Goal: Task Accomplishment & Management: Use online tool/utility

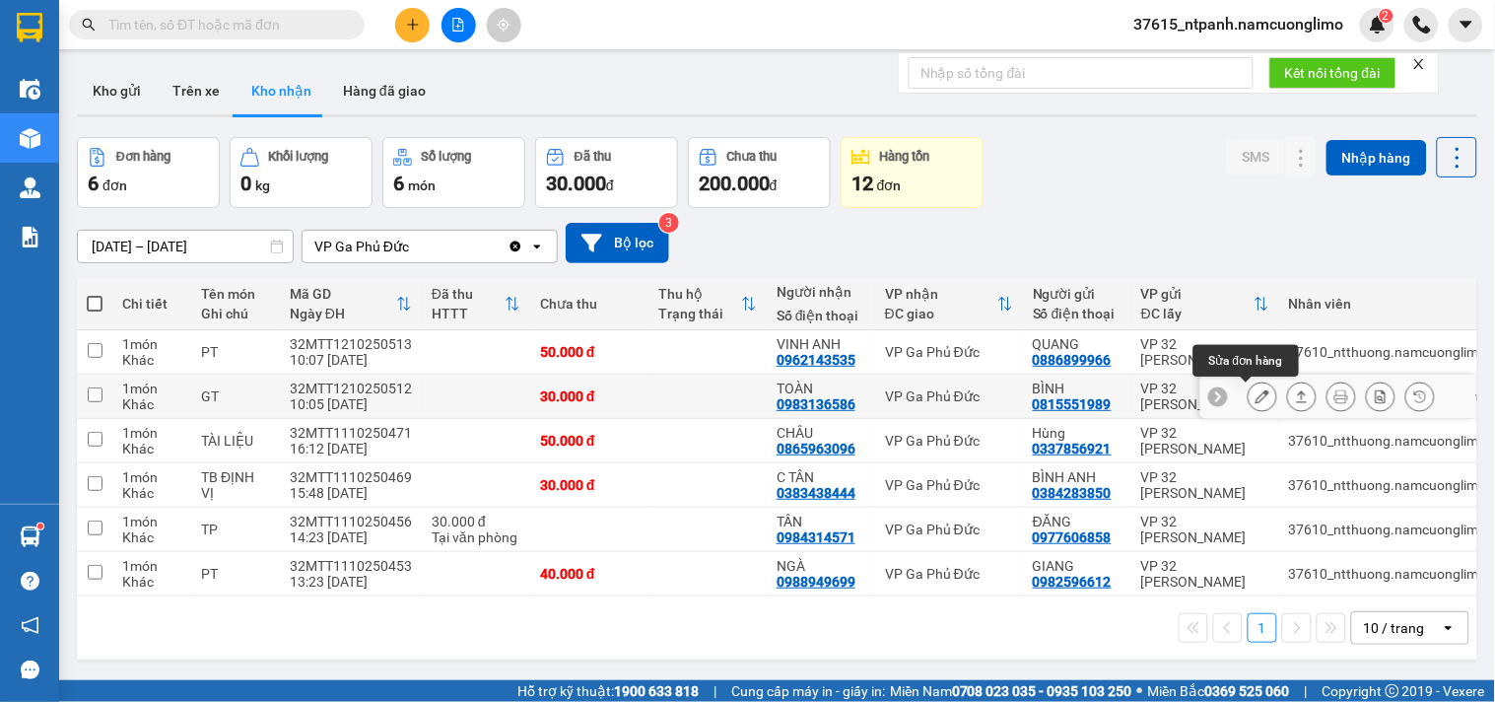
click at [1256, 396] on icon at bounding box center [1263, 396] width 14 height 14
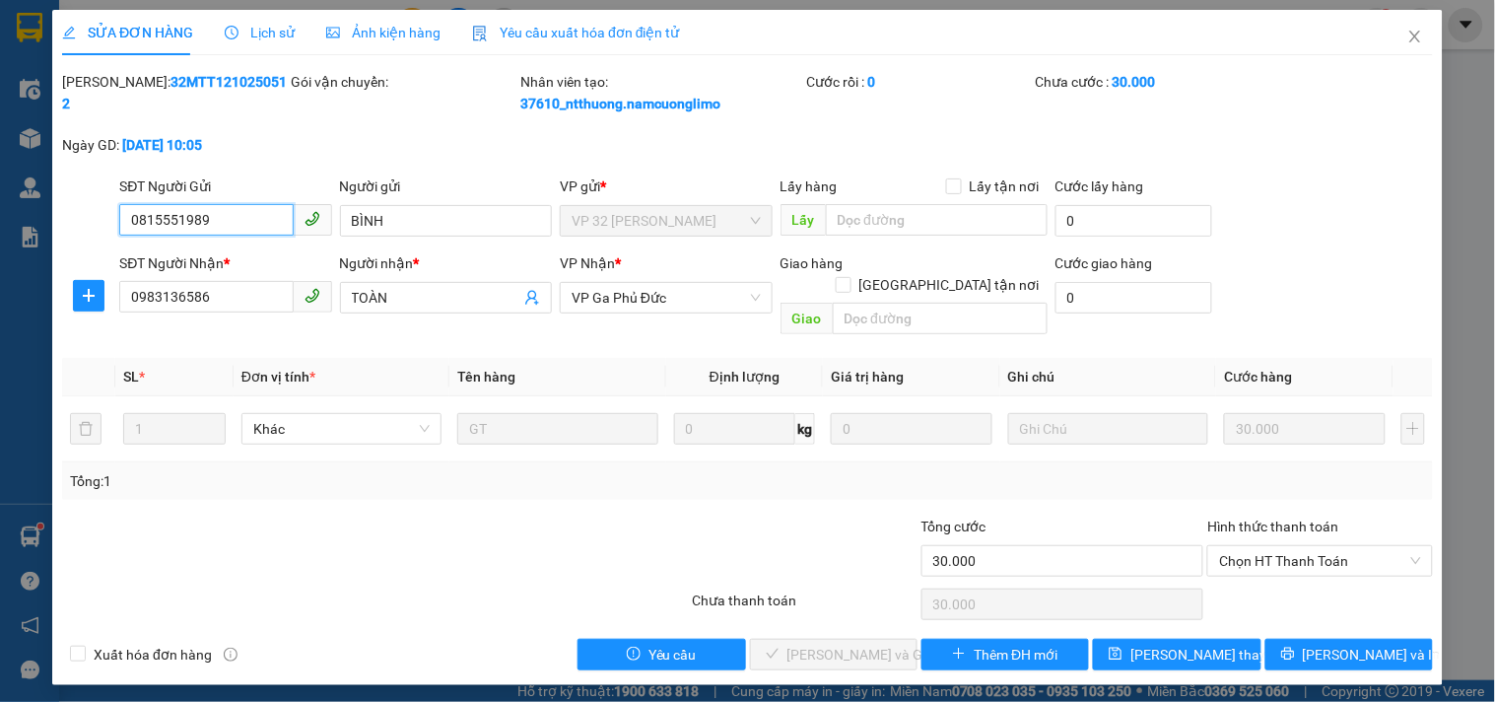
type input "0815551989"
type input "BÌNH"
type input "0983136586"
type input "TOÀN"
type input "30.000"
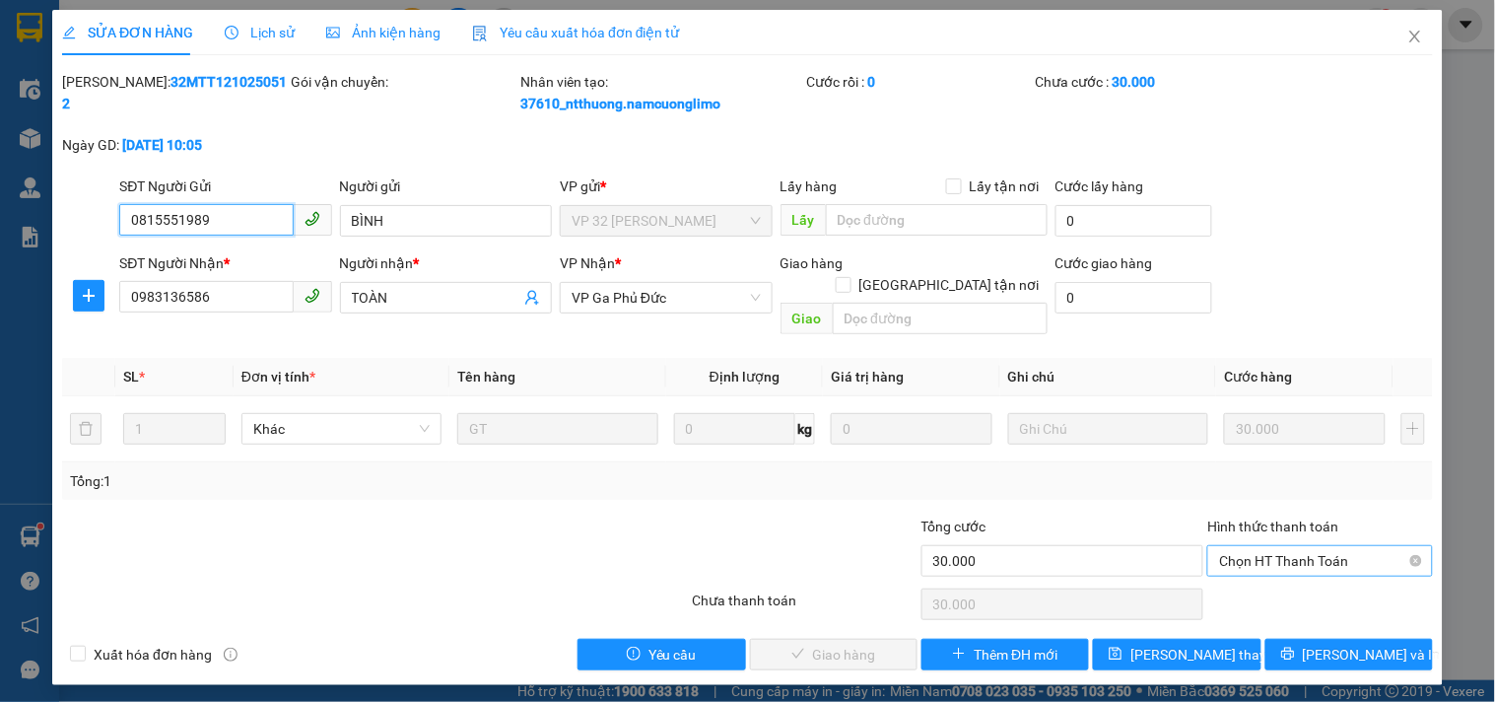
click at [1246, 546] on span "Chọn HT Thanh Toán" at bounding box center [1319, 561] width 201 height 30
click at [1244, 576] on div "Tại văn phòng" at bounding box center [1321, 579] width 202 height 22
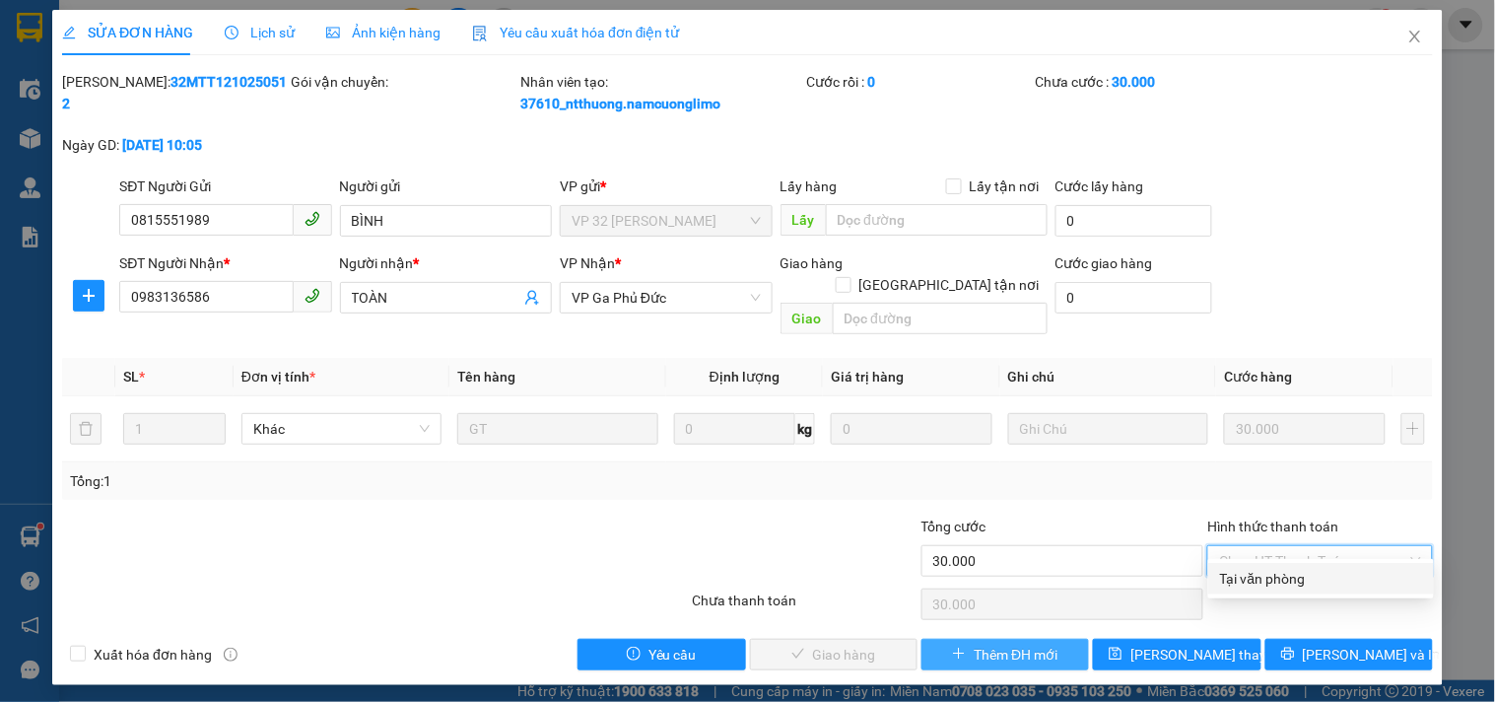
type input "0"
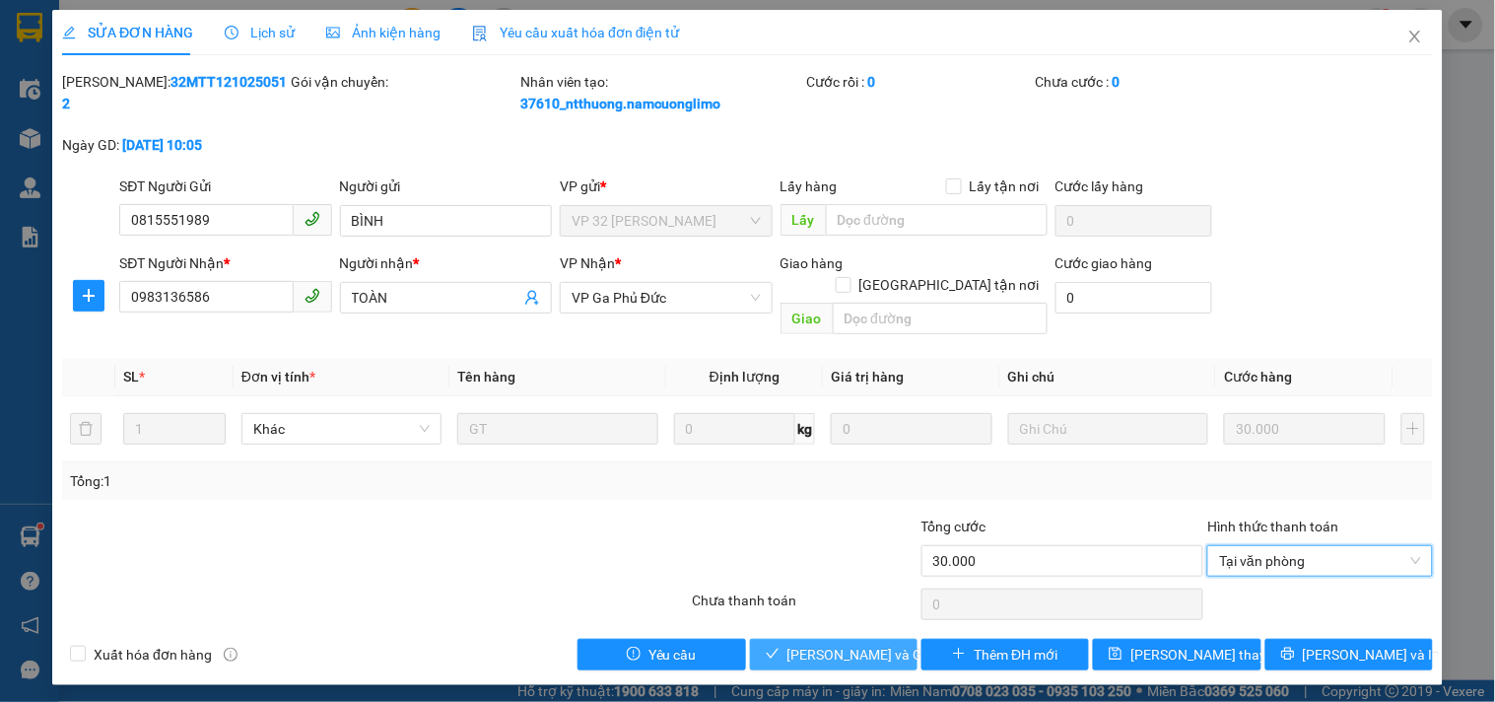
click at [874, 644] on span "[PERSON_NAME] và Giao hàng" at bounding box center [882, 655] width 189 height 22
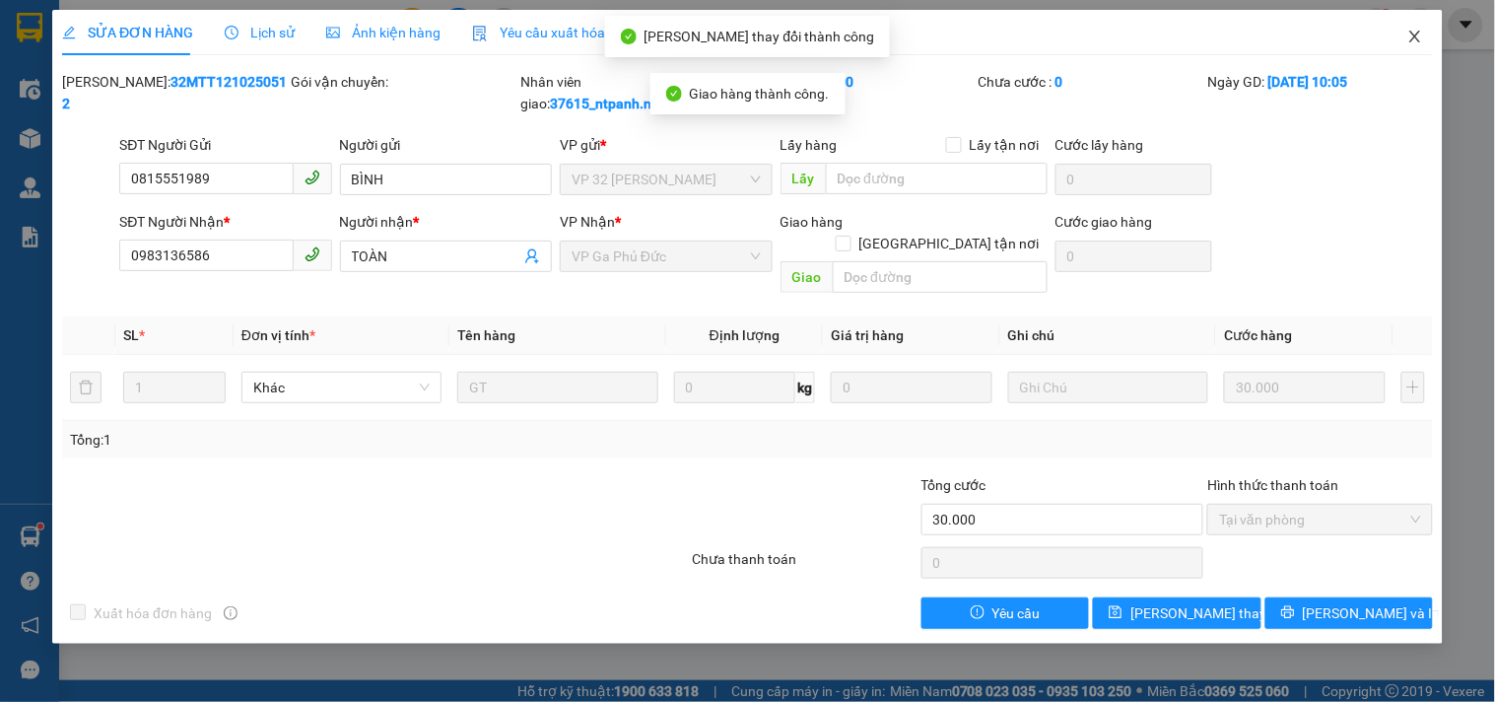
click at [1419, 33] on icon "close" at bounding box center [1416, 37] width 16 height 16
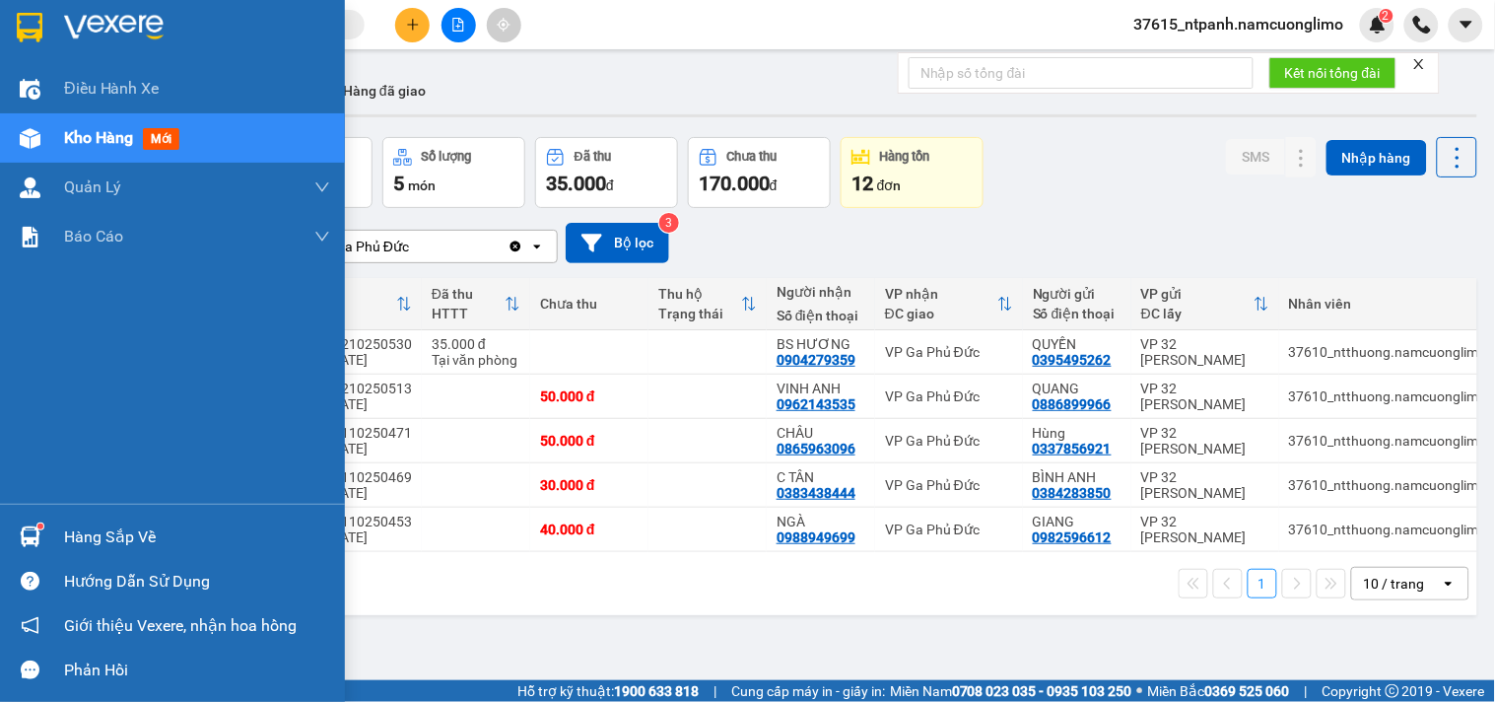
click at [46, 21] on div at bounding box center [172, 32] width 345 height 64
click at [43, 527] on div at bounding box center [30, 536] width 34 height 34
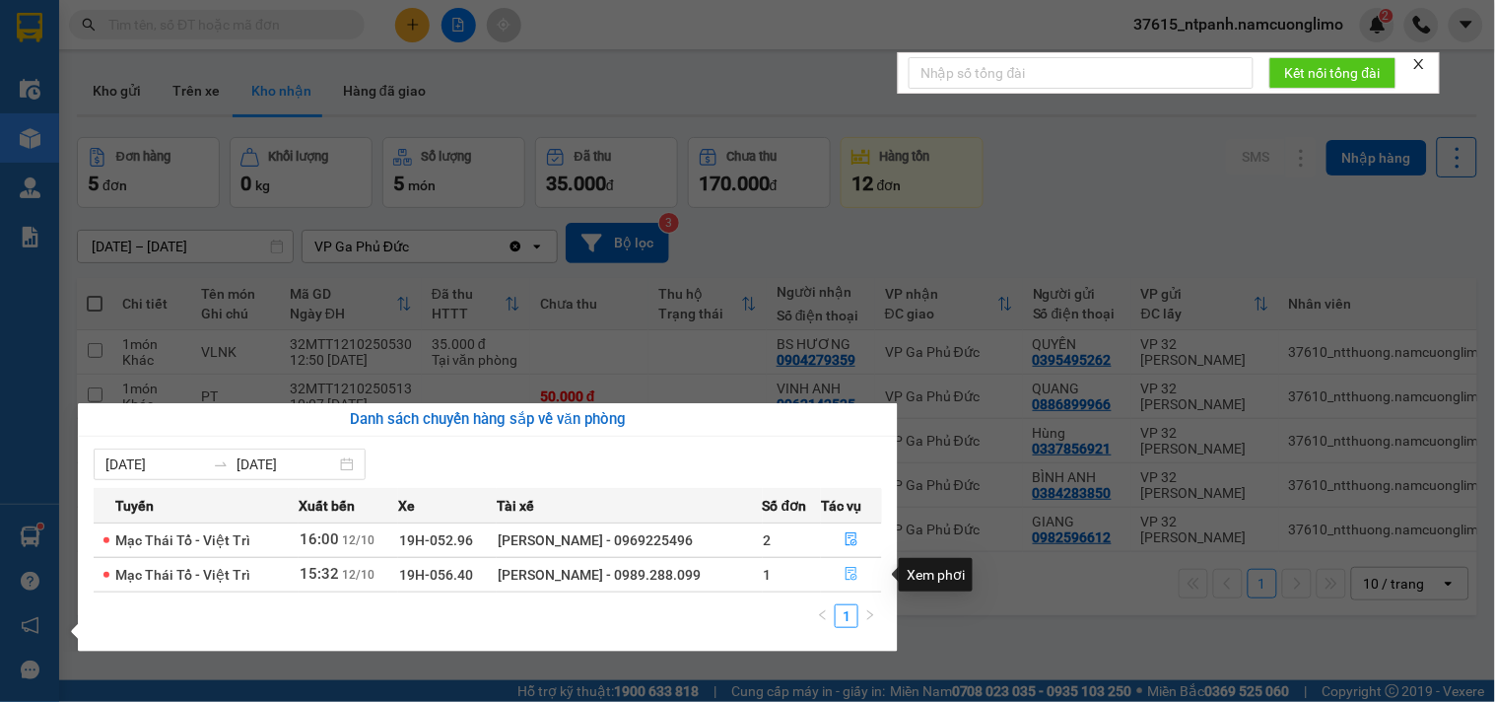
click at [849, 574] on icon "file-done" at bounding box center [852, 574] width 14 height 14
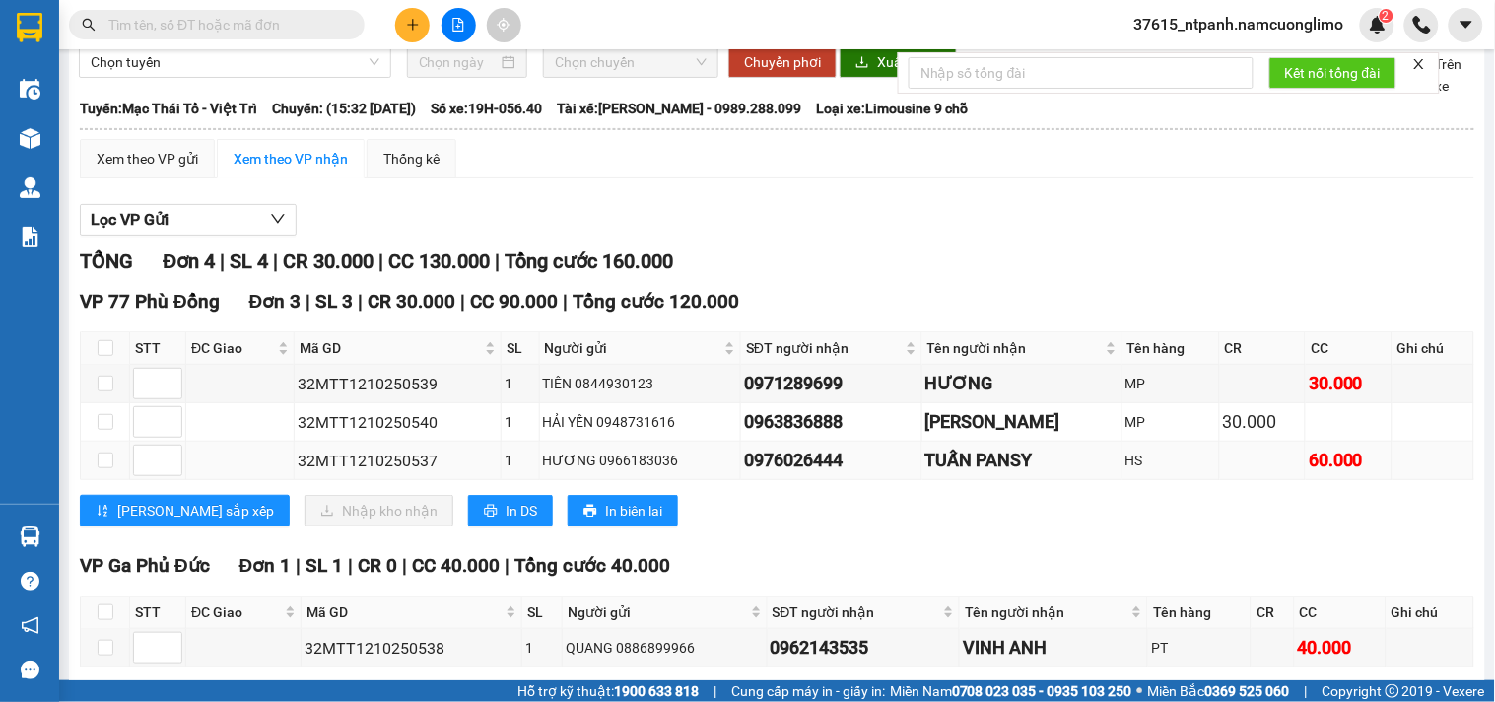
scroll to position [172, 0]
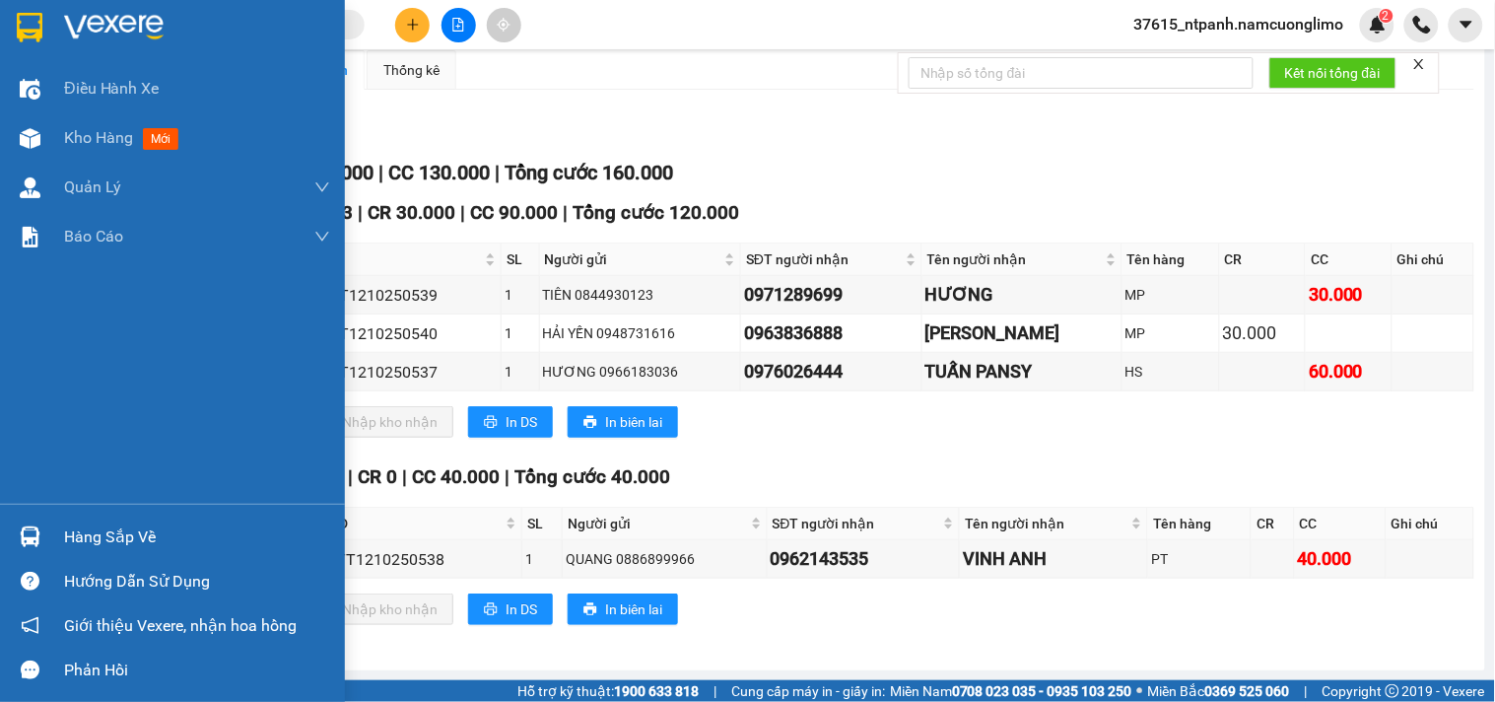
click at [71, 522] on div "Hàng sắp về" at bounding box center [197, 537] width 266 height 30
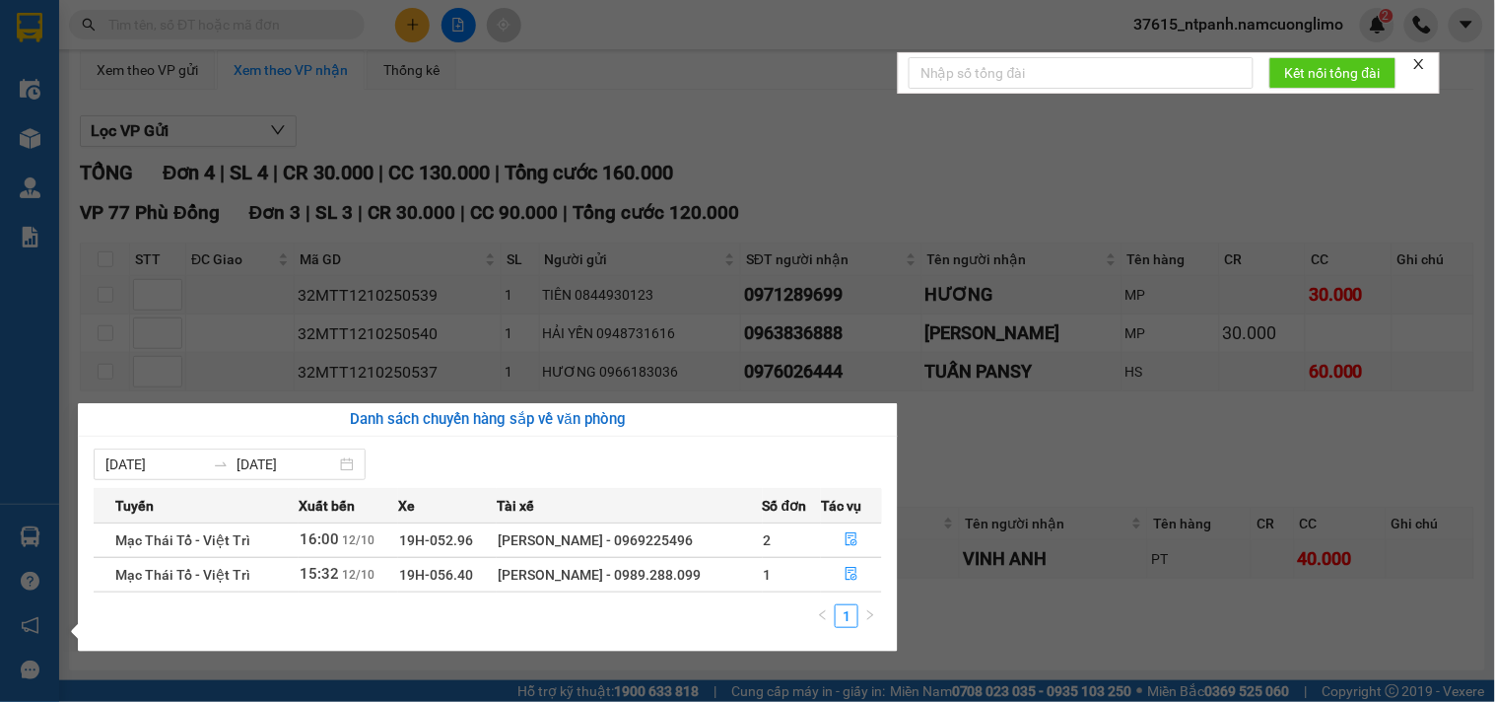
click at [1025, 446] on section "Kết quả tìm kiếm ( 0 ) Bộ lọc No Data 37615_ntpanh.namcuonglimo 2 Điều hành xe …" at bounding box center [747, 351] width 1495 height 702
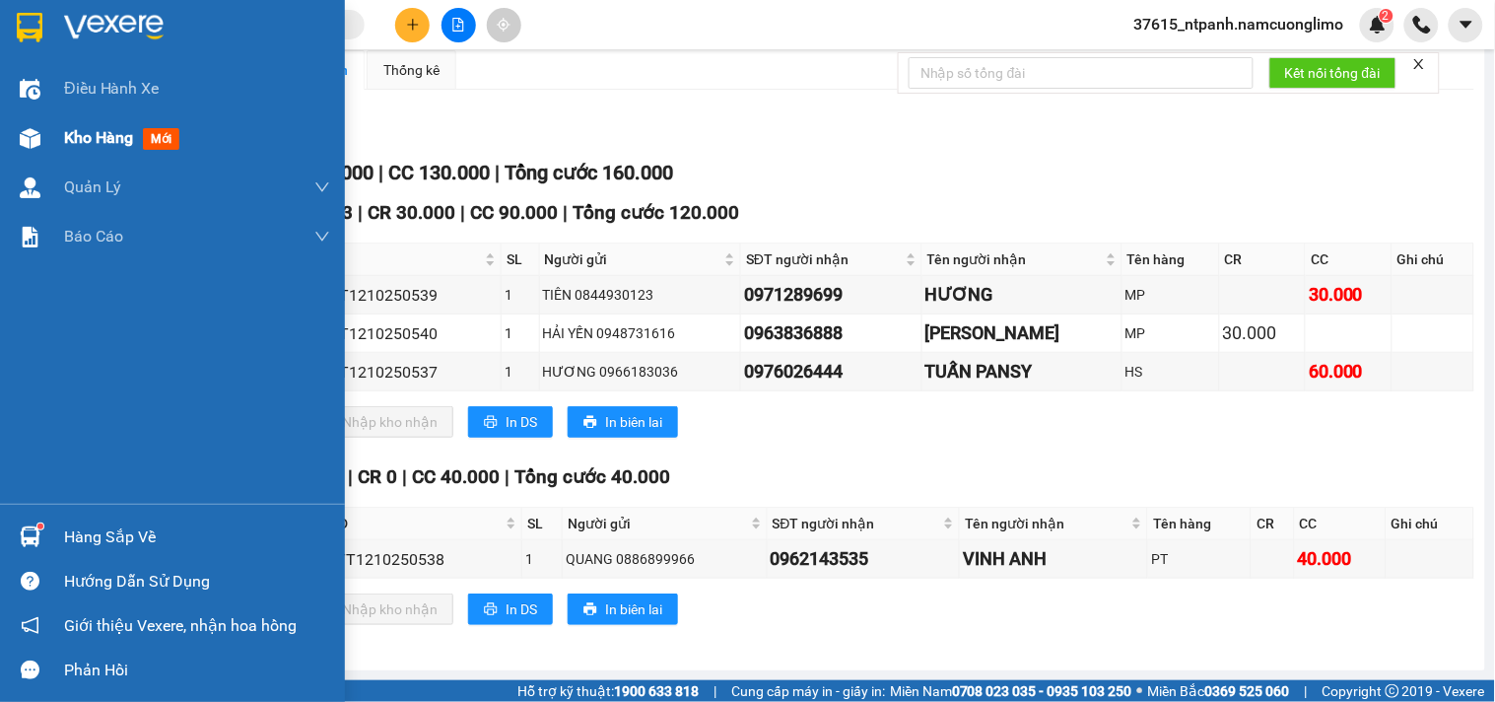
click at [71, 120] on div "Kho hàng mới" at bounding box center [197, 137] width 266 height 49
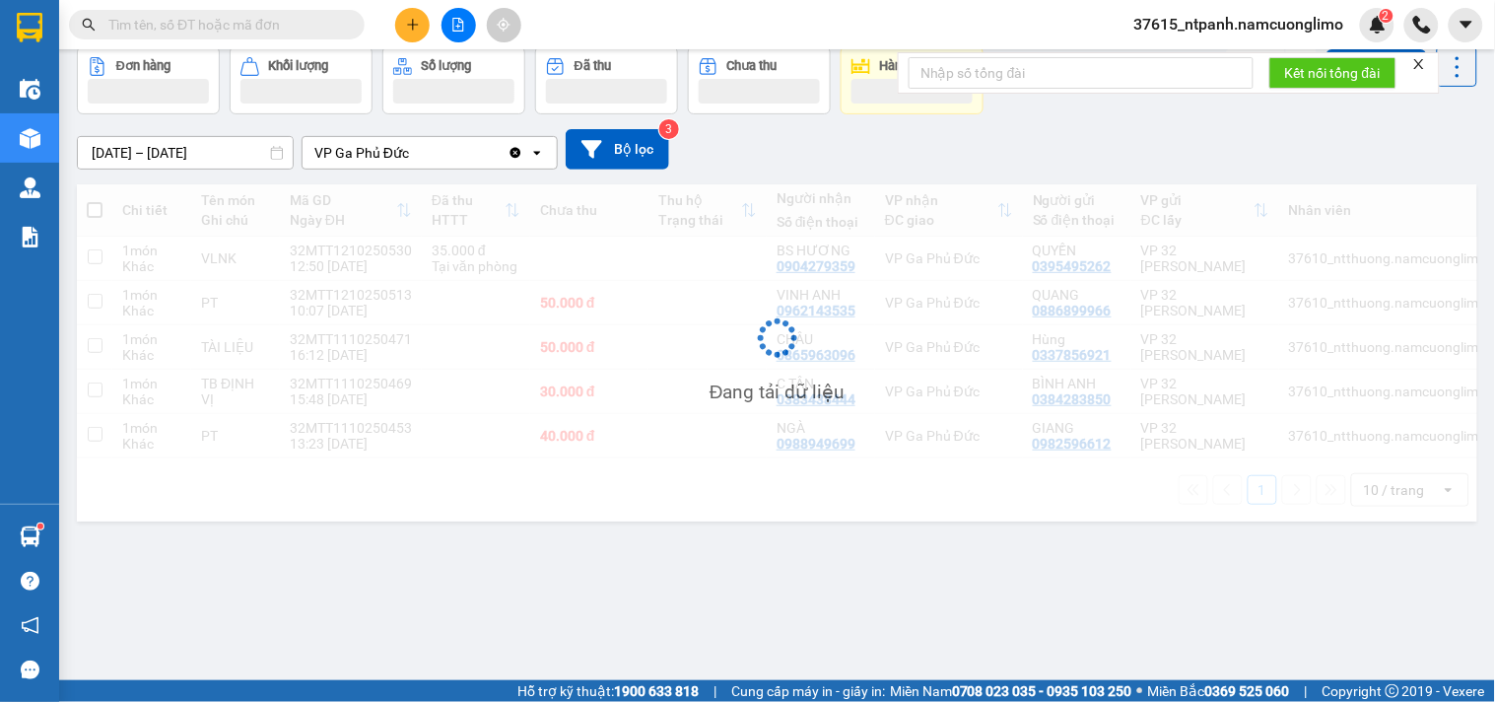
scroll to position [91, 0]
click at [803, 131] on div "10/10/2025 – 12/10/2025 Press the down arrow key to interact with the calendar …" at bounding box center [777, 149] width 1401 height 40
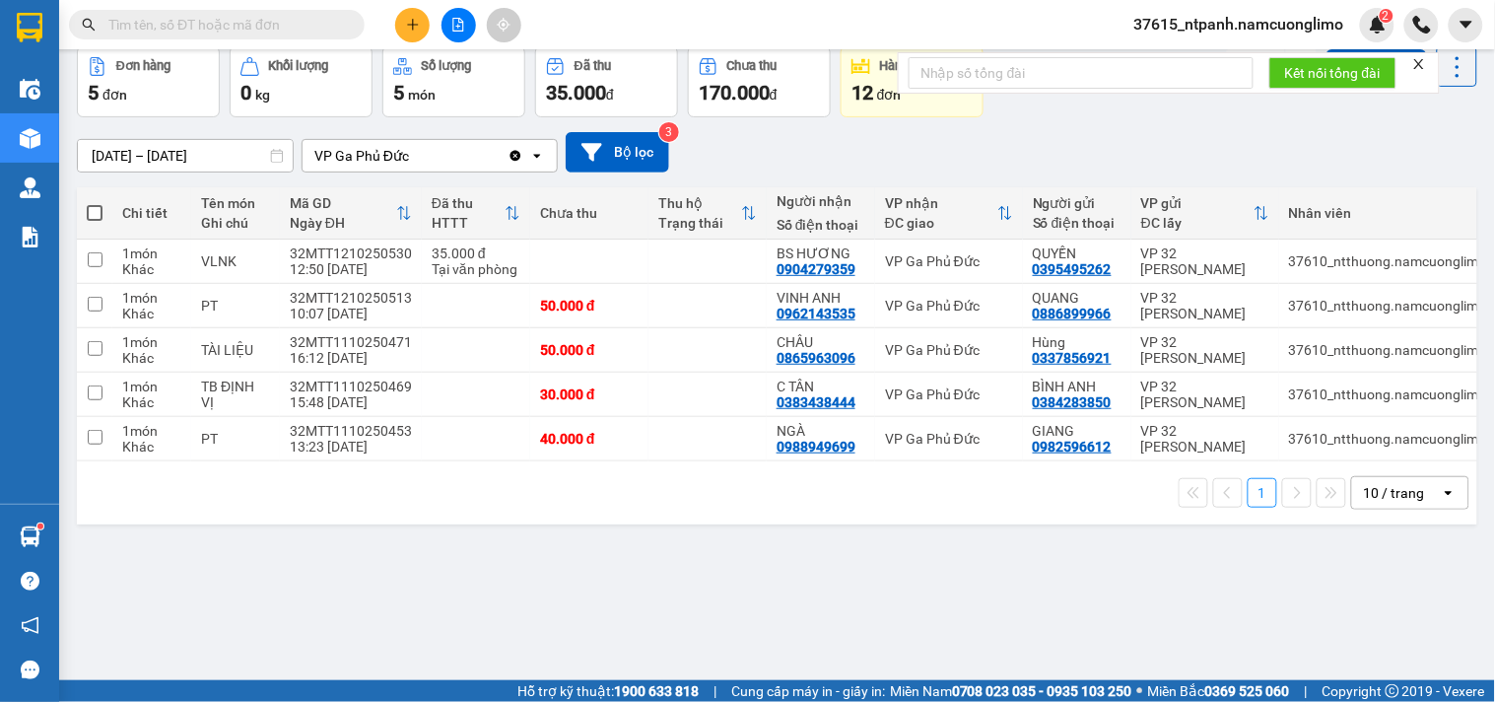
scroll to position [0, 0]
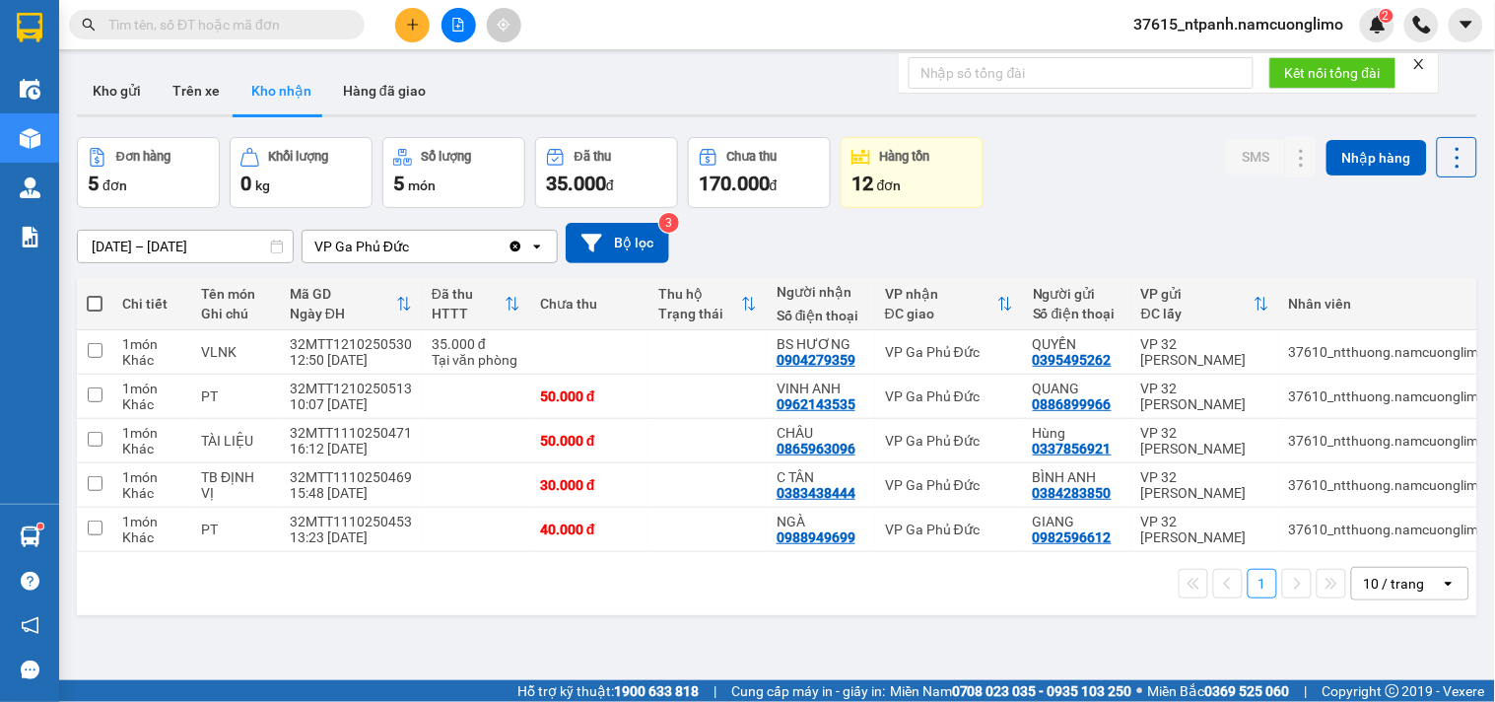
click at [834, 209] on div "10/10/2025 – 12/10/2025 Press the down arrow key to interact with the calendar …" at bounding box center [777, 243] width 1401 height 70
click at [834, 140] on div "Đơn hàng 5 đơn Khối lượng 0 kg Số lượng 5 món Đã thu 35.000 đ Chưa thu 170.000 …" at bounding box center [530, 172] width 907 height 71
click at [170, 34] on input "text" at bounding box center [224, 25] width 233 height 22
paste input "0912595144"
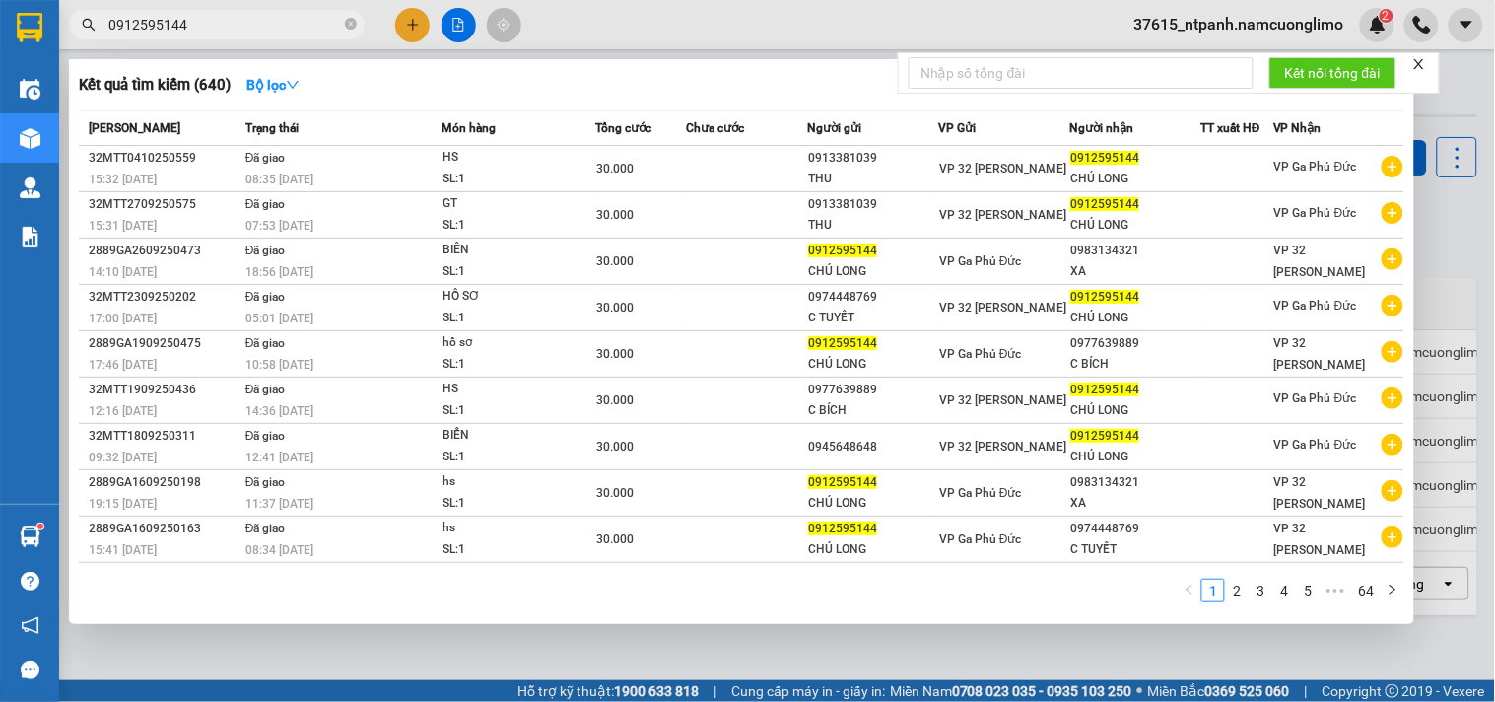
type input "0912595144"
click at [627, 24] on div at bounding box center [747, 351] width 1495 height 702
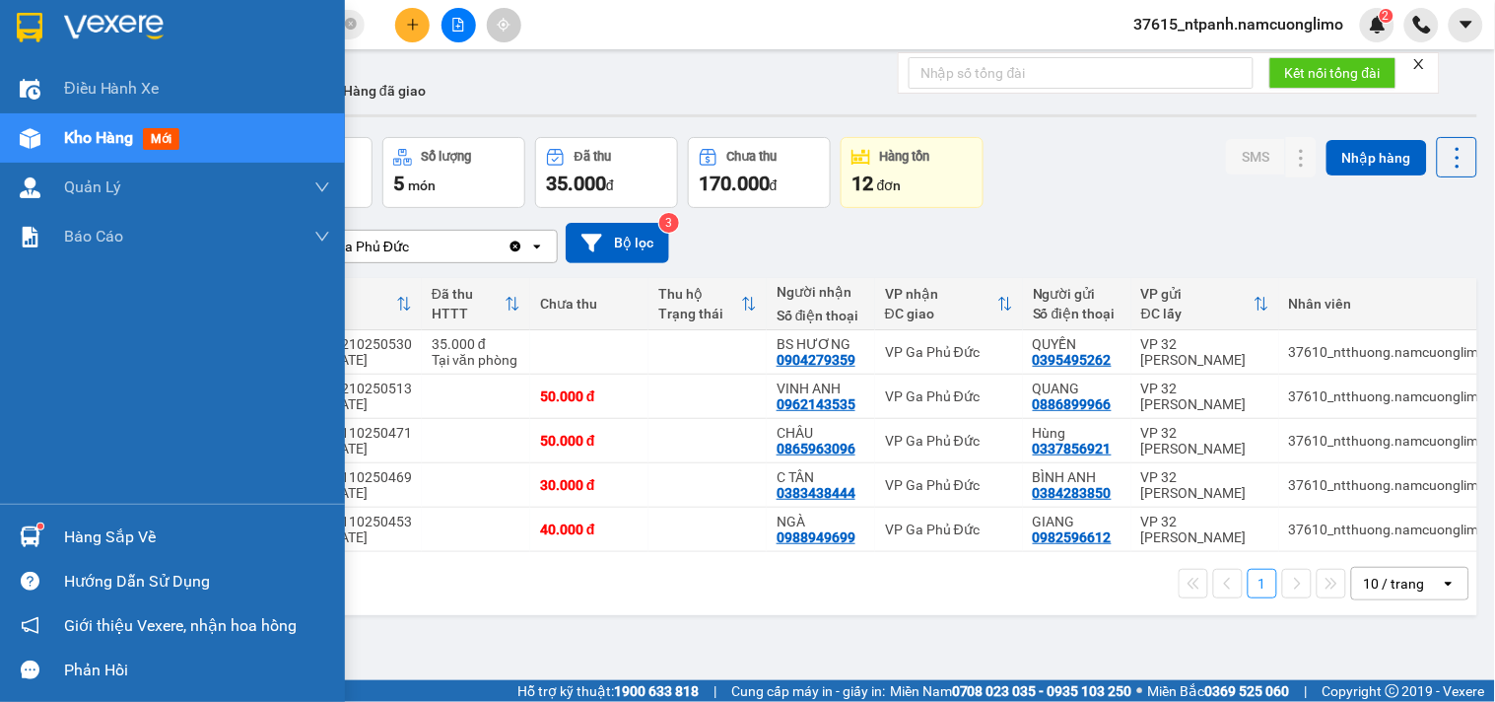
click at [26, 548] on div at bounding box center [30, 536] width 34 height 34
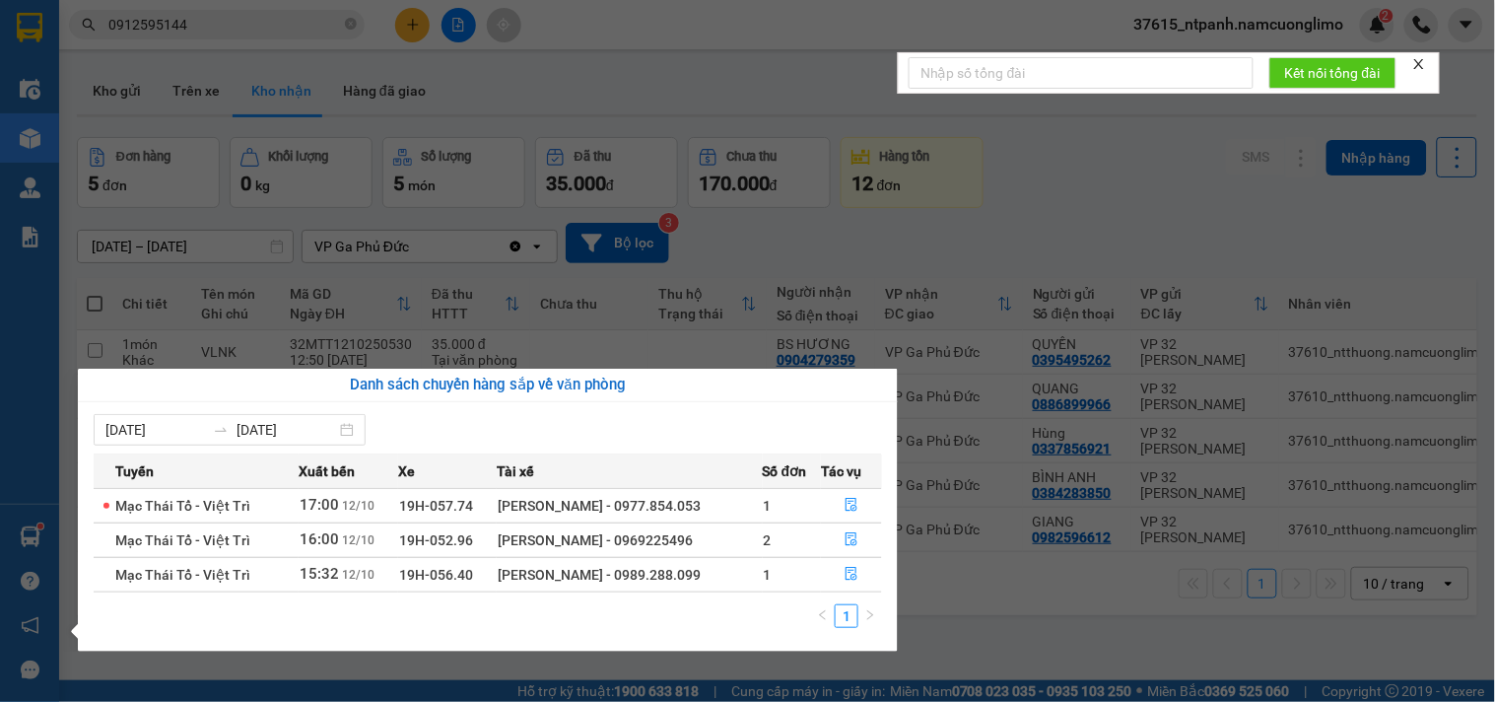
click at [898, 253] on section "Kết quả tìm kiếm ( 640 ) Bộ lọc Mã ĐH Trạng thái Món hàng Tổng cước Chưa cước N…" at bounding box center [747, 351] width 1495 height 702
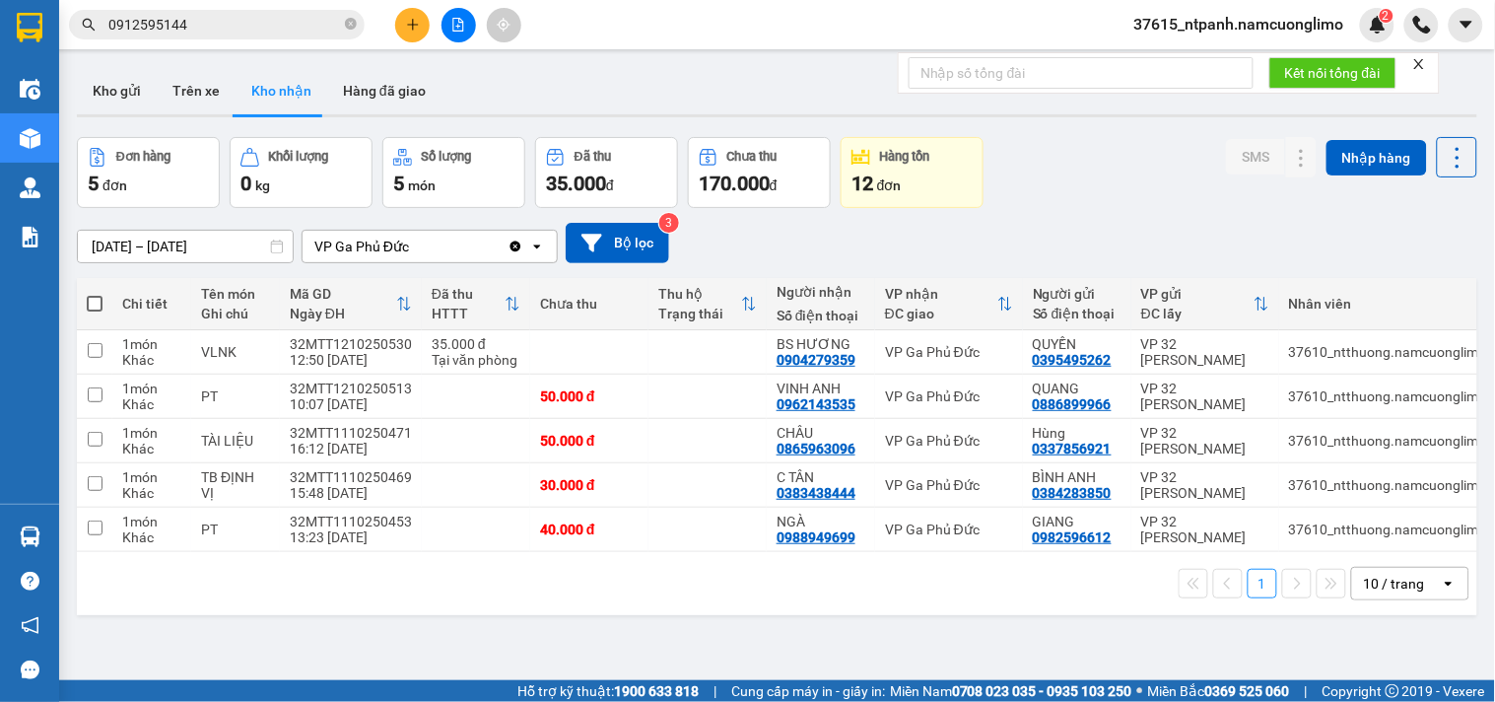
click at [1131, 156] on div "Đơn hàng 5 đơn Khối lượng 0 kg Số lượng 5 món Đã thu 35.000 đ Chưa thu 170.000 …" at bounding box center [777, 172] width 1401 height 71
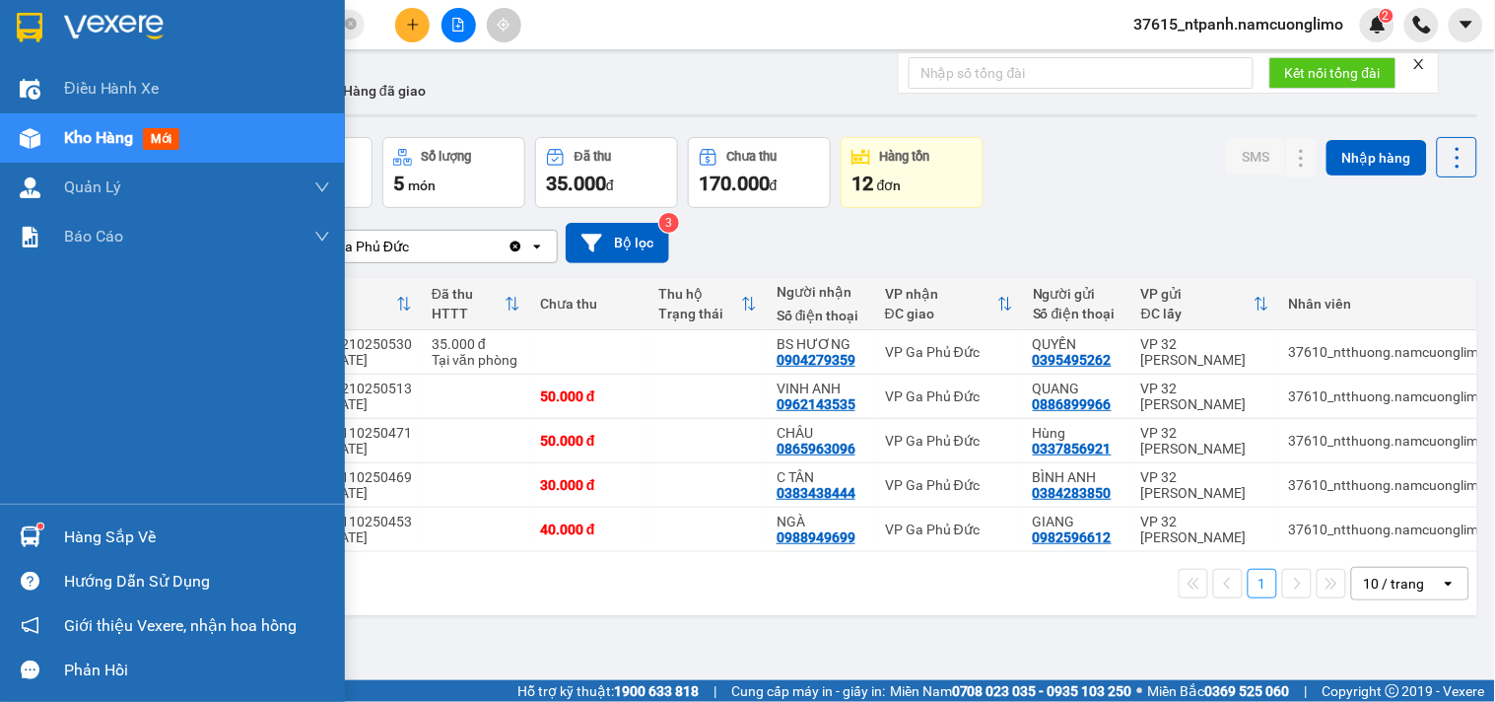
click at [6, 529] on div "Hàng sắp về" at bounding box center [172, 537] width 345 height 44
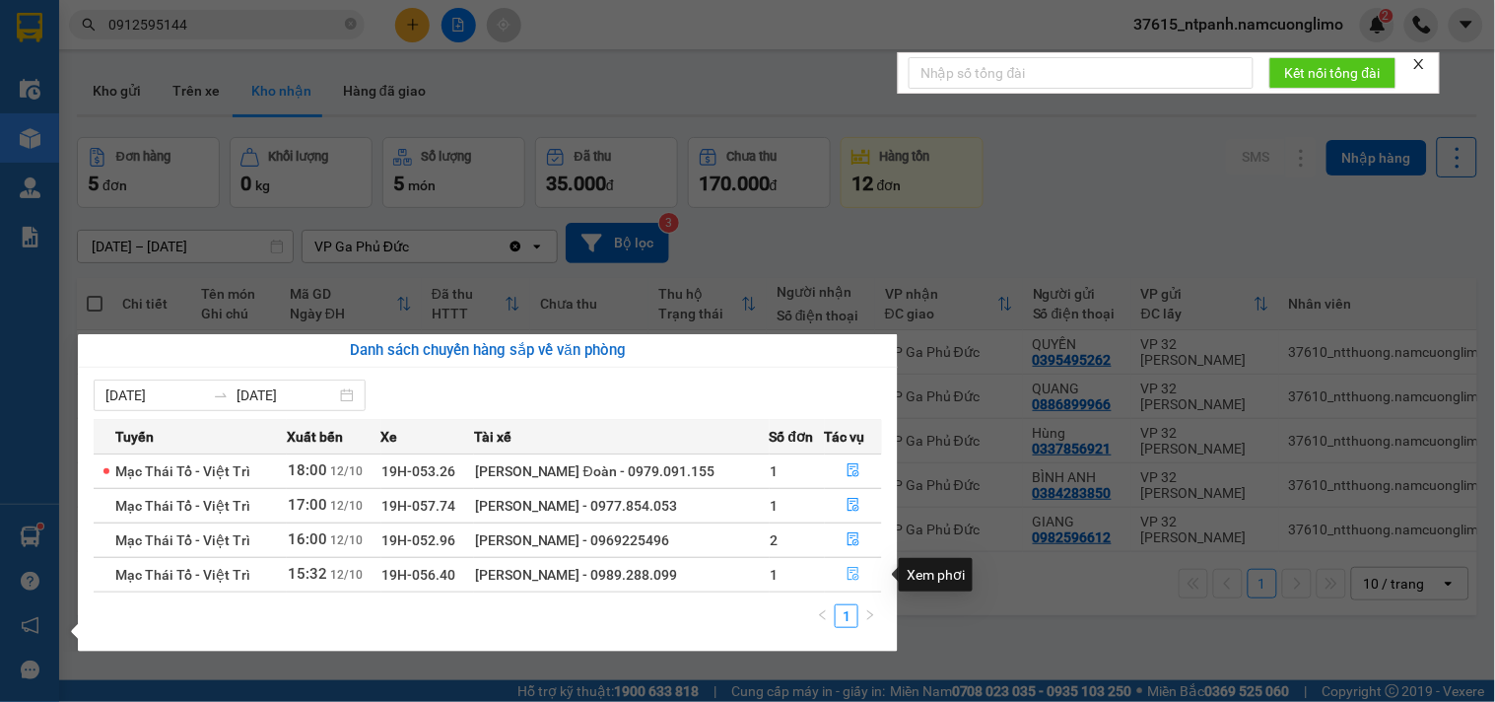
click at [855, 575] on icon "file-done" at bounding box center [854, 574] width 14 height 14
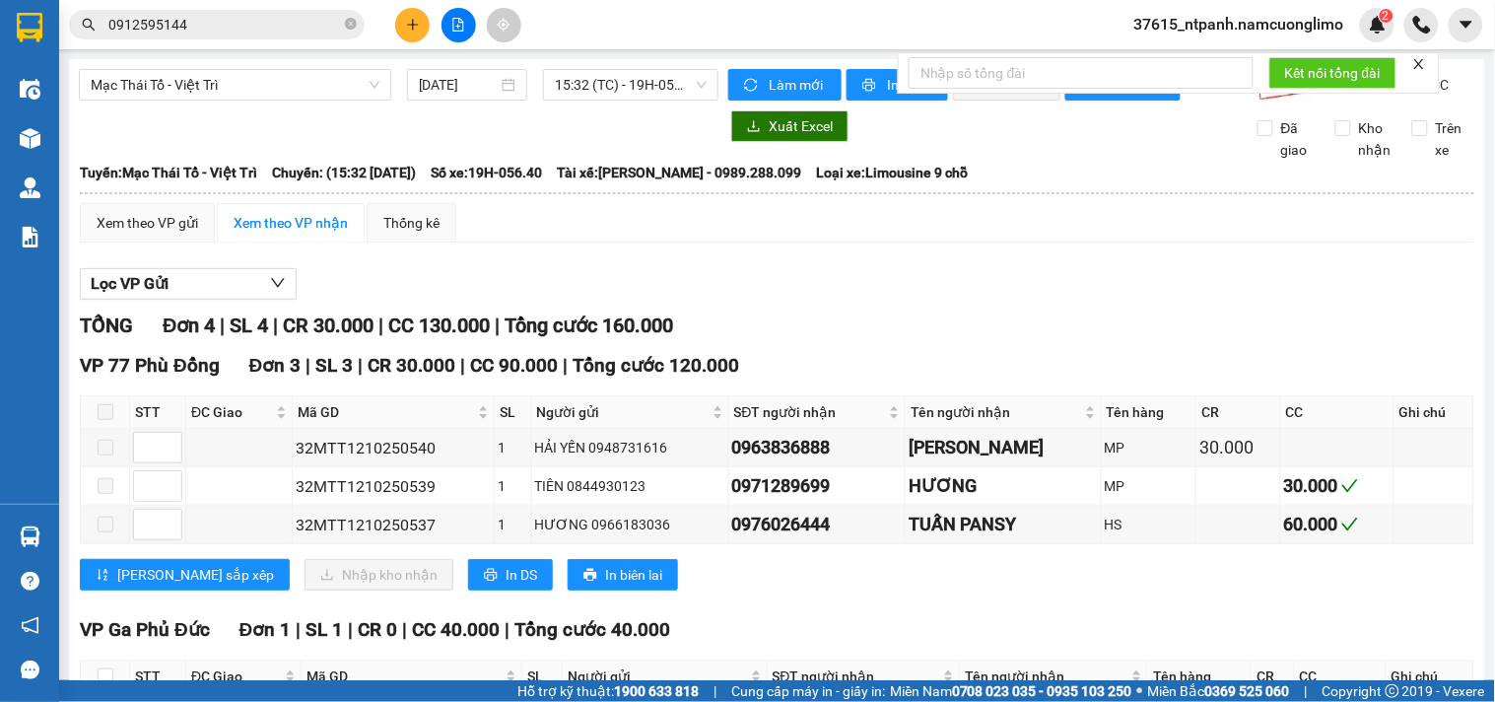
scroll to position [172, 0]
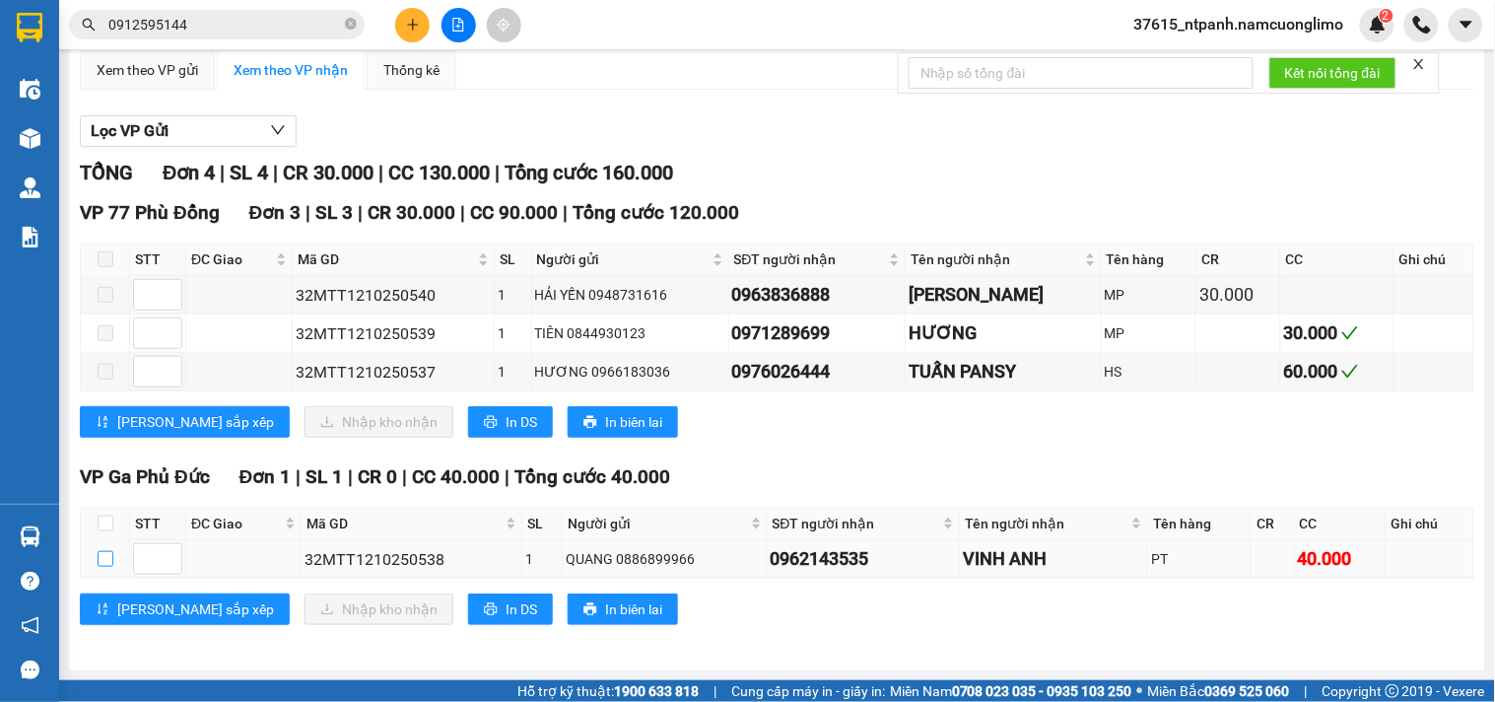
click at [102, 554] on input "checkbox" at bounding box center [106, 559] width 16 height 16
checkbox input "true"
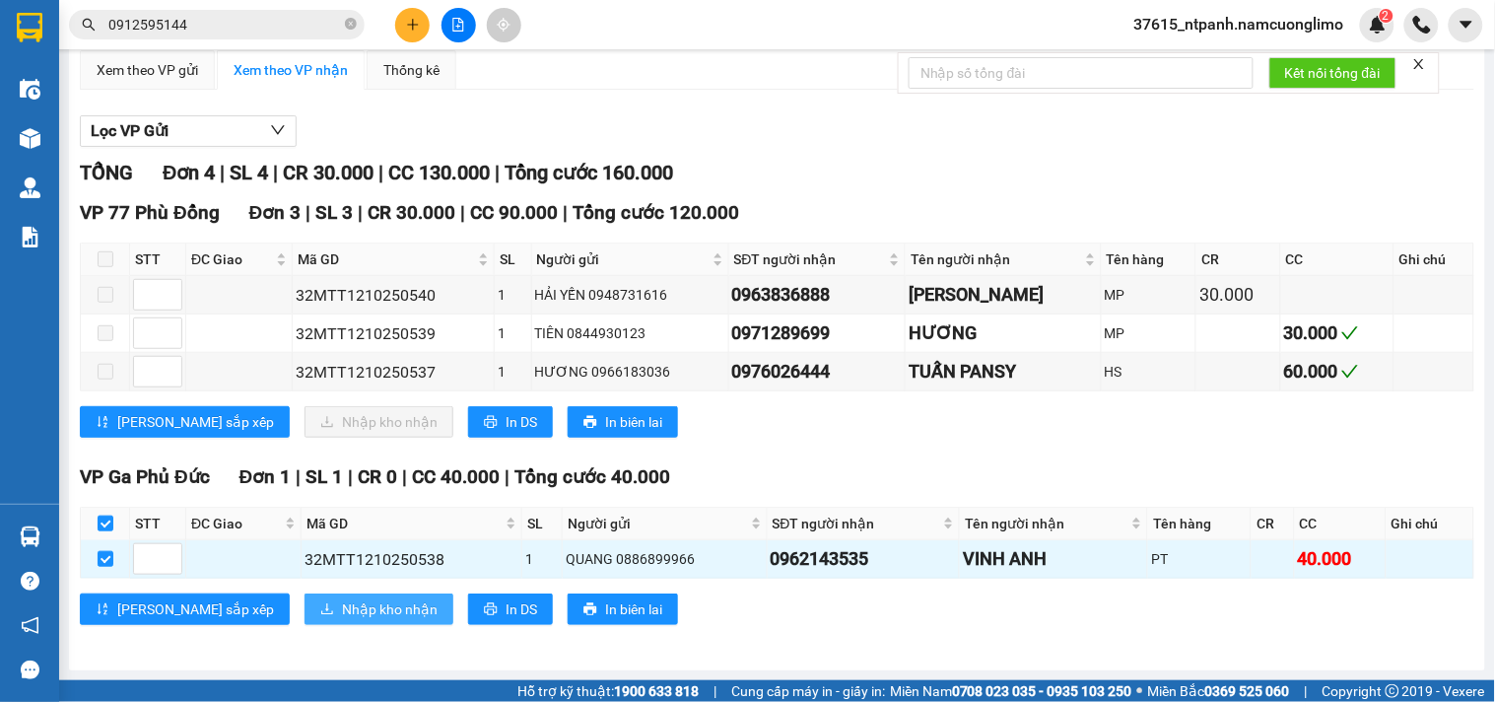
click at [342, 614] on span "Nhập kho nhận" at bounding box center [390, 609] width 96 height 22
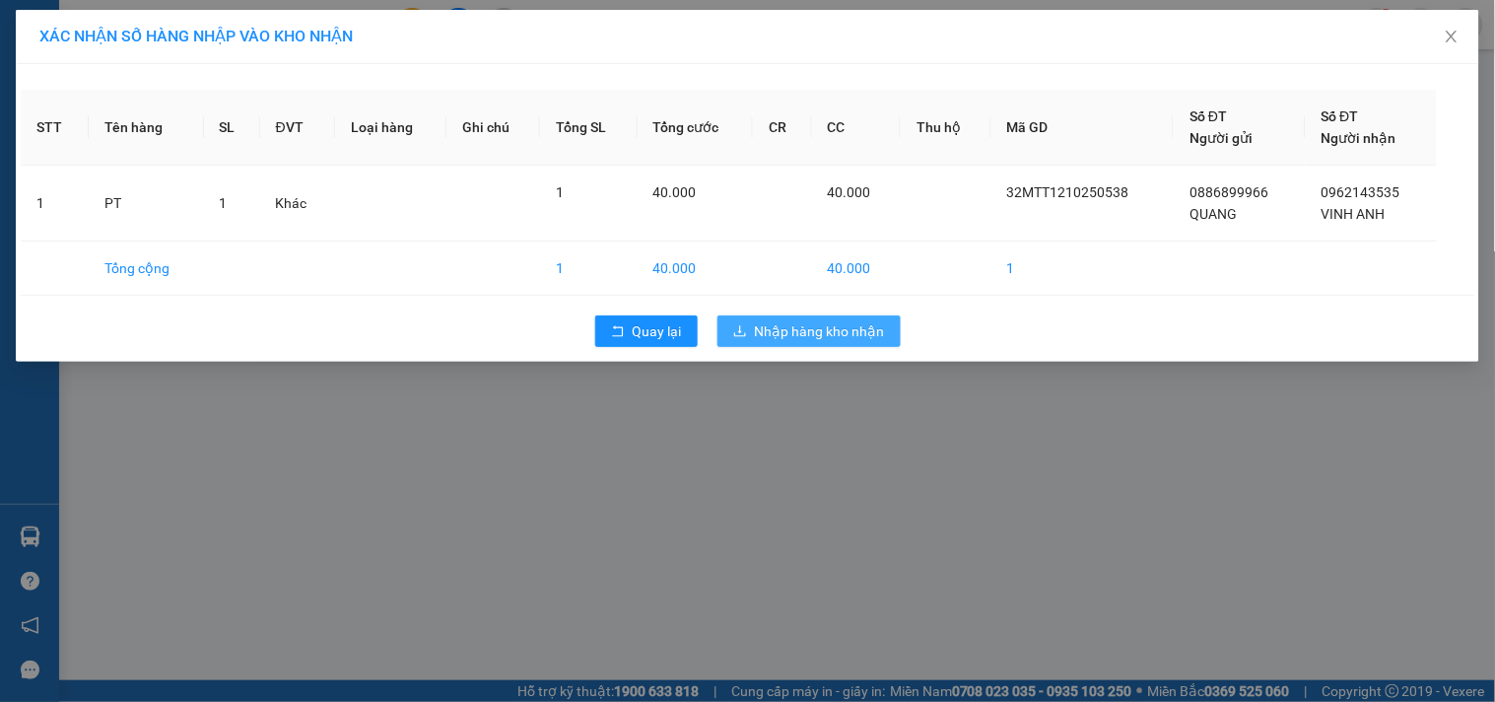
click at [830, 330] on span "Nhập hàng kho nhận" at bounding box center [820, 331] width 130 height 22
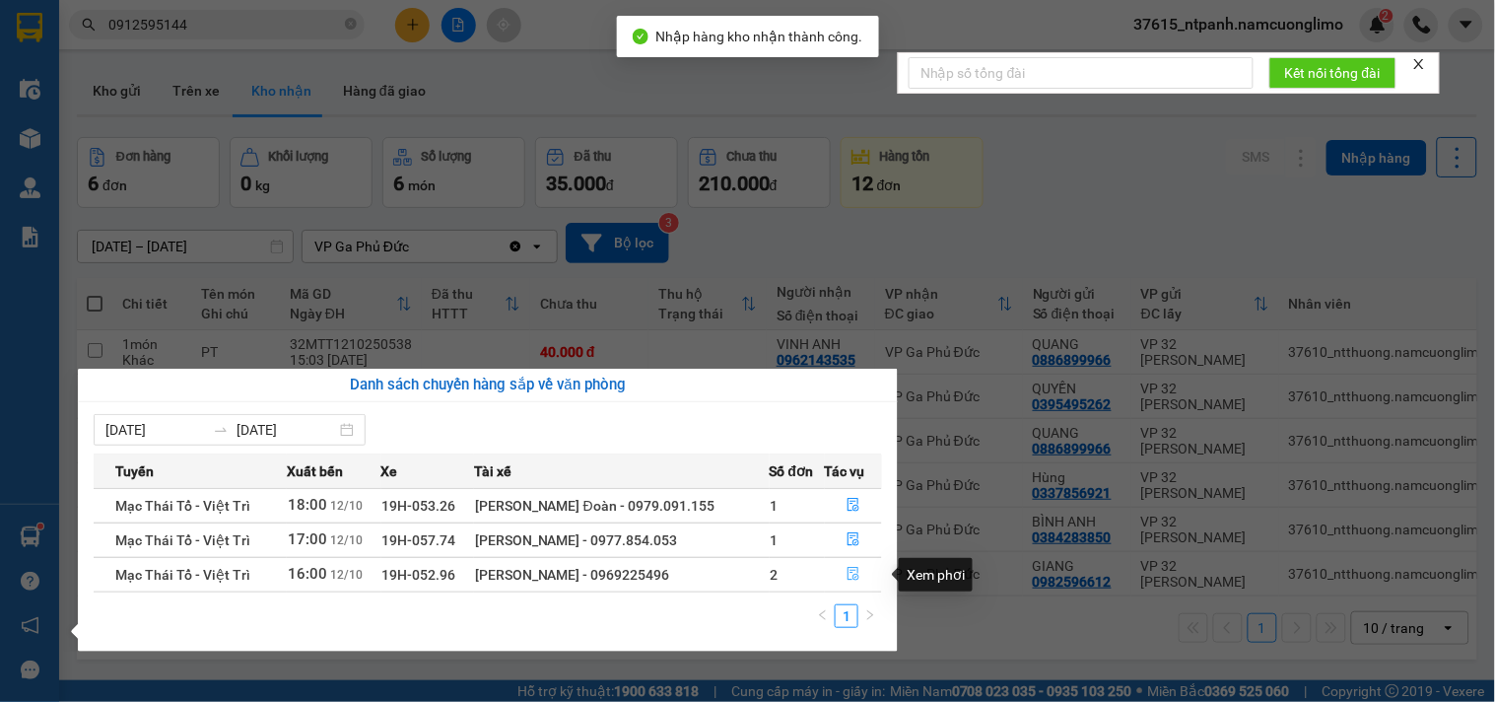
click at [849, 573] on icon "file-done" at bounding box center [854, 574] width 14 height 14
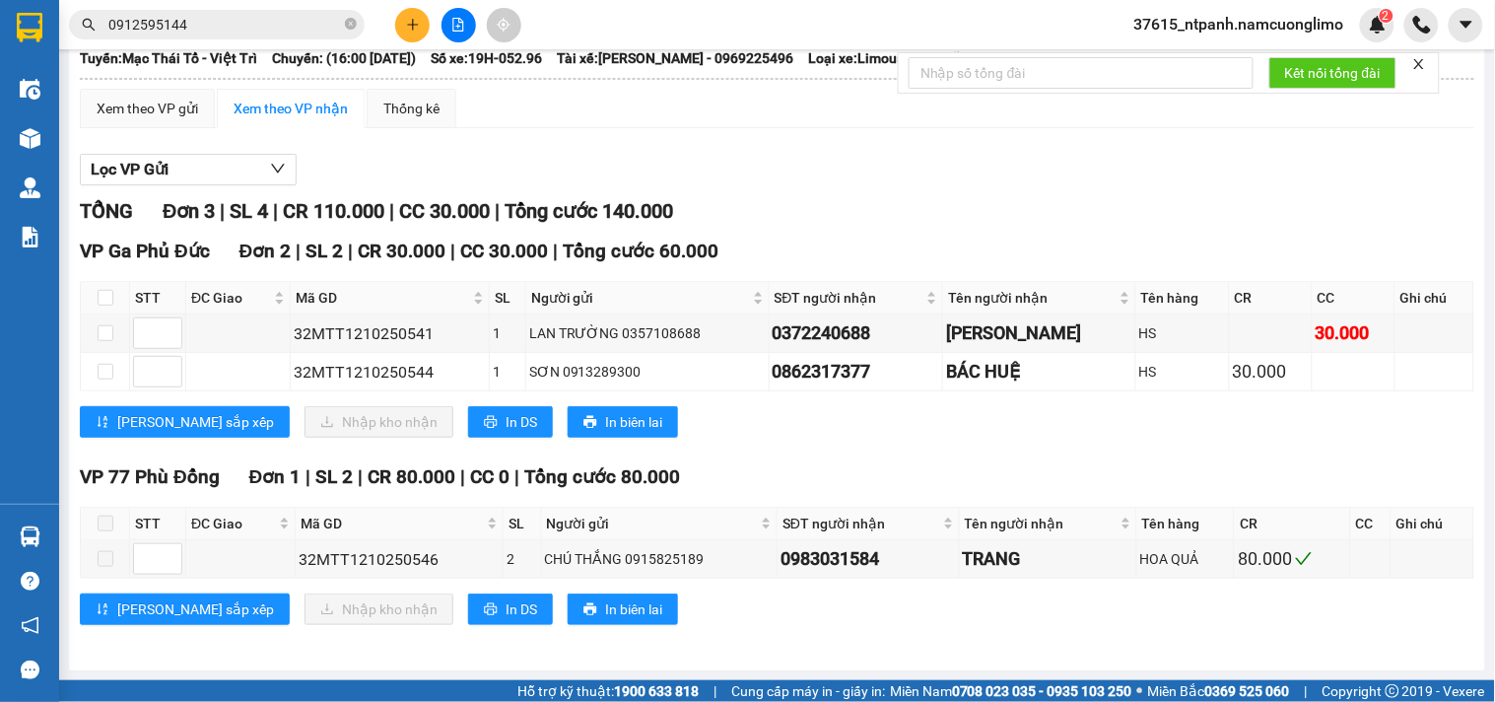
scroll to position [132, 0]
click at [981, 187] on div "Lọc VP Gửi TỔNG Đơn 3 | SL 4 | CR 110.000 | CC 30.000 | Tổng cước 140.000 VP G…" at bounding box center [777, 397] width 1395 height 506
click at [960, 185] on div at bounding box center [777, 185] width 1395 height 1
click at [932, 214] on div "TỔNG Đơn 3 | SL 4 | CR 110.000 | CC 30.000 | Tổng cước 140.000" at bounding box center [777, 211] width 1395 height 31
click at [884, 222] on div "TỔNG Đơn 3 | SL 4 | CR 110.000 | CC 30.000 | Tổng cước 140.000" at bounding box center [777, 211] width 1395 height 31
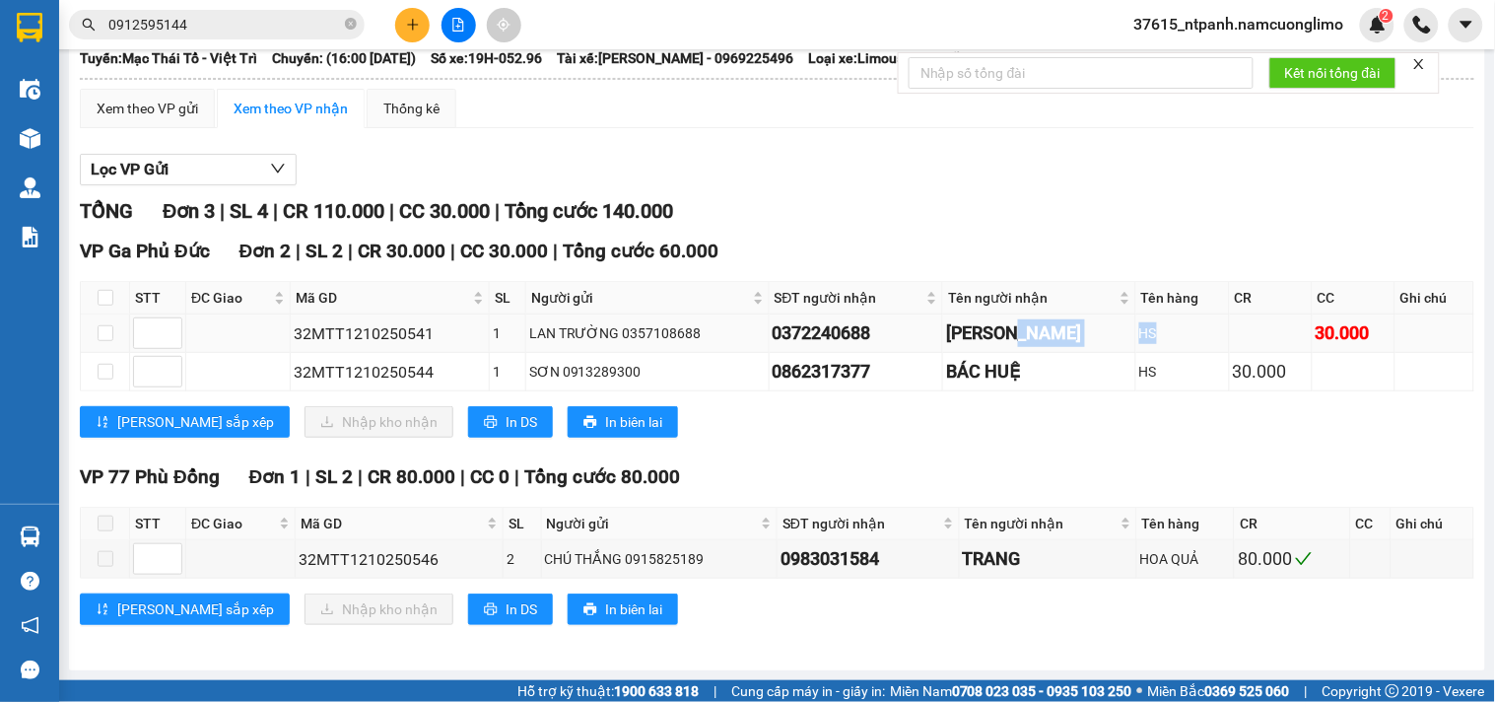
drag, startPoint x: 1132, startPoint y: 332, endPoint x: 1075, endPoint y: 332, distance: 56.2
click at [1075, 332] on tr "32MTT1210250541 1 LAN TRƯỜNG 0357108688 0372240688 ANH VĂN HS 30.000" at bounding box center [778, 333] width 1394 height 38
click at [1043, 332] on div "[PERSON_NAME]" at bounding box center [1038, 333] width 185 height 28
drag, startPoint x: 1037, startPoint y: 332, endPoint x: 946, endPoint y: 346, distance: 91.7
click at [946, 346] on div "[PERSON_NAME]" at bounding box center [1038, 333] width 185 height 28
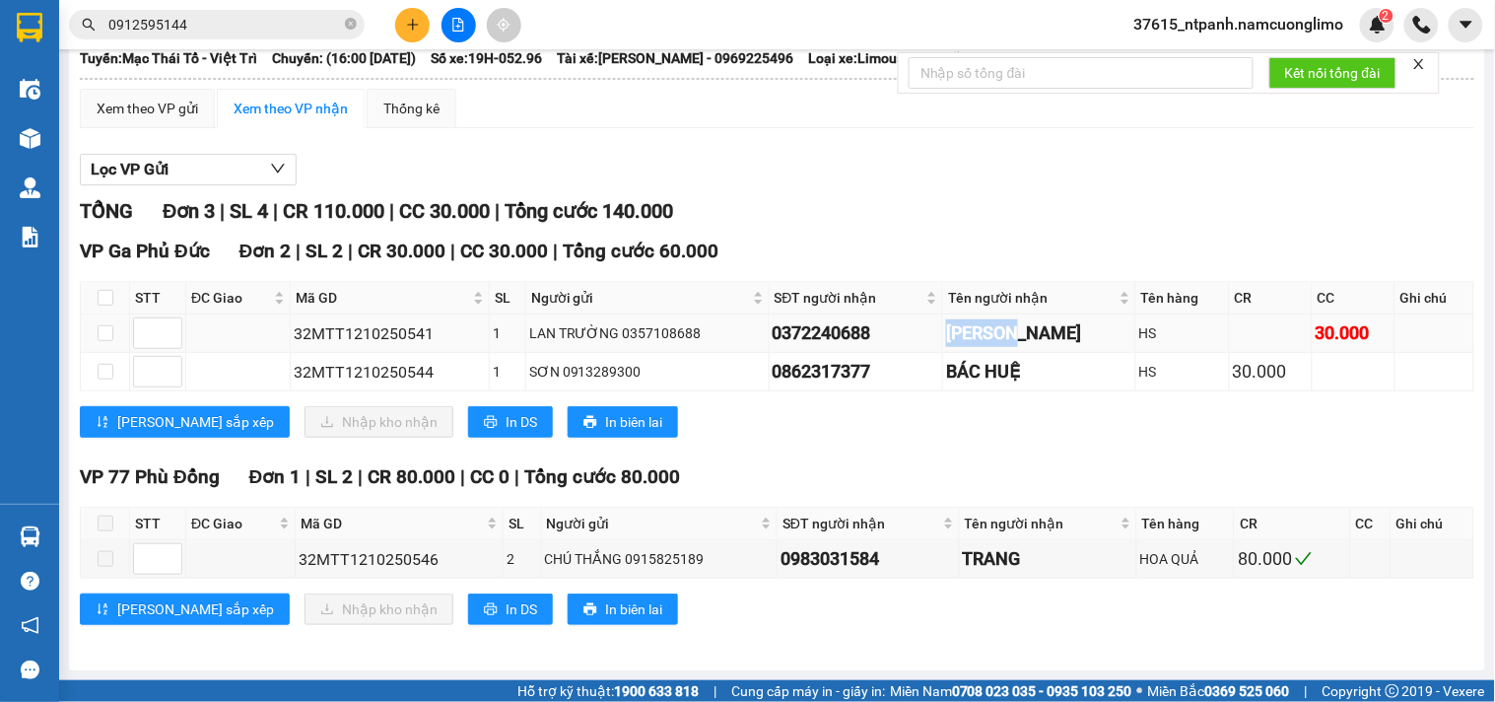
click at [970, 343] on div "[PERSON_NAME]" at bounding box center [1038, 333] width 185 height 28
click at [1068, 338] on div "[PERSON_NAME]" at bounding box center [1038, 333] width 185 height 28
drag, startPoint x: 1039, startPoint y: 325, endPoint x: 944, endPoint y: 336, distance: 95.2
click at [946, 336] on div "[PERSON_NAME]" at bounding box center [1038, 333] width 185 height 28
click at [1025, 339] on div "[PERSON_NAME]" at bounding box center [1038, 333] width 185 height 28
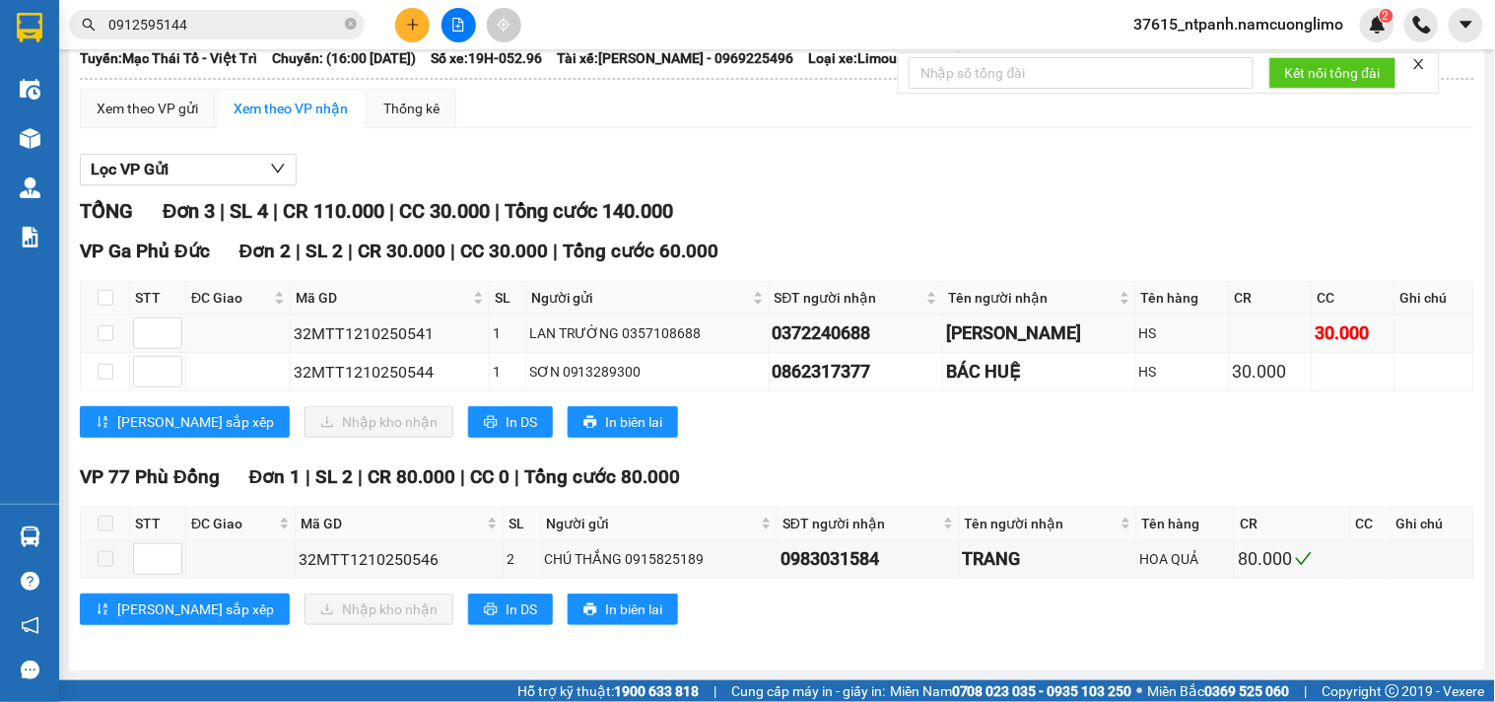
click at [1020, 340] on div "[PERSON_NAME]" at bounding box center [1038, 333] width 185 height 28
click at [1071, 371] on div "BÁC HUỆ" at bounding box center [1038, 372] width 185 height 28
click at [972, 369] on div "BÁC HUỆ" at bounding box center [1038, 372] width 185 height 28
click at [858, 453] on div "TỔNG Đơn 3 | SL 4 | CR 110.000 | CC 30.000 | Tổng cước 140.000 VP Ga Phủ Đức Đơ…" at bounding box center [777, 422] width 1395 height 453
click at [722, 426] on div "Lưu sắp xếp Nhập kho nhận In DS In biên lai" at bounding box center [777, 422] width 1395 height 32
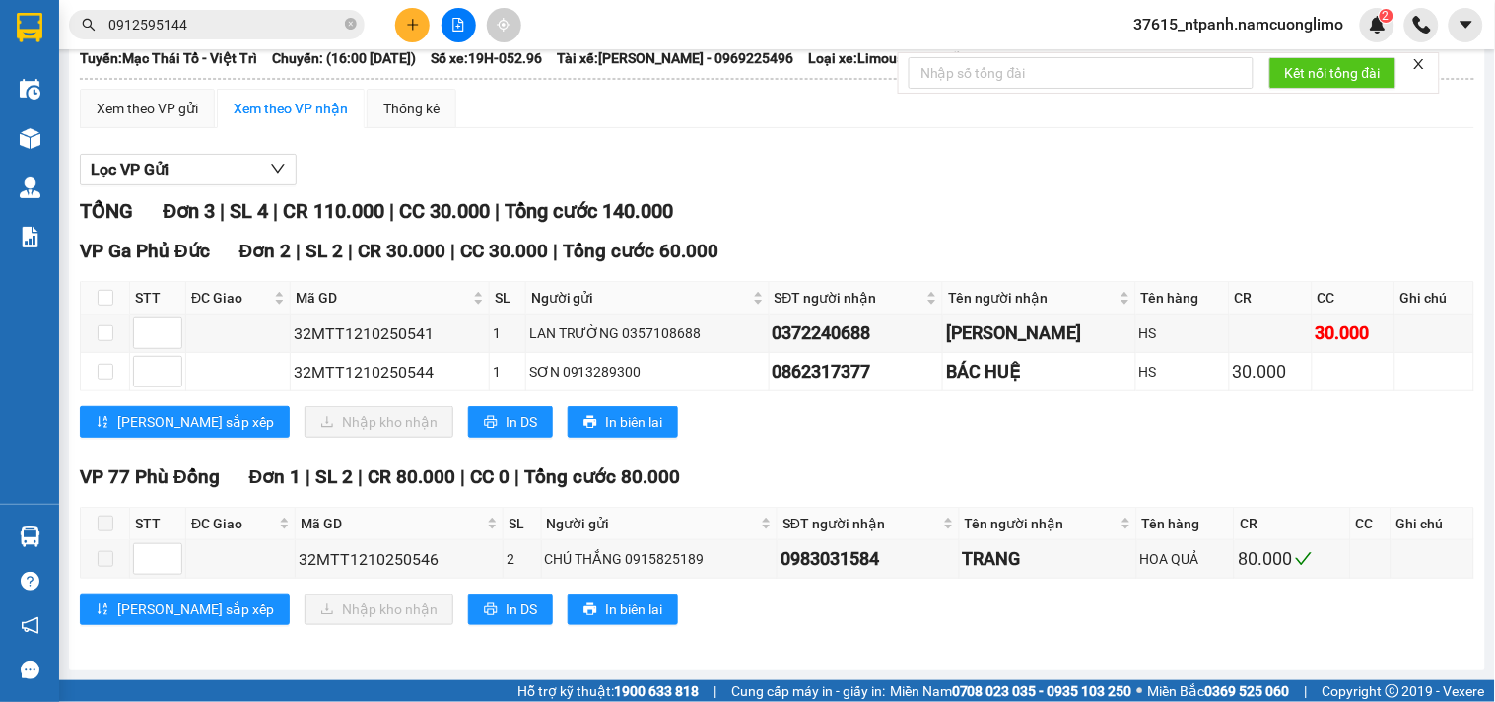
click at [925, 444] on div "VP Ga Phủ Đức Đơn 2 | SL 2 | CR 30.000 | CC 30.000 | Tổng cước 60.000 STT ĐC Gi…" at bounding box center [777, 345] width 1395 height 216
click at [1035, 373] on div "BÁC HUỆ" at bounding box center [1038, 372] width 185 height 28
drag, startPoint x: 873, startPoint y: 373, endPoint x: 769, endPoint y: 375, distance: 104.5
click at [773, 375] on div "0862317377" at bounding box center [857, 372] width 168 height 28
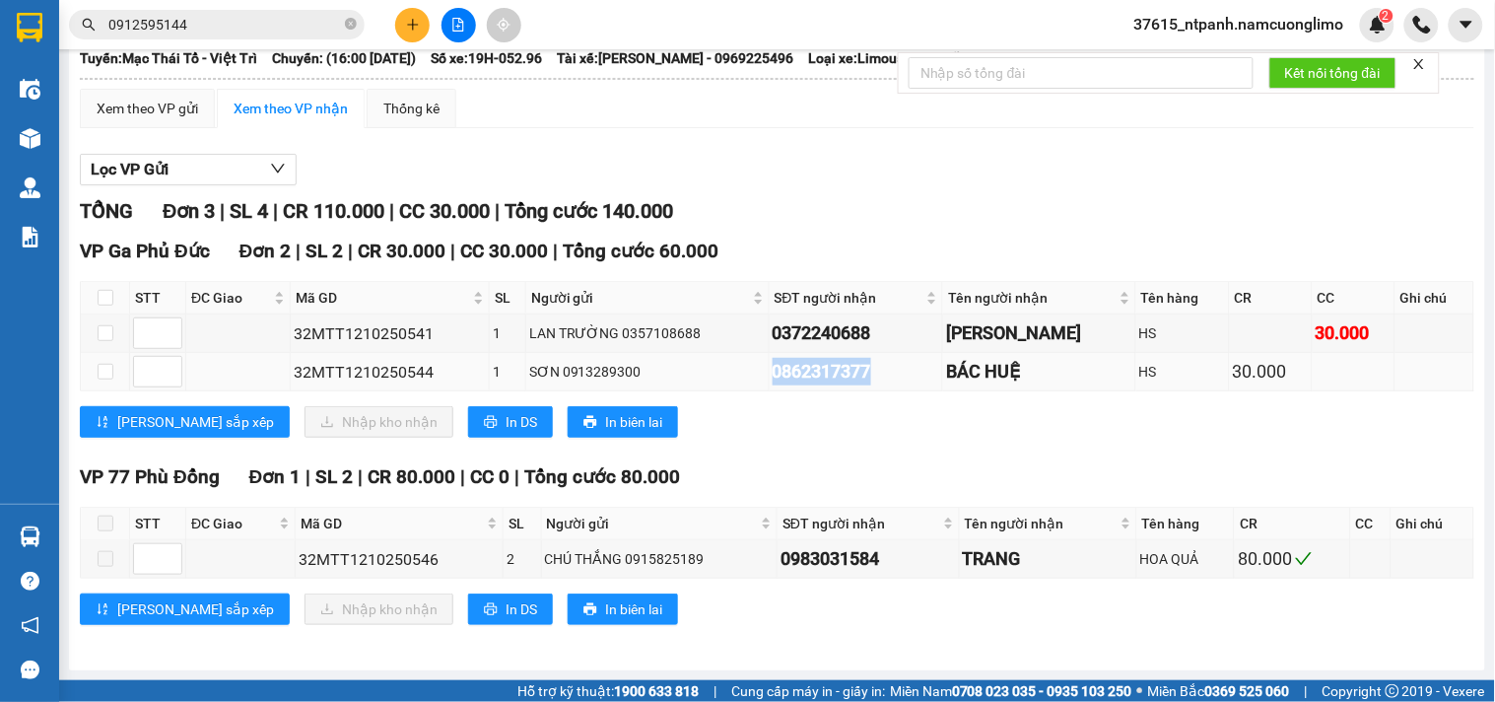
click at [773, 373] on div "0862317377" at bounding box center [857, 372] width 168 height 28
click at [810, 373] on div "0862317377" at bounding box center [857, 372] width 168 height 28
drag, startPoint x: 874, startPoint y: 370, endPoint x: 763, endPoint y: 368, distance: 111.4
click at [770, 369] on td "0862317377" at bounding box center [857, 372] width 174 height 38
click at [833, 406] on div "Lưu sắp xếp Nhập kho nhận In DS In biên lai" at bounding box center [777, 422] width 1395 height 32
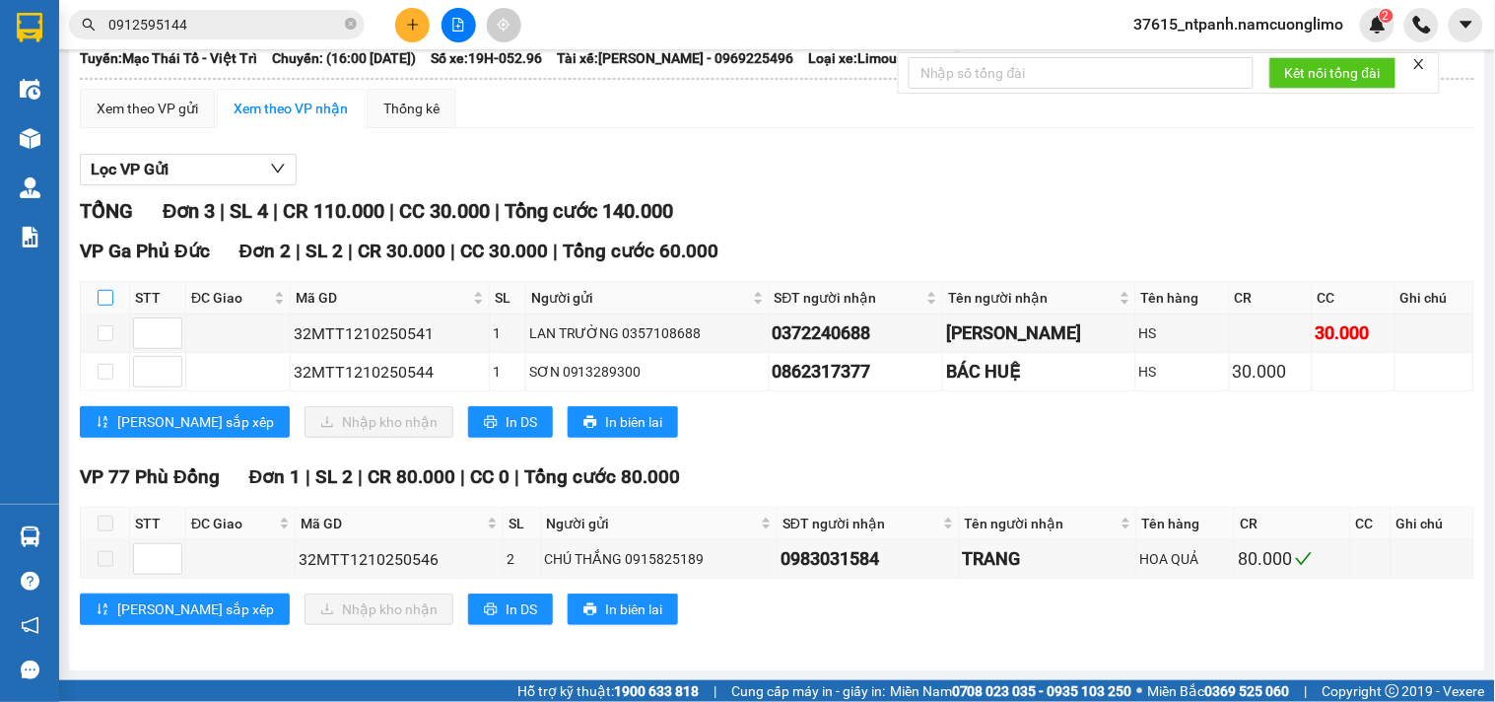
click at [105, 298] on input "checkbox" at bounding box center [106, 298] width 16 height 16
checkbox input "true"
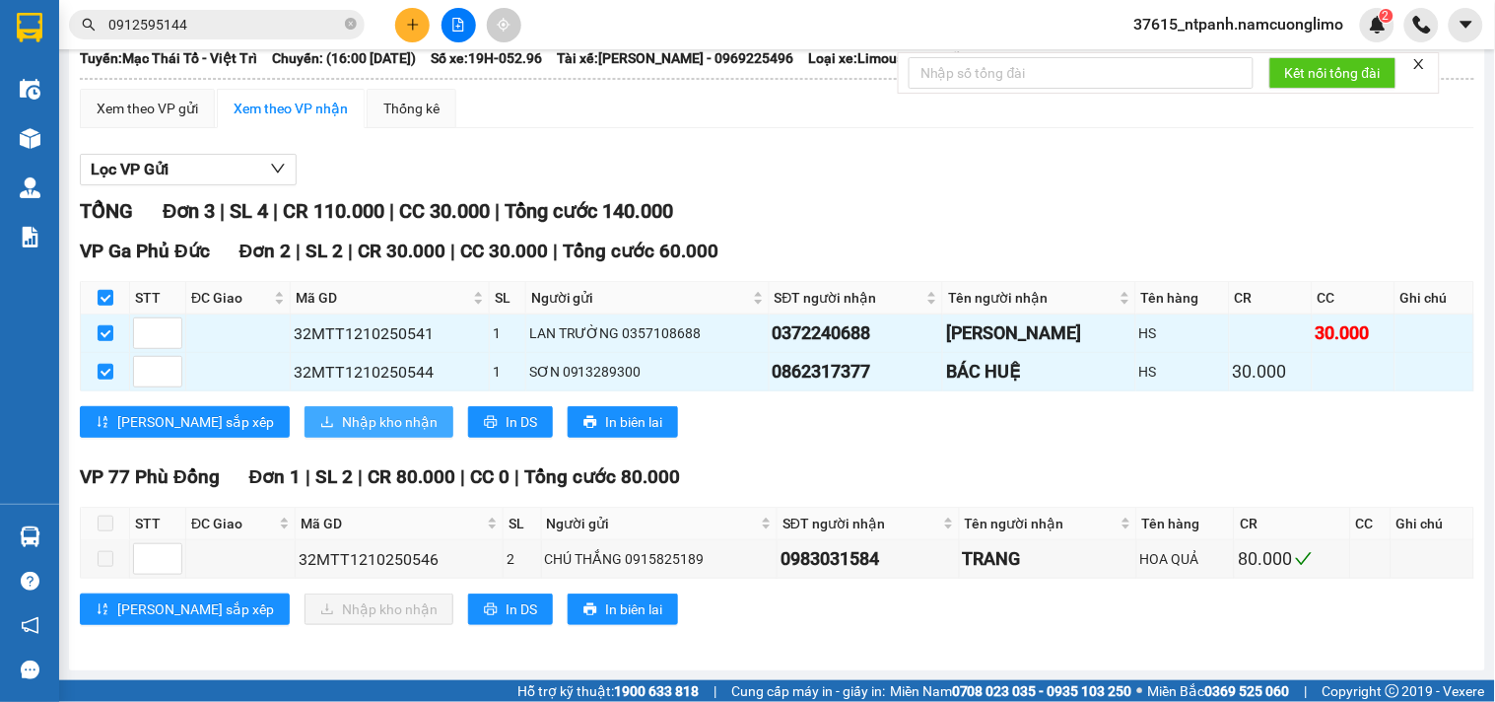
drag, startPoint x: 291, startPoint y: 420, endPoint x: 743, endPoint y: 411, distance: 452.5
click at [743, 411] on div "Lưu sắp xếp Nhập kho nhận In DS In biên lai" at bounding box center [777, 422] width 1395 height 32
click at [98, 296] on input "checkbox" at bounding box center [106, 298] width 16 height 16
checkbox input "false"
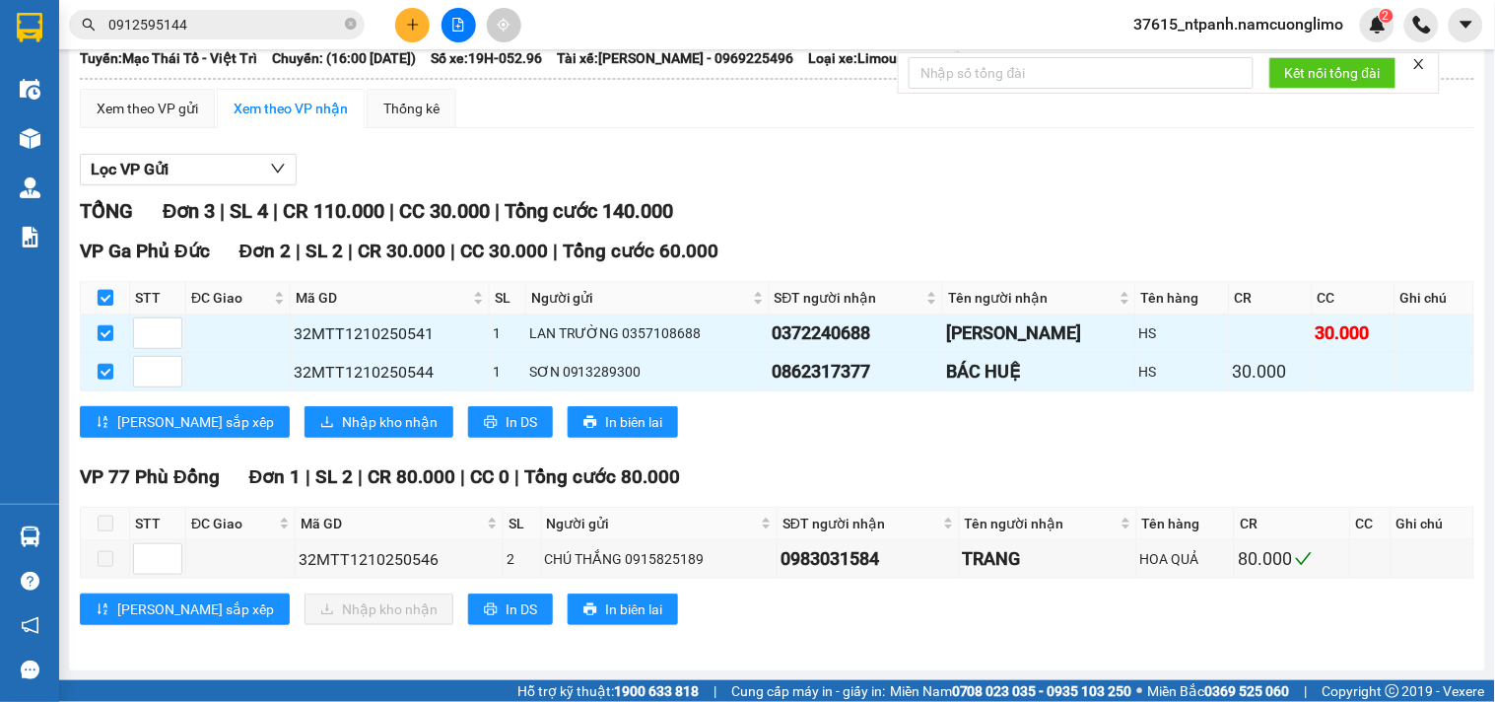
checkbox input "false"
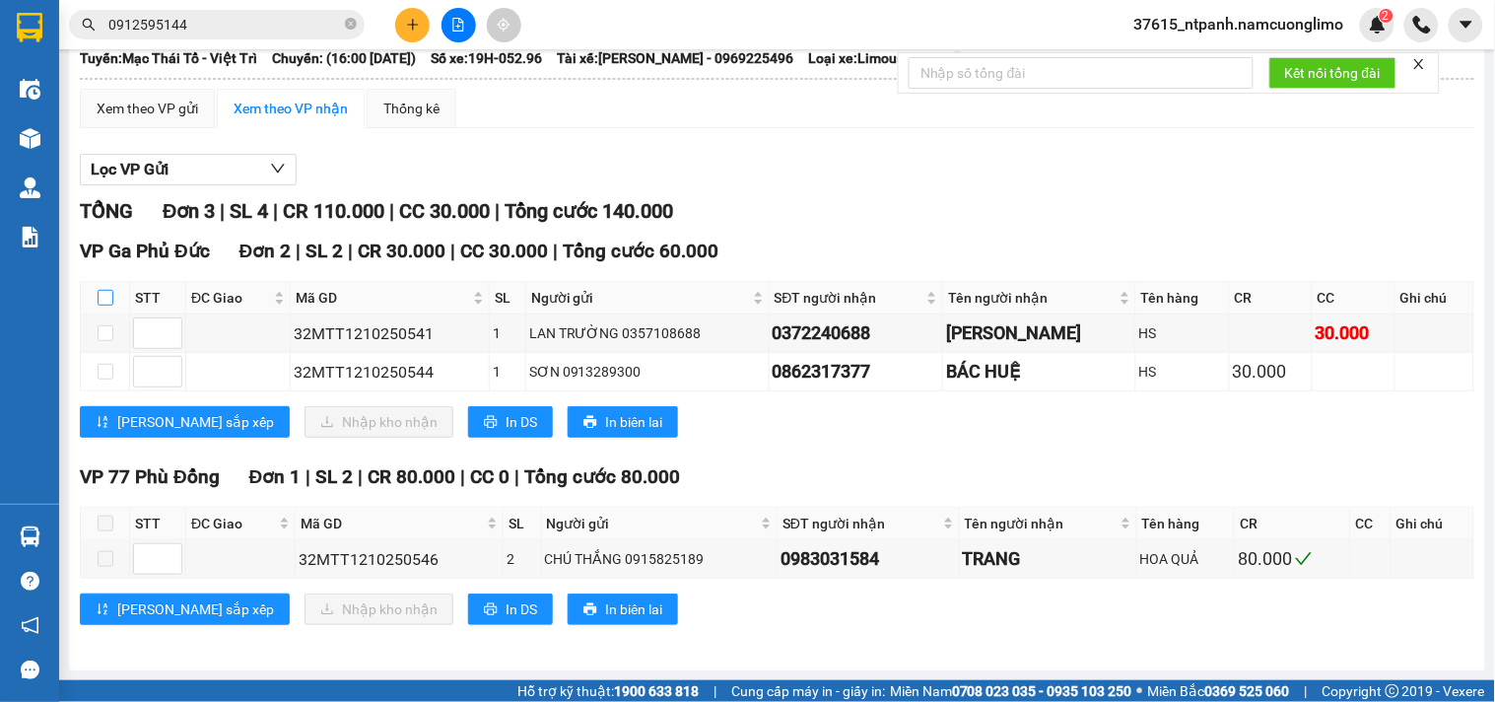
click at [109, 296] on input "checkbox" at bounding box center [106, 298] width 16 height 16
checkbox input "true"
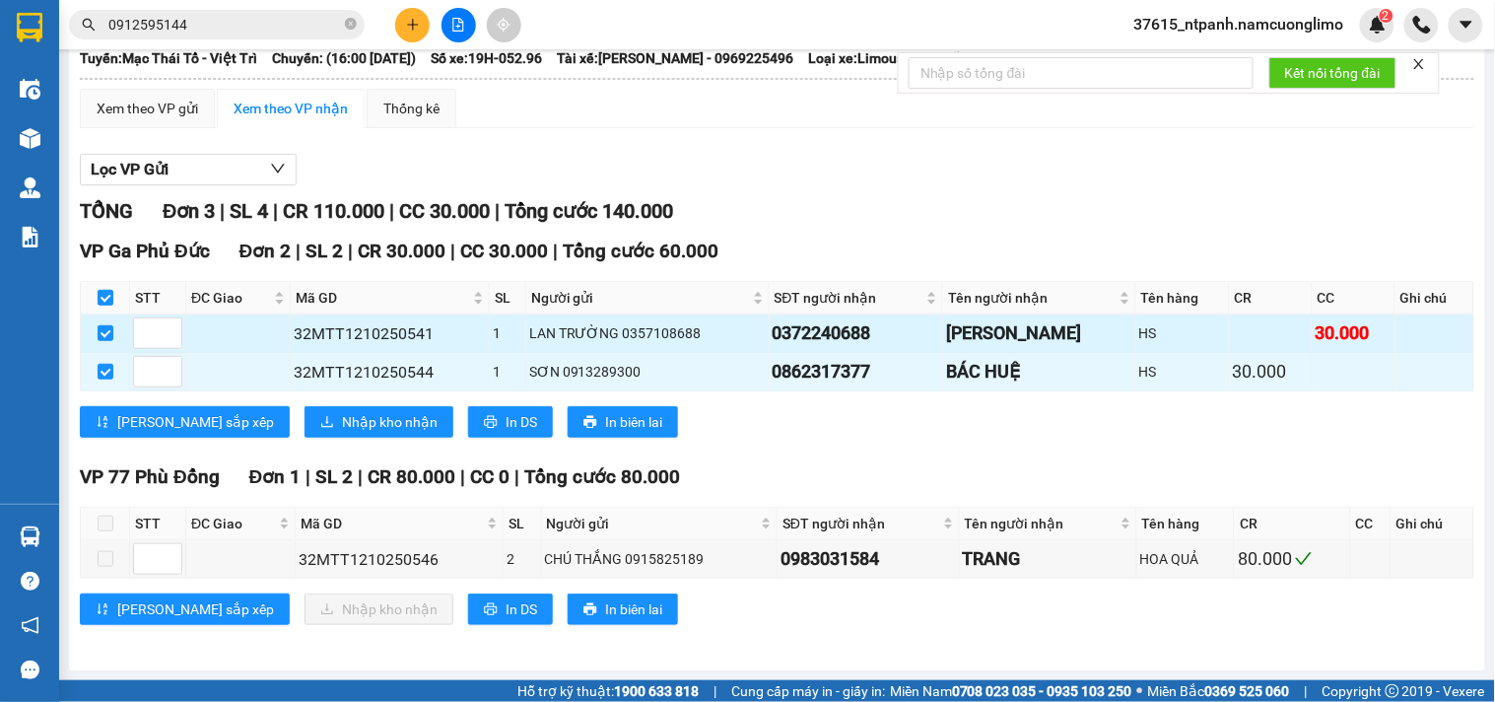
click at [806, 434] on div "Lưu sắp xếp Nhập kho nhận In DS In biên lai" at bounding box center [777, 422] width 1395 height 32
drag, startPoint x: 867, startPoint y: 421, endPoint x: 867, endPoint y: 437, distance: 15.8
click at [867, 431] on div "Lưu sắp xếp Nhập kho nhận In DS In biên lai" at bounding box center [777, 422] width 1395 height 32
click at [867, 437] on div "Lưu sắp xếp Nhập kho nhận In DS In biên lai" at bounding box center [777, 422] width 1395 height 32
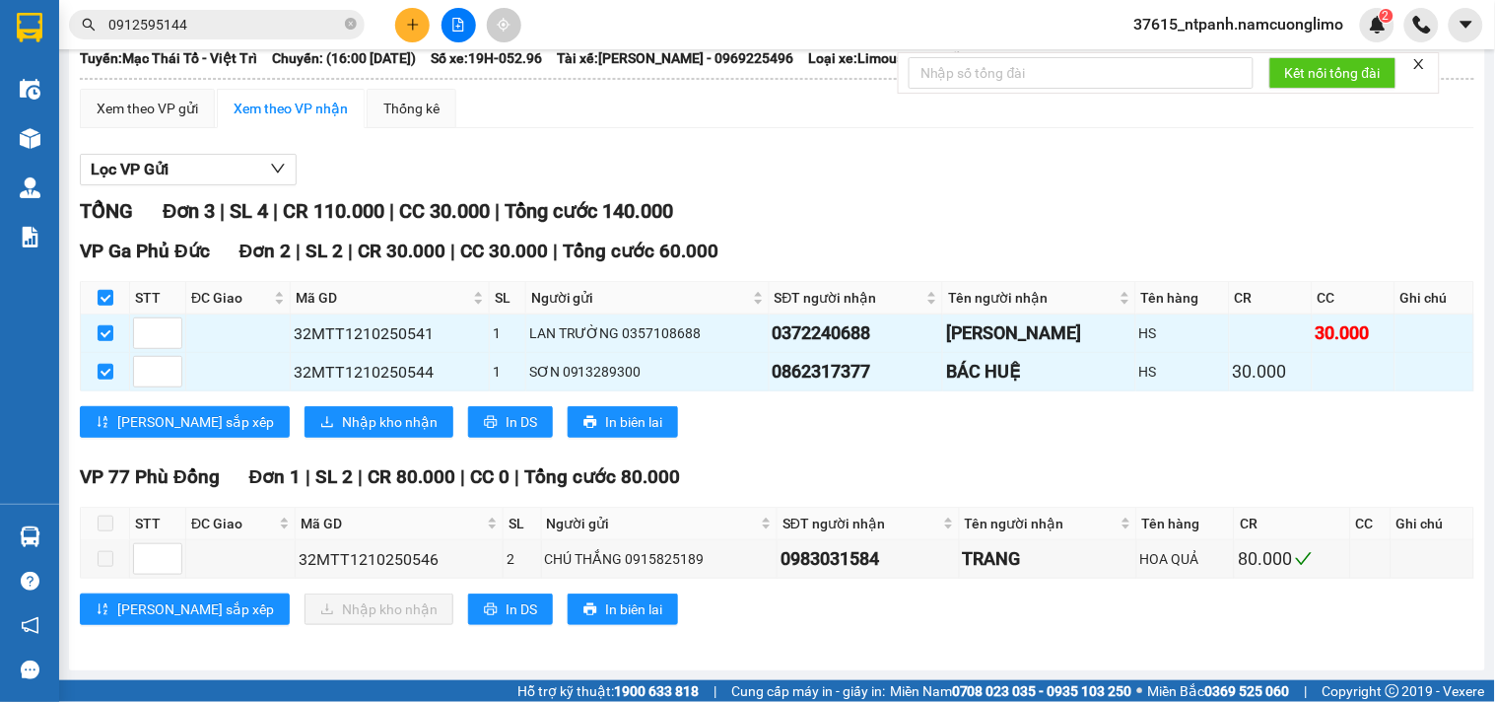
click at [971, 150] on div "Lọc VP Gửi TỔNG Đơn 3 | SL 4 | CR 110.000 | CC 30.000 | Tổng cước 140.000 VP G…" at bounding box center [777, 397] width 1395 height 506
click at [952, 170] on div "Lọc VP Gửi" at bounding box center [777, 170] width 1395 height 33
click at [795, 417] on div "Lưu sắp xếp Nhập kho nhận In DS In biên lai" at bounding box center [777, 422] width 1395 height 32
click at [684, 329] on div "LAN TRƯỜNG 0357108688" at bounding box center [647, 333] width 237 height 22
drag, startPoint x: 688, startPoint y: 333, endPoint x: 655, endPoint y: 333, distance: 32.5
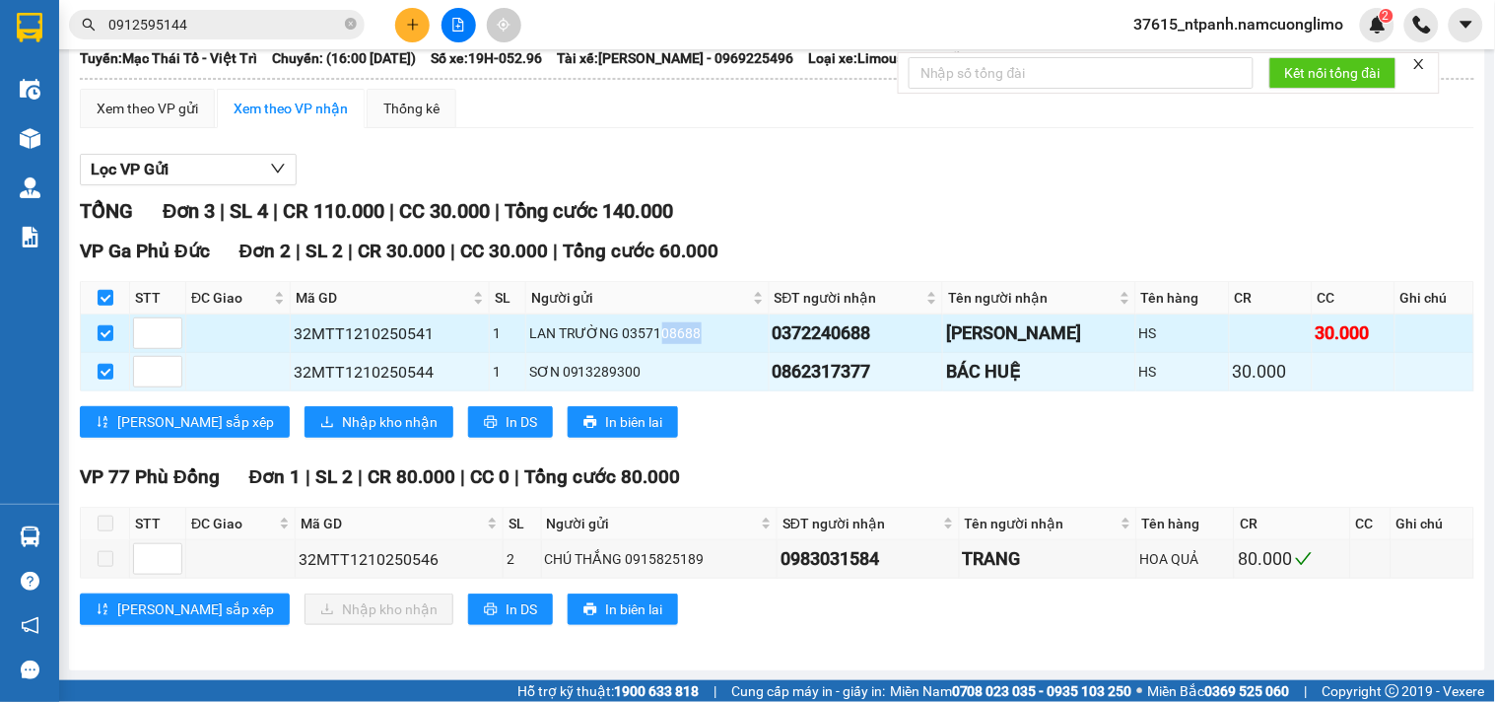
click at [655, 333] on div "LAN TRƯỜNG 0357108688" at bounding box center [647, 333] width 237 height 22
drag, startPoint x: 703, startPoint y: 330, endPoint x: 618, endPoint y: 337, distance: 85.0
click at [618, 337] on div "LAN TRƯỜNG 0357108688" at bounding box center [647, 333] width 237 height 22
click at [754, 247] on div "VP Ga Phủ Đức Đơn 2 | SL 2 | CR 30.000 | CC 30.000 | Tổng cước 60.000" at bounding box center [777, 252] width 1395 height 30
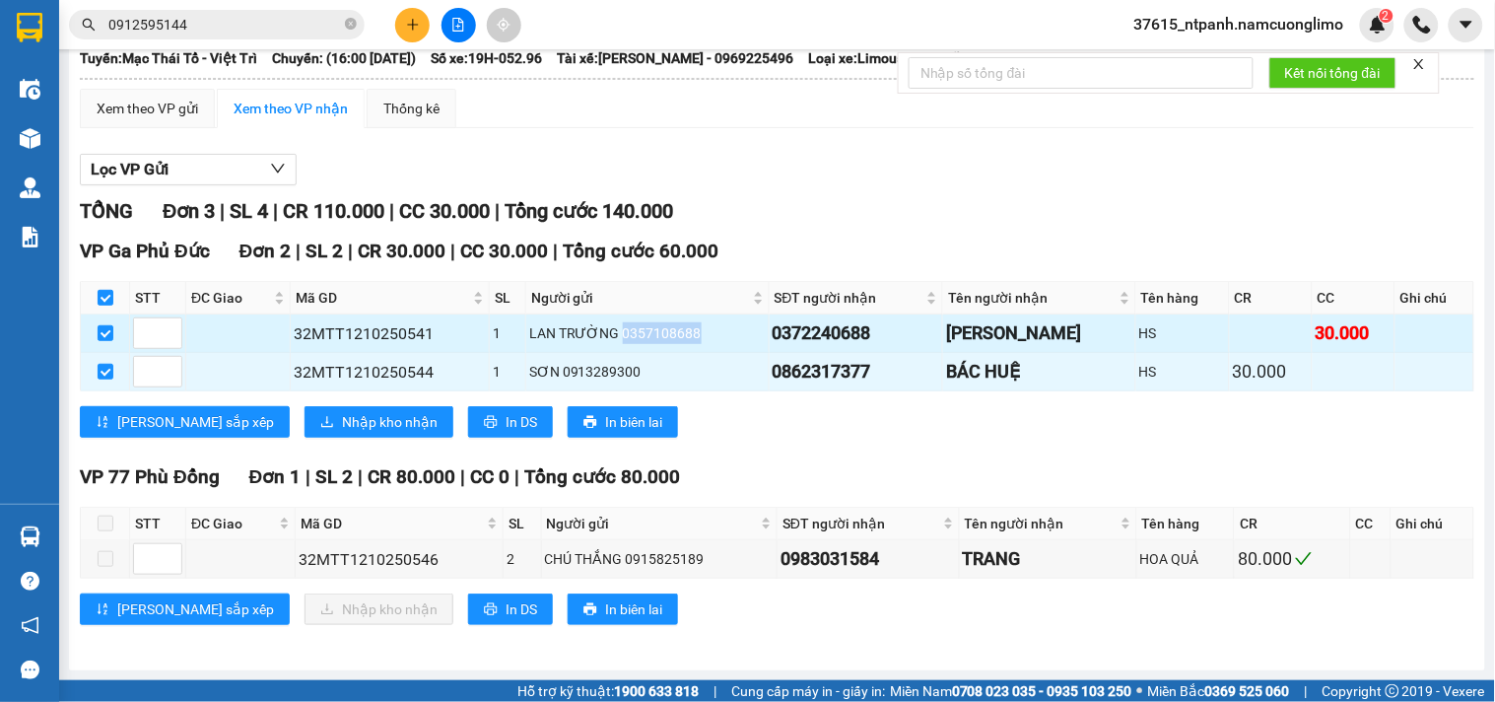
drag, startPoint x: 695, startPoint y: 330, endPoint x: 619, endPoint y: 330, distance: 75.9
click at [619, 330] on div "LAN TRƯỜNG 0357108688" at bounding box center [647, 333] width 237 height 22
drag, startPoint x: 618, startPoint y: 330, endPoint x: 691, endPoint y: 333, distance: 73.0
click at [691, 333] on div "LAN TRƯỜNG 0357108688" at bounding box center [647, 333] width 237 height 22
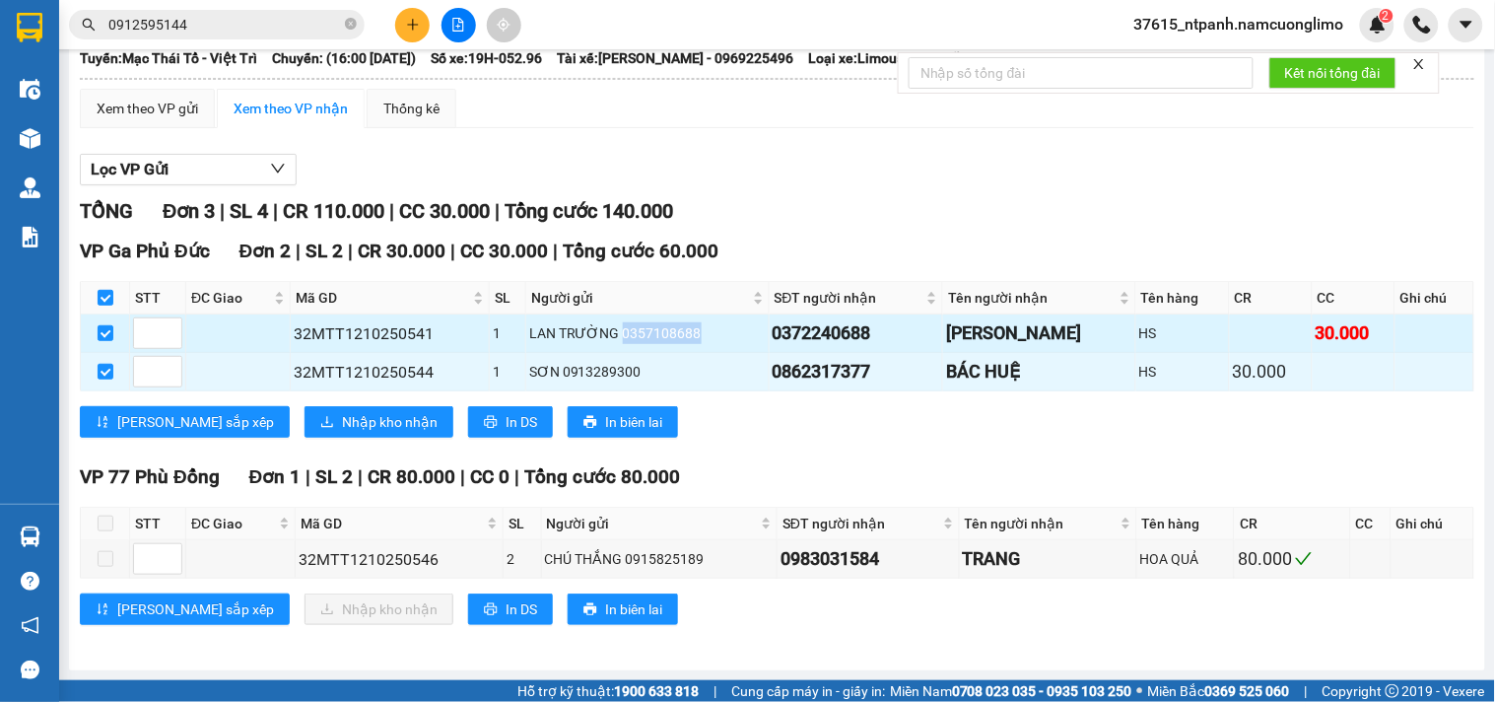
click at [691, 333] on div "LAN TRƯỜNG 0357108688" at bounding box center [647, 333] width 237 height 22
click at [729, 453] on div "TỔNG Đơn 3 | SL 4 | CR 110.000 | CC 30.000 | Tổng cước 140.000 VP Ga Phủ Đức Đơ…" at bounding box center [777, 422] width 1395 height 453
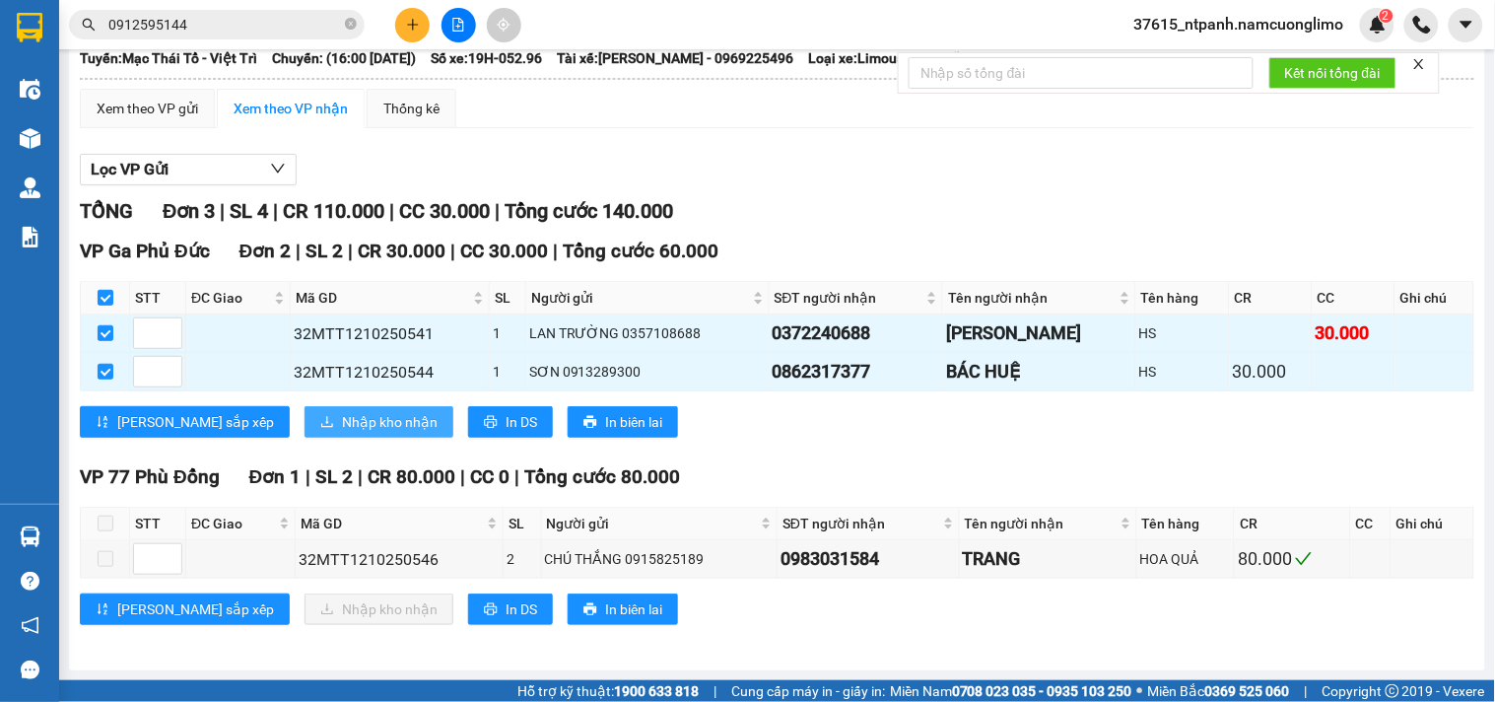
click at [322, 409] on button "Nhập kho nhận" at bounding box center [379, 422] width 149 height 32
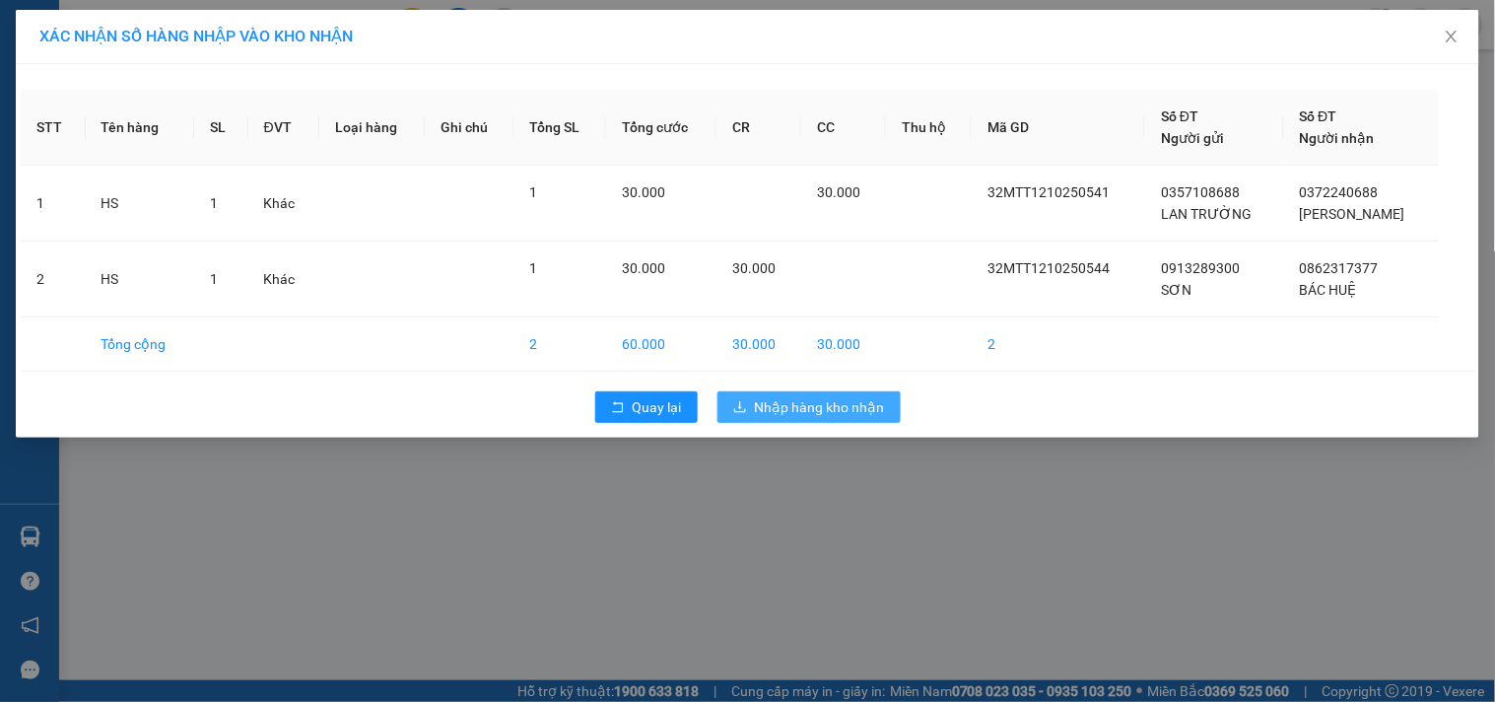
click at [840, 402] on span "Nhập hàng kho nhận" at bounding box center [820, 407] width 130 height 22
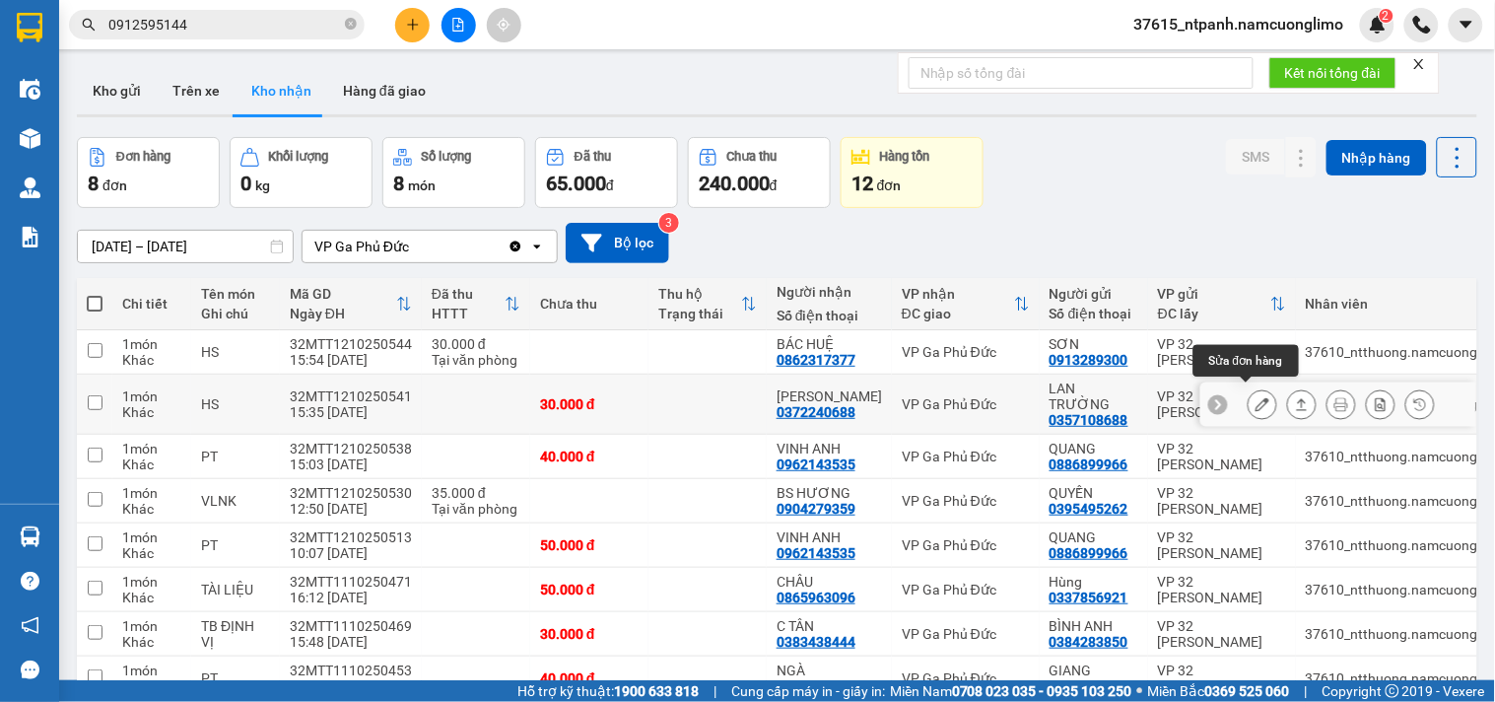
click at [1252, 405] on button at bounding box center [1263, 404] width 28 height 34
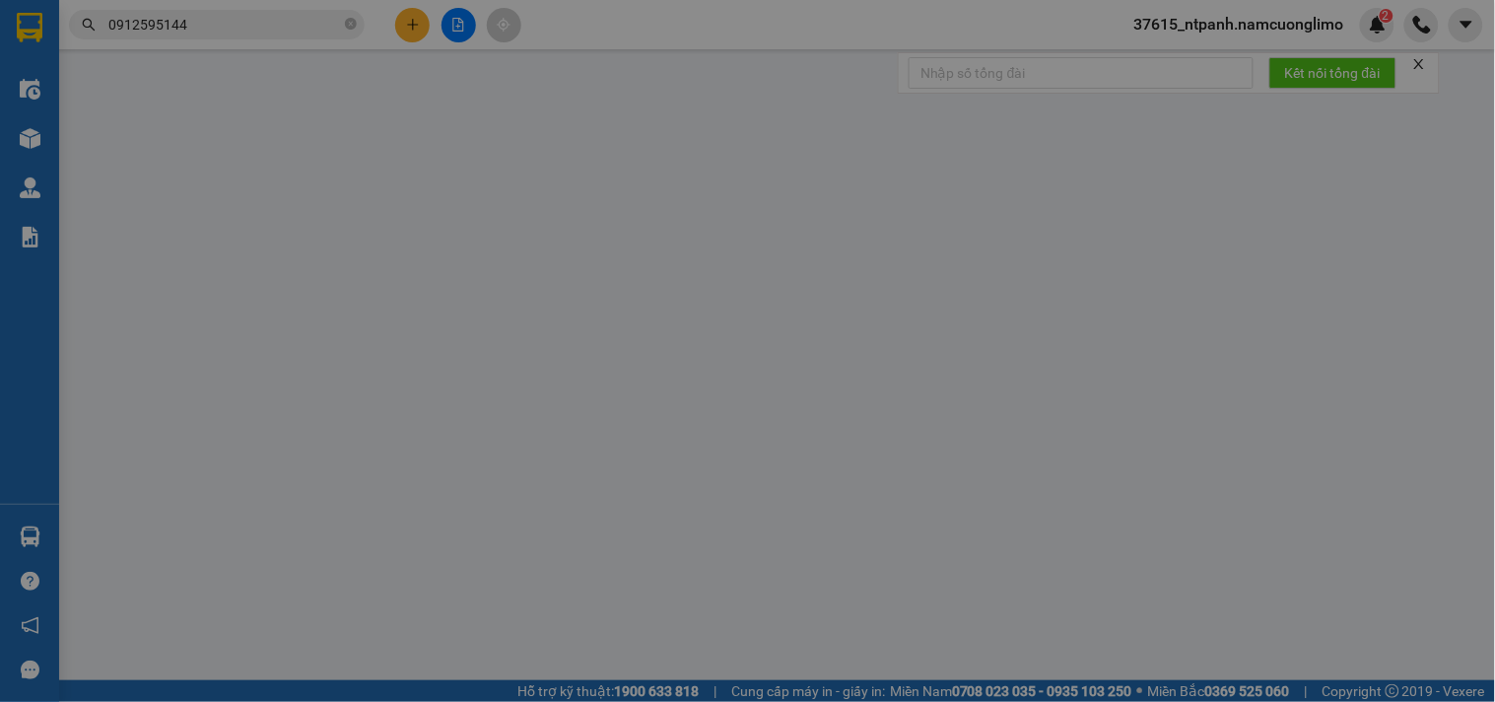
type input "0357108688"
type input "LAN TRƯỜNG"
type input "0372240688"
type input "[PERSON_NAME]"
type input "30.000"
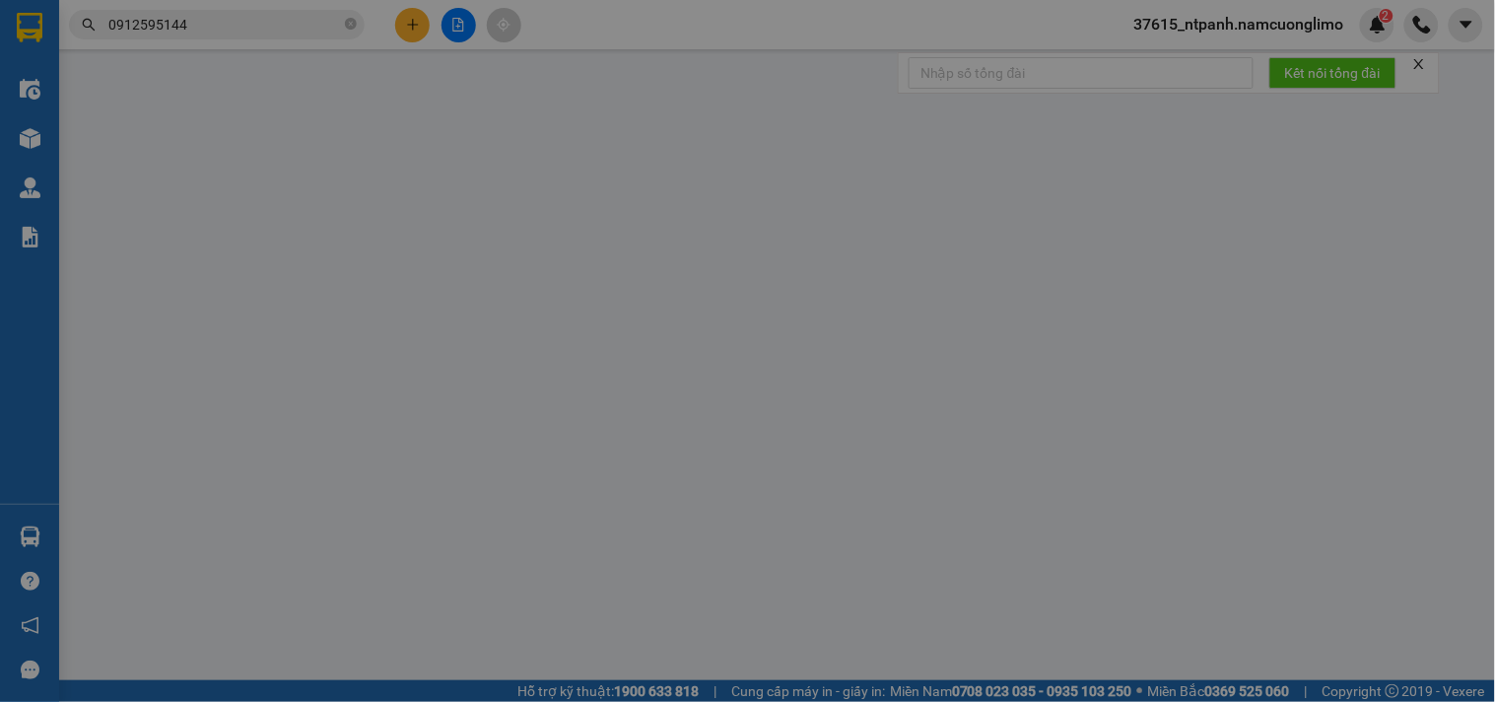
type input "30.000"
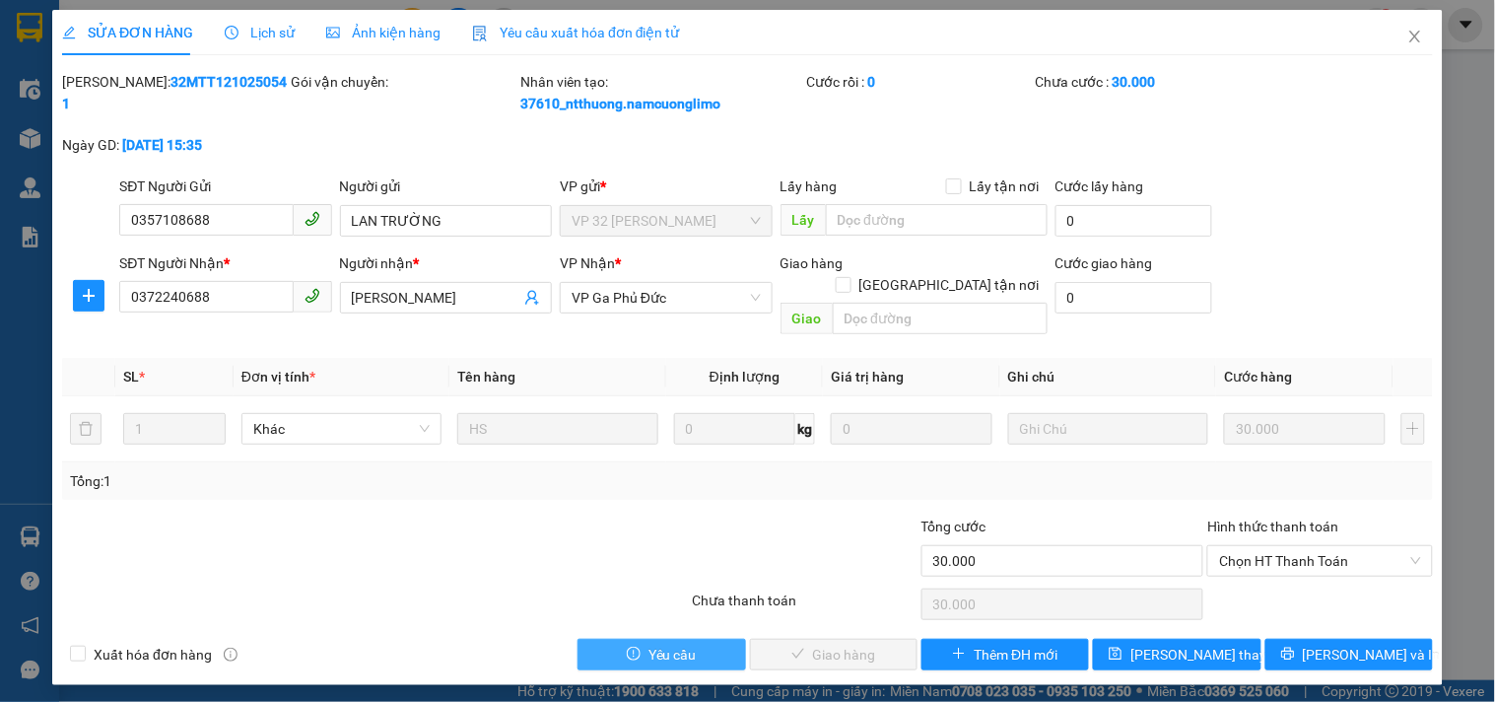
click at [701, 639] on button "Yêu cầu" at bounding box center [662, 655] width 168 height 32
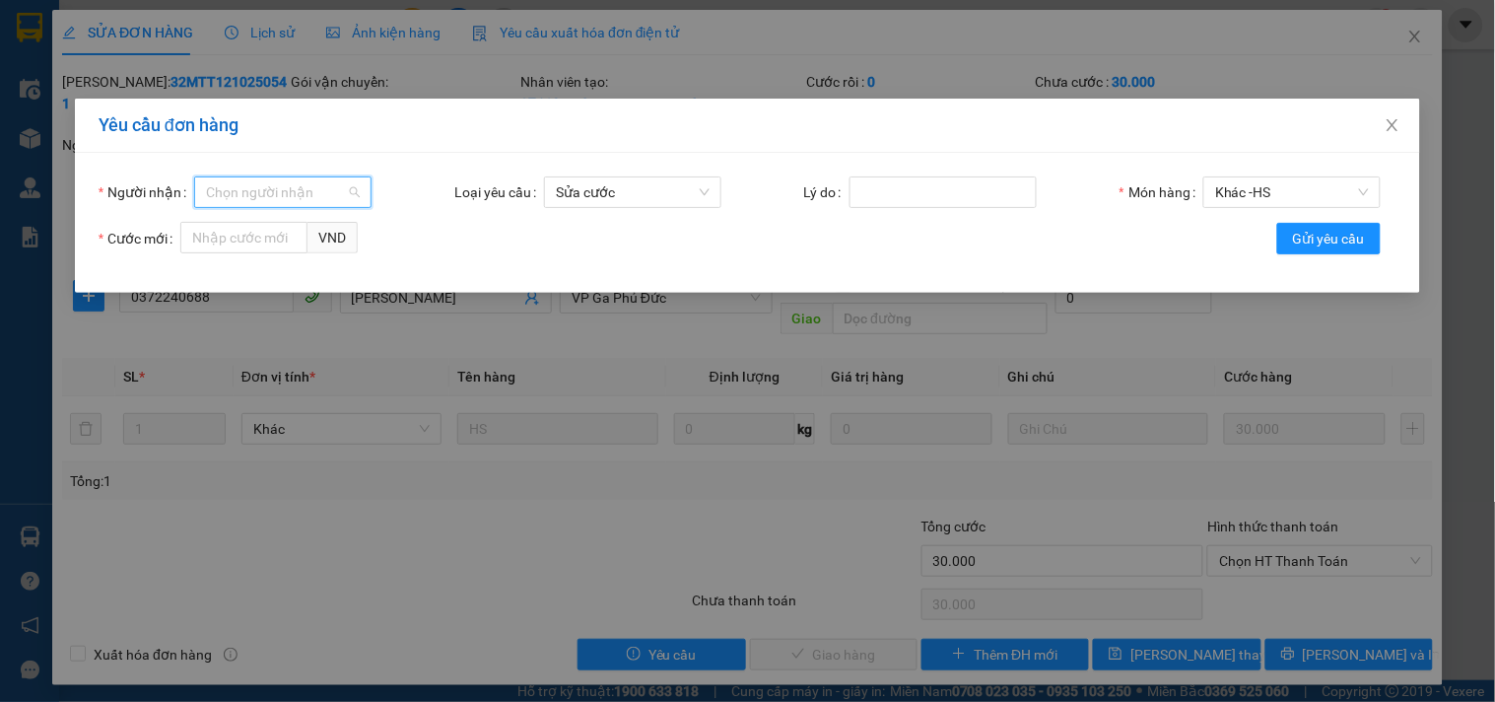
click at [327, 193] on input "Người nhận" at bounding box center [276, 192] width 140 height 30
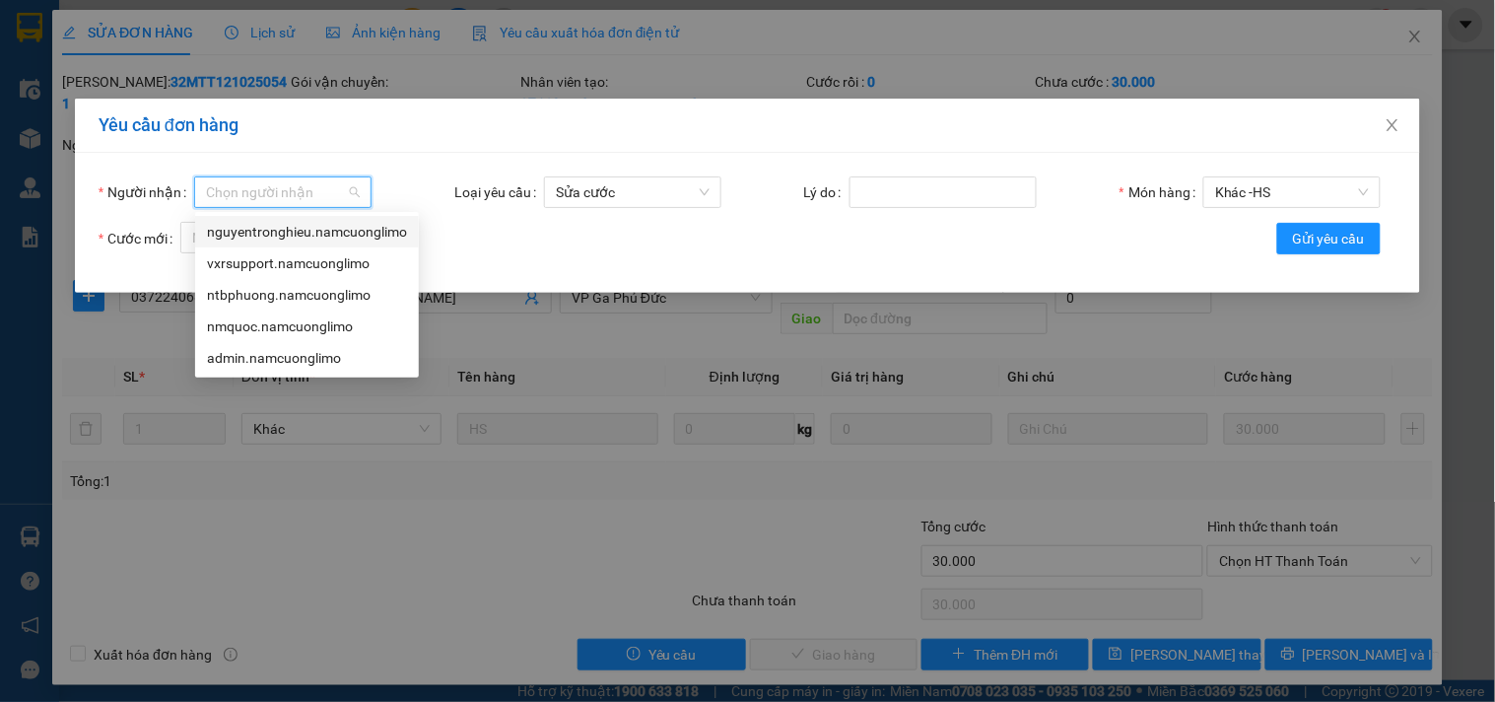
click at [331, 238] on div "nguyentronghieu.namcuonglimo" at bounding box center [307, 232] width 200 height 22
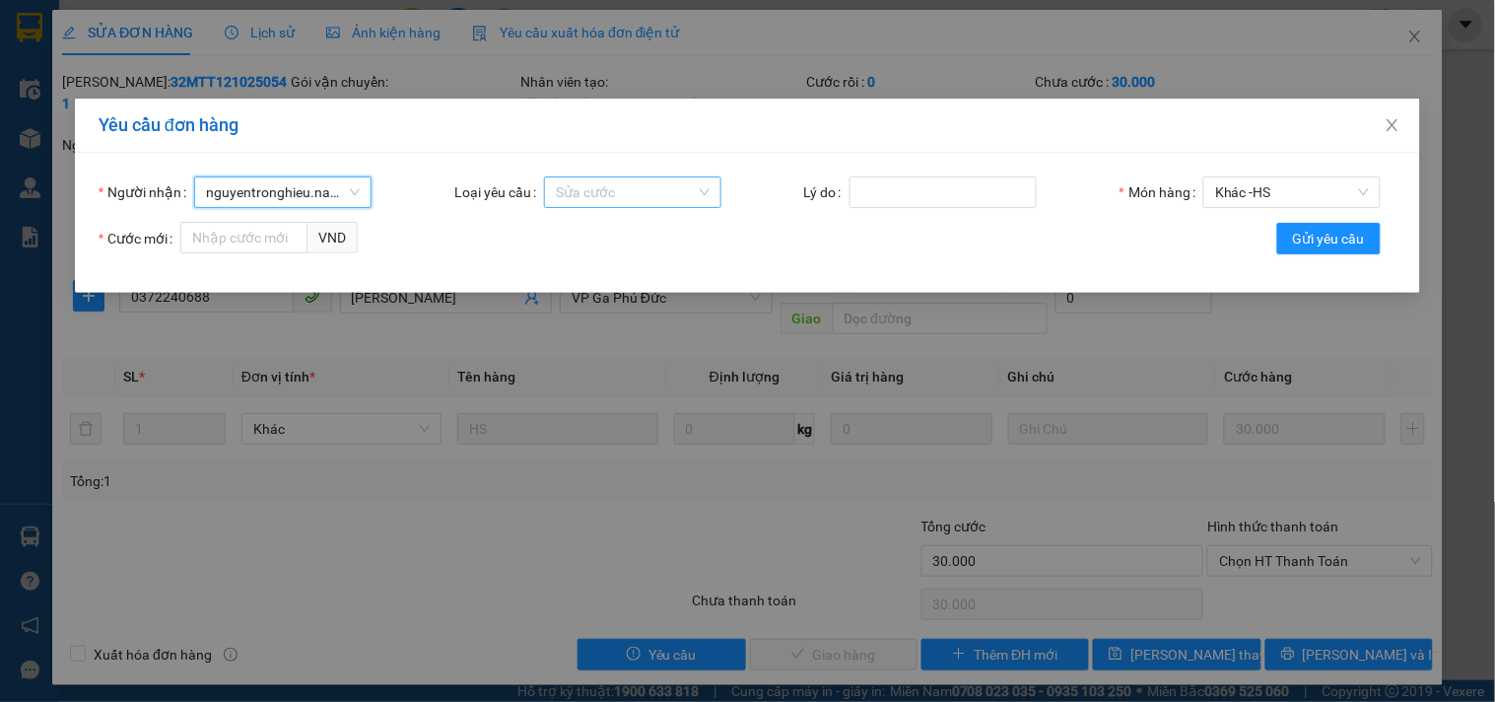
click at [655, 182] on span "Sửa cước" at bounding box center [633, 192] width 154 height 30
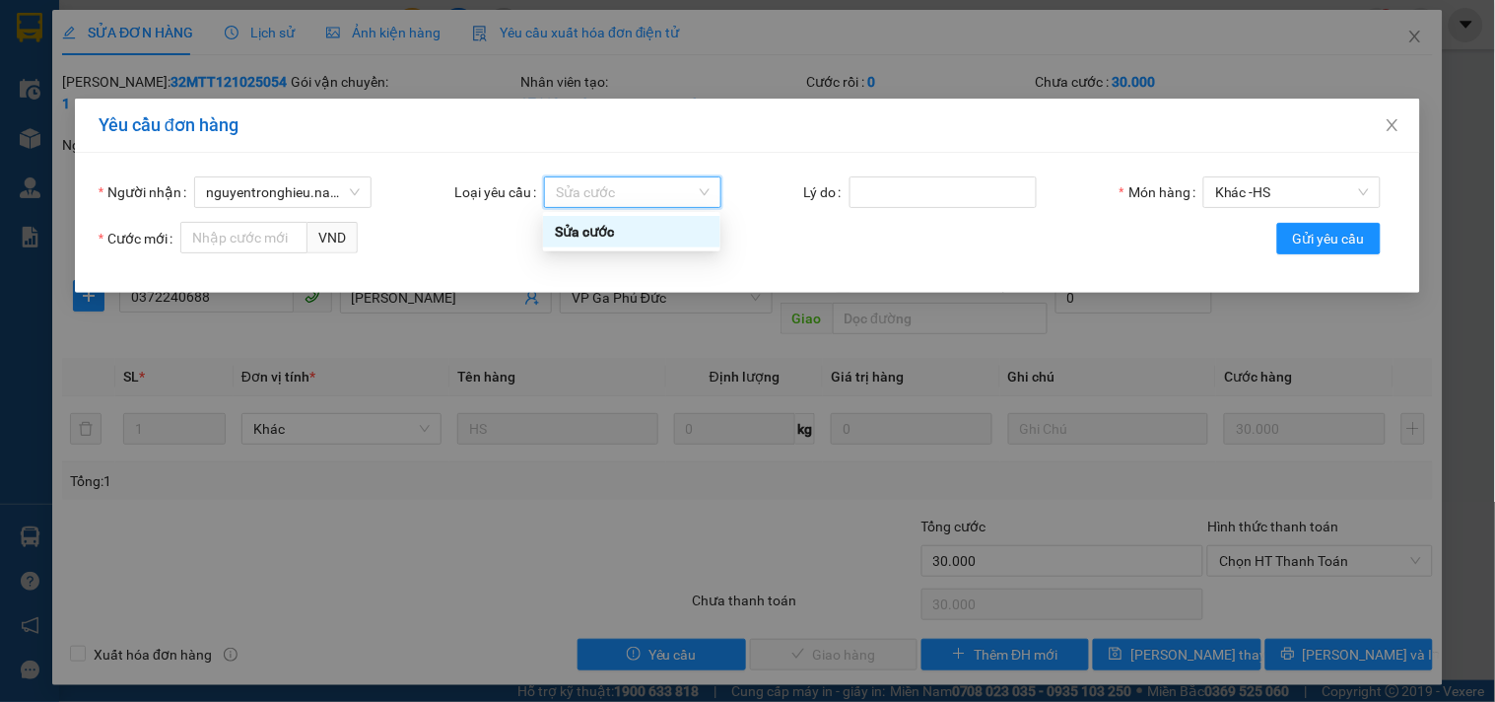
click at [858, 239] on form "Người nhận nguyentronghieu.namcuonglimo Loại yêu cầu Sửa cước Lý do Món hàng Kh…" at bounding box center [748, 222] width 1298 height 93
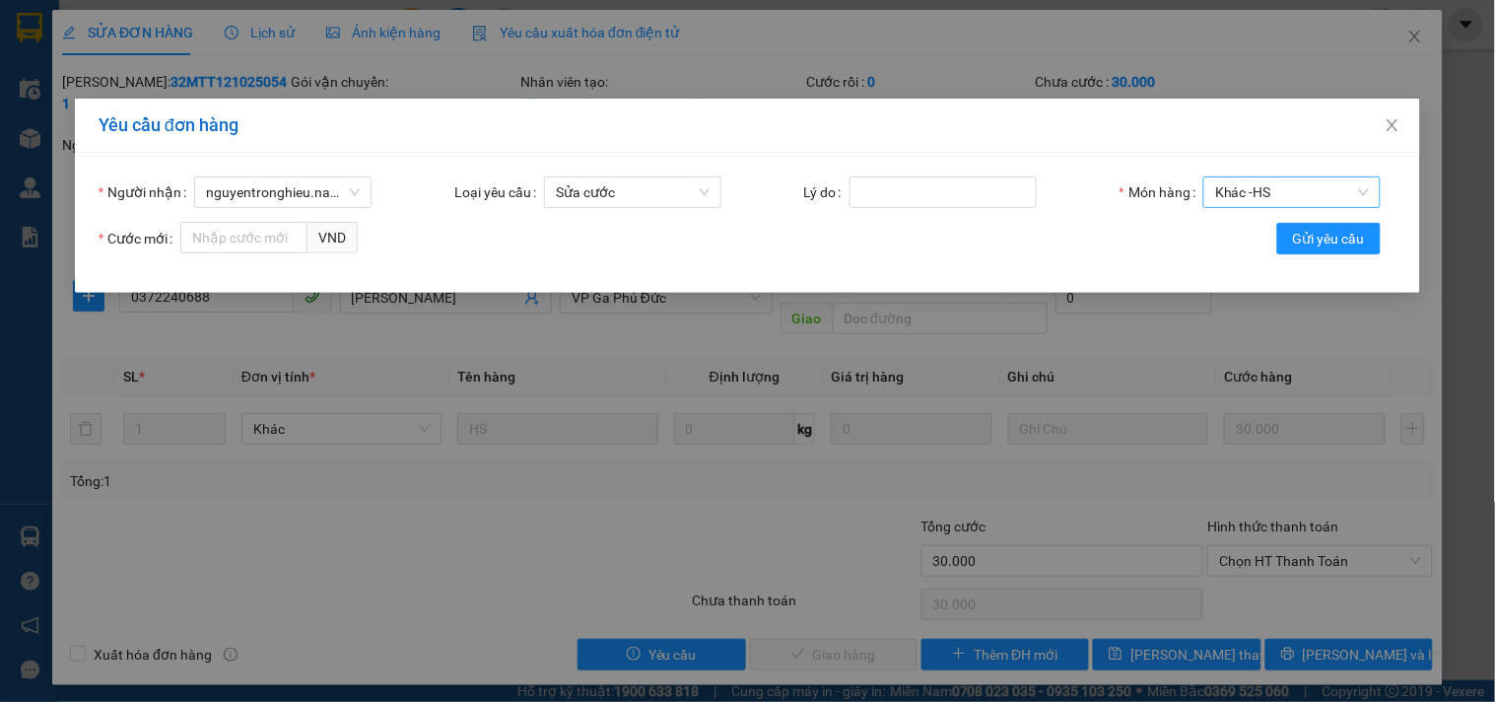
click at [1247, 199] on span "Khác - HS" at bounding box center [1292, 192] width 154 height 30
drag, startPoint x: 1092, startPoint y: 238, endPoint x: 1019, endPoint y: 212, distance: 77.3
click at [1088, 233] on form "Người nhận nguyentronghieu.namcuonglimo Loại yêu cầu Sửa cước Lý do Món hàng Kh…" at bounding box center [748, 222] width 1298 height 93
click at [928, 197] on input "Lý do" at bounding box center [943, 192] width 187 height 32
click at [299, 248] on input "Cước mới" at bounding box center [243, 238] width 127 height 32
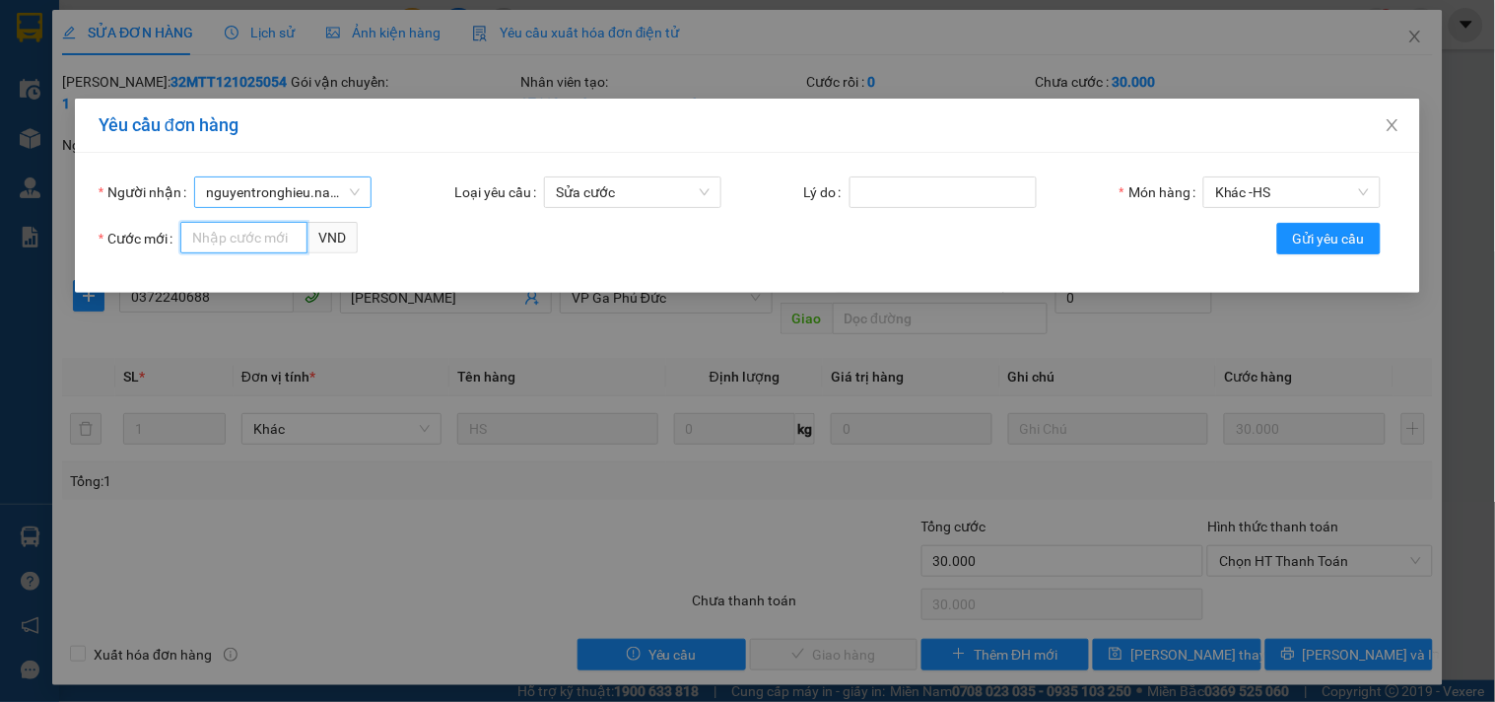
click at [321, 185] on span "nguyentronghieu.namcuonglimo" at bounding box center [283, 192] width 154 height 30
click at [612, 252] on form "Người nhận nguyentronghieu.namcuonglimo Loại yêu cầu Sửa cước Lý do Món hàng Kh…" at bounding box center [748, 222] width 1298 height 93
click at [645, 204] on span "Sửa cước" at bounding box center [633, 192] width 154 height 30
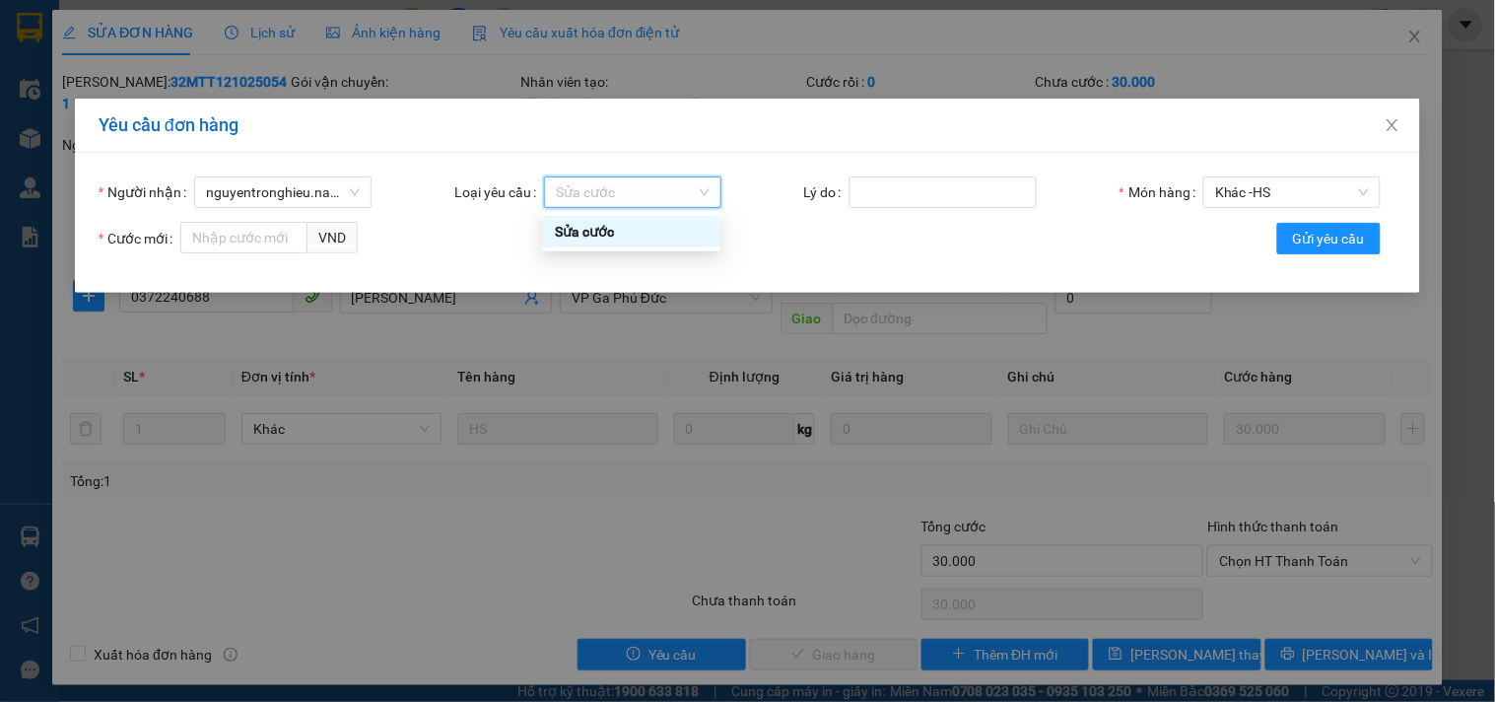
click at [658, 187] on span "Sửa cước" at bounding box center [633, 192] width 154 height 30
drag, startPoint x: 448, startPoint y: 192, endPoint x: 435, endPoint y: 192, distance: 13.8
click at [448, 192] on form "Người nhận nguyentronghieu.namcuonglimo Loại yêu cầu Sửa cước Lý do Món hàng Kh…" at bounding box center [748, 222] width 1298 height 93
click at [629, 188] on span "Sửa cước" at bounding box center [633, 192] width 154 height 30
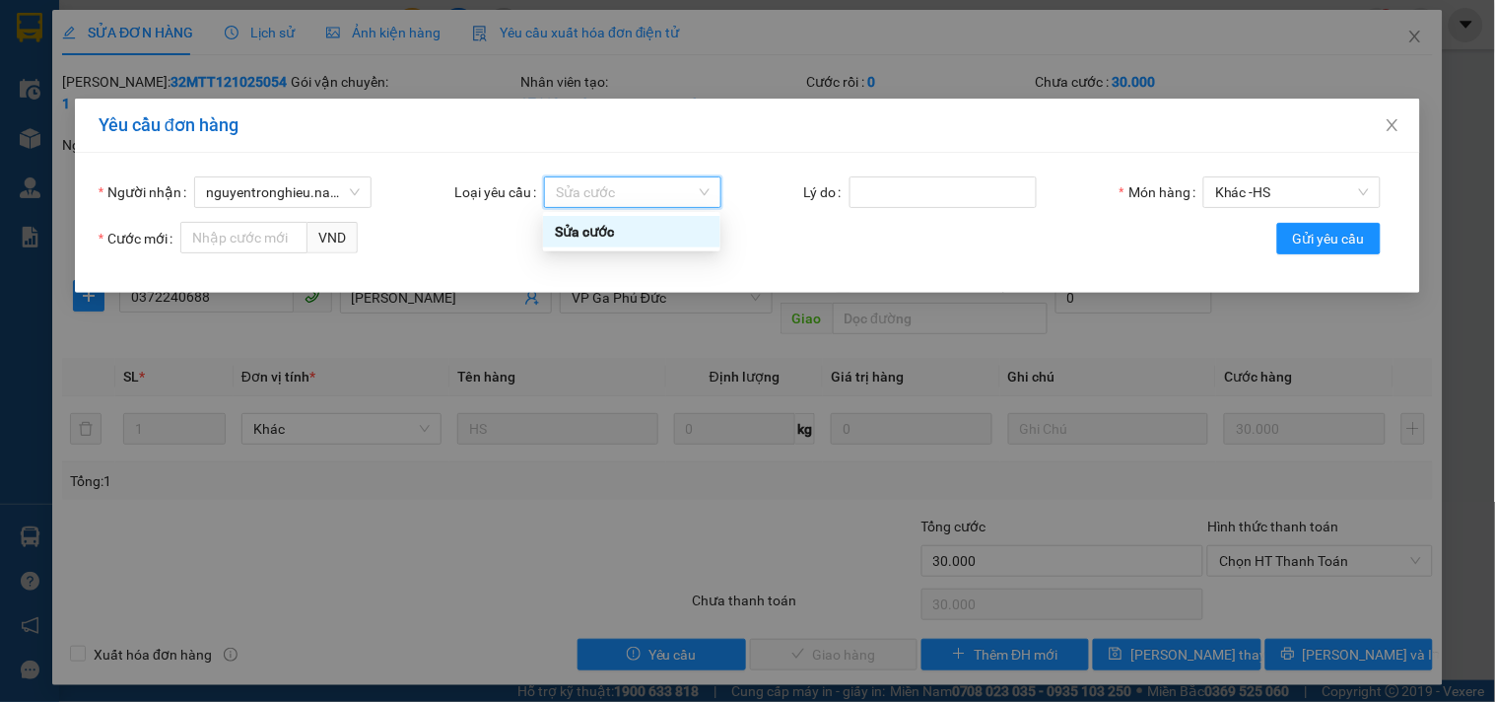
click at [834, 249] on form "Người nhận nguyentronghieu.namcuonglimo Loại yêu cầu Sửa cước Lý do Món hàng Kh…" at bounding box center [748, 222] width 1298 height 93
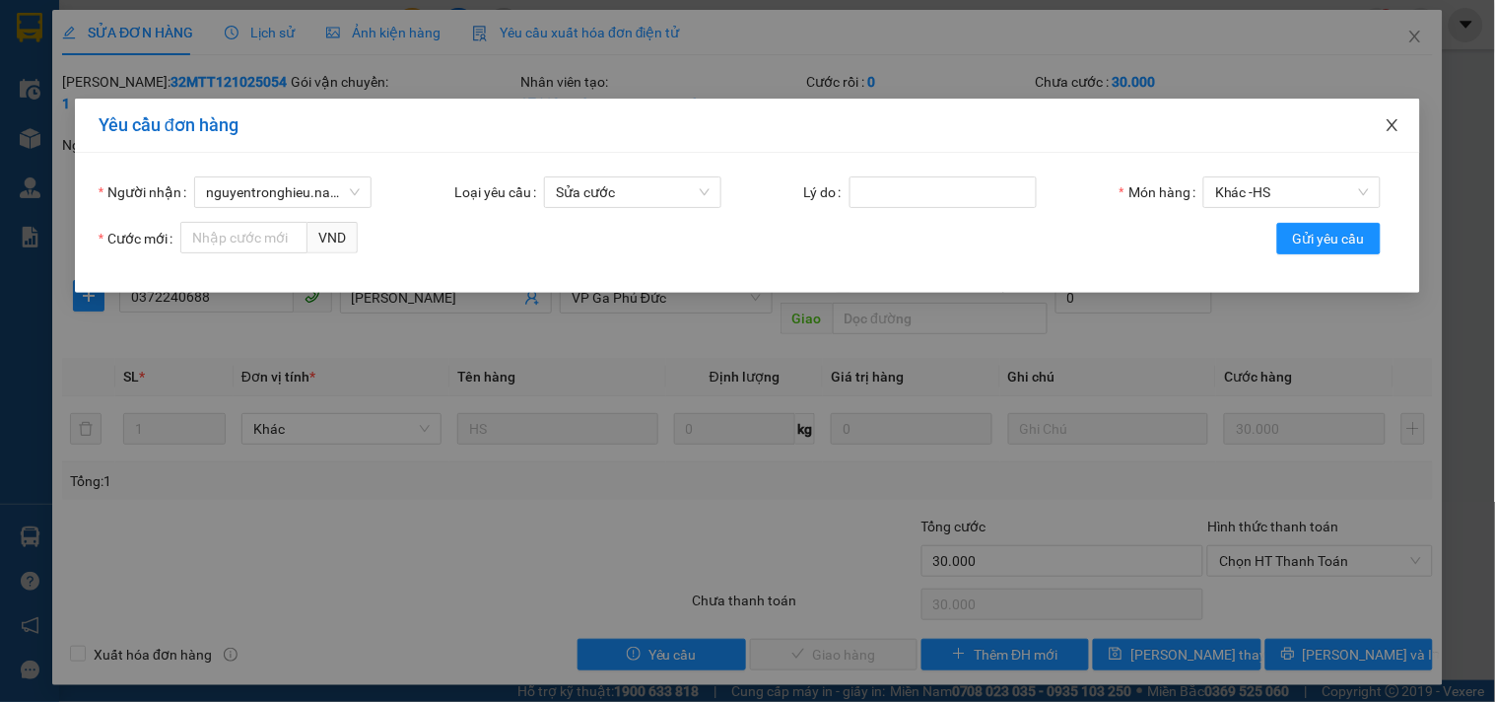
click at [1395, 120] on icon "close" at bounding box center [1393, 125] width 16 height 16
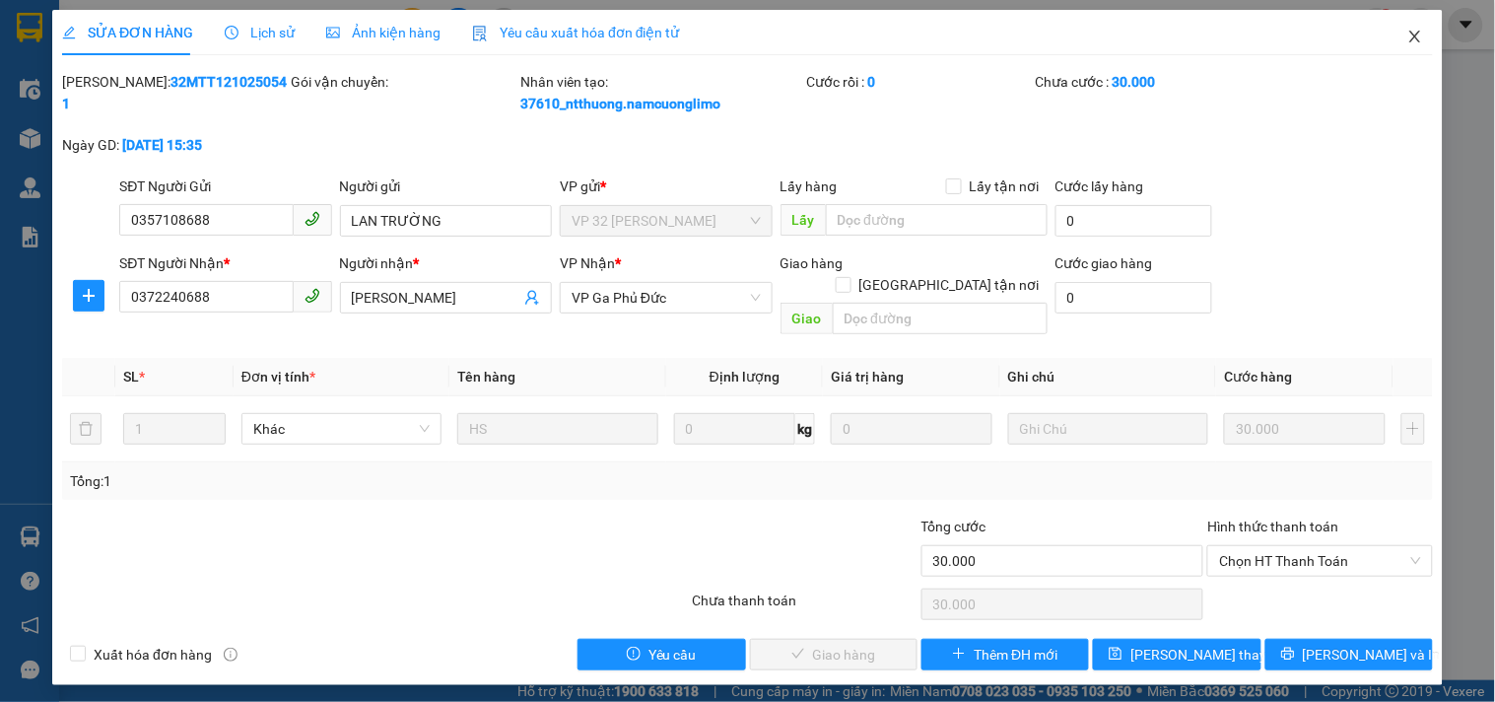
click at [1410, 31] on icon "close" at bounding box center [1416, 37] width 16 height 16
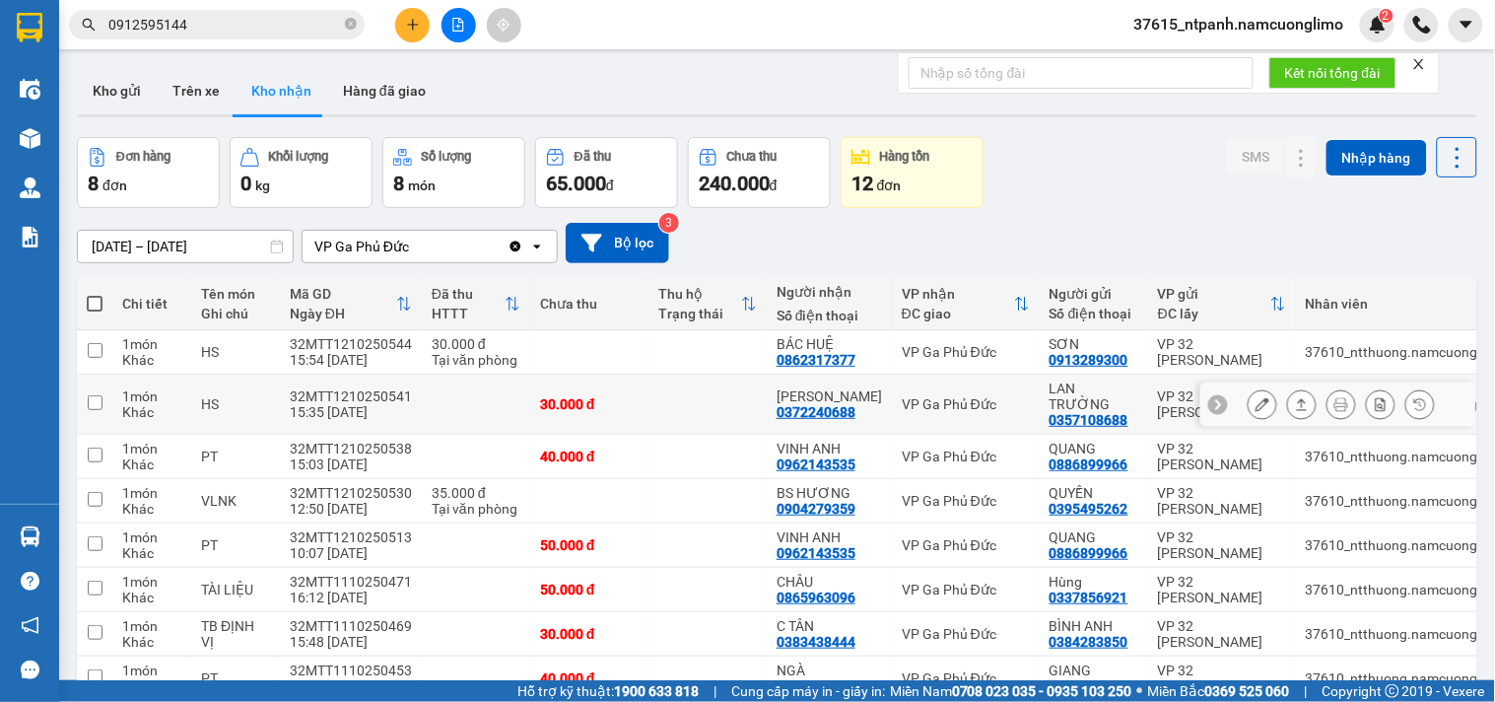
click at [1256, 397] on icon at bounding box center [1263, 404] width 14 height 14
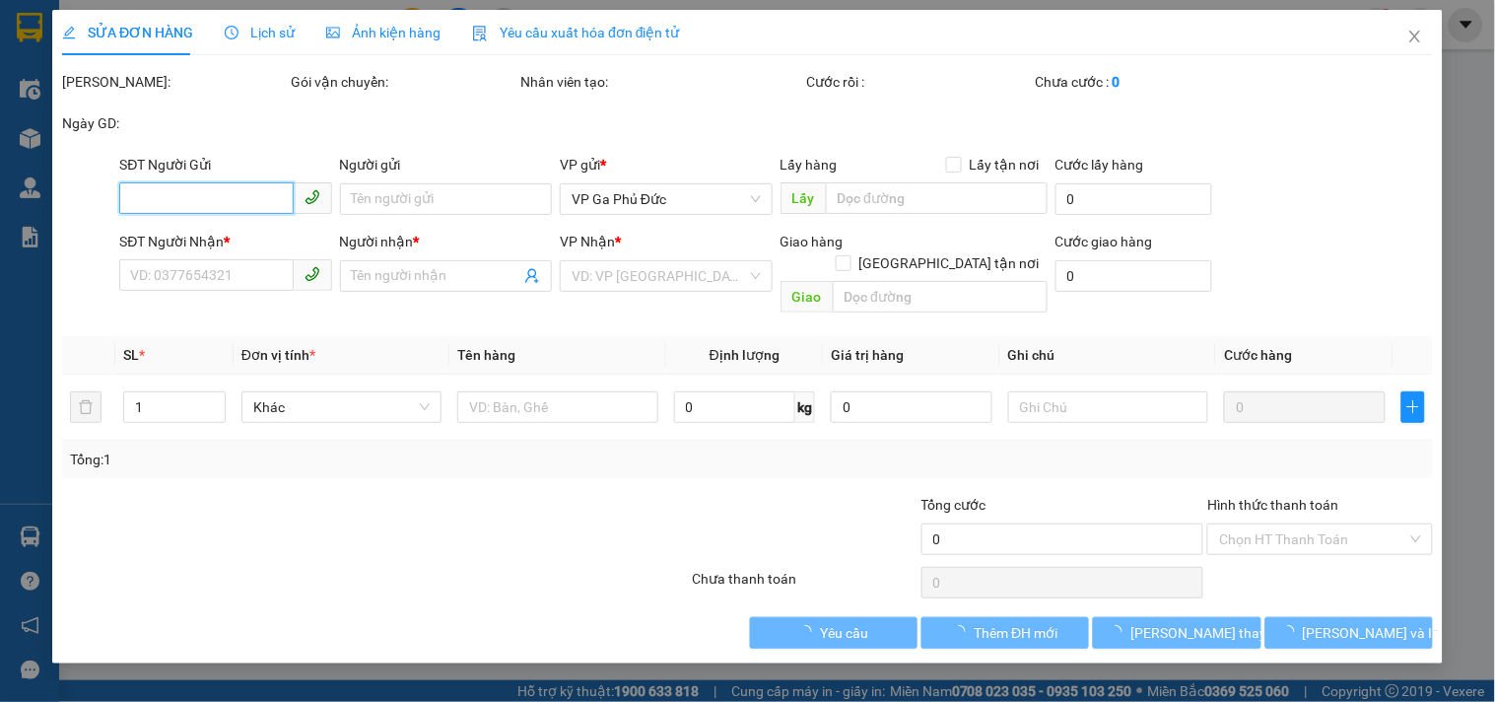
type input "0357108688"
type input "LAN TRƯỜNG"
type input "0372240688"
type input "[PERSON_NAME]"
type input "30.000"
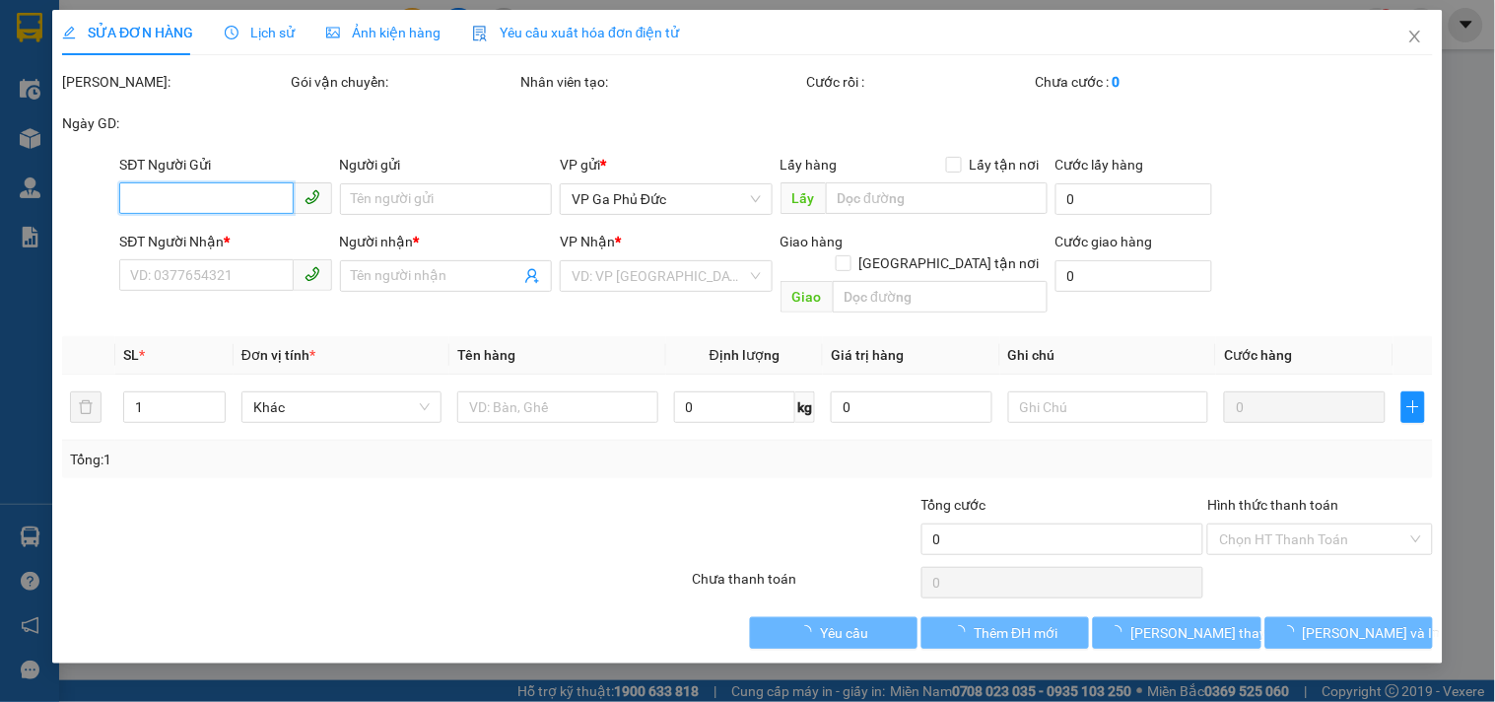
type input "30.000"
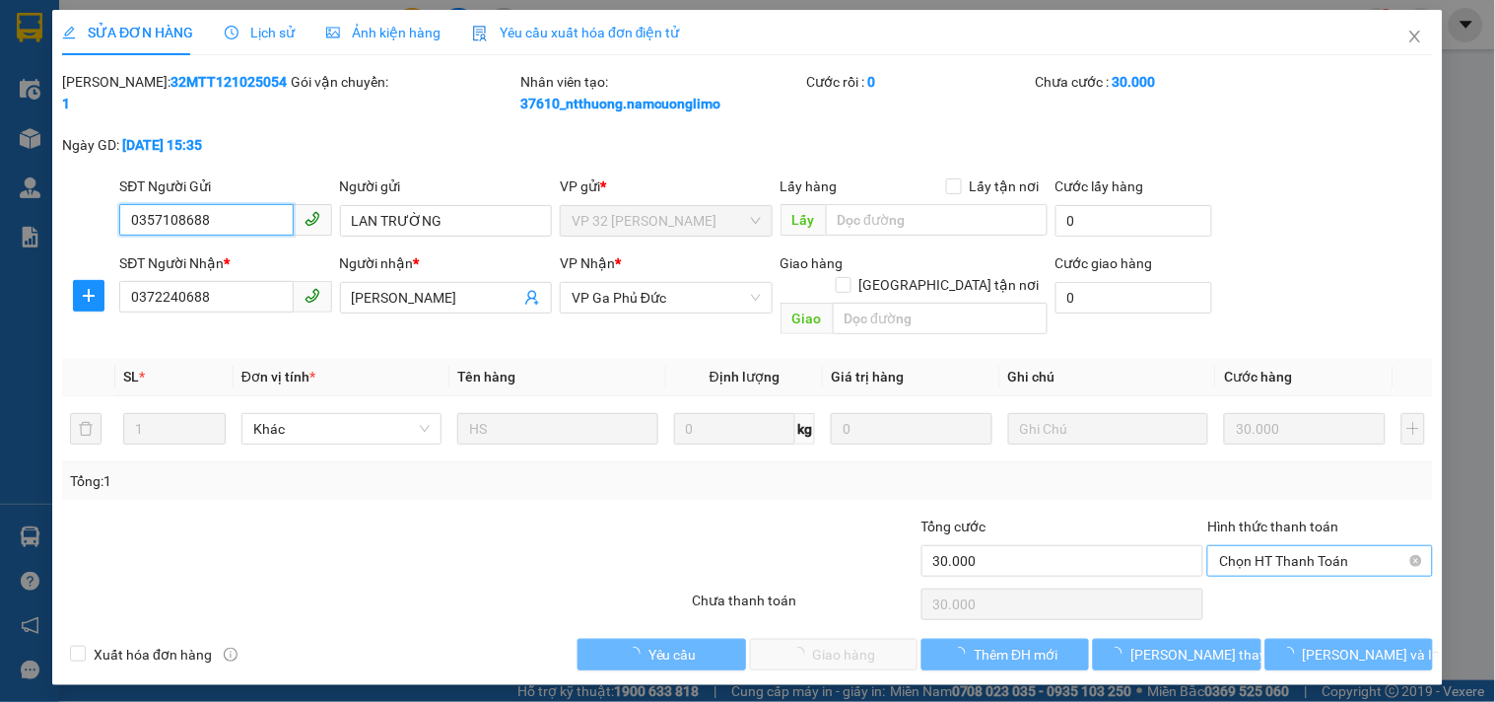
click at [1281, 546] on span "Chọn HT Thanh Toán" at bounding box center [1319, 561] width 201 height 30
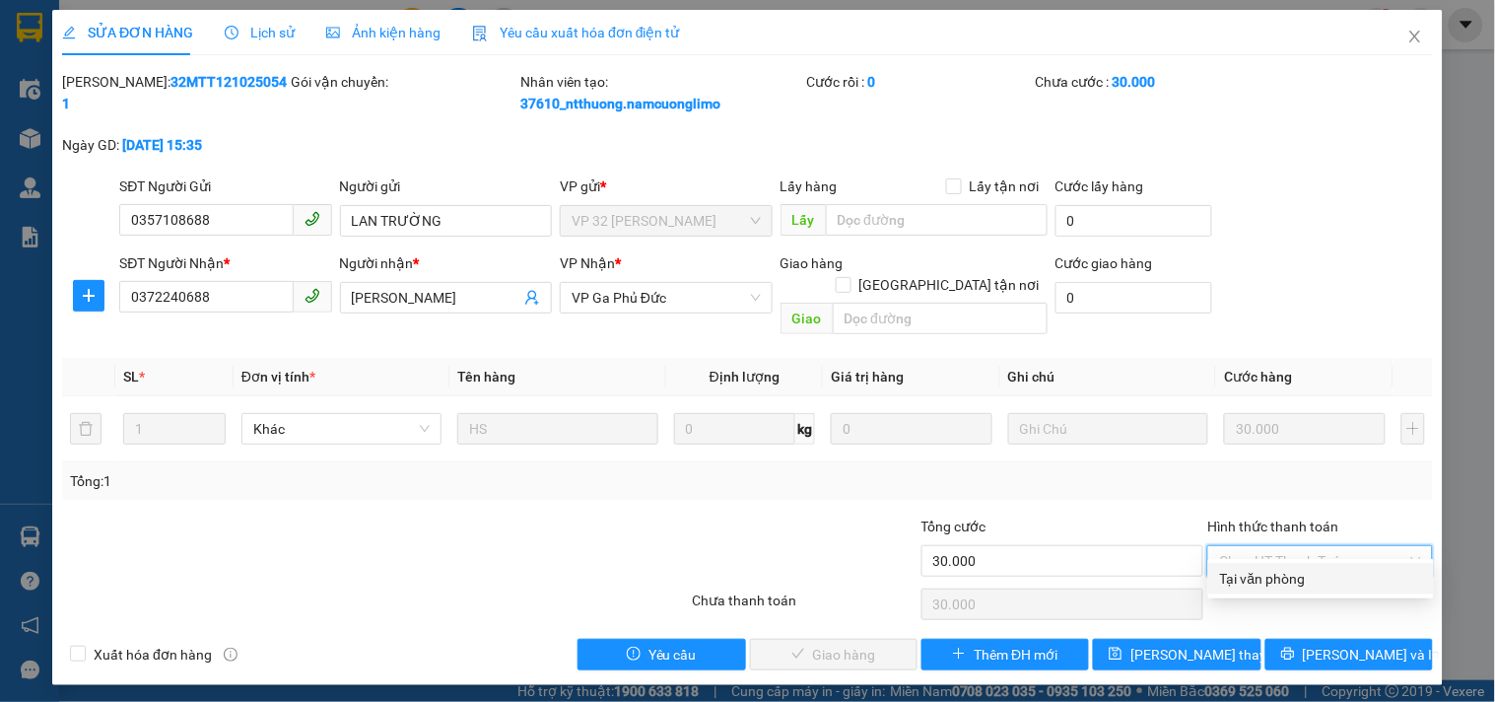
click at [1285, 487] on div "Total Paid Fee 0 Total UnPaid Fee 30.000 Cash Collection Total Fee Mã ĐH: 32MTT…" at bounding box center [747, 370] width 1371 height 599
click at [1413, 25] on span "Close" at bounding box center [1415, 37] width 55 height 55
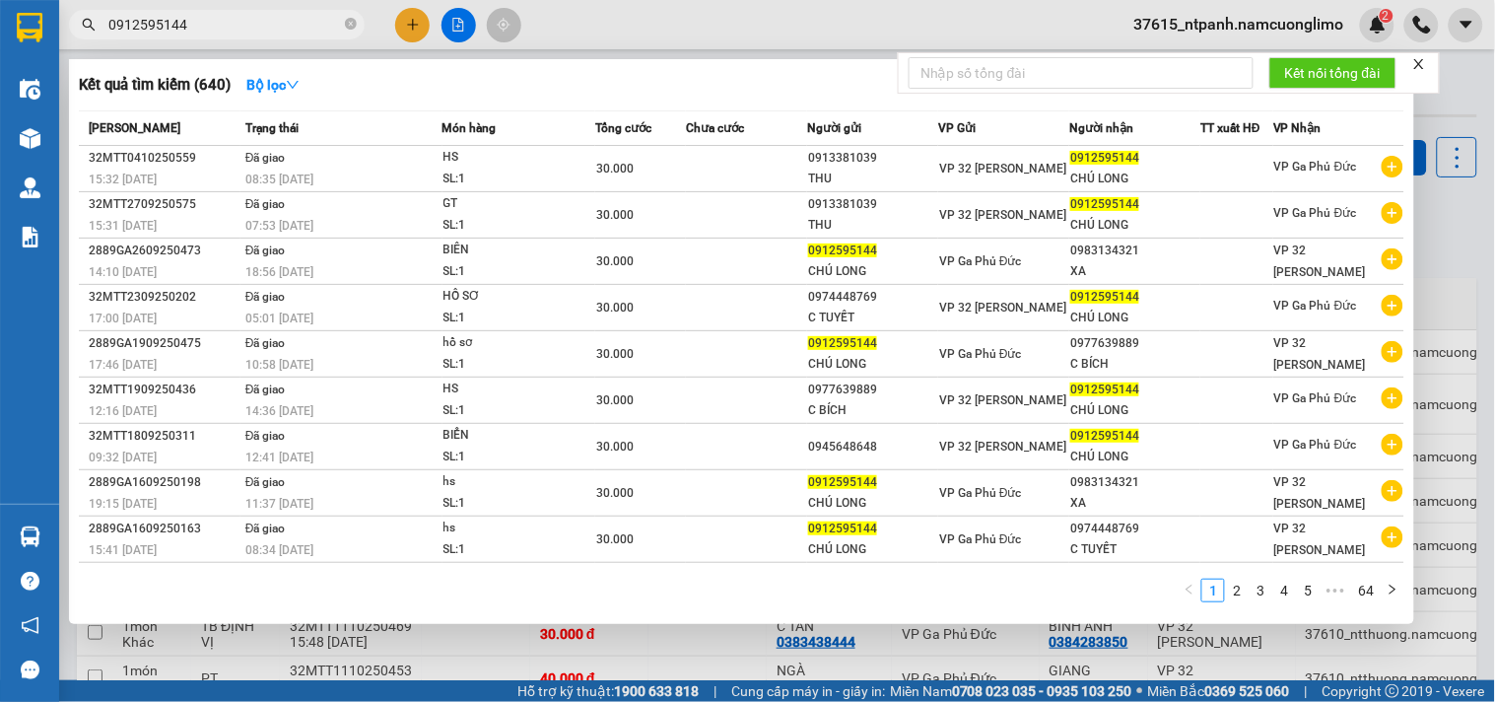
click at [244, 28] on input "0912595144" at bounding box center [224, 25] width 233 height 22
paste input "0398291605"
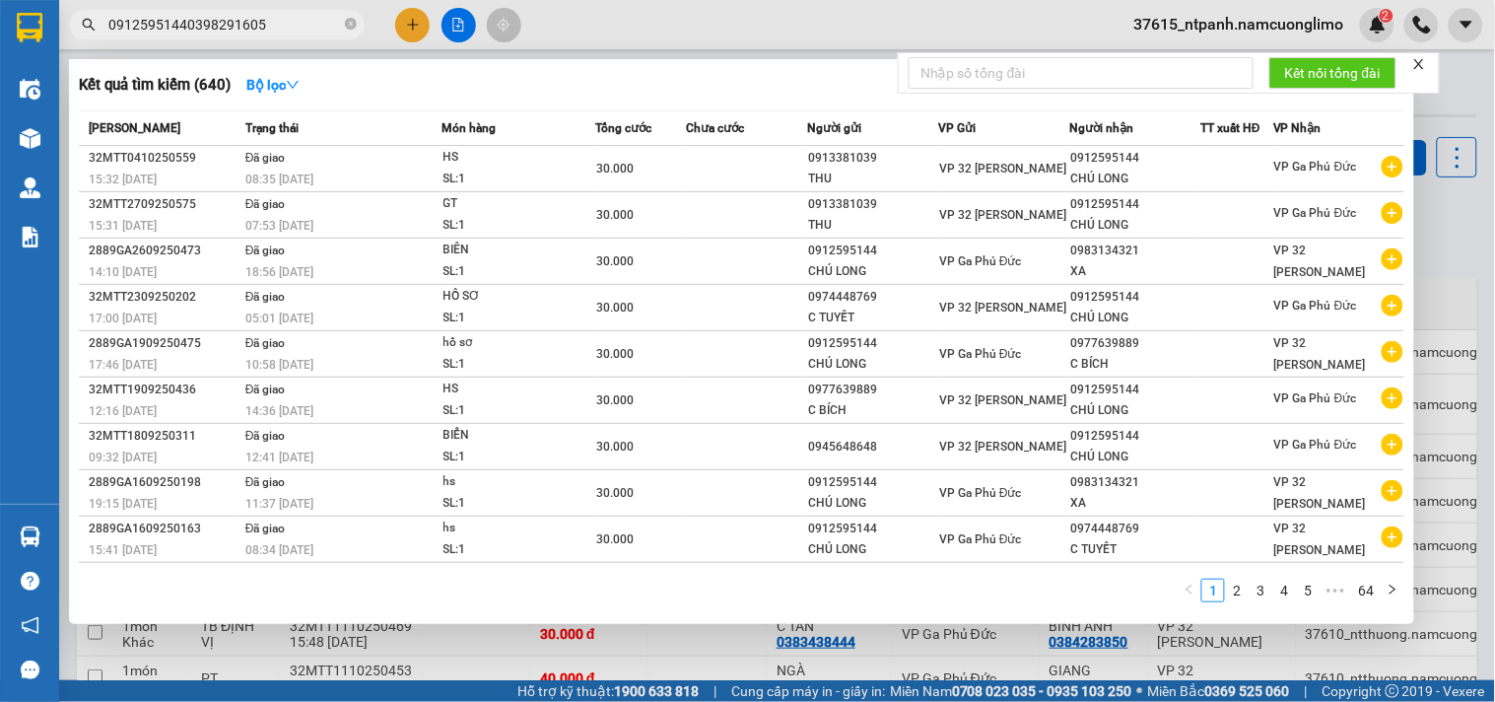
click at [244, 28] on input "09125951440398291605" at bounding box center [224, 25] width 233 height 22
click at [277, 27] on input "09125951440398291605" at bounding box center [224, 25] width 233 height 22
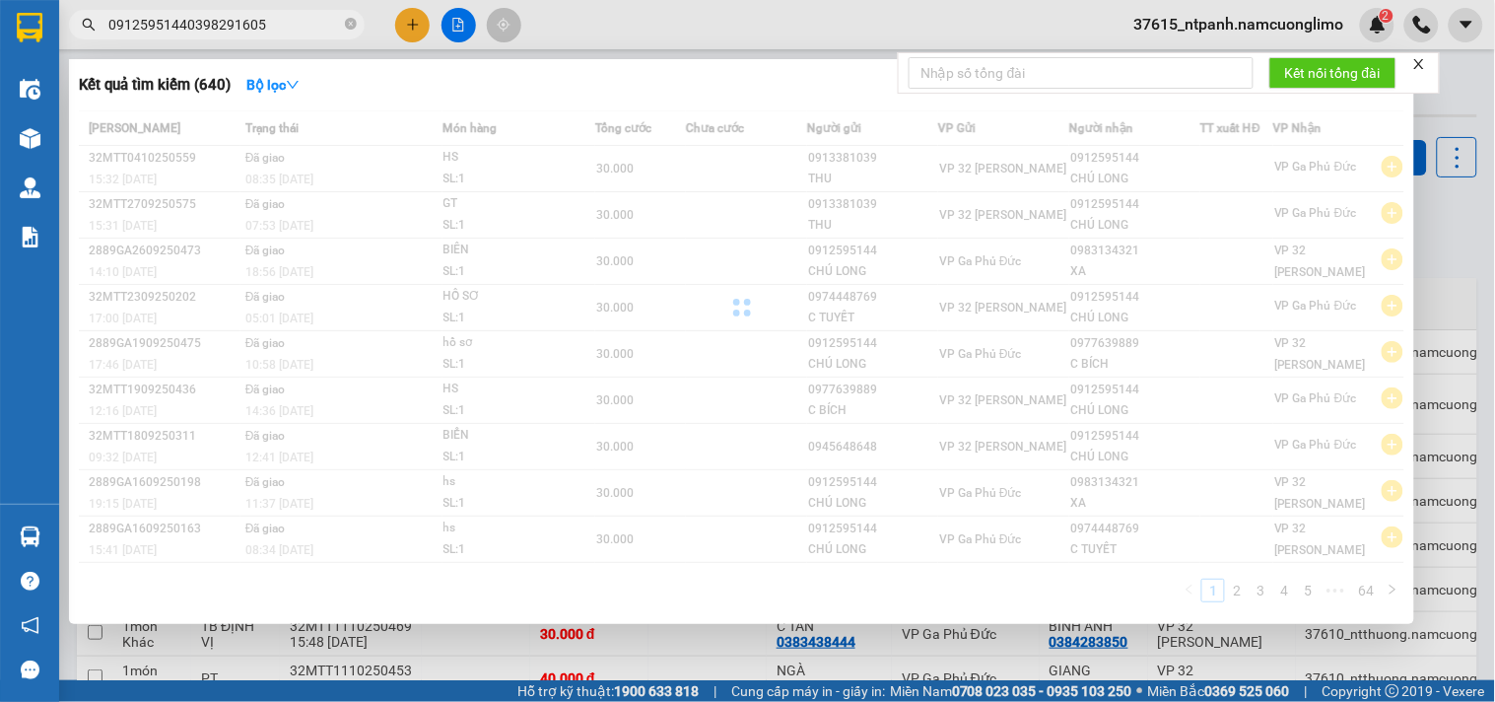
click at [277, 27] on input "09125951440398291605" at bounding box center [224, 25] width 233 height 22
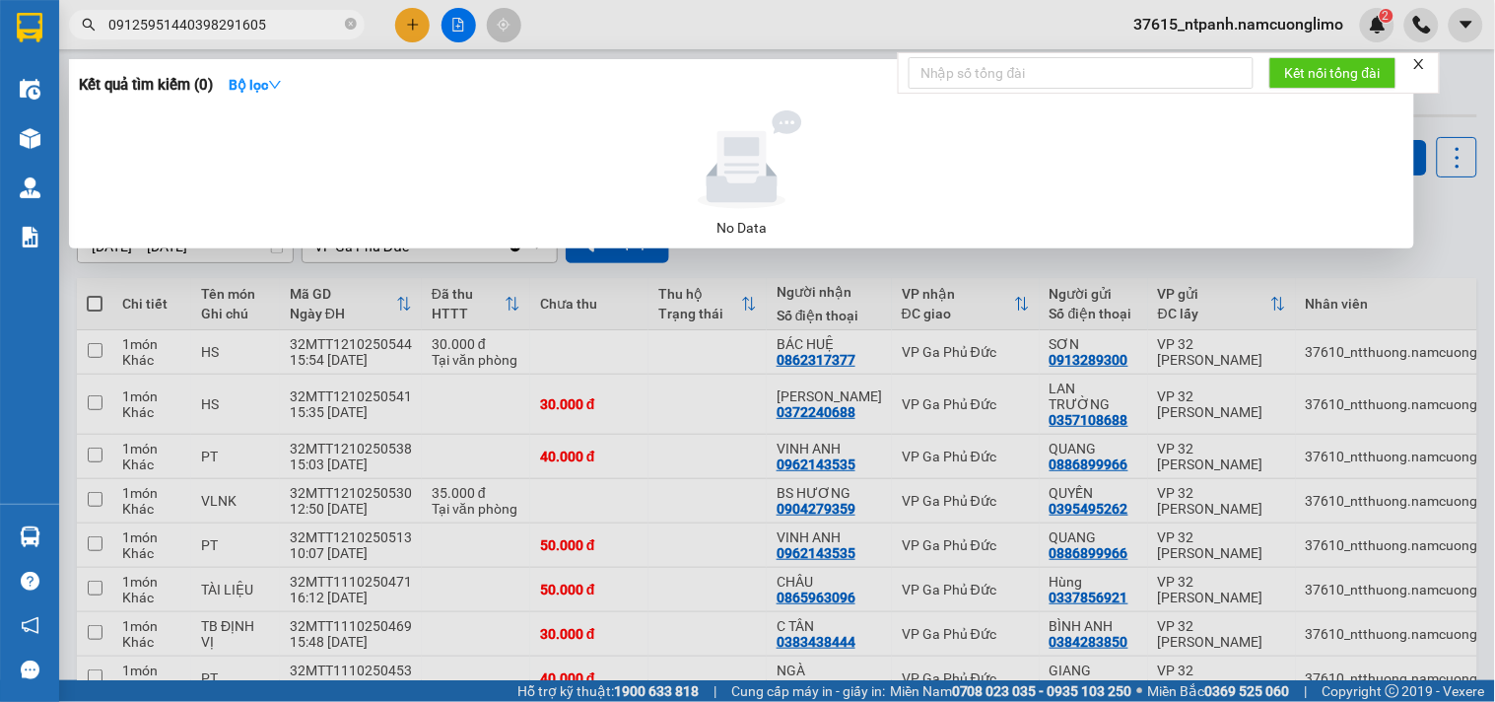
paste input "text"
click at [257, 28] on input "0398291605" at bounding box center [224, 25] width 233 height 22
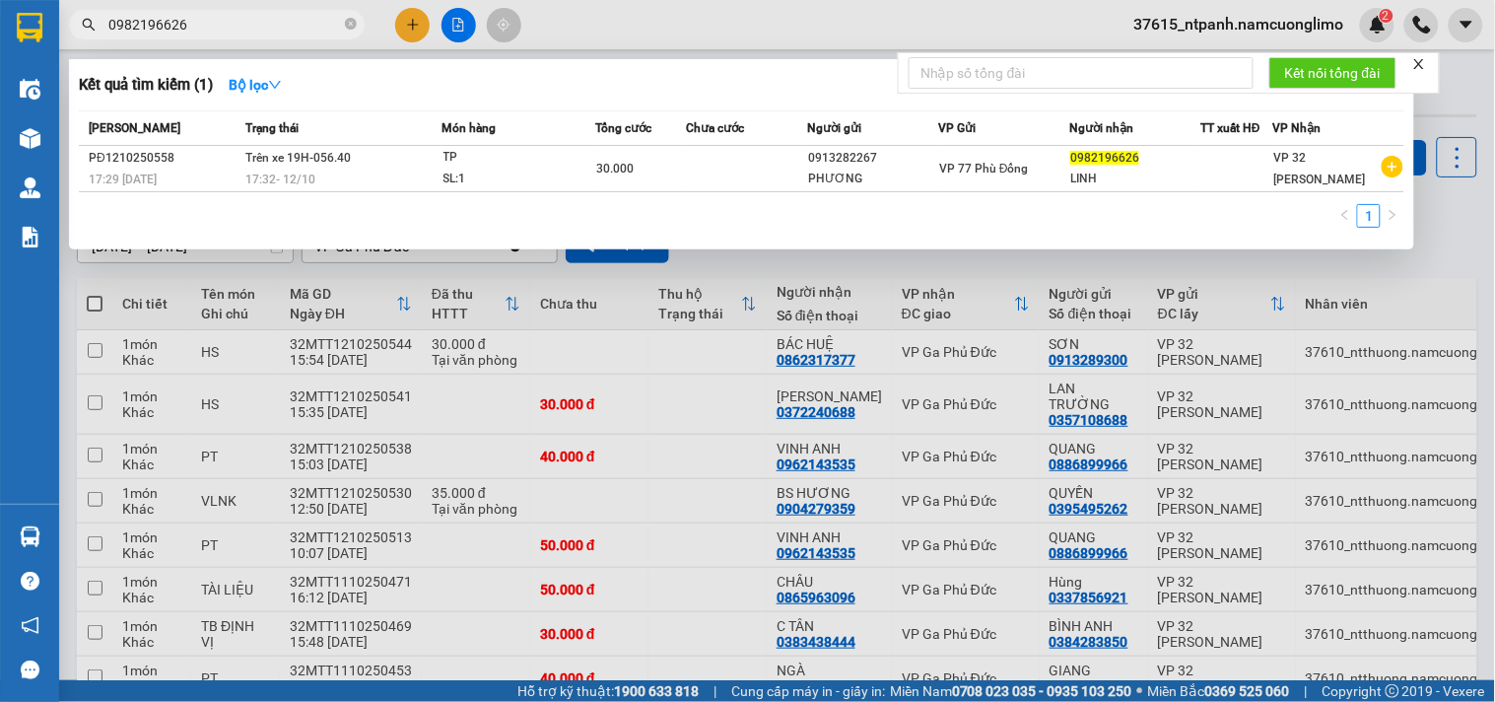
type input "0982196626"
click at [936, 259] on div at bounding box center [747, 351] width 1495 height 702
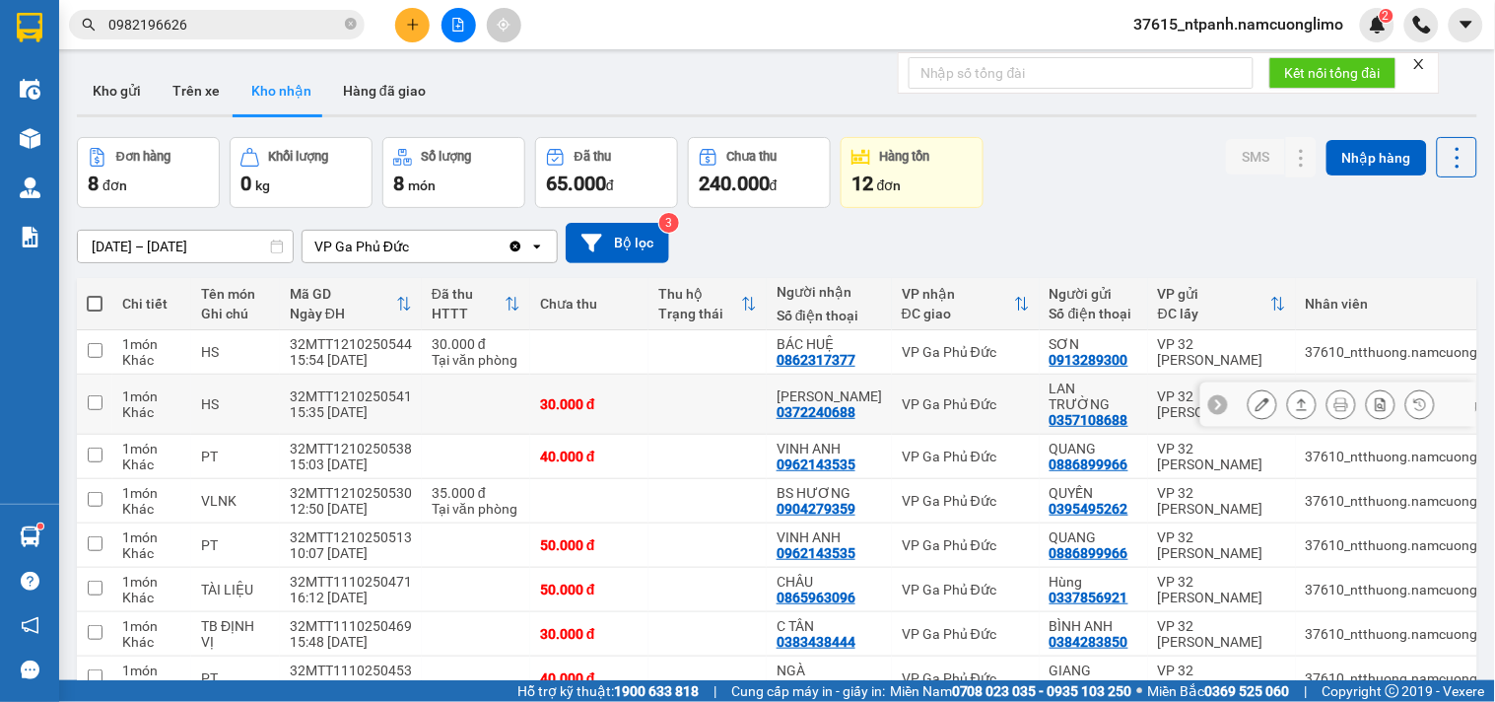
click at [929, 399] on div "VP Ga Phủ Đức" at bounding box center [966, 404] width 128 height 16
checkbox input "true"
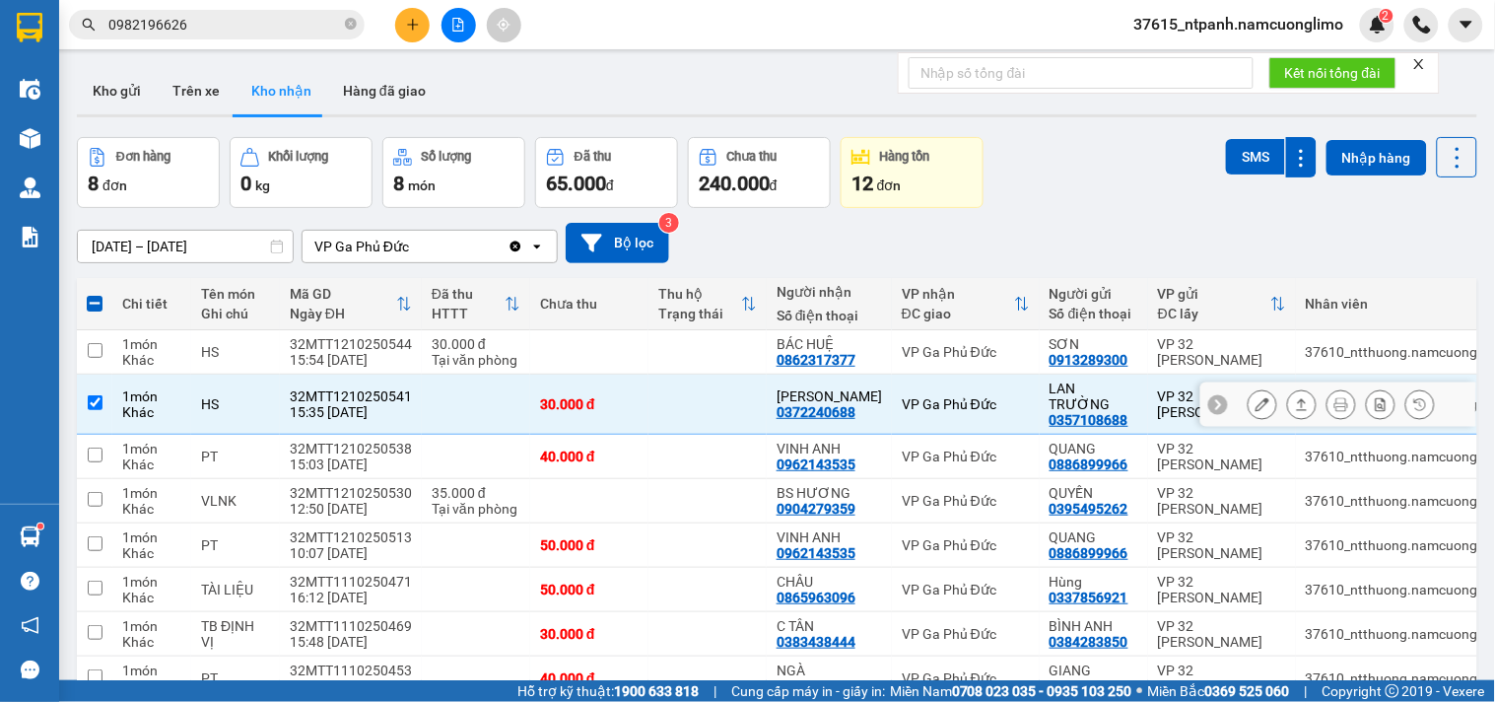
click at [1256, 402] on icon at bounding box center [1263, 404] width 14 height 14
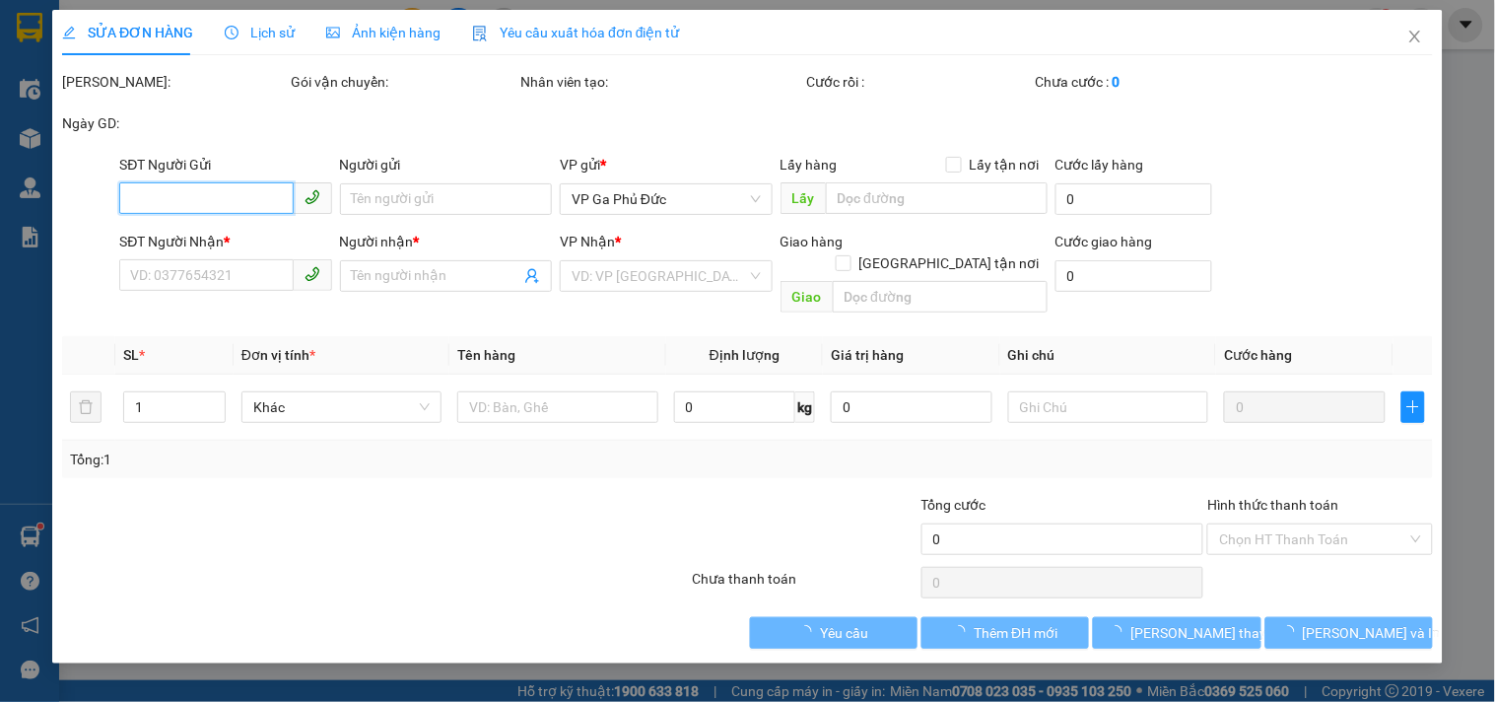
type input "0357108688"
type input "LAN TRƯỜNG"
type input "0372240688"
type input "[PERSON_NAME]"
type input "30.000"
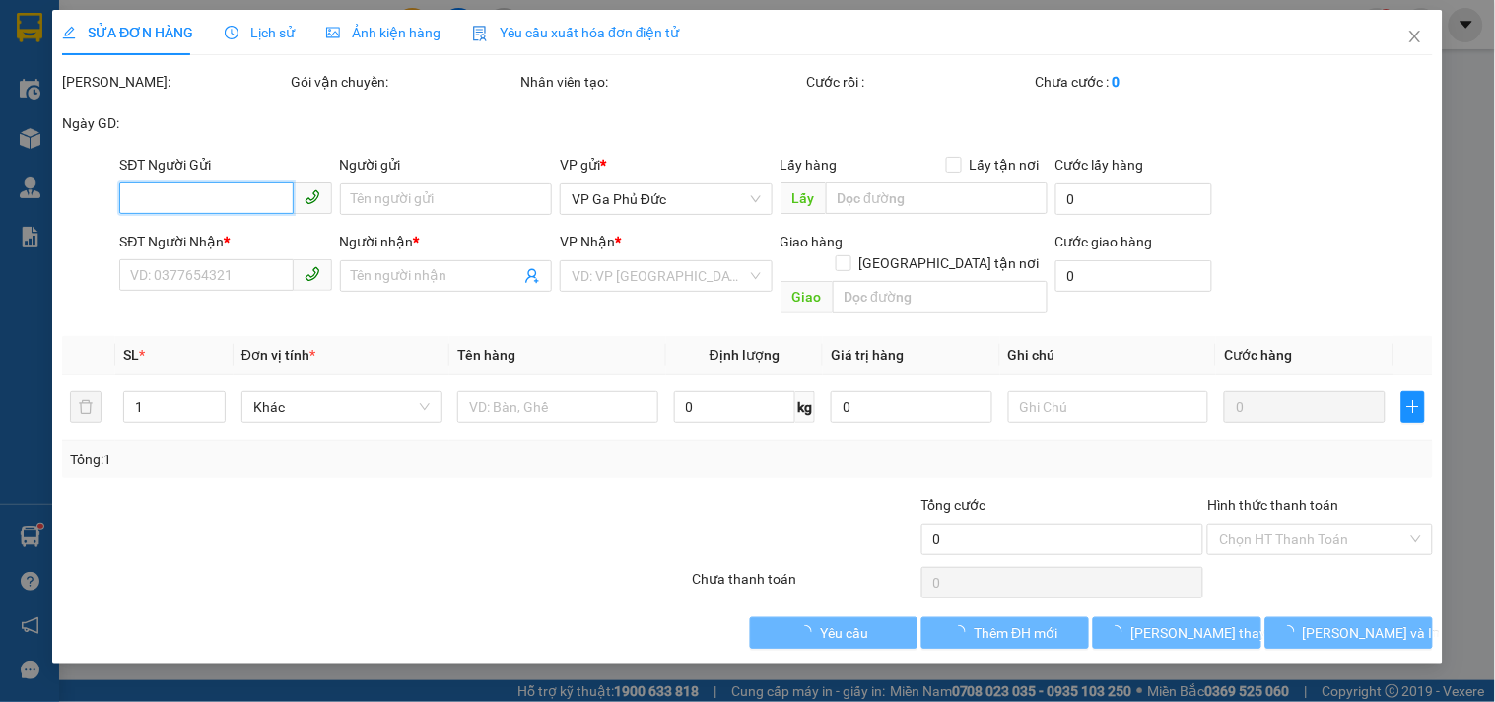
type input "30.000"
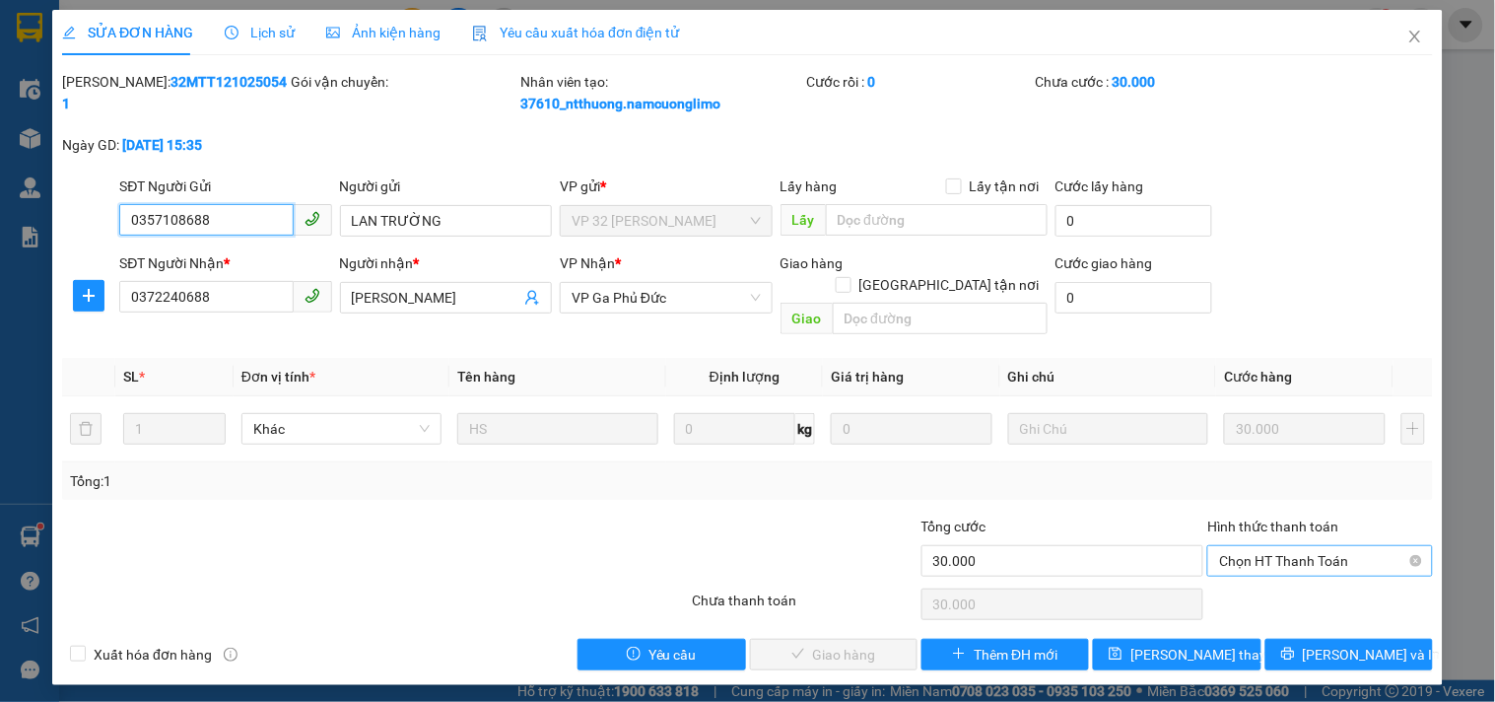
click at [1246, 546] on span "Chọn HT Thanh Toán" at bounding box center [1319, 561] width 201 height 30
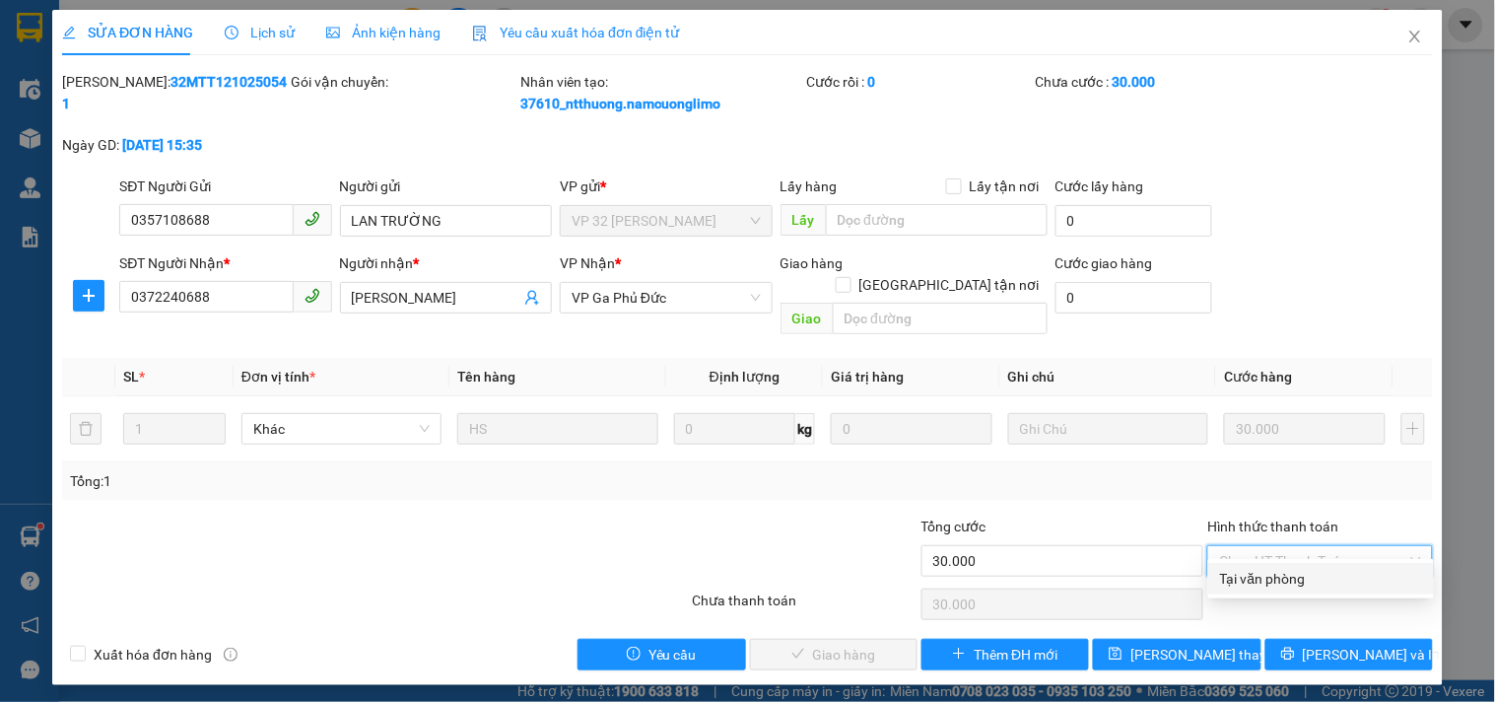
click at [1174, 471] on div "Tổng: 1" at bounding box center [747, 480] width 1371 height 37
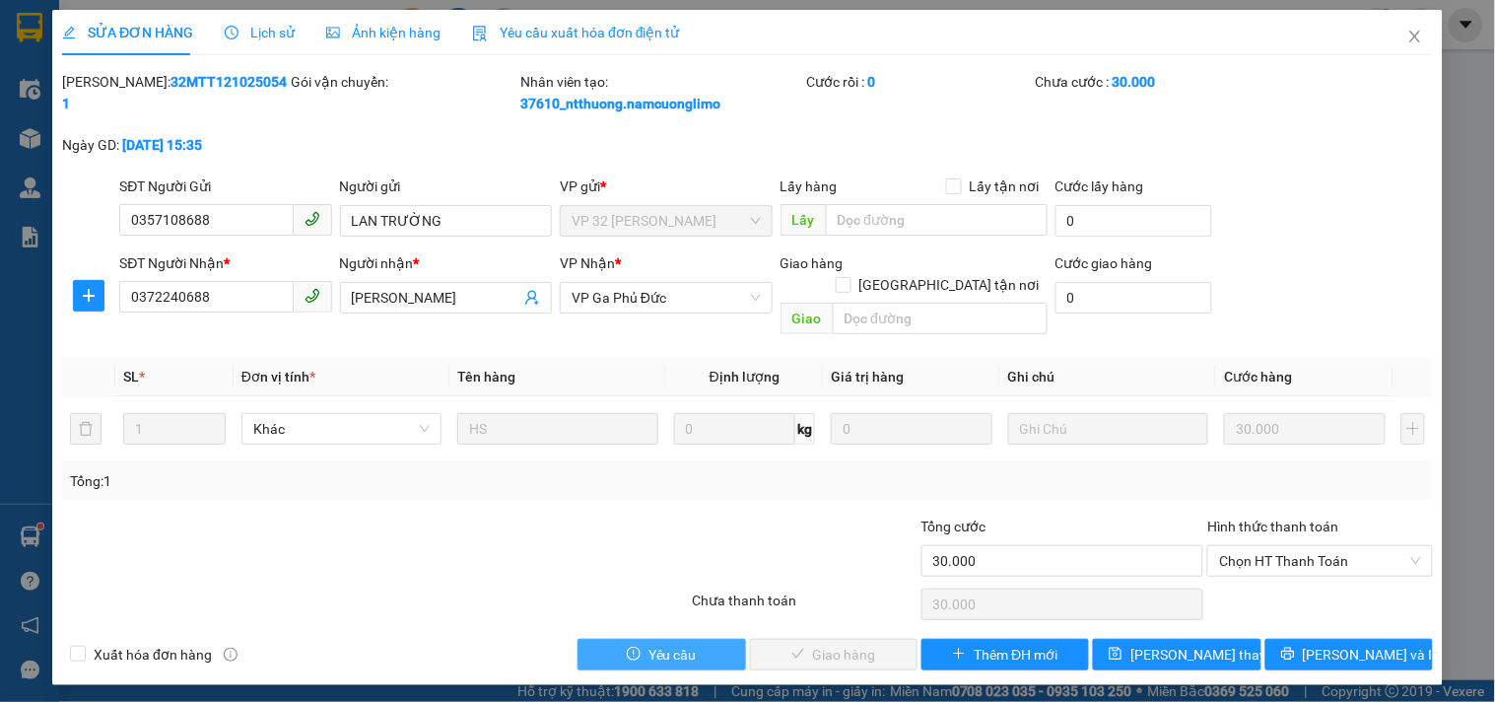
click at [655, 644] on span "Yêu cầu" at bounding box center [673, 655] width 48 height 22
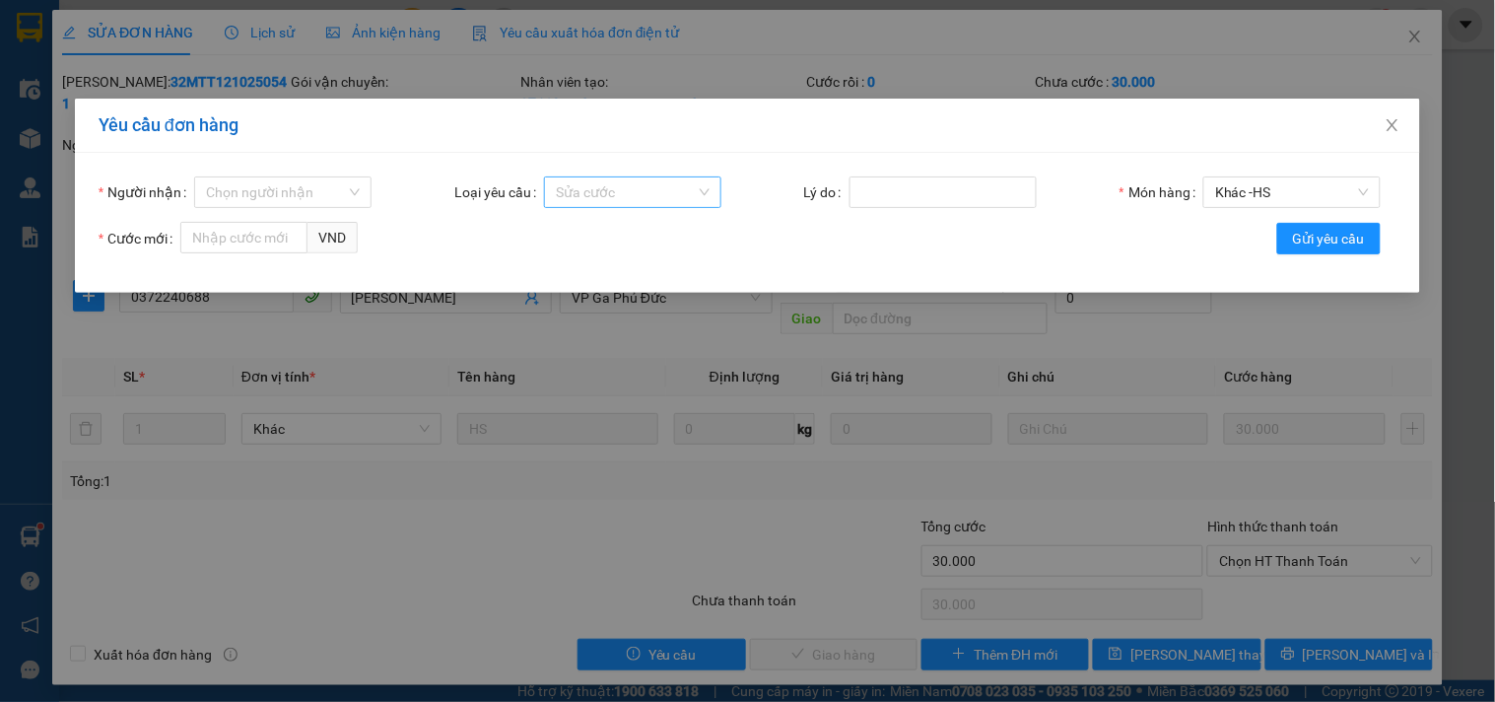
click at [616, 193] on span "Sửa cước" at bounding box center [633, 192] width 154 height 30
click at [940, 215] on form "Người nhận Chọn người nhận Loại yêu cầu Sửa cước Lý do Món hàng Khác - HS Cước …" at bounding box center [748, 222] width 1298 height 93
click at [950, 195] on input "Lý do" at bounding box center [943, 192] width 187 height 32
click at [1227, 183] on span "Khác - HS" at bounding box center [1292, 192] width 154 height 30
click at [1247, 183] on span "Khác - HS" at bounding box center [1292, 192] width 154 height 30
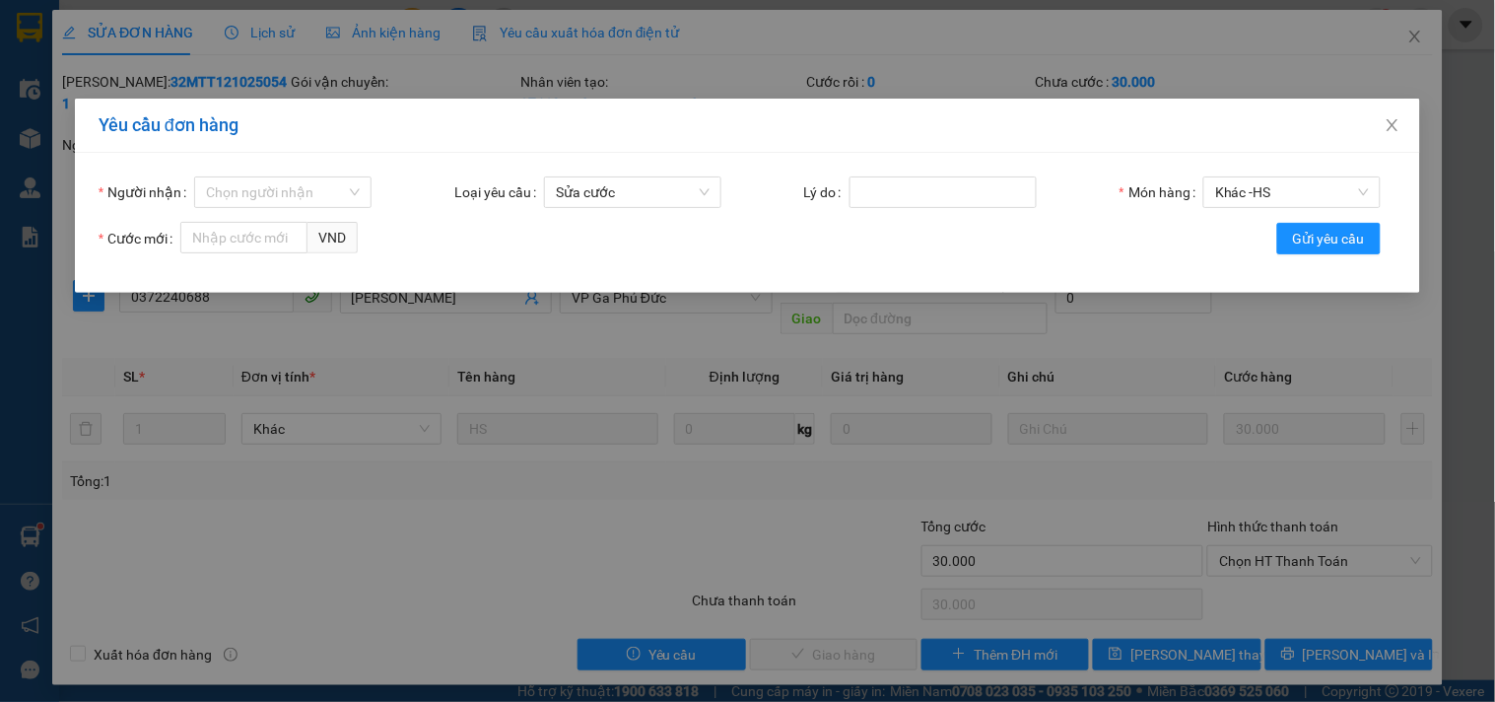
click at [1069, 192] on form "Người nhận Chọn người nhận Loại yêu cầu Sửa cước Lý do Món hàng Khác - HS Cước …" at bounding box center [748, 222] width 1298 height 93
click at [996, 191] on input "Lý do" at bounding box center [943, 192] width 187 height 32
click at [322, 237] on span "VND" at bounding box center [333, 238] width 50 height 32
click at [272, 242] on input "Cước mới" at bounding box center [243, 238] width 127 height 32
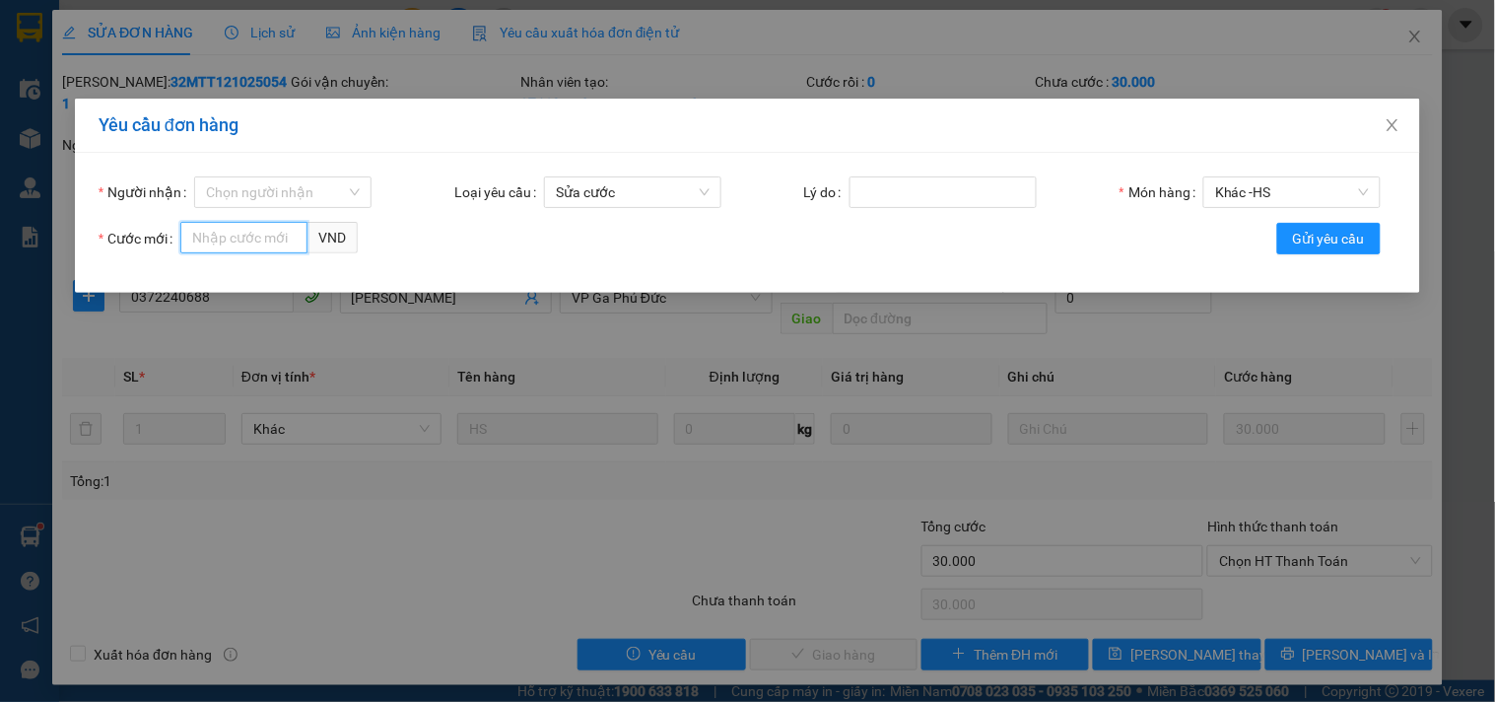
click at [277, 241] on input "Cước mới" at bounding box center [243, 238] width 127 height 32
click at [304, 209] on form "Người nhận Chọn người nhận Loại yêu cầu Sửa cước Lý do Món hàng Khác - HS Cước …" at bounding box center [748, 222] width 1298 height 93
click at [310, 195] on input "Người nhận" at bounding box center [276, 192] width 140 height 30
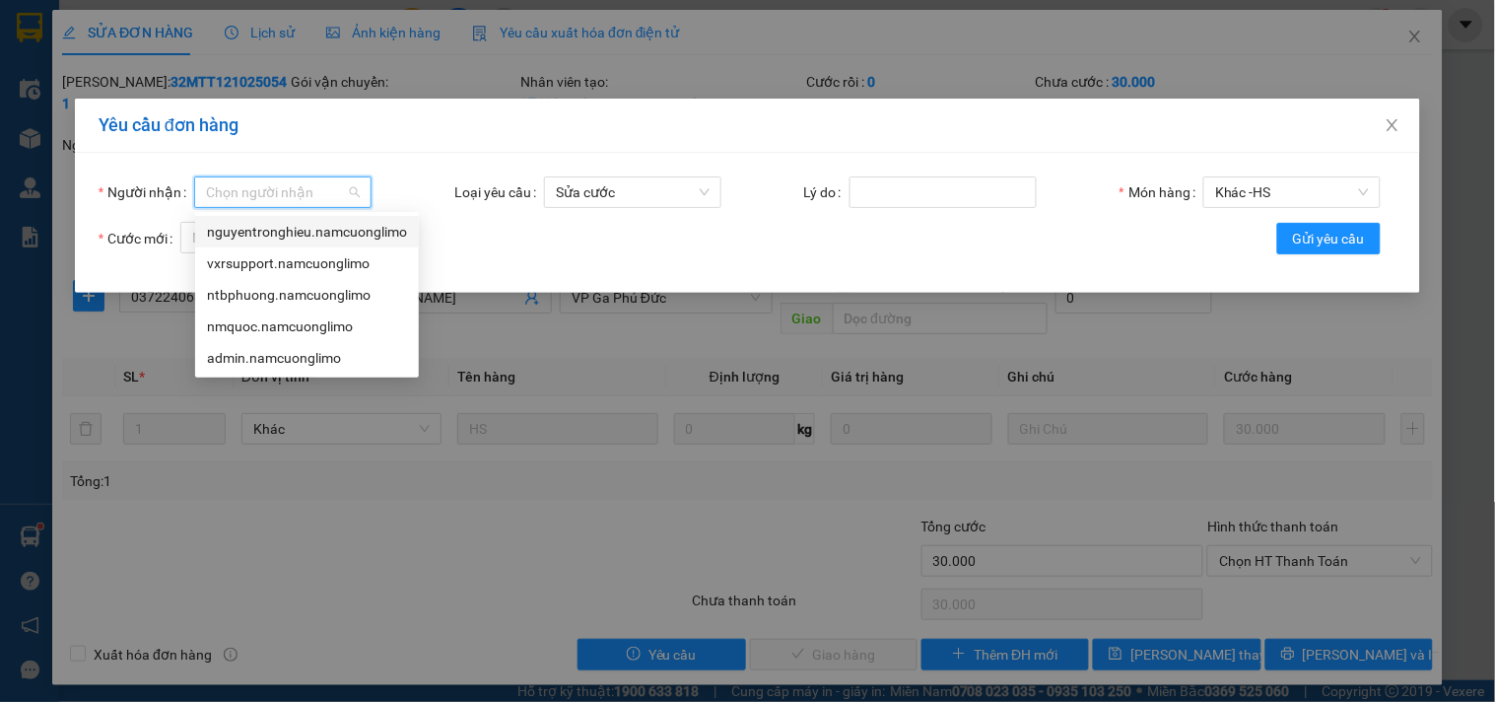
click at [292, 238] on div "nguyentronghieu.namcuonglimo" at bounding box center [307, 232] width 200 height 22
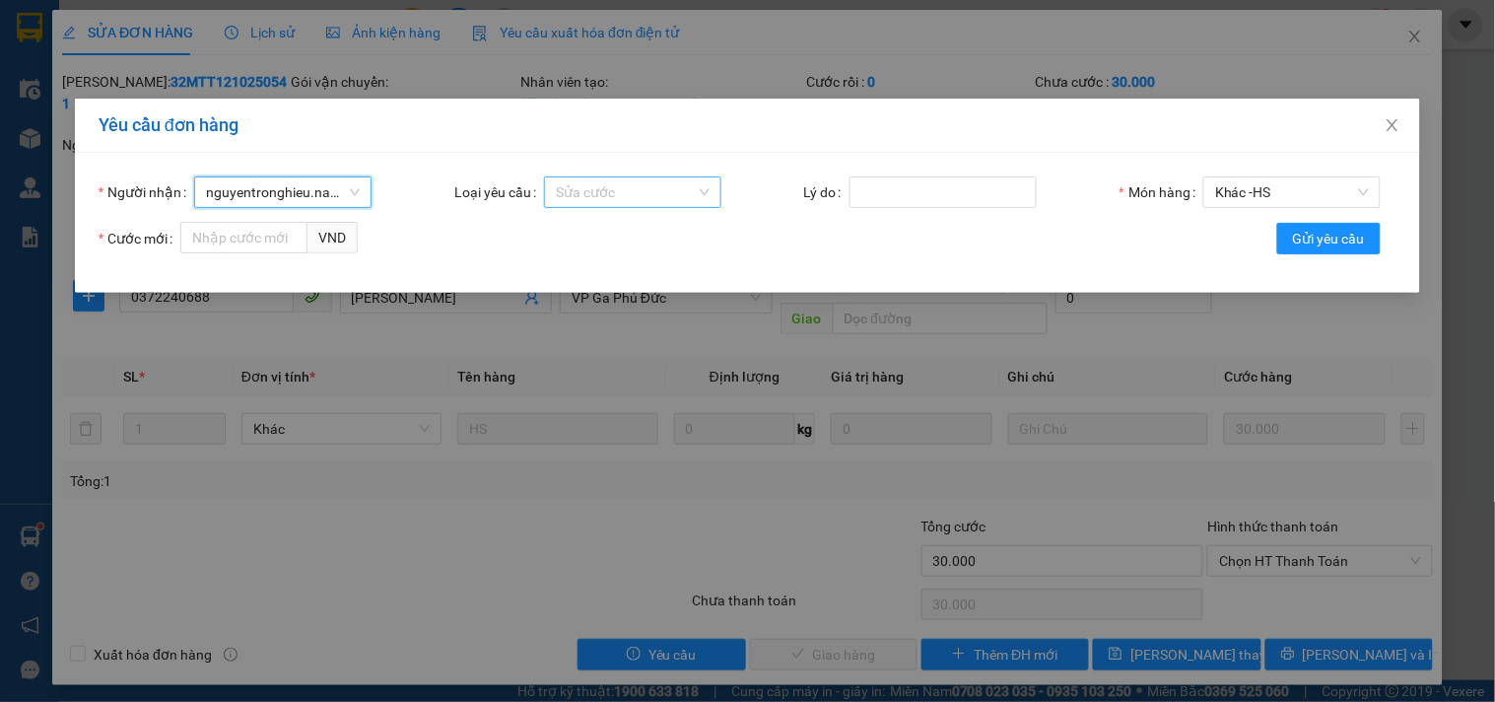
click at [671, 179] on span "Sửa cước" at bounding box center [633, 192] width 154 height 30
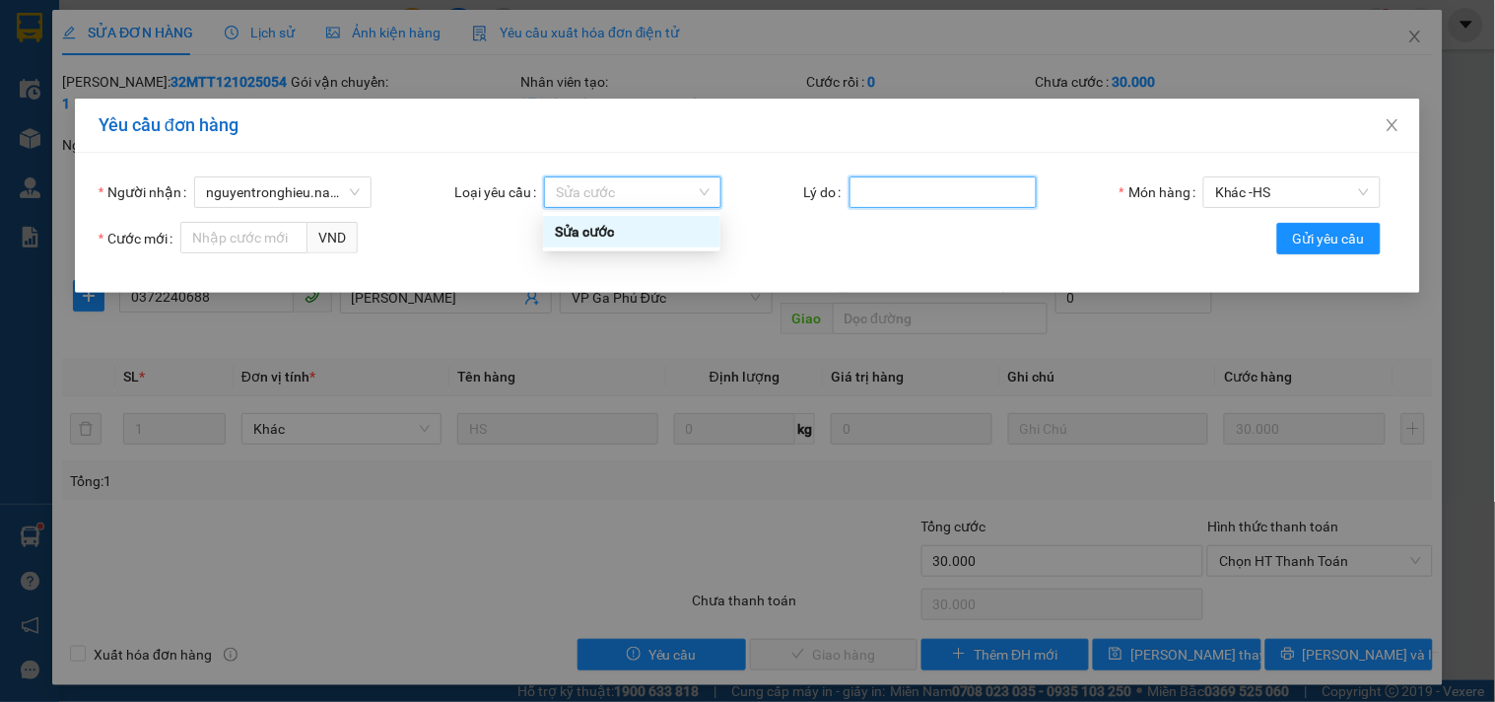
click at [851, 184] on input "Lý do" at bounding box center [943, 192] width 187 height 32
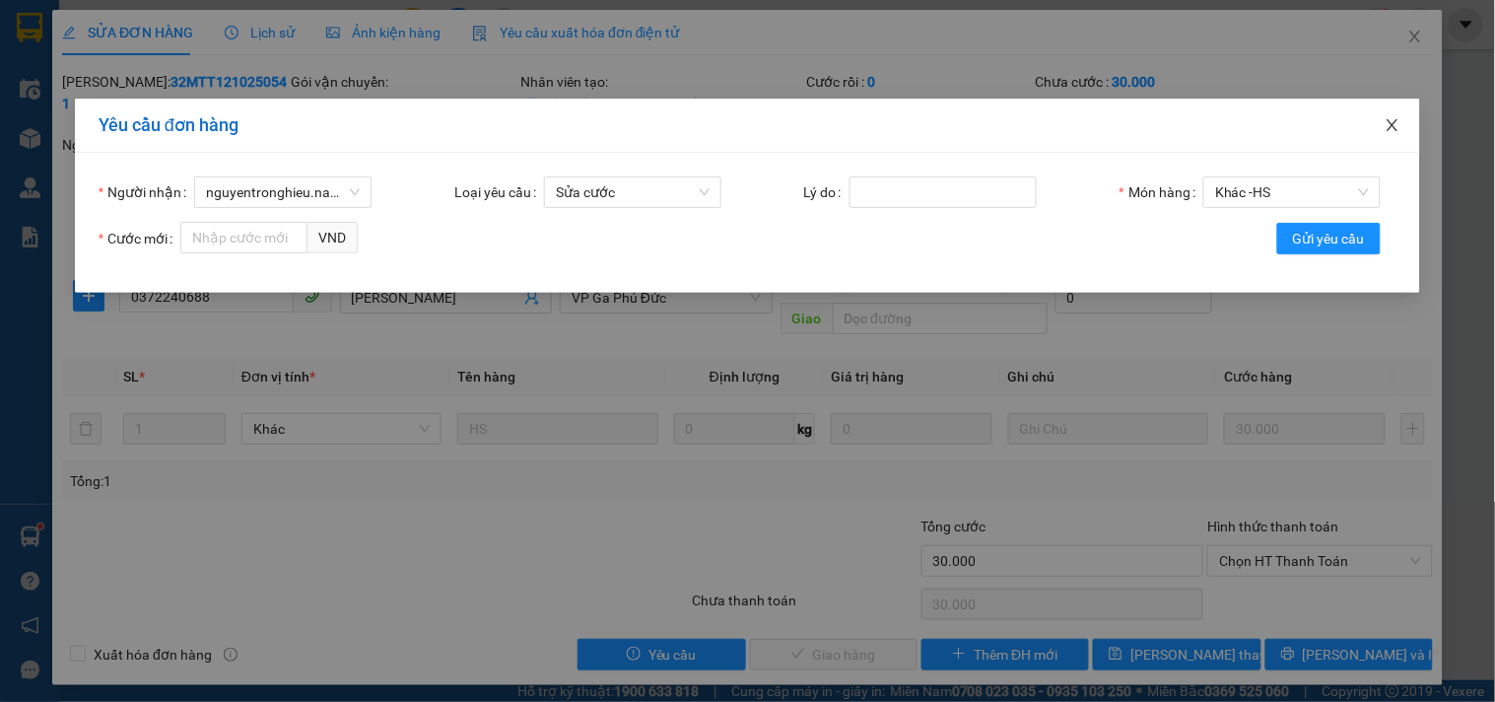
click at [1405, 124] on span "Close" at bounding box center [1392, 126] width 55 height 55
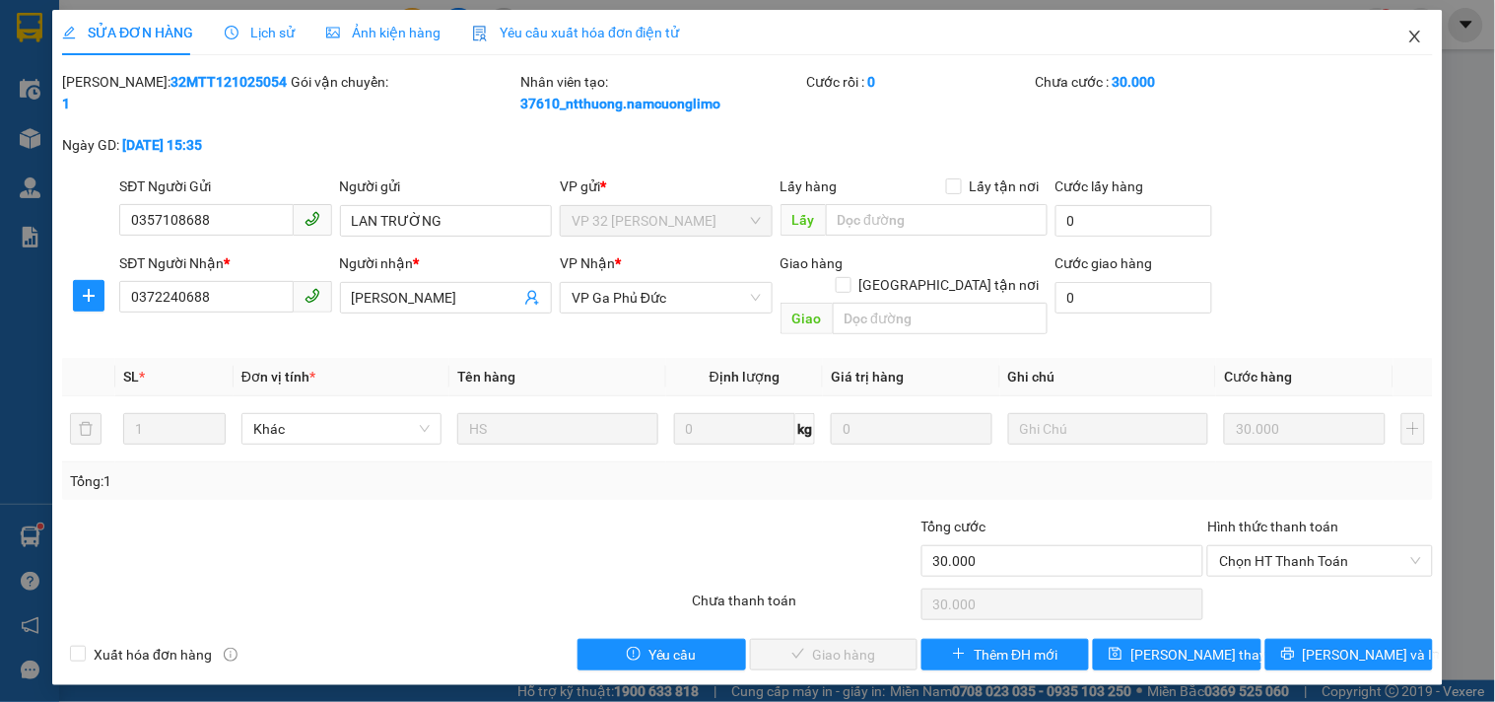
click at [1415, 35] on icon "close" at bounding box center [1416, 37] width 16 height 16
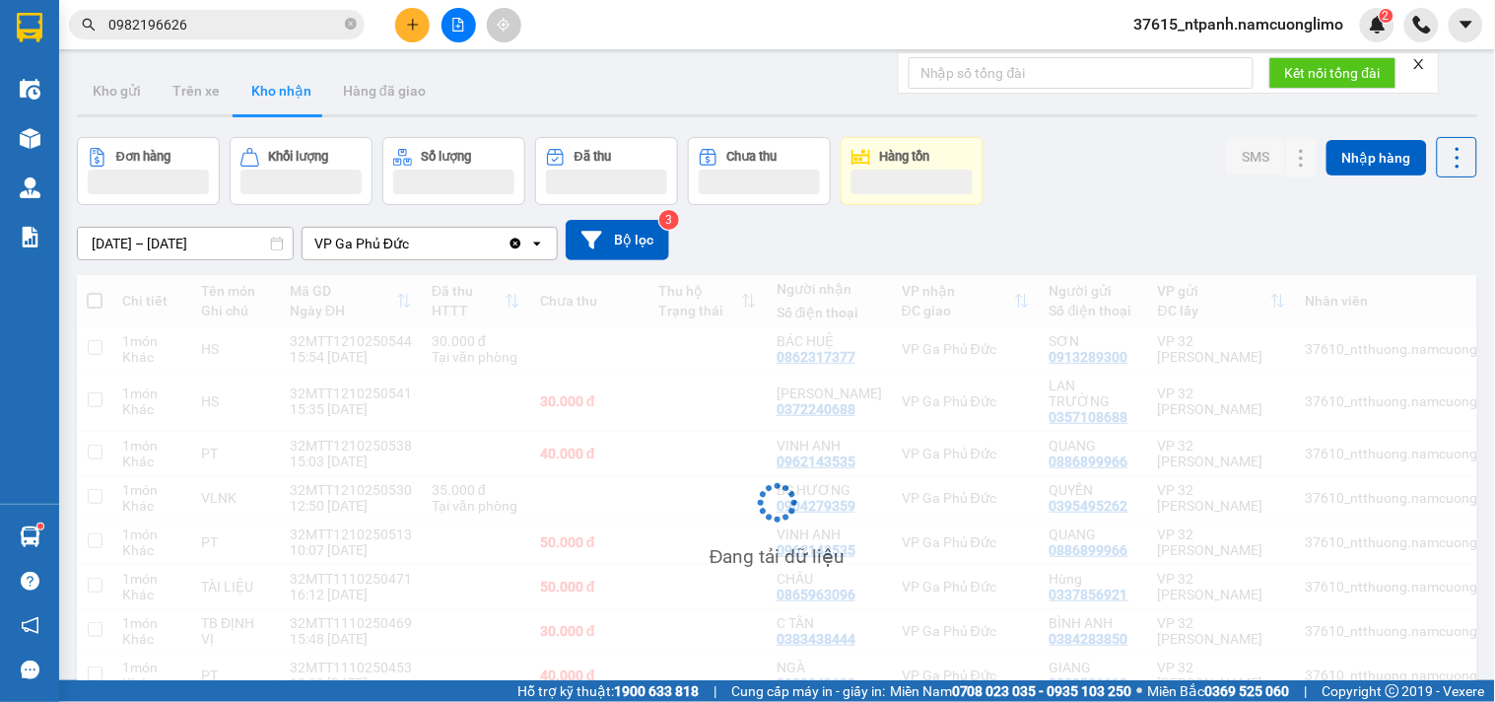
click at [1264, 31] on span "37615_ntpanh.namcuonglimo" at bounding box center [1239, 24] width 241 height 25
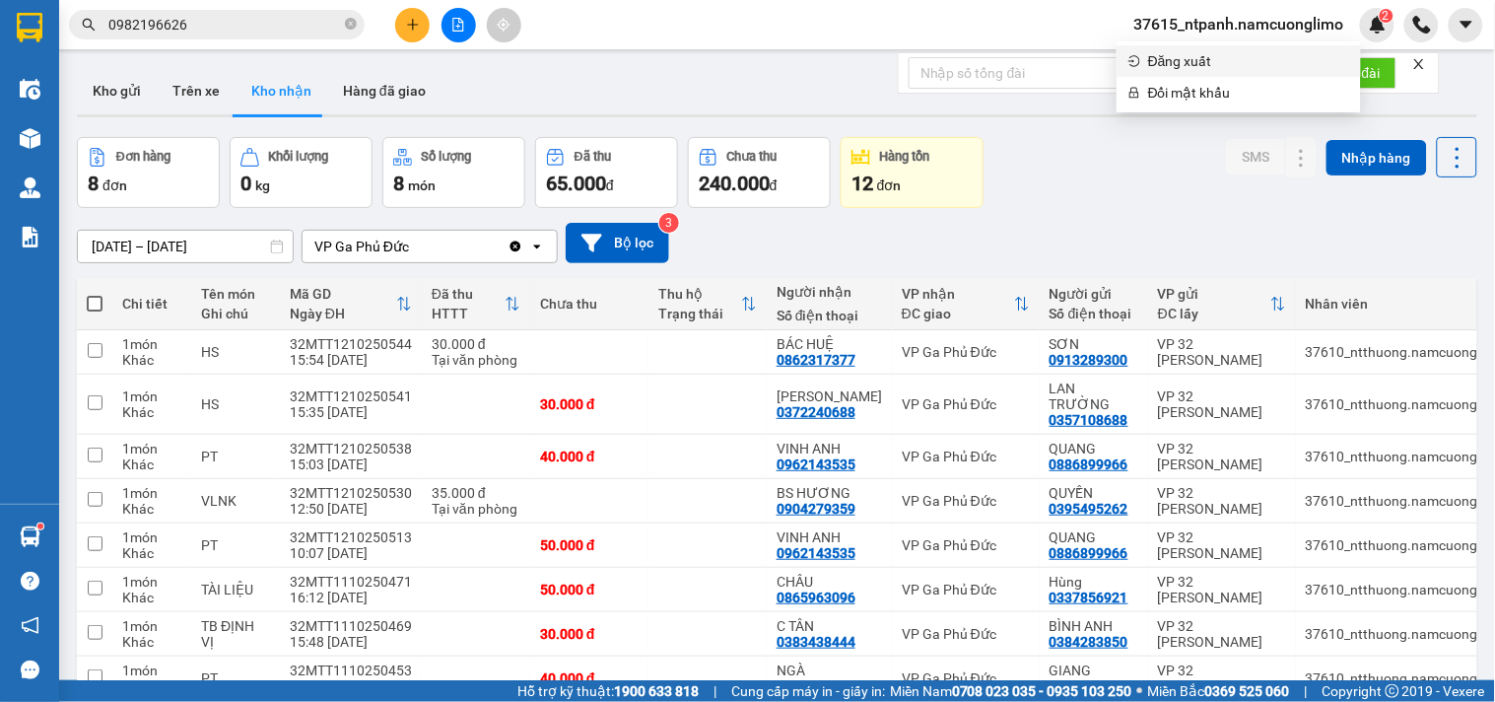
click at [1204, 62] on span "Đăng xuất" at bounding box center [1248, 61] width 201 height 22
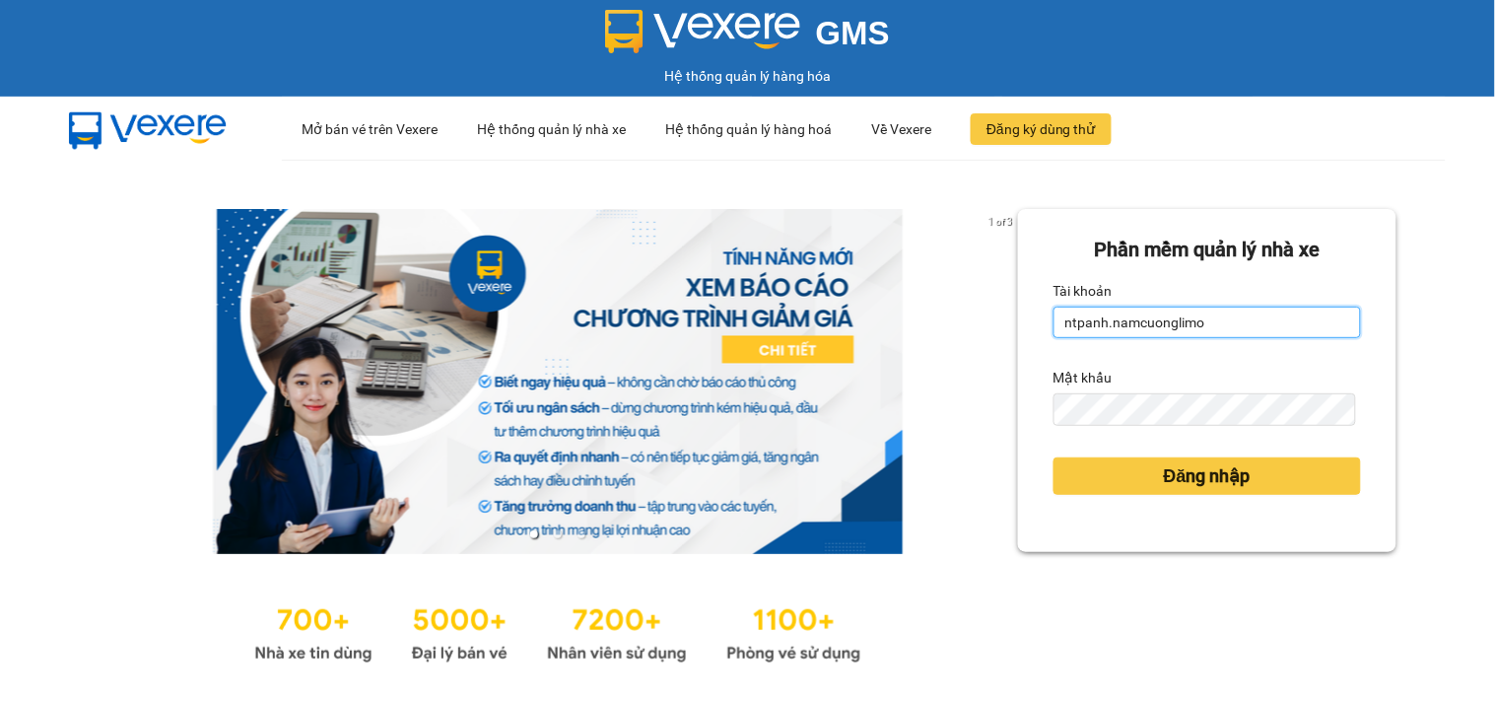
click at [1054, 327] on input "ntpanh.namcuonglimo" at bounding box center [1208, 323] width 308 height 32
type input "nguyentronghieu.namcuonglimo"
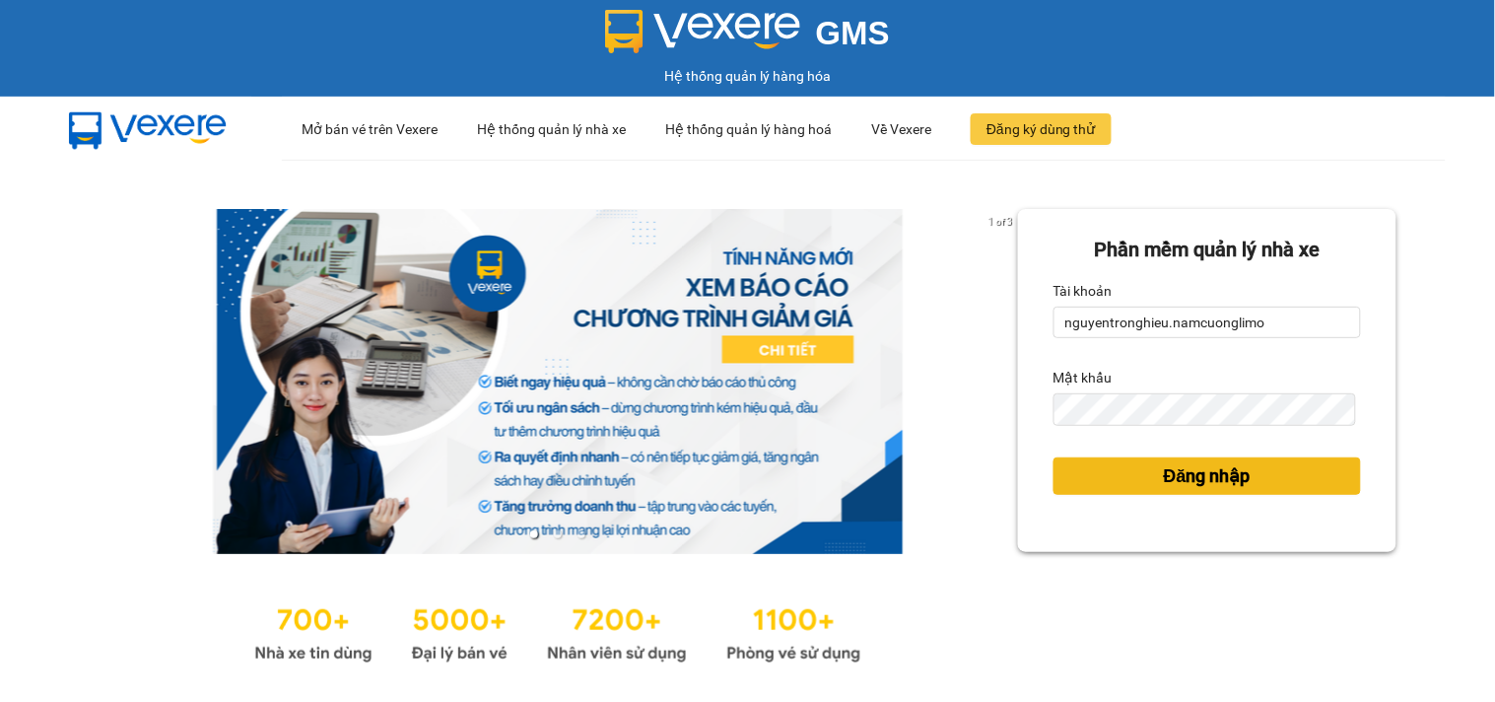
click at [1168, 474] on span "Đăng nhập" at bounding box center [1207, 476] width 87 height 28
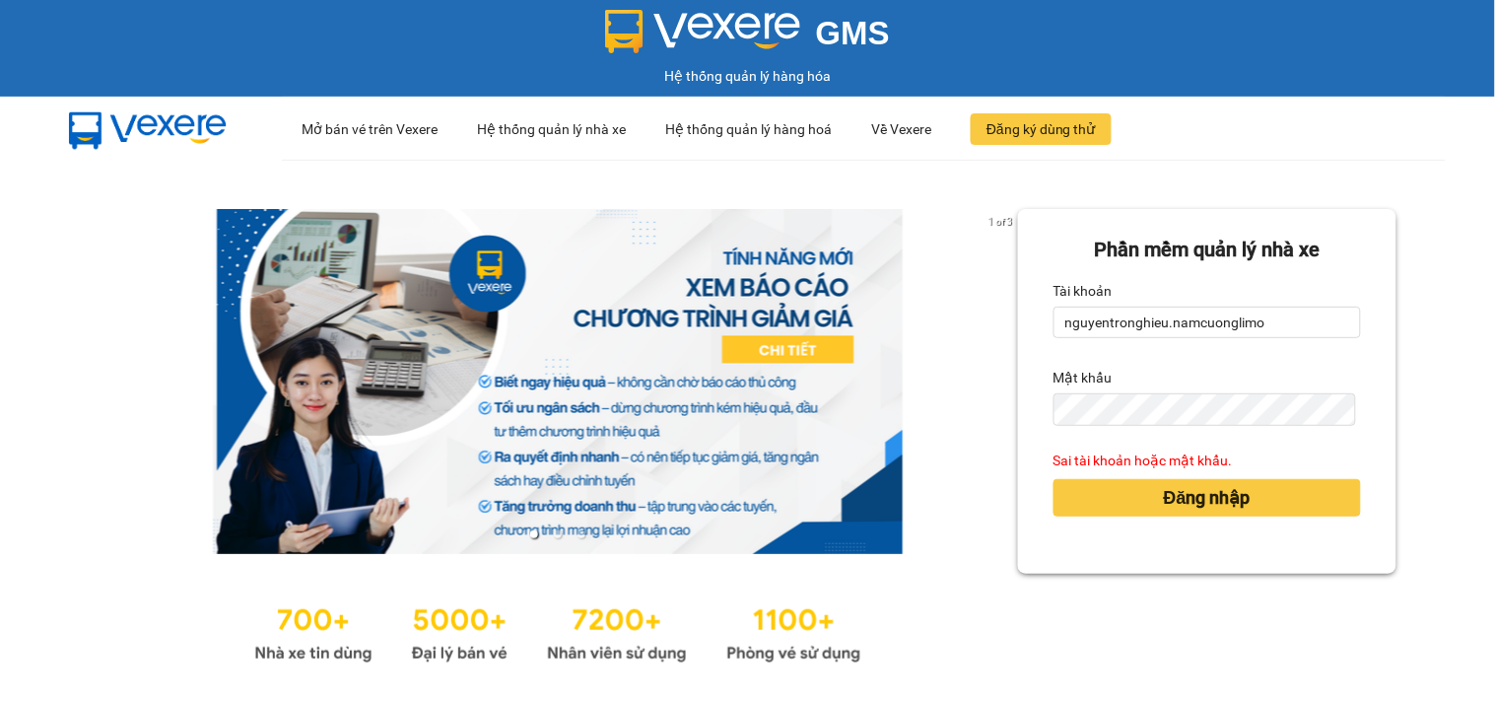
click at [1164, 389] on div "Mật khẩu" at bounding box center [1208, 378] width 308 height 32
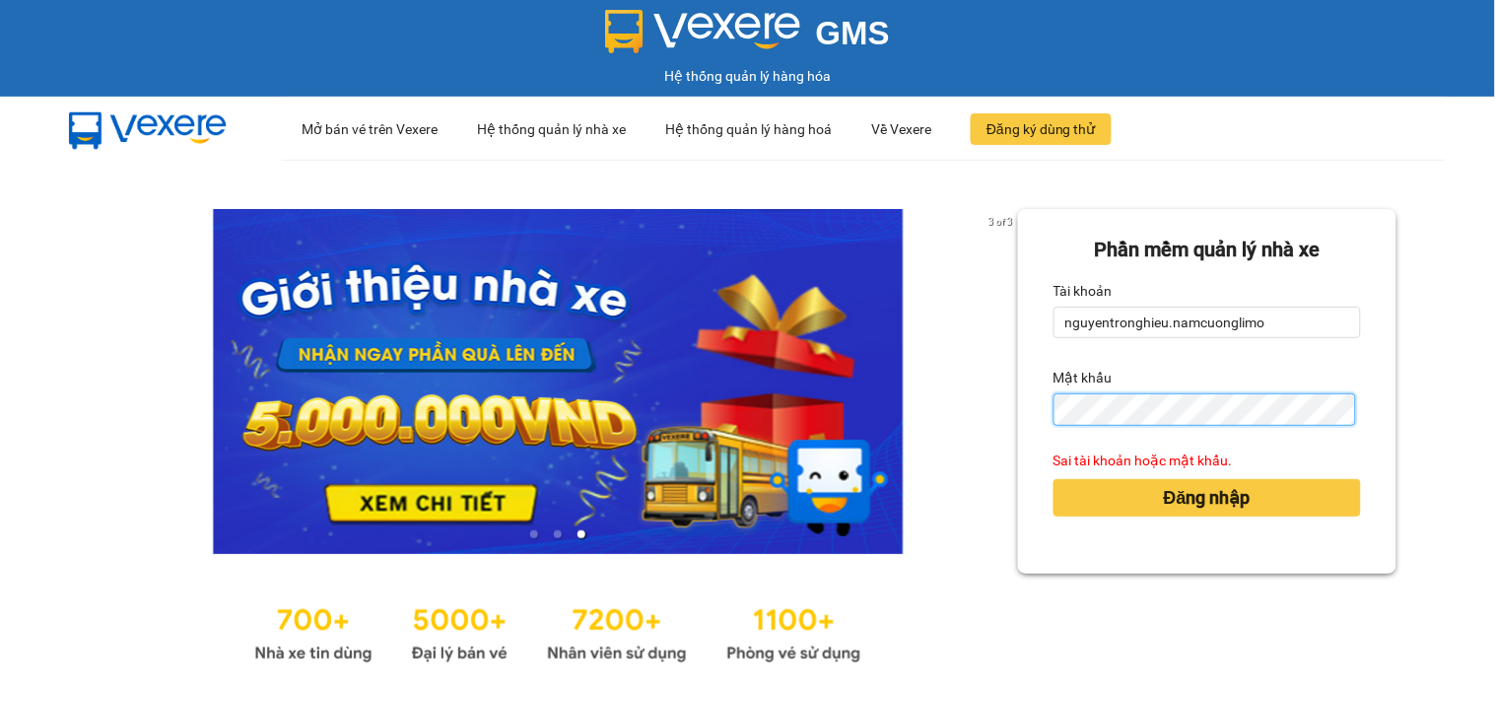
click at [1054, 479] on button "Đăng nhập" at bounding box center [1208, 497] width 308 height 37
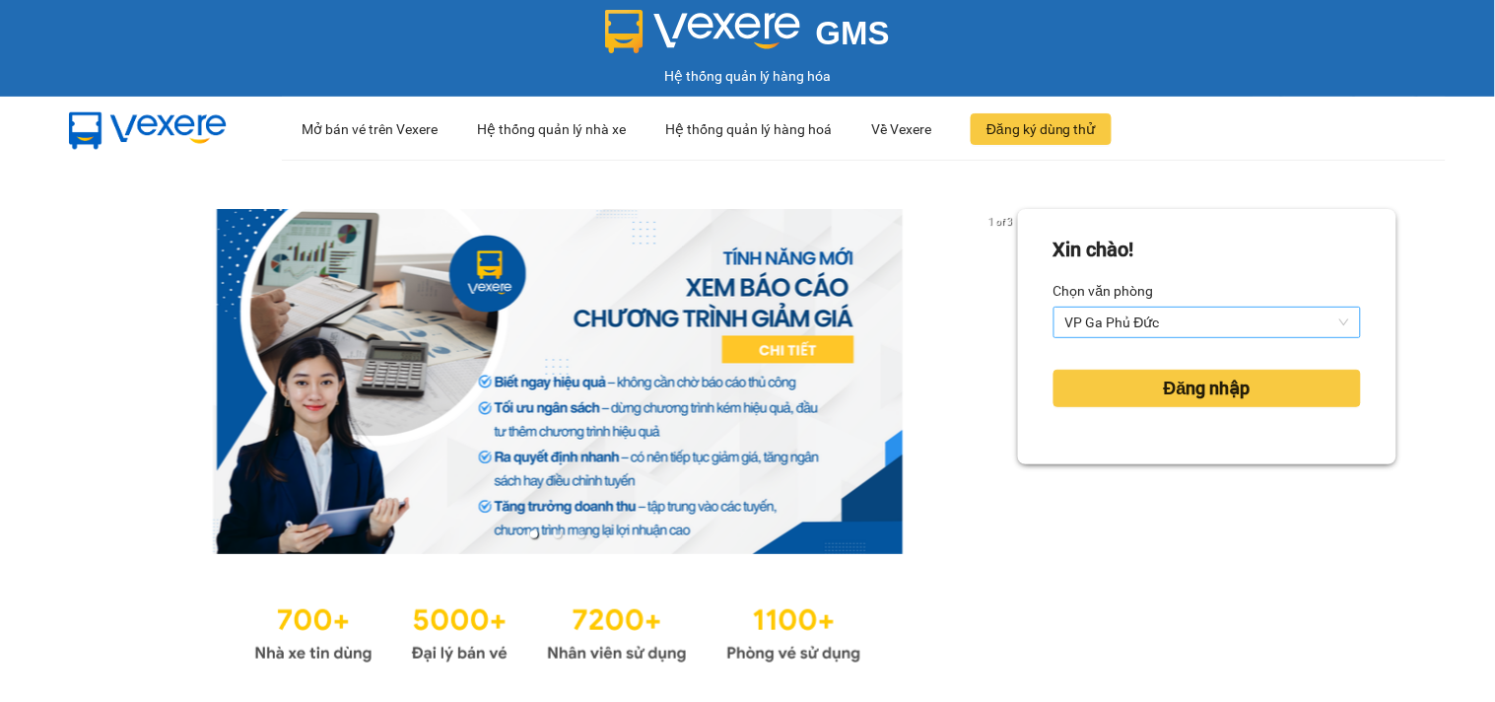
click at [1175, 313] on span "VP Ga Phủ Đức" at bounding box center [1208, 323] width 284 height 30
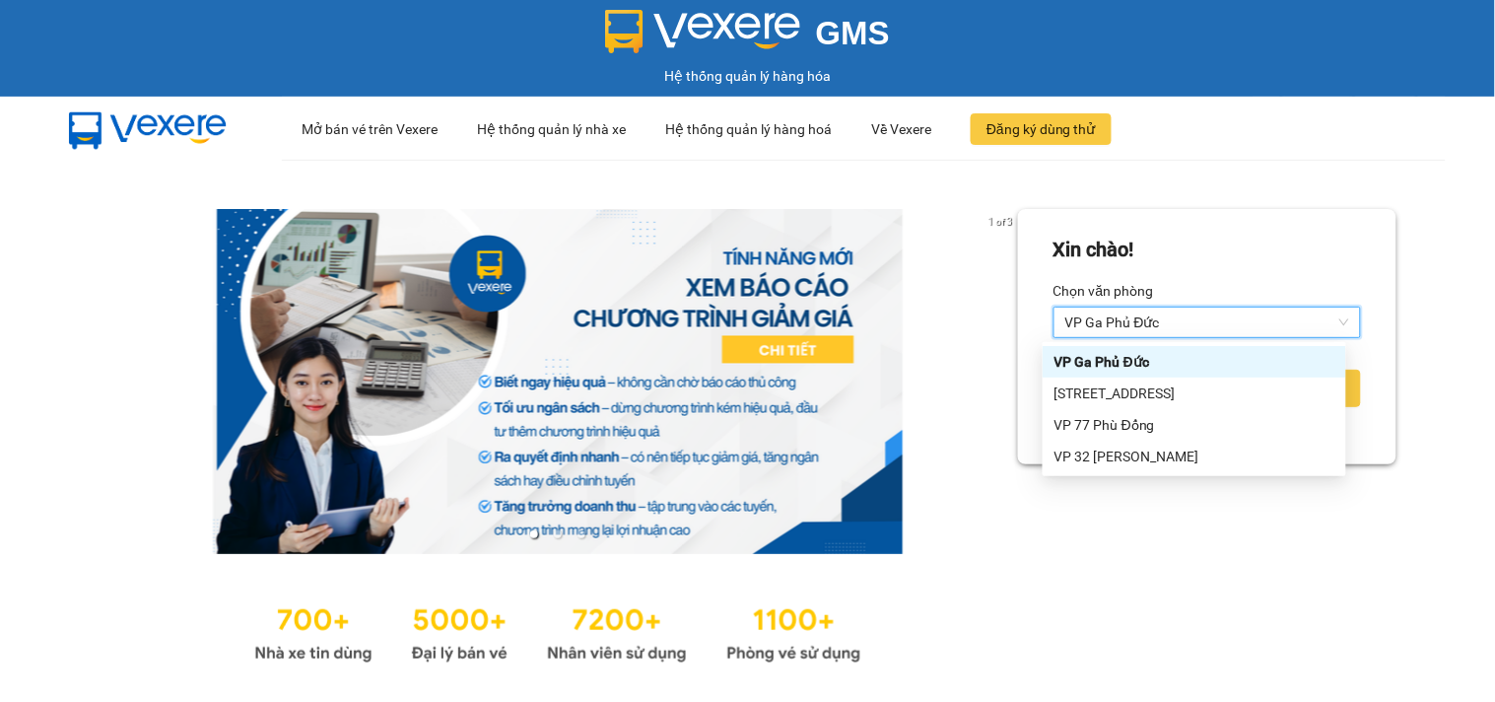
click at [1175, 313] on span "VP Ga Phủ Đức" at bounding box center [1208, 323] width 284 height 30
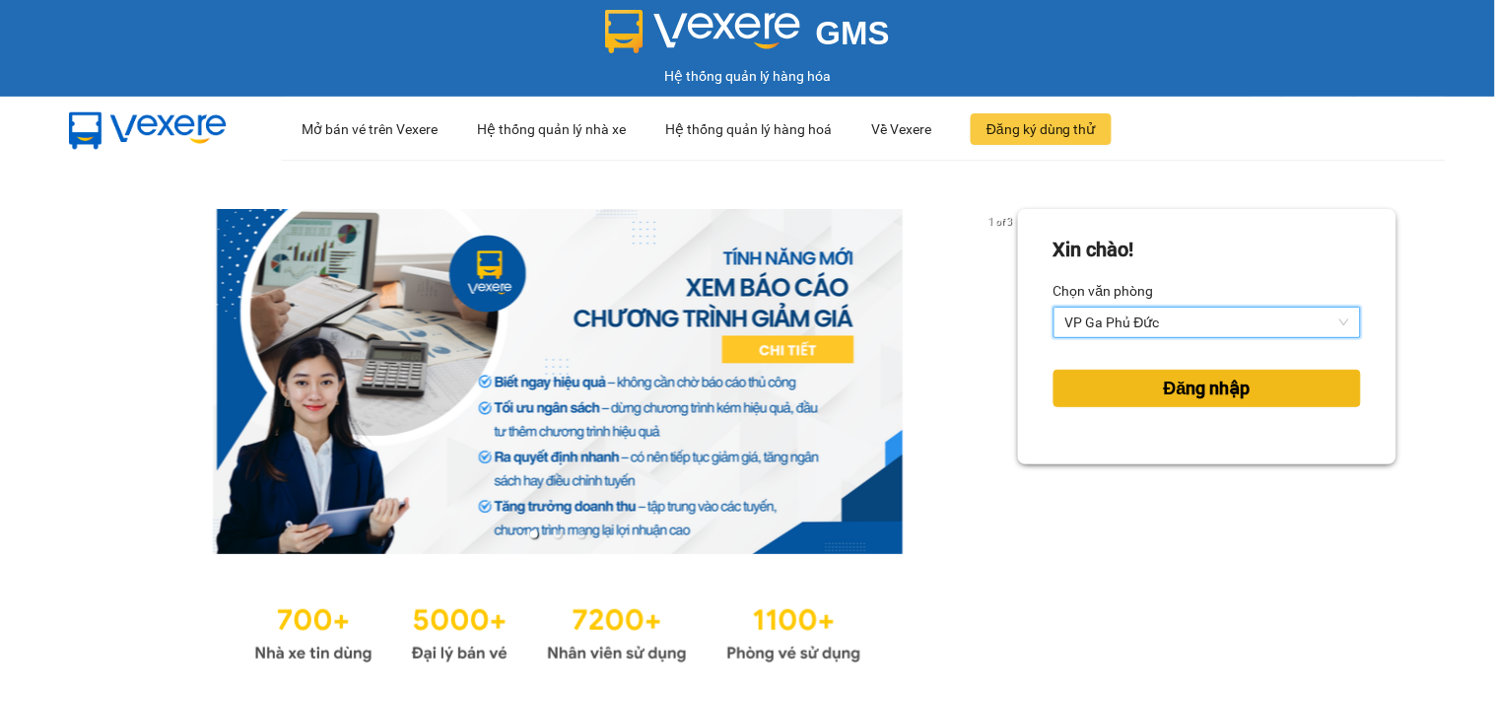
click at [1181, 384] on span "Đăng nhập" at bounding box center [1207, 389] width 87 height 28
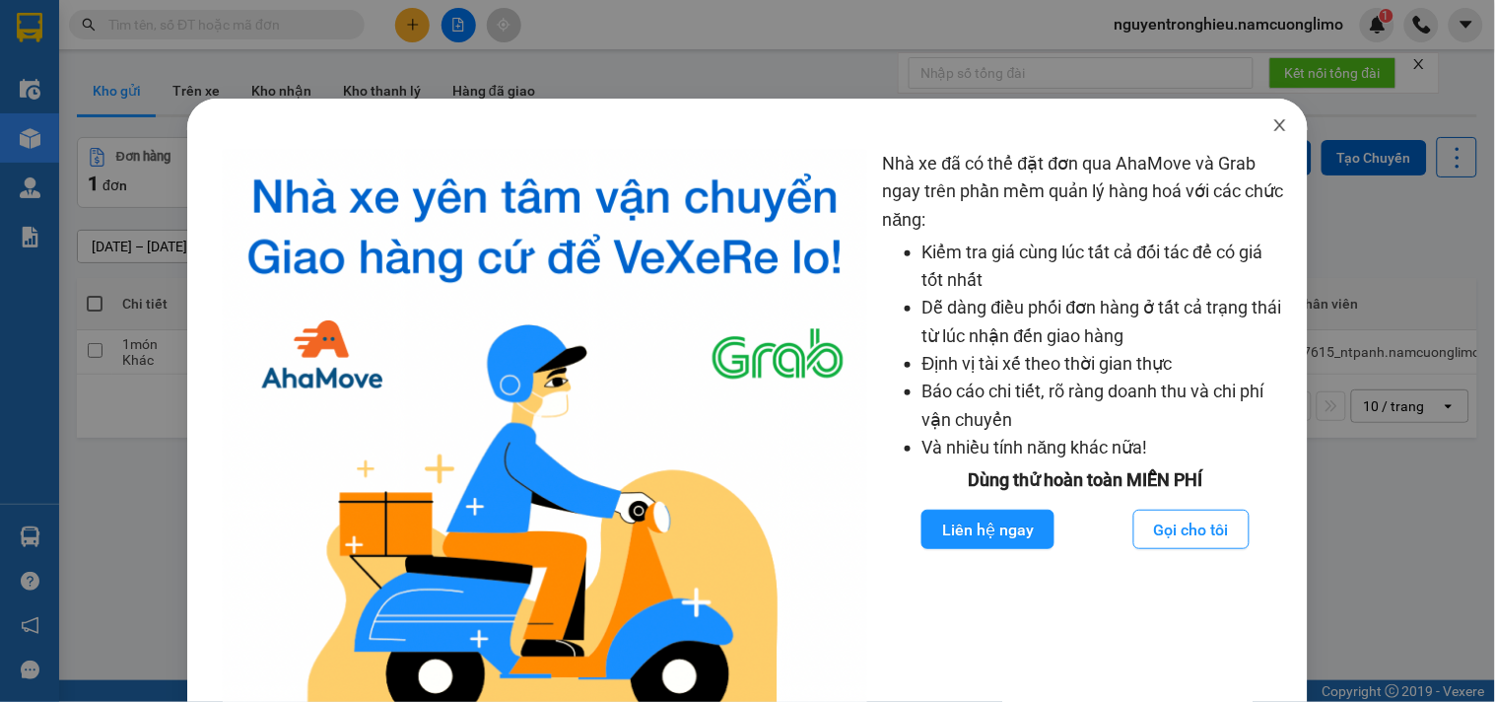
click at [1275, 129] on icon "close" at bounding box center [1280, 125] width 11 height 12
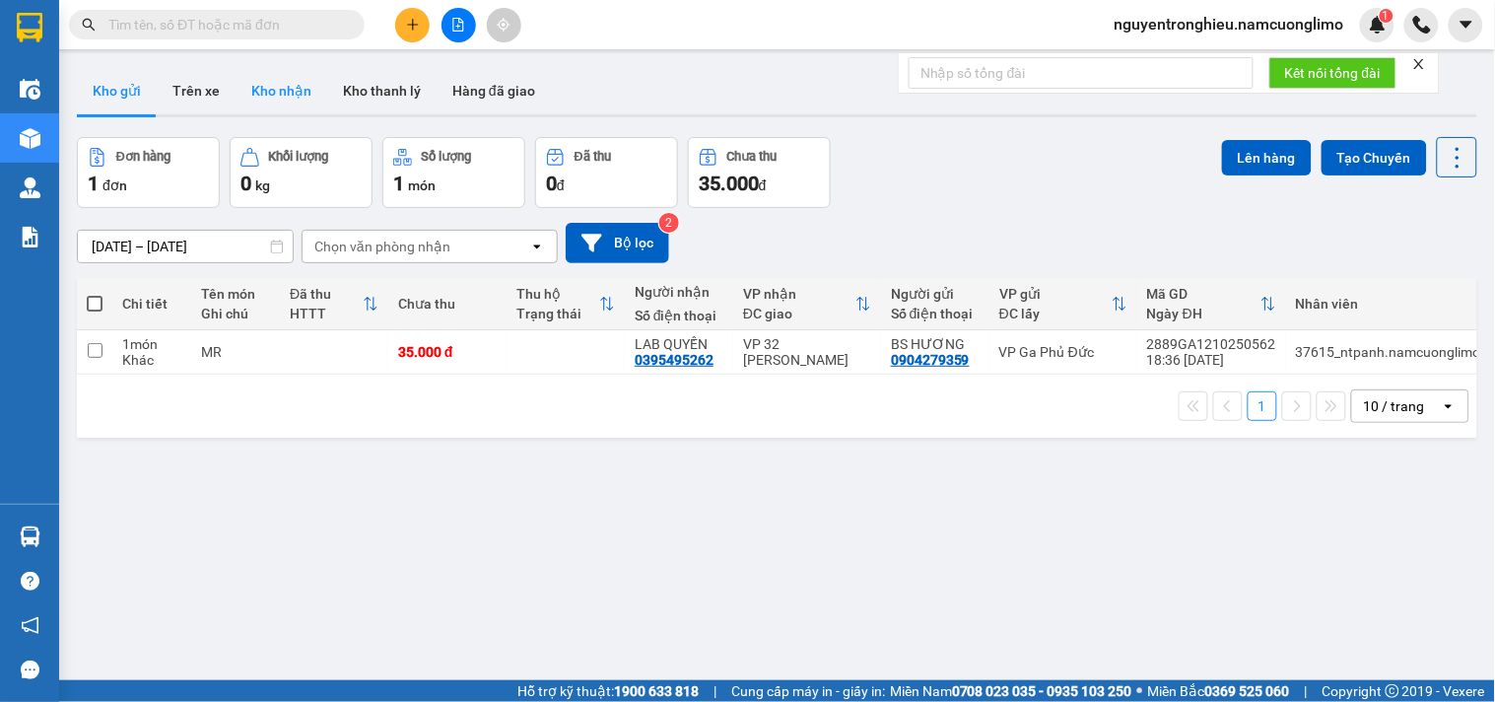
click at [284, 102] on button "Kho nhận" at bounding box center [282, 90] width 92 height 47
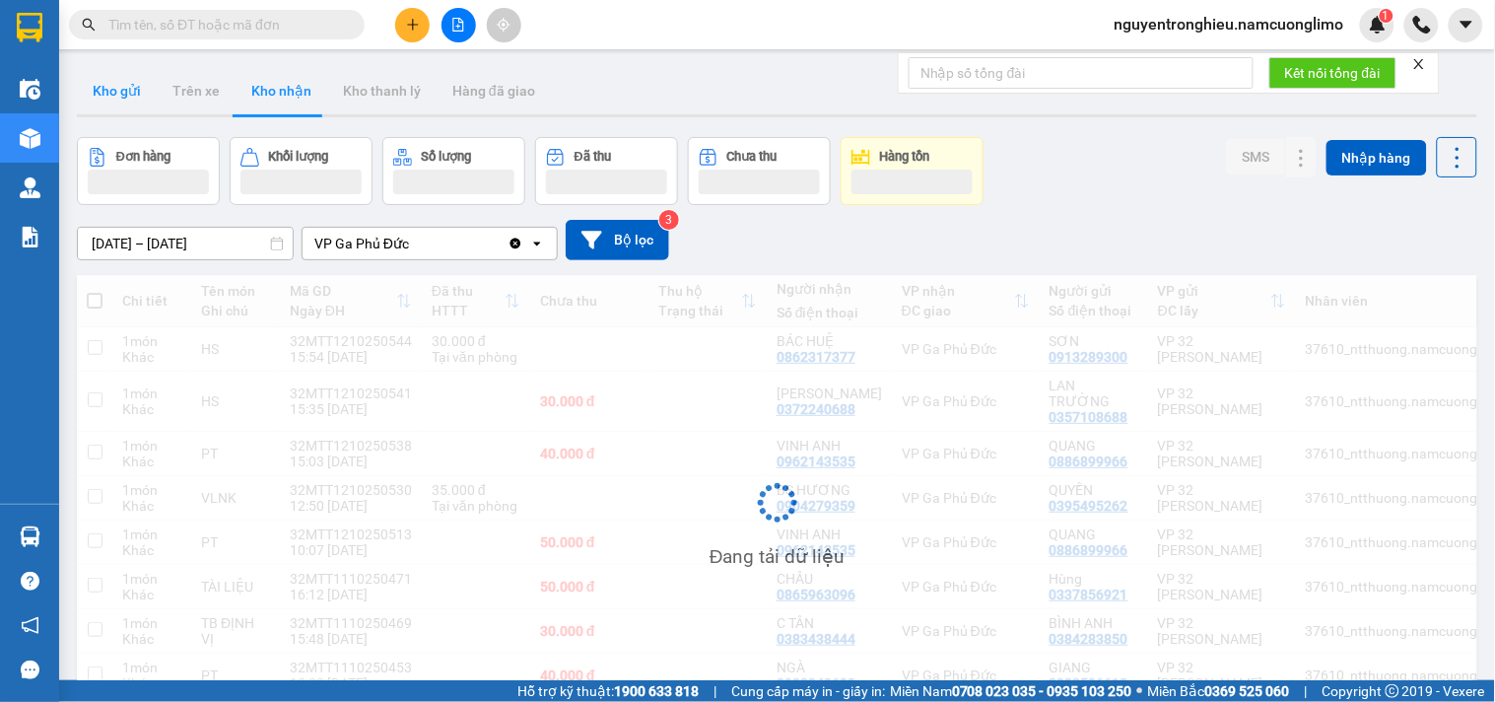
click at [126, 104] on button "Kho gửi" at bounding box center [117, 90] width 80 height 47
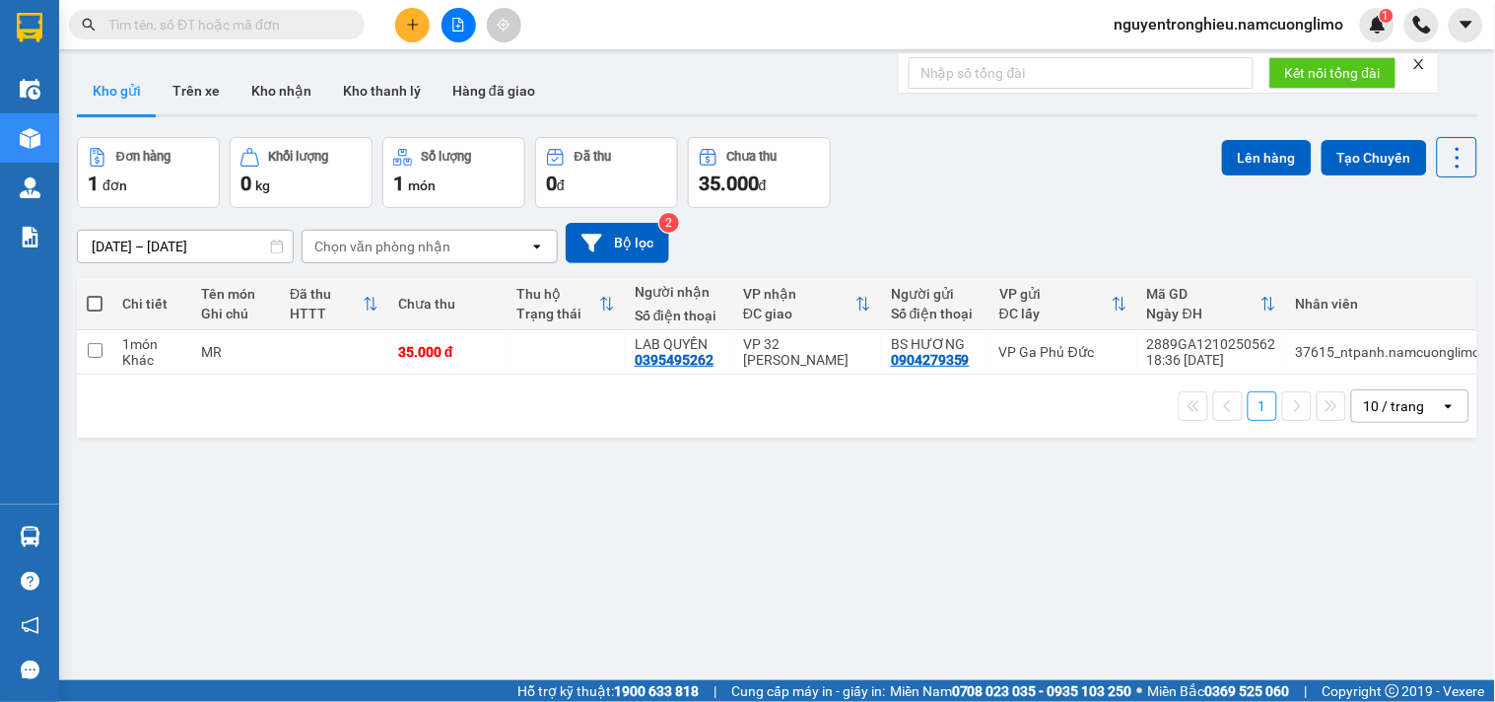
click at [813, 332] on td "VP 32 [PERSON_NAME]" at bounding box center [807, 352] width 148 height 44
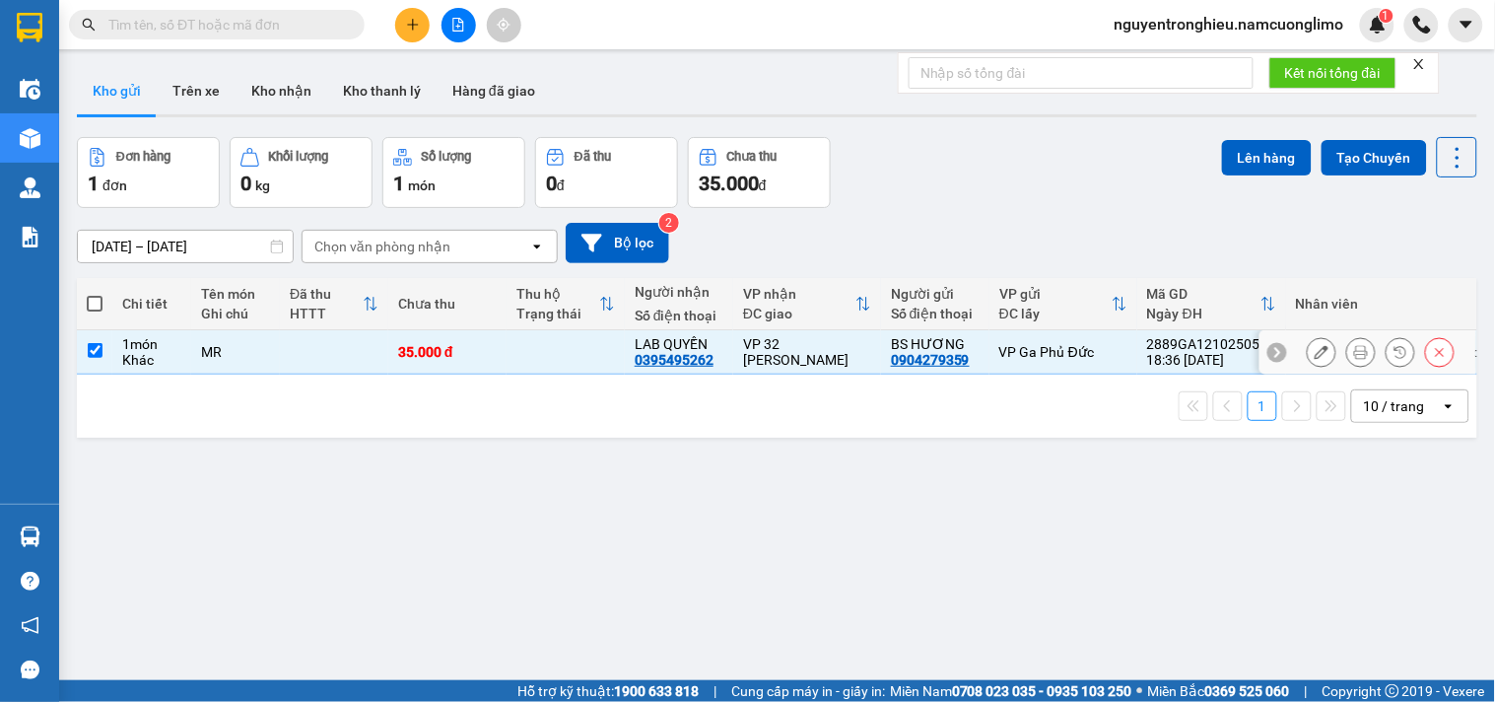
checkbox input "true"
click at [1315, 356] on icon at bounding box center [1322, 352] width 14 height 14
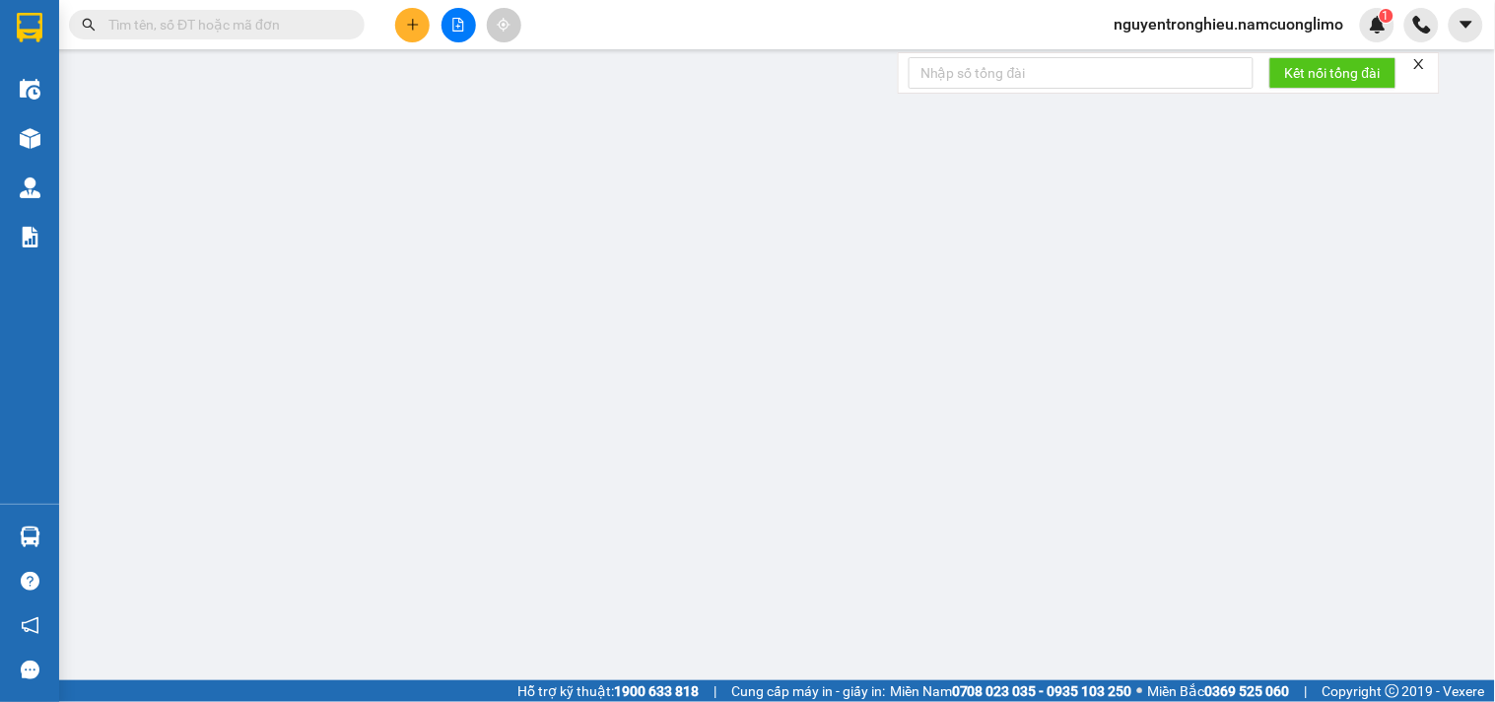
type input "0904279359"
type input "BS HƯƠNG"
type input "0395495262"
type input "LAB QUYỀN"
type input "35.000"
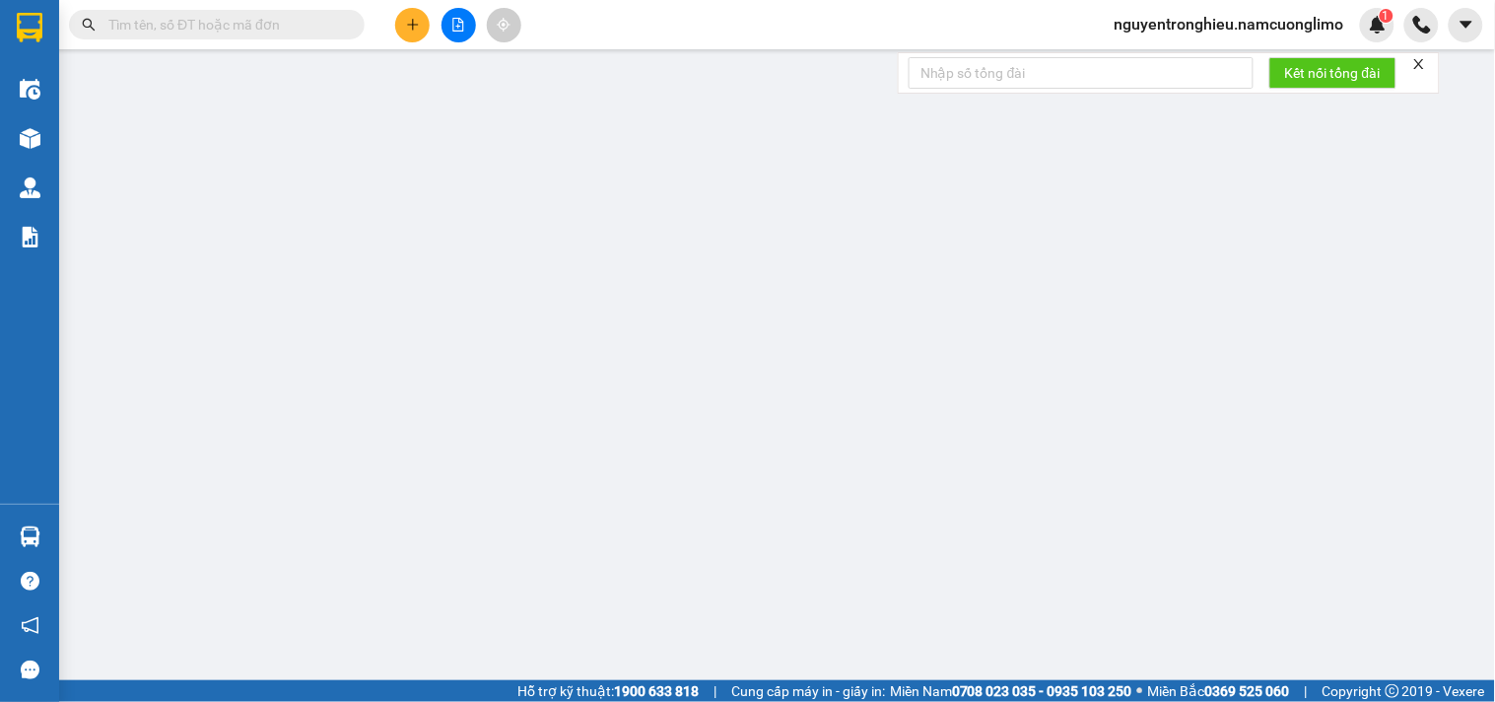
type input "35.000"
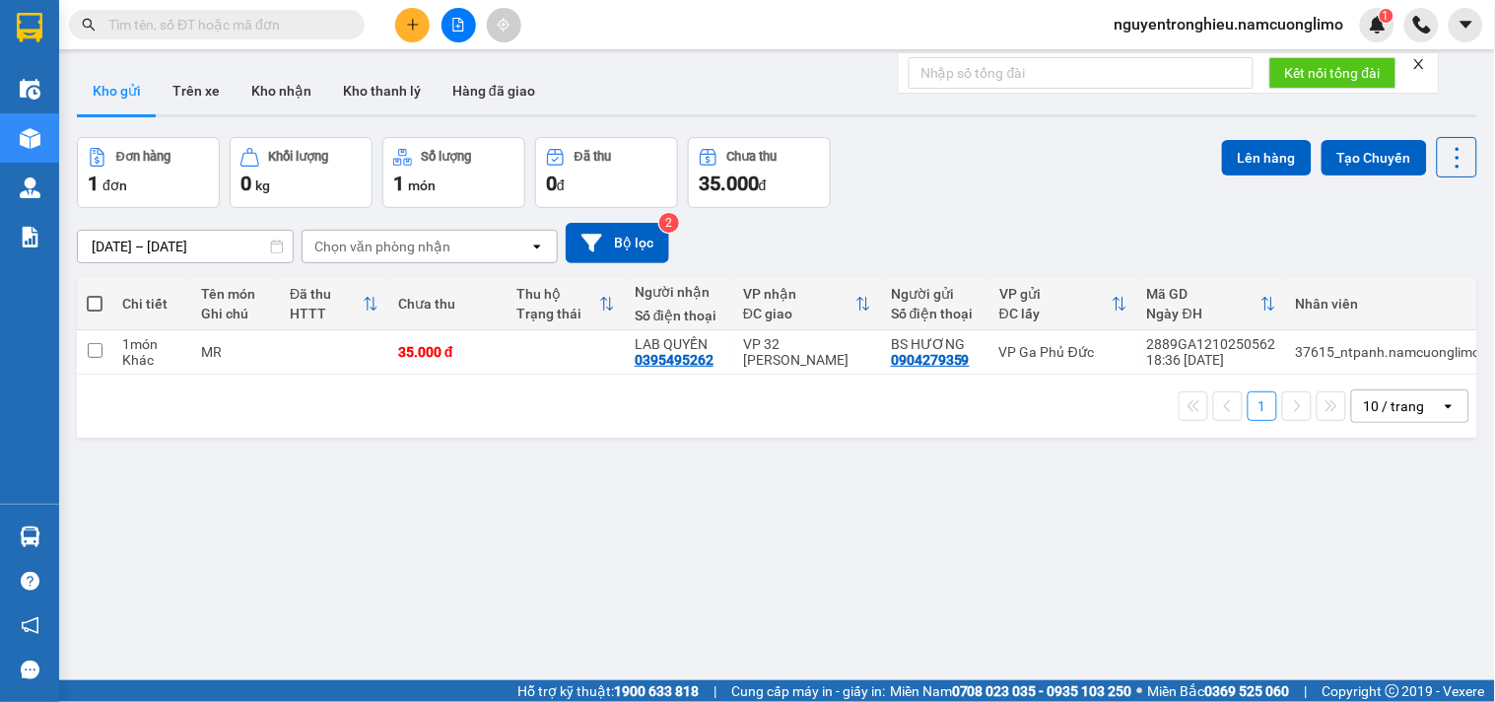
click at [836, 361] on td "VP 32 [PERSON_NAME]" at bounding box center [807, 352] width 148 height 44
checkbox input "true"
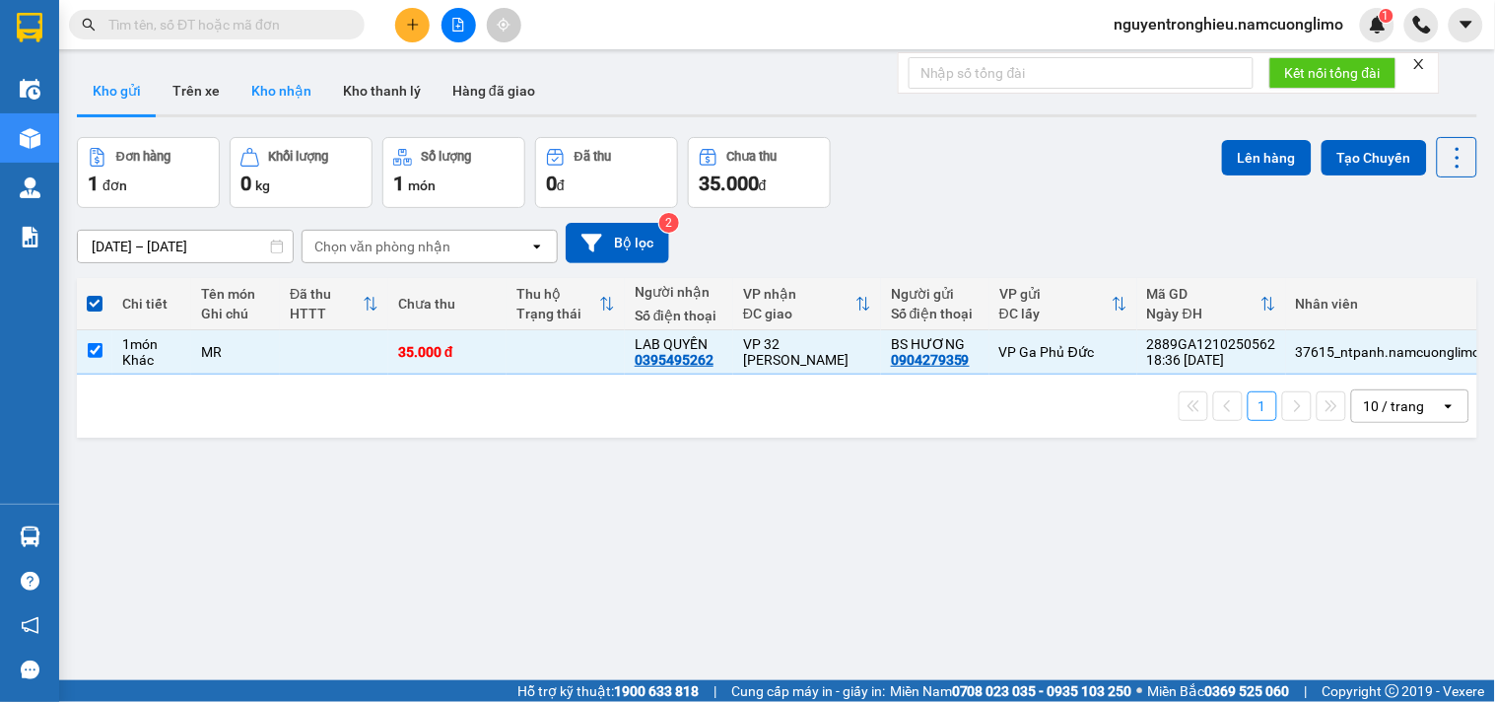
click at [283, 89] on button "Kho nhận" at bounding box center [282, 90] width 92 height 47
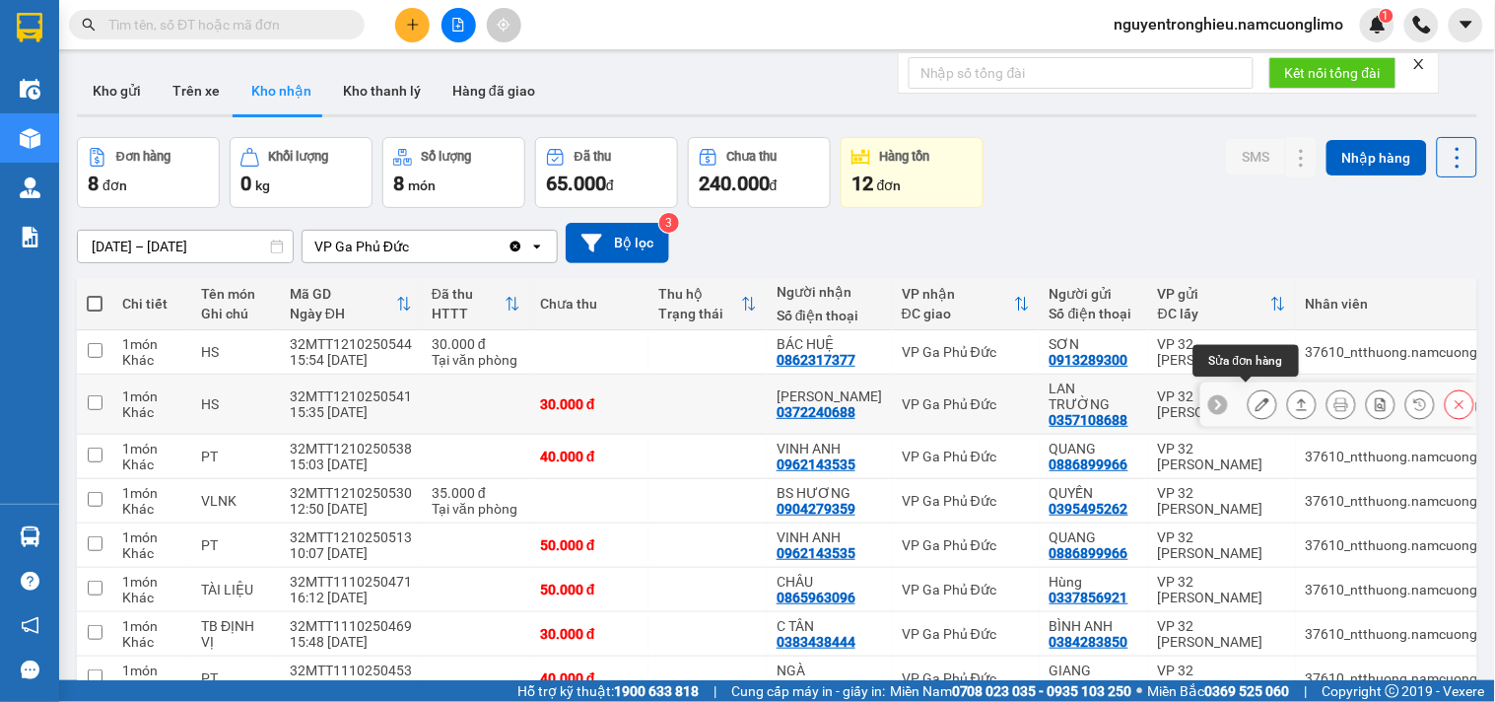
click at [1256, 397] on icon at bounding box center [1263, 404] width 14 height 14
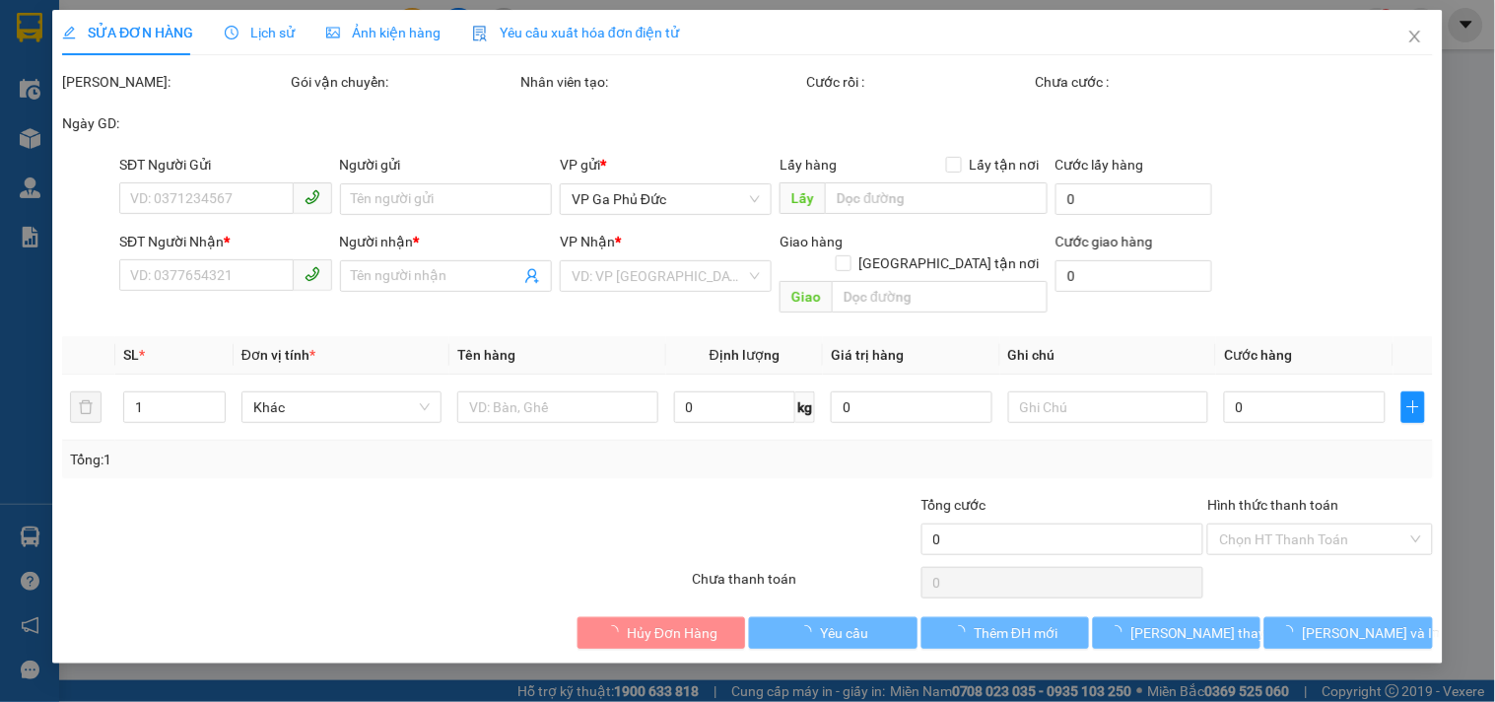
type input "0357108688"
type input "LAN TRƯỜNG"
type input "0372240688"
type input "[PERSON_NAME]"
type input "30.000"
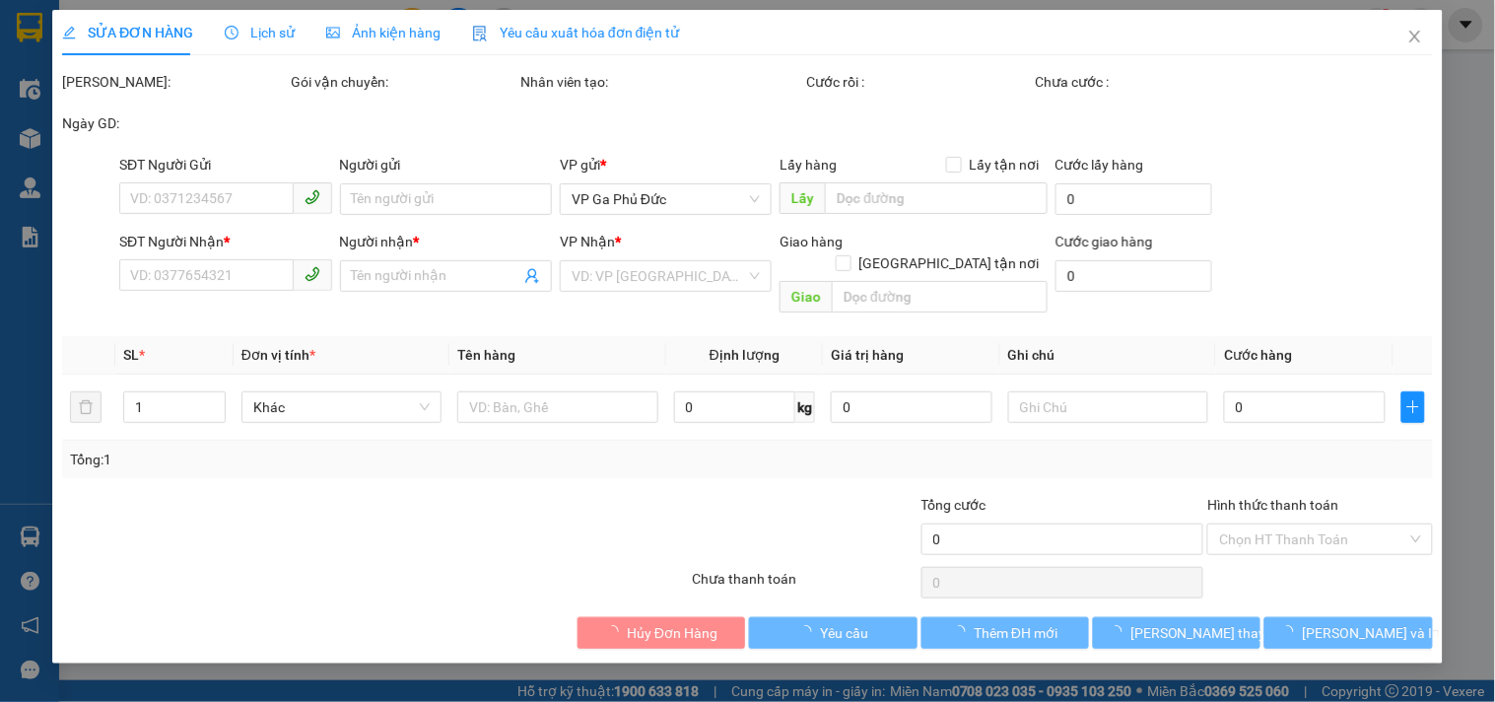
type input "30.000"
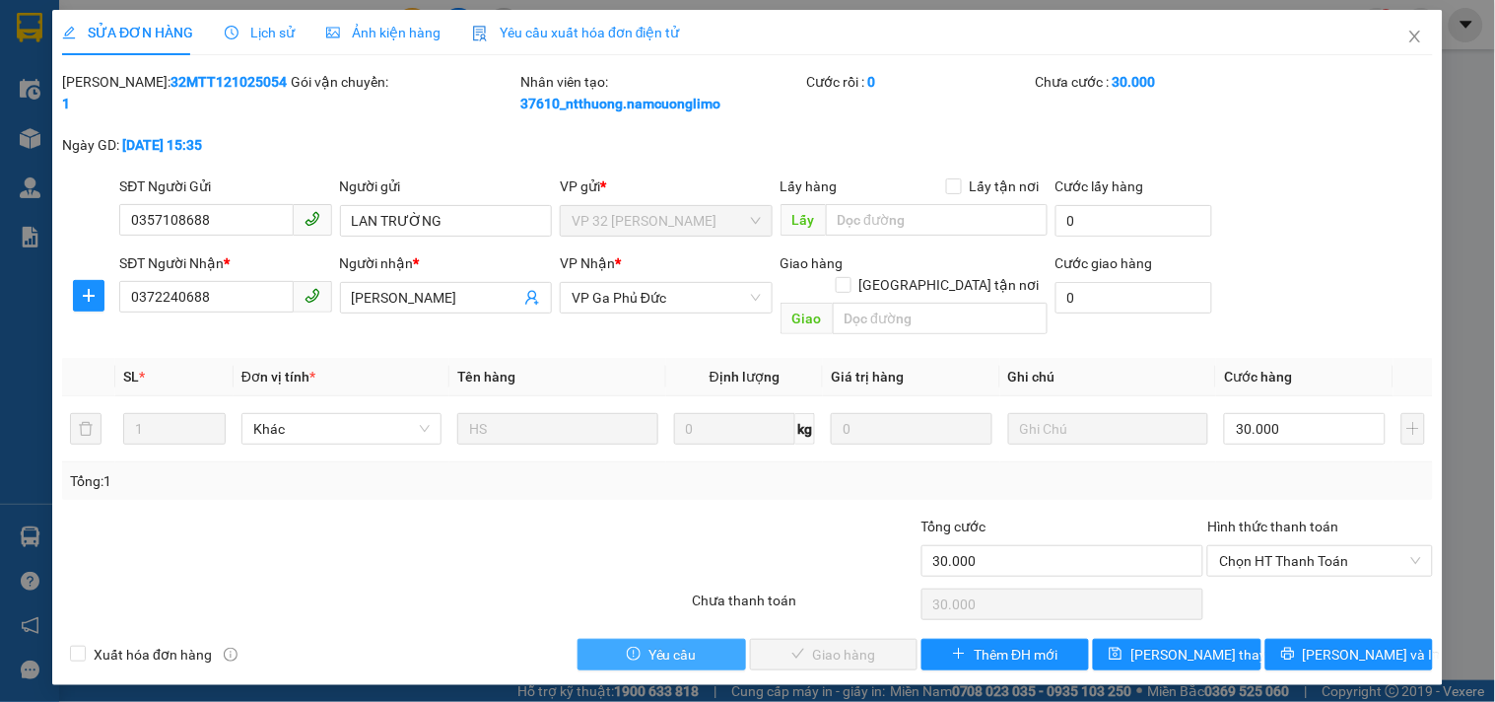
click at [658, 644] on span "Yêu cầu" at bounding box center [673, 655] width 48 height 22
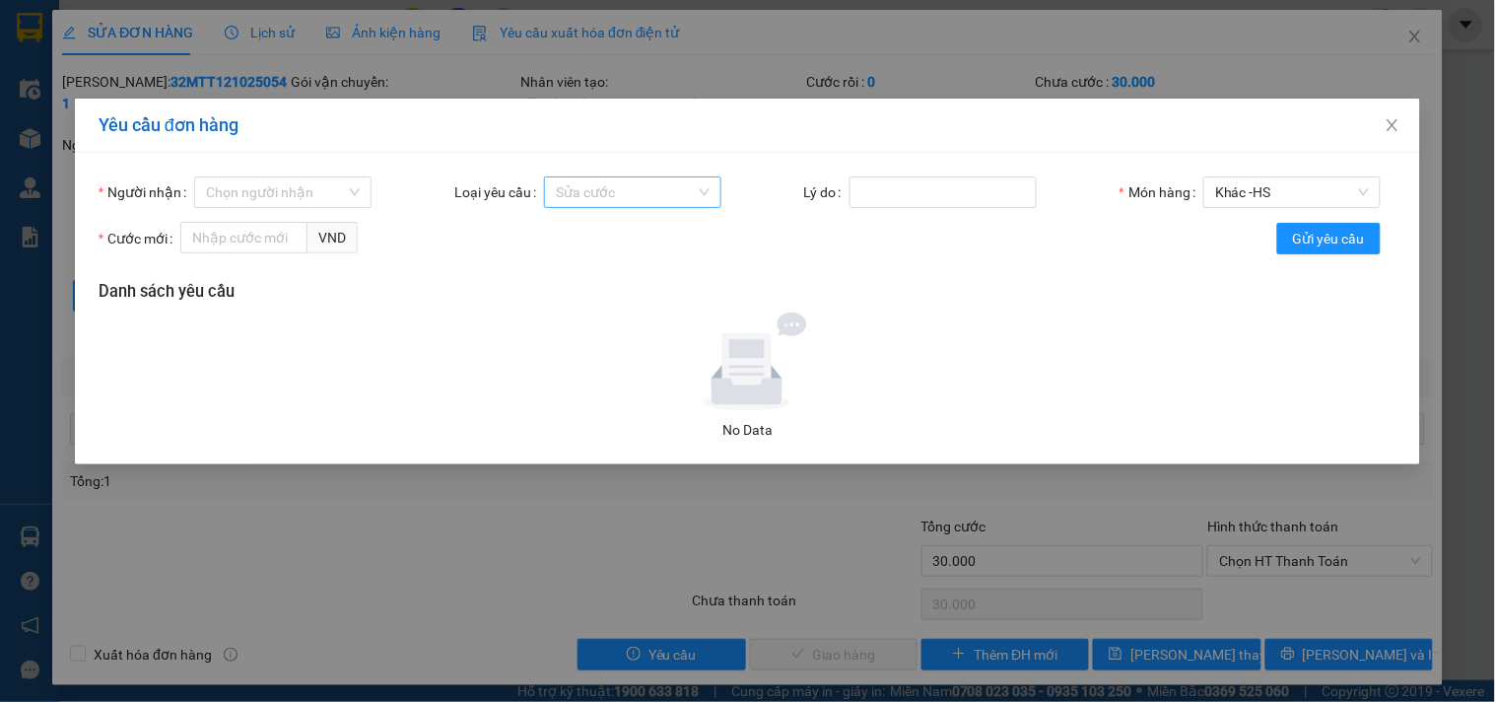
click at [665, 182] on span "Sửa cước" at bounding box center [633, 192] width 154 height 30
click at [820, 146] on div "Yêu cầu đơn hàng" at bounding box center [747, 126] width 1345 height 54
click at [1398, 129] on icon "close" at bounding box center [1393, 125] width 16 height 16
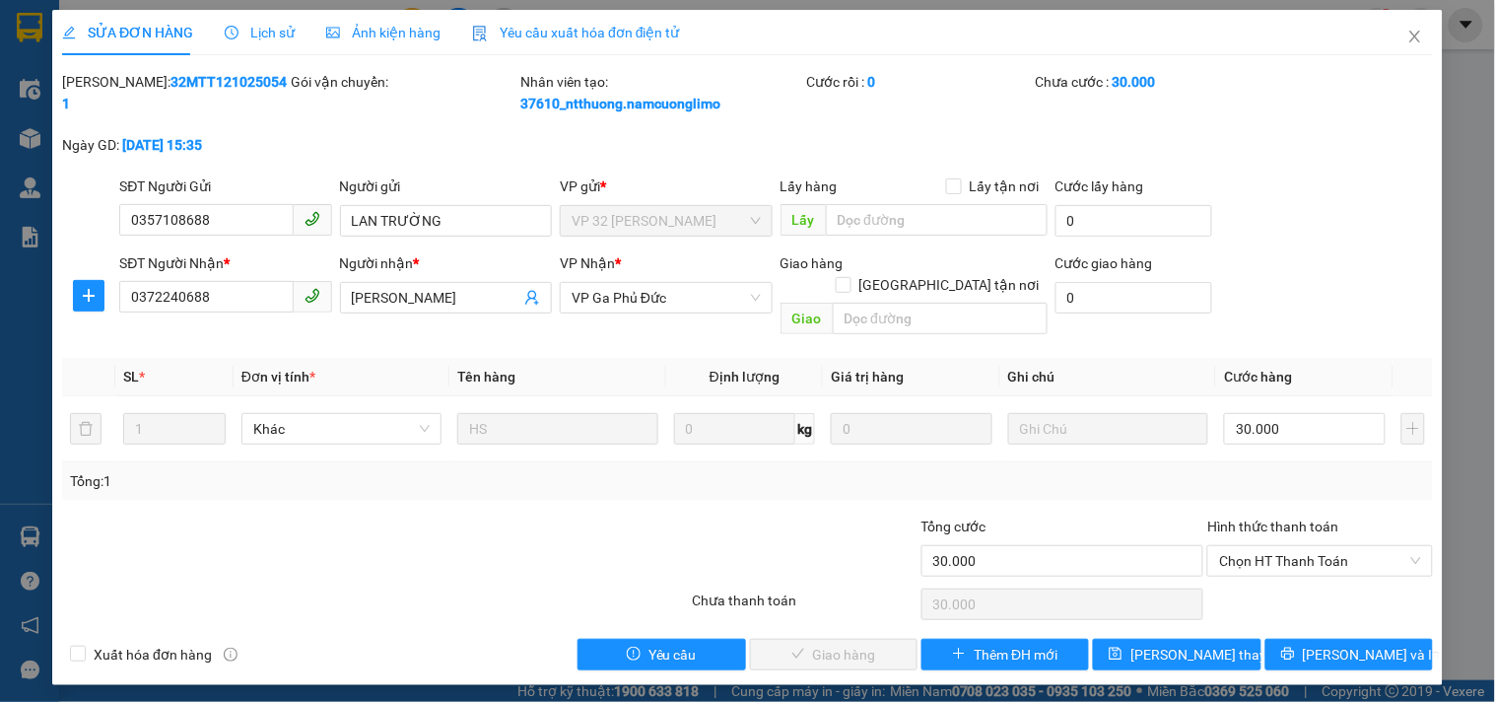
click at [1479, 466] on div "SỬA ĐƠN HÀNG Lịch sử Ảnh kiện hàng Yêu cầu xuất hóa đơn điện tử Total Paid Fee …" at bounding box center [747, 351] width 1495 height 702
click at [1416, 44] on icon "close" at bounding box center [1416, 37] width 16 height 16
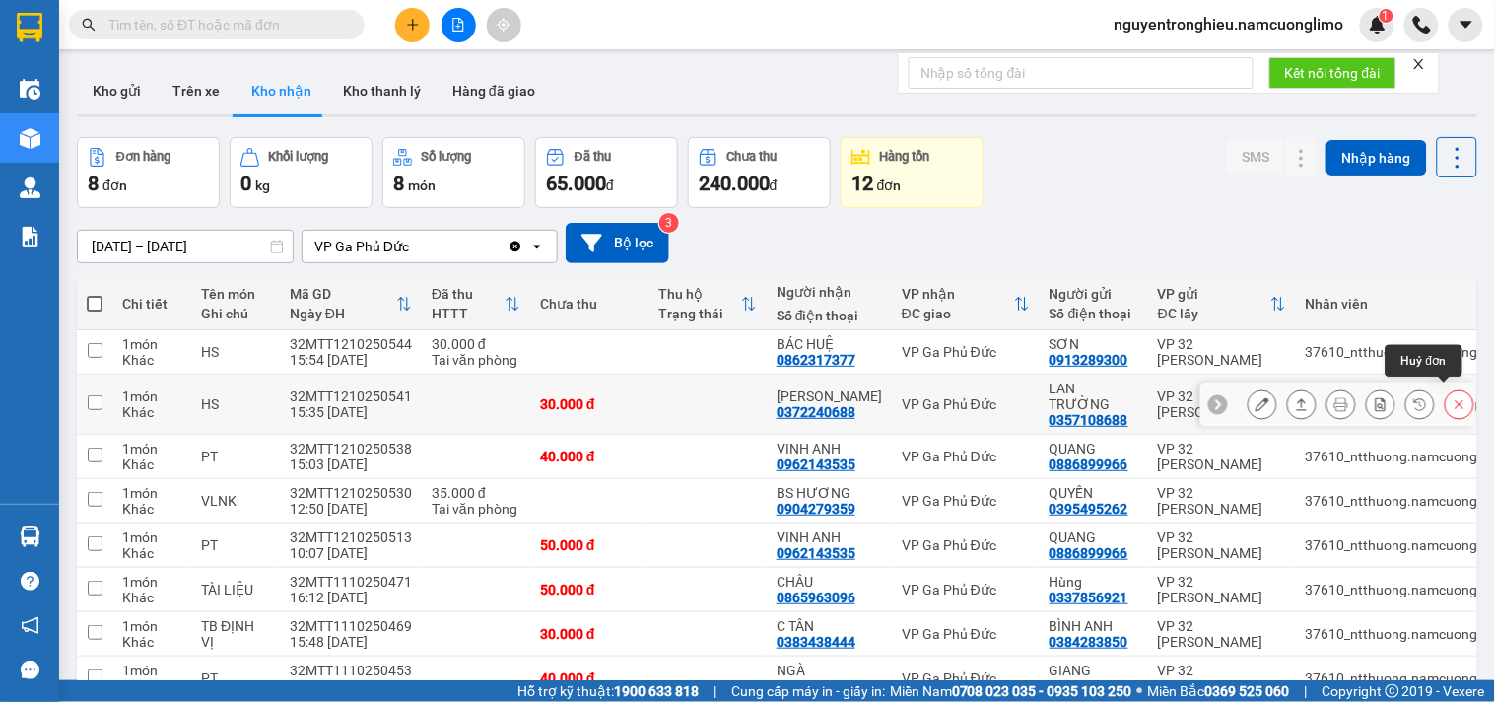
click at [1456, 400] on icon at bounding box center [1460, 404] width 9 height 9
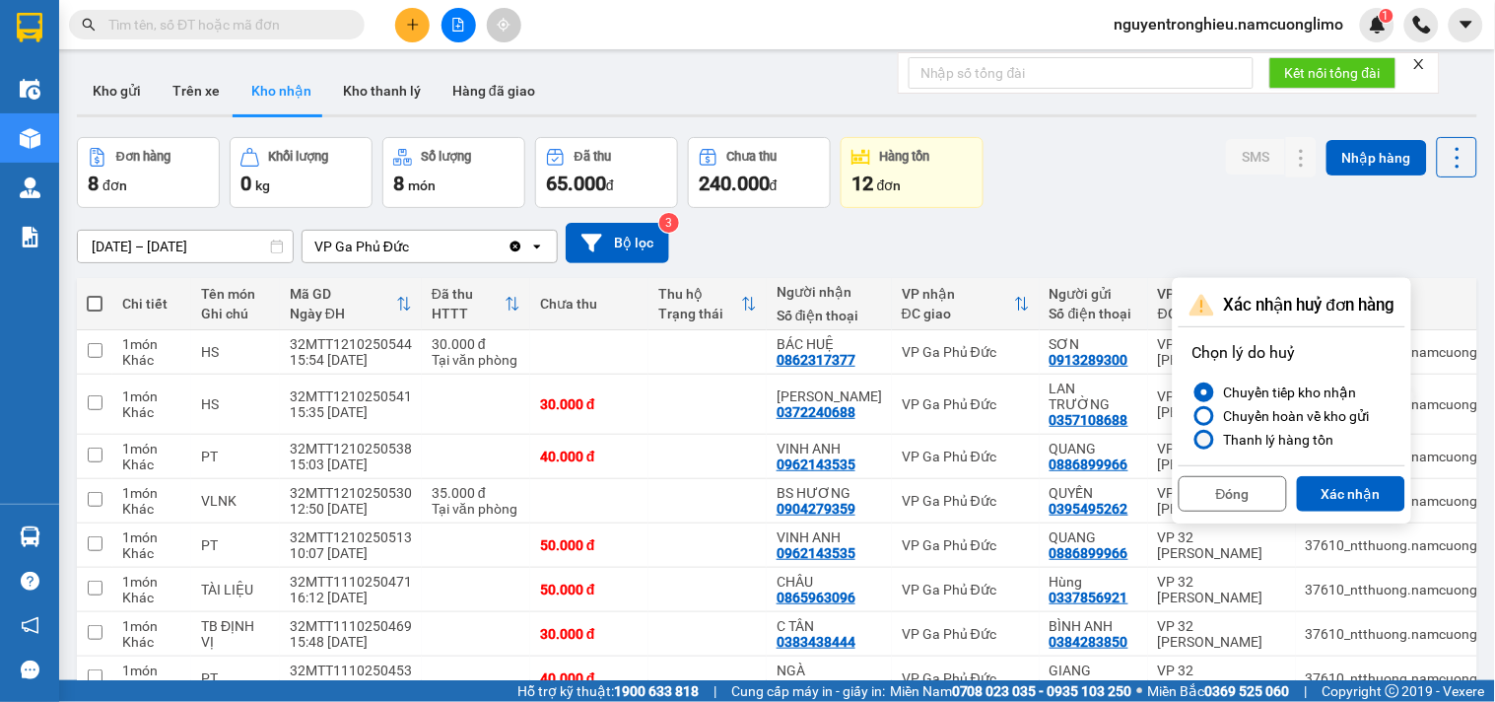
click at [1297, 444] on div "Thanh lý hàng tồn" at bounding box center [1275, 440] width 118 height 24
click at [1193, 440] on input "Thanh lý hàng tồn" at bounding box center [1193, 440] width 0 height 0
click at [1352, 495] on button "Xác nhận" at bounding box center [1351, 493] width 108 height 35
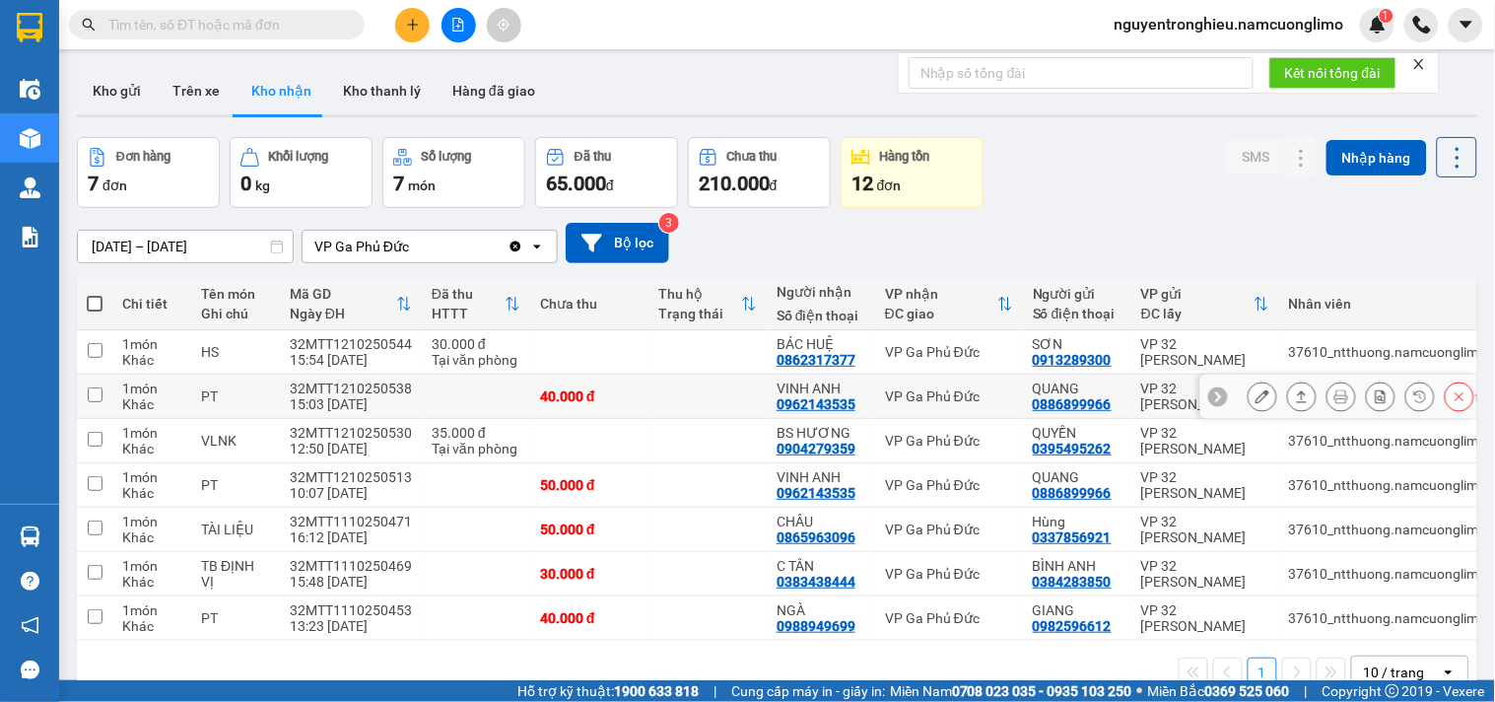
click at [939, 401] on div "VP Ga Phủ Đức" at bounding box center [949, 396] width 128 height 16
checkbox input "true"
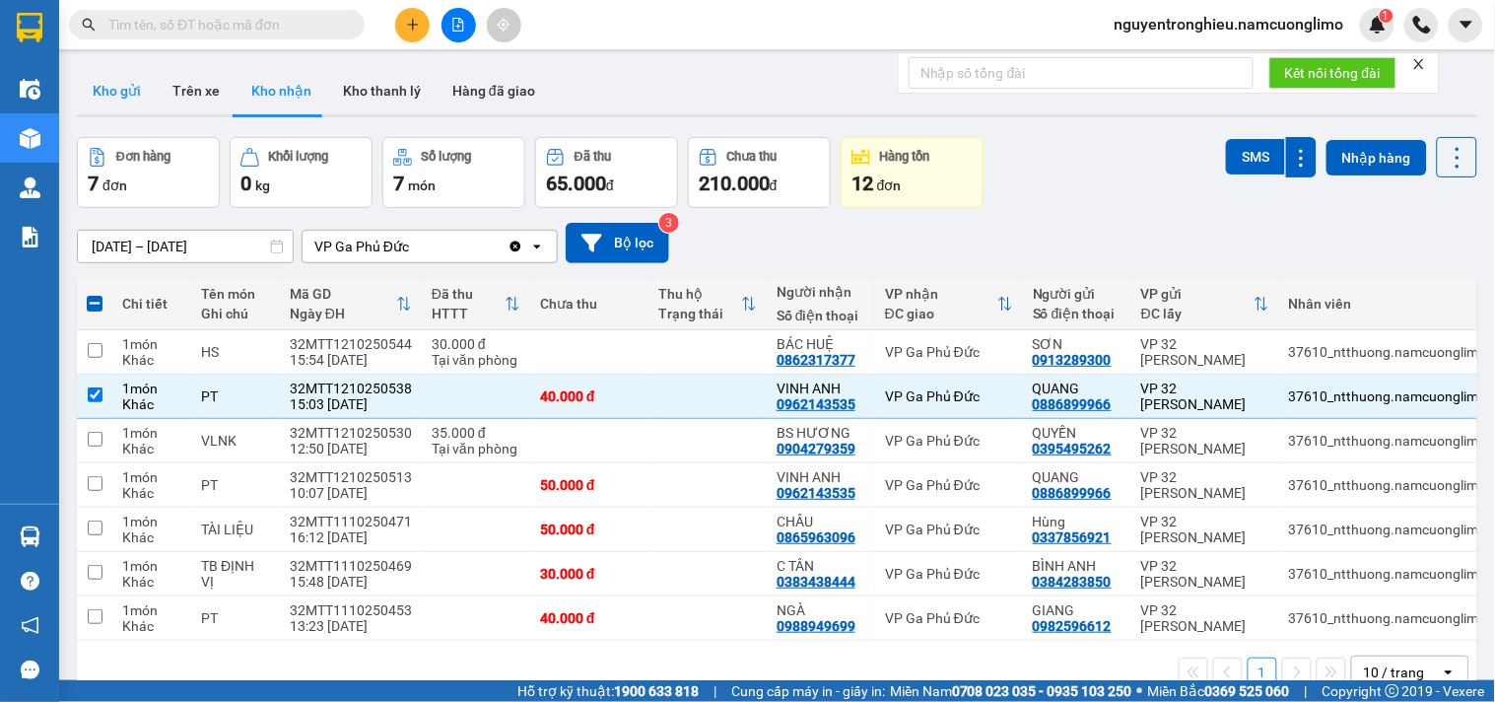
click at [108, 95] on button "Kho gửi" at bounding box center [117, 90] width 80 height 47
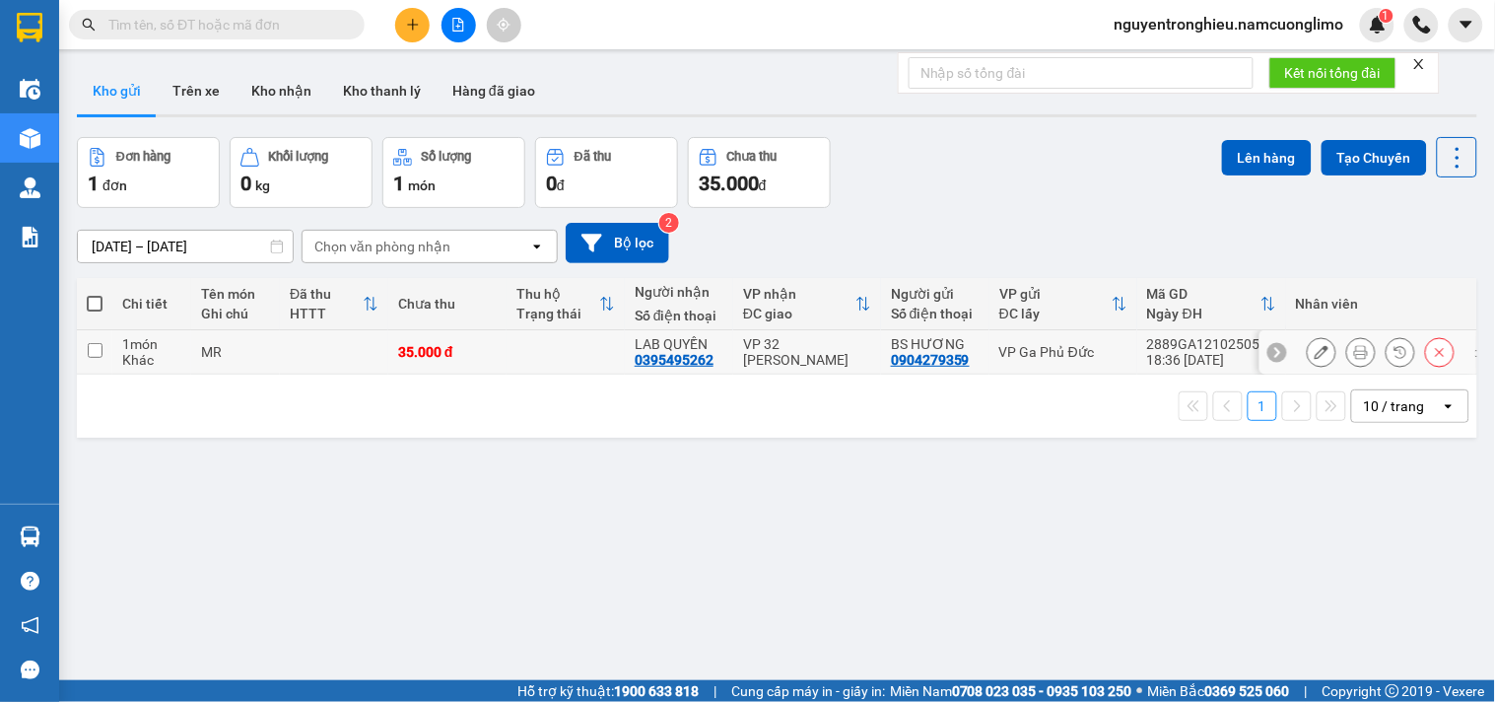
click at [1021, 358] on div "VP Ga Phủ Đức" at bounding box center [1063, 352] width 128 height 16
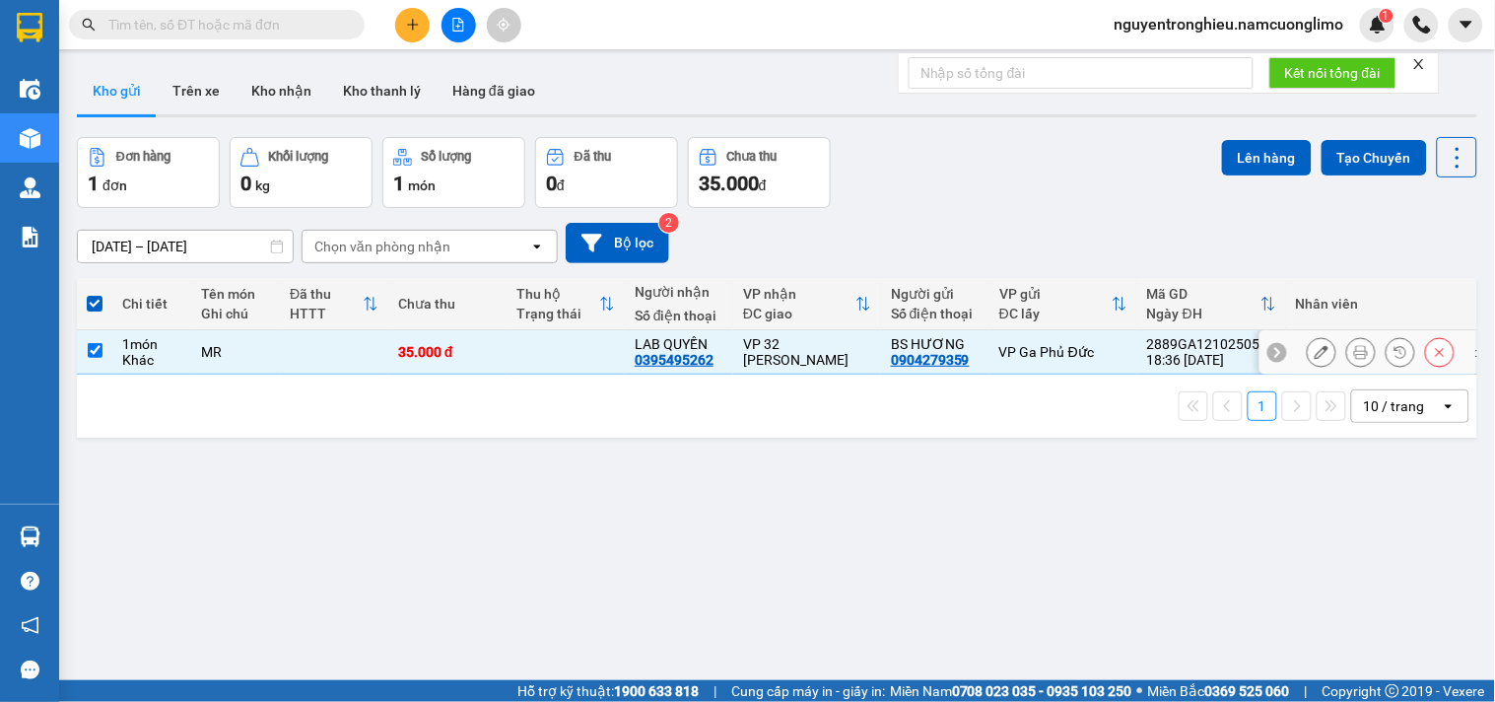
click at [1031, 351] on div "VP Ga Phủ Đức" at bounding box center [1063, 352] width 128 height 16
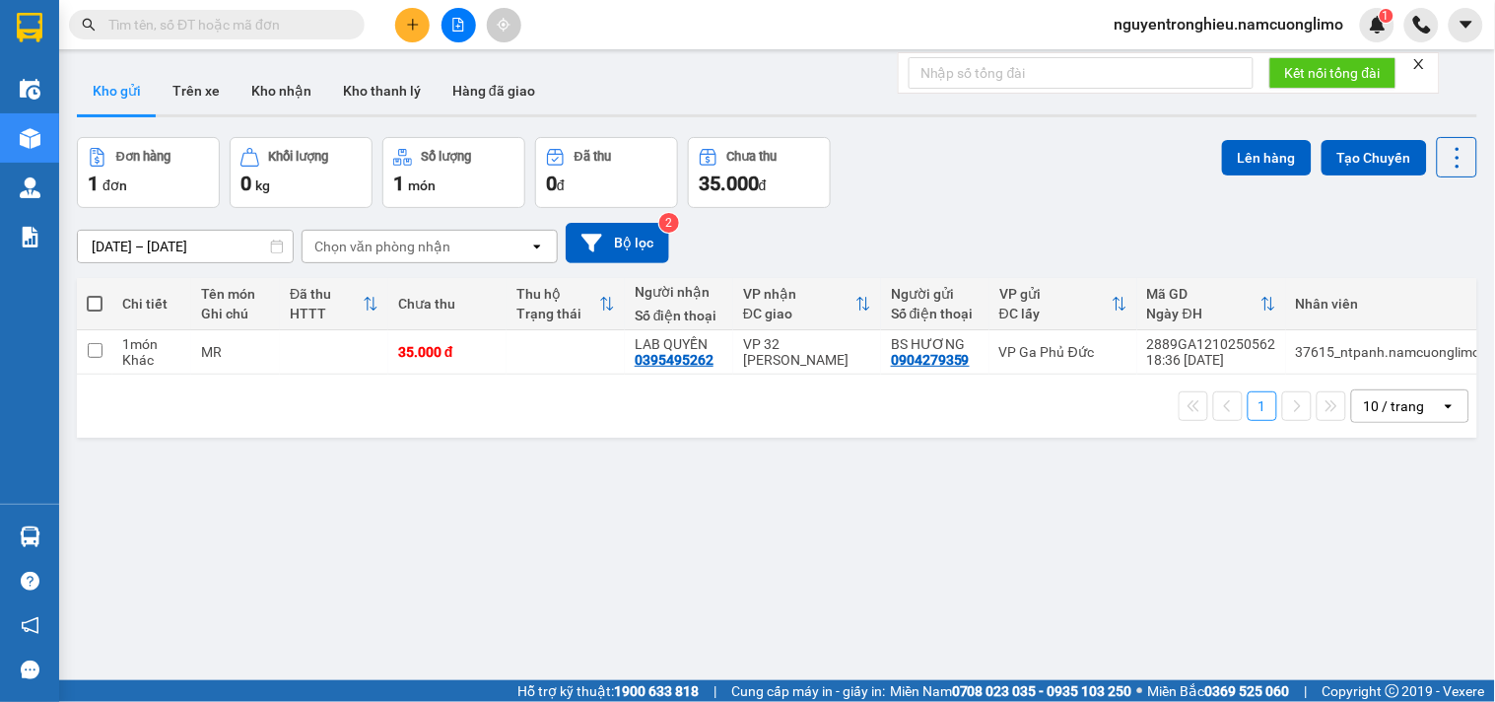
click at [1018, 464] on div "ver 1.8.146 Kho gửi Trên xe Kho nhận Kho thanh [PERSON_NAME] đã giao Đơn hàng 1…" at bounding box center [777, 410] width 1416 height 702
click at [1039, 366] on td "VP Ga Phủ Đức" at bounding box center [1064, 352] width 148 height 44
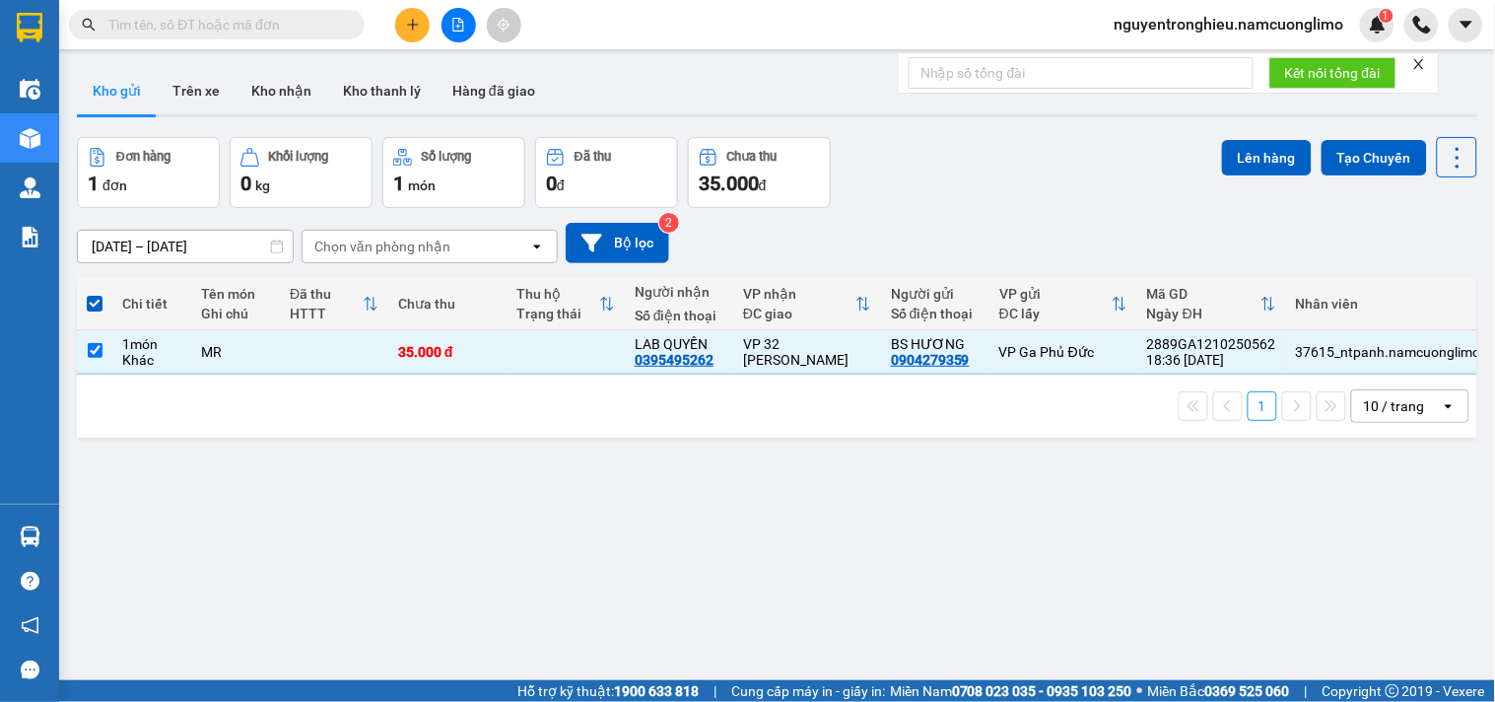
click at [907, 183] on div "Đơn hàng 1 đơn Khối lượng 0 kg Số lượng 1 món Đã thu 0 đ Chưa thu 35.000 đ Lên …" at bounding box center [777, 172] width 1401 height 71
click at [783, 358] on div "VP 32 [PERSON_NAME]" at bounding box center [807, 352] width 128 height 32
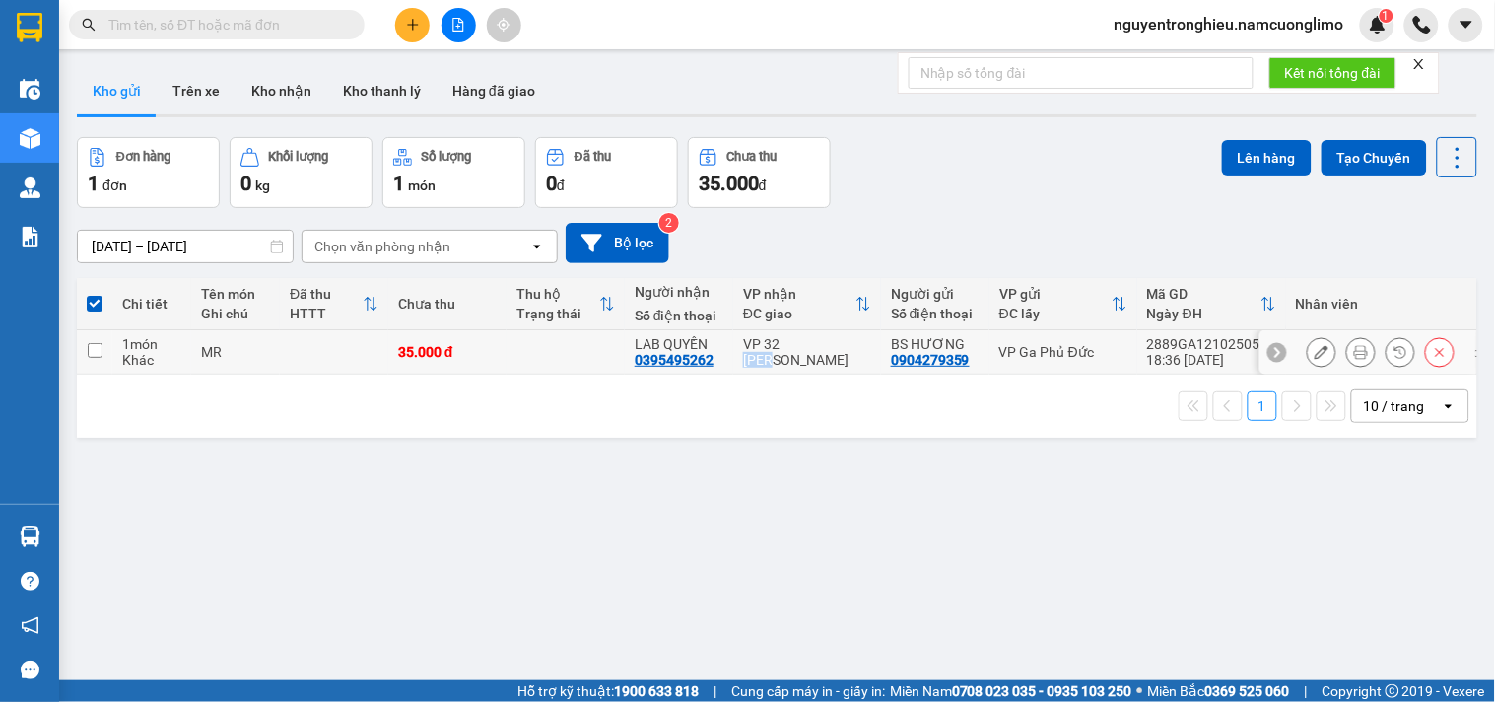
click at [783, 358] on div "VP 32 [PERSON_NAME]" at bounding box center [807, 352] width 128 height 32
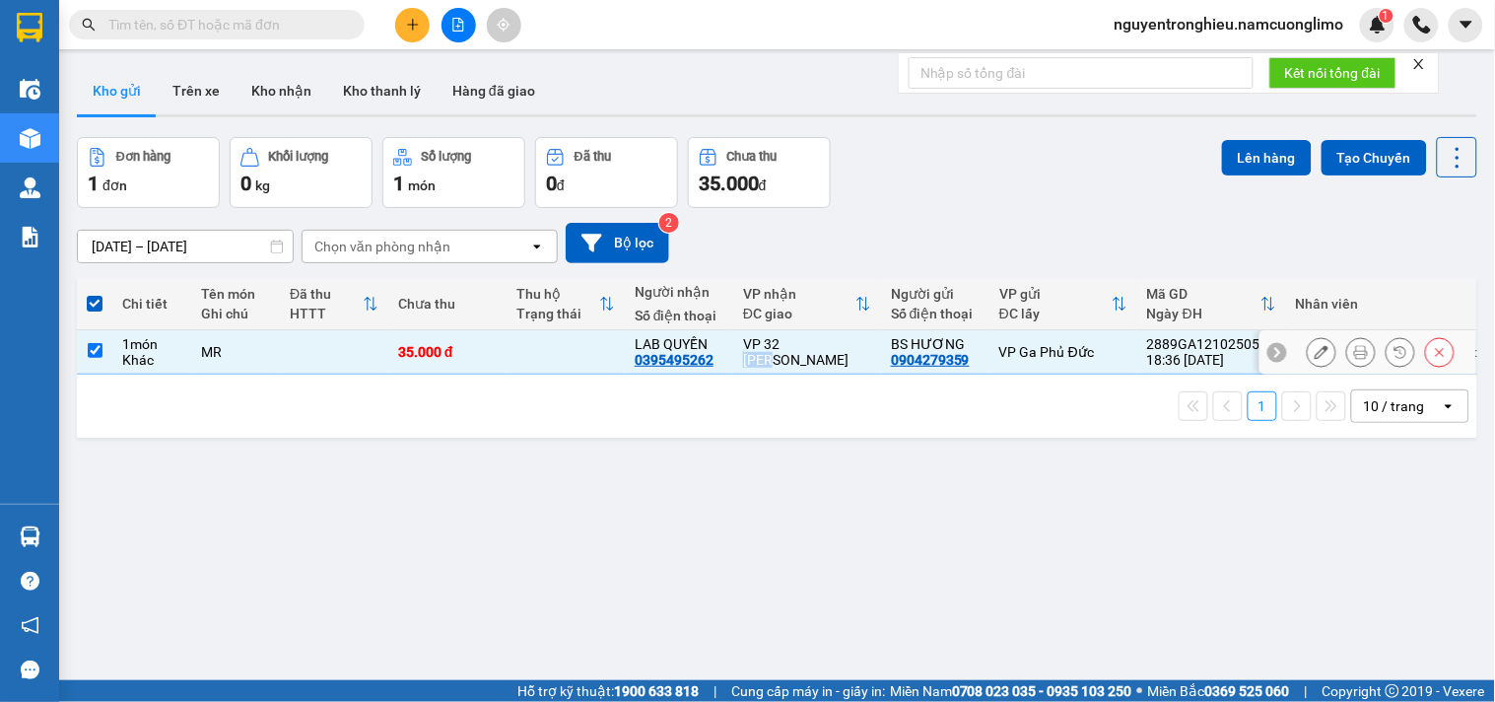
click at [783, 357] on div "VP 32 [PERSON_NAME]" at bounding box center [807, 352] width 128 height 32
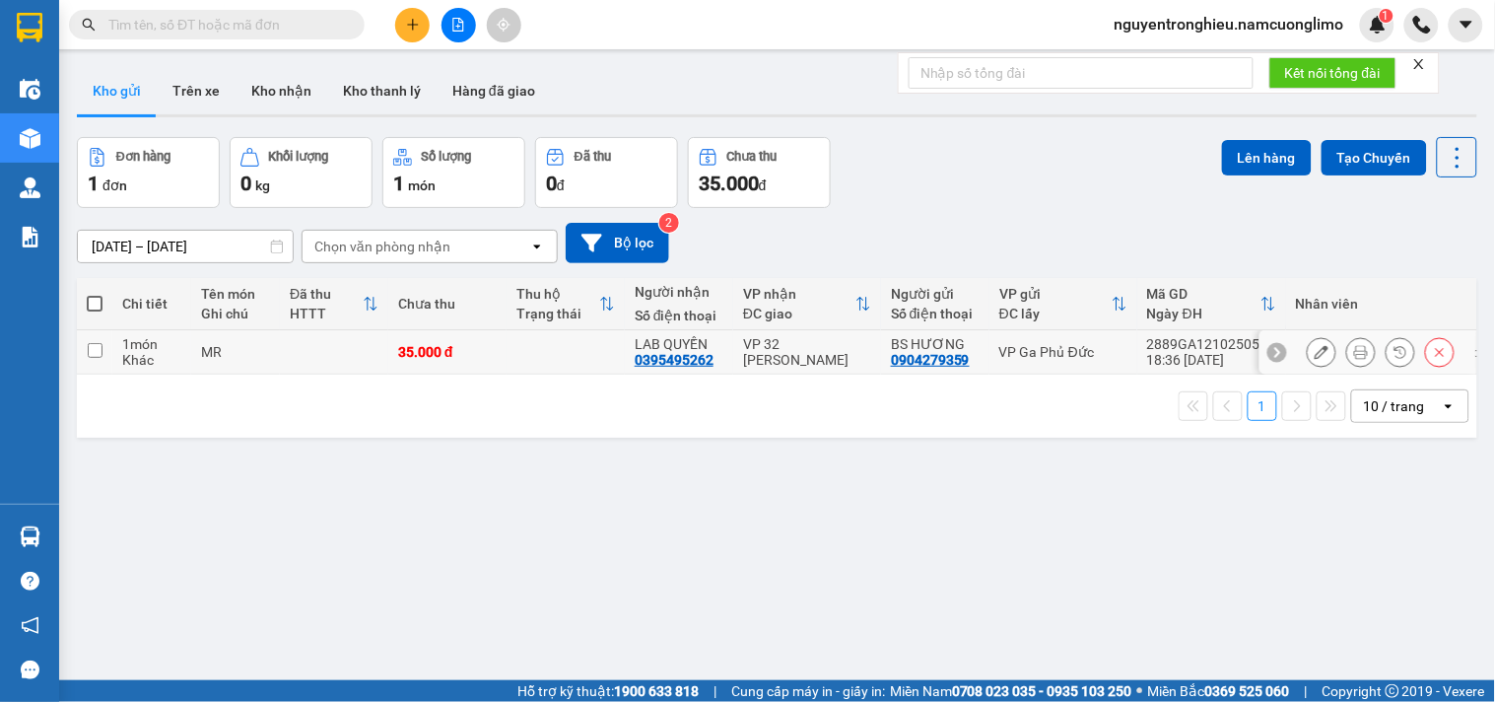
click at [792, 351] on div "VP 32 [PERSON_NAME]" at bounding box center [807, 352] width 128 height 32
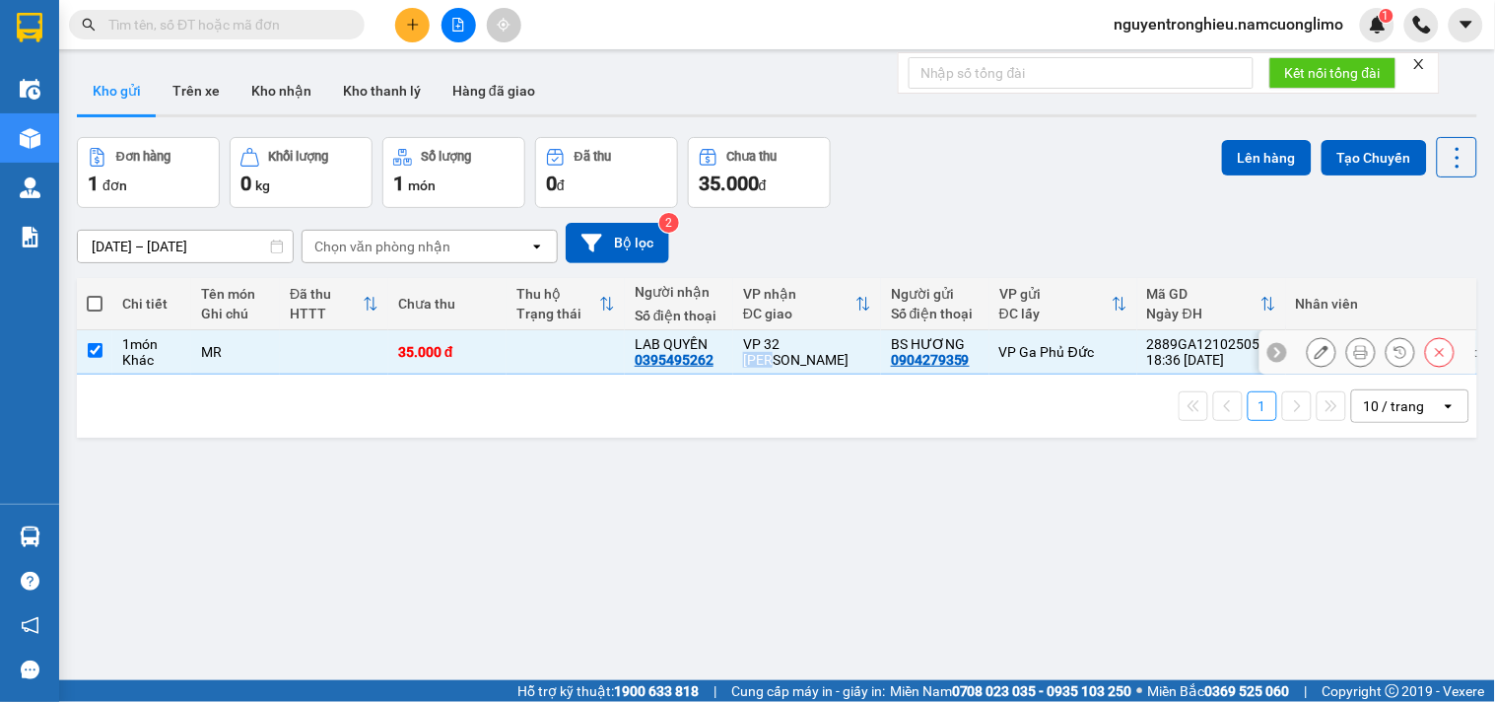
click at [792, 351] on div "VP 32 [PERSON_NAME]" at bounding box center [807, 352] width 128 height 32
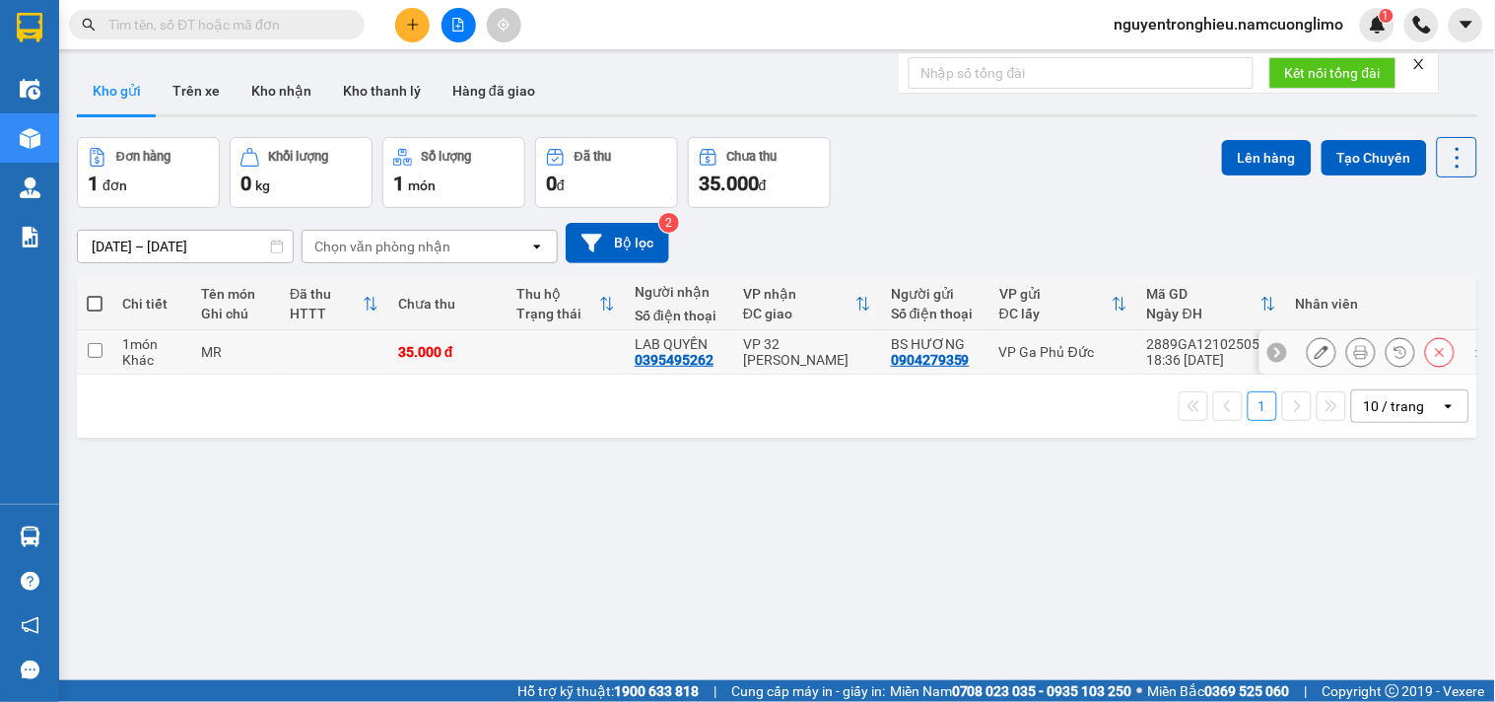
click at [772, 397] on div "1 10 / trang open" at bounding box center [777, 406] width 1401 height 63
click at [905, 203] on div "Đơn hàng 1 đơn Khối lượng 0 kg Số lượng 1 món Đã thu 0 đ Chưa thu 35.000 đ Lên …" at bounding box center [777, 172] width 1401 height 71
click at [805, 351] on div "VP 32 [PERSON_NAME]" at bounding box center [807, 352] width 128 height 32
checkbox input "true"
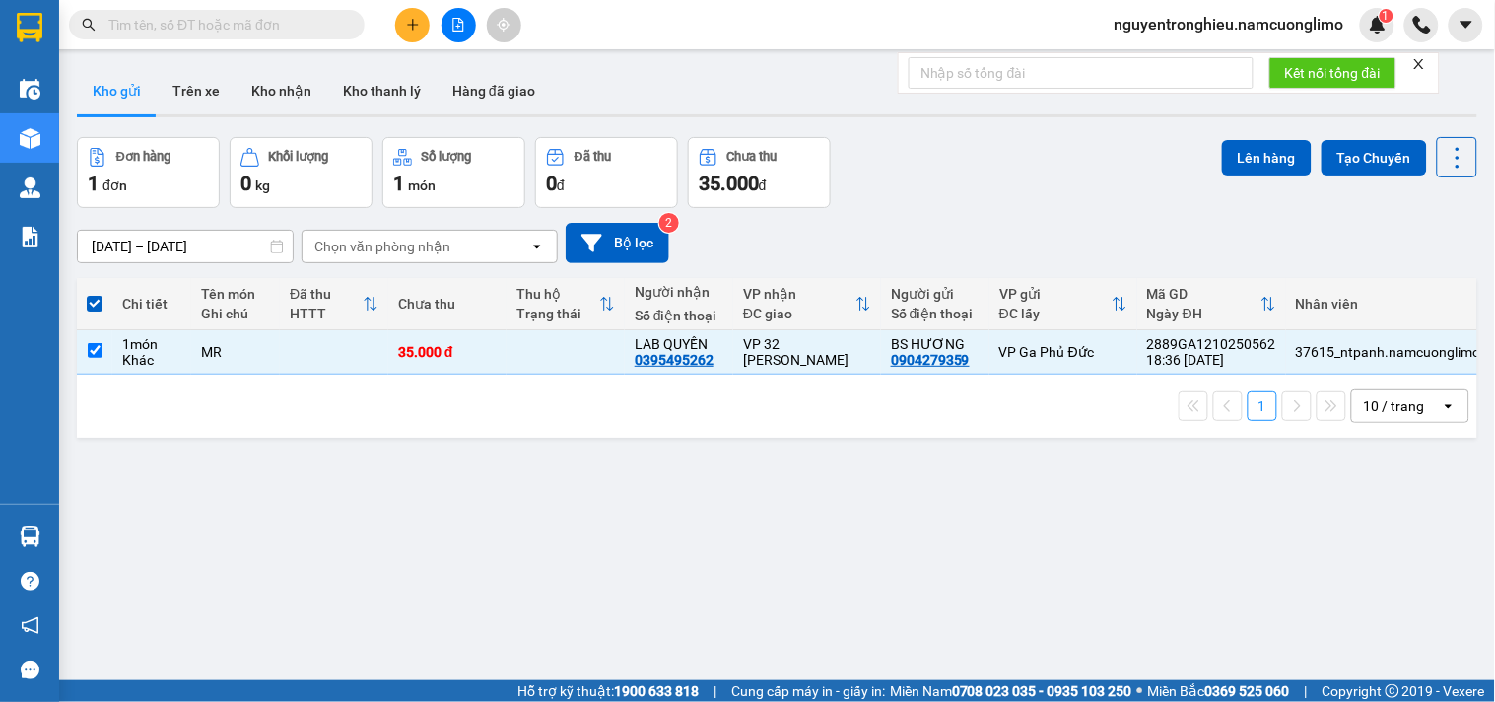
click at [1069, 232] on div "[DATE] – [DATE] Press the down arrow key to interact with the calendar and sele…" at bounding box center [777, 243] width 1401 height 40
click at [1242, 144] on button "Lên hàng" at bounding box center [1267, 157] width 90 height 35
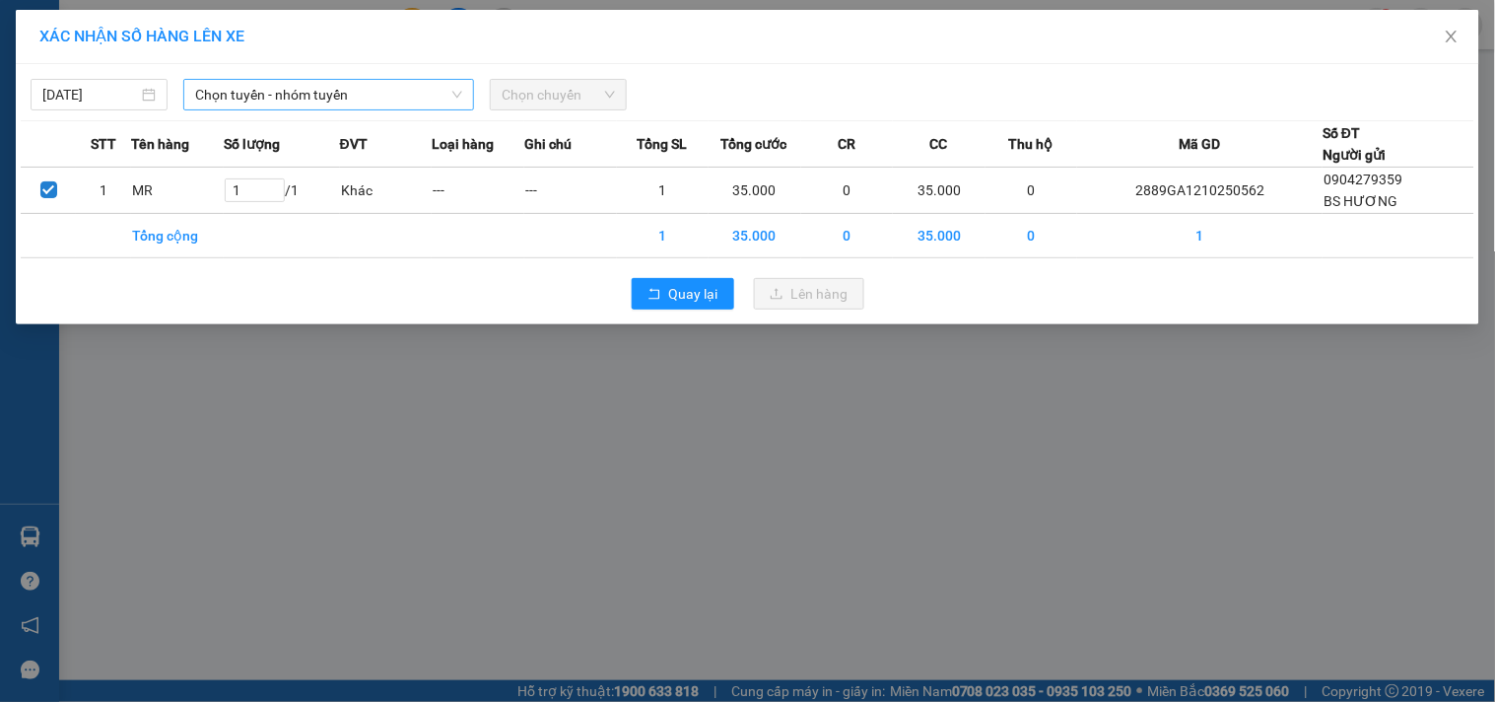
click at [434, 84] on span "Chọn tuyến - nhóm tuyến" at bounding box center [328, 95] width 267 height 30
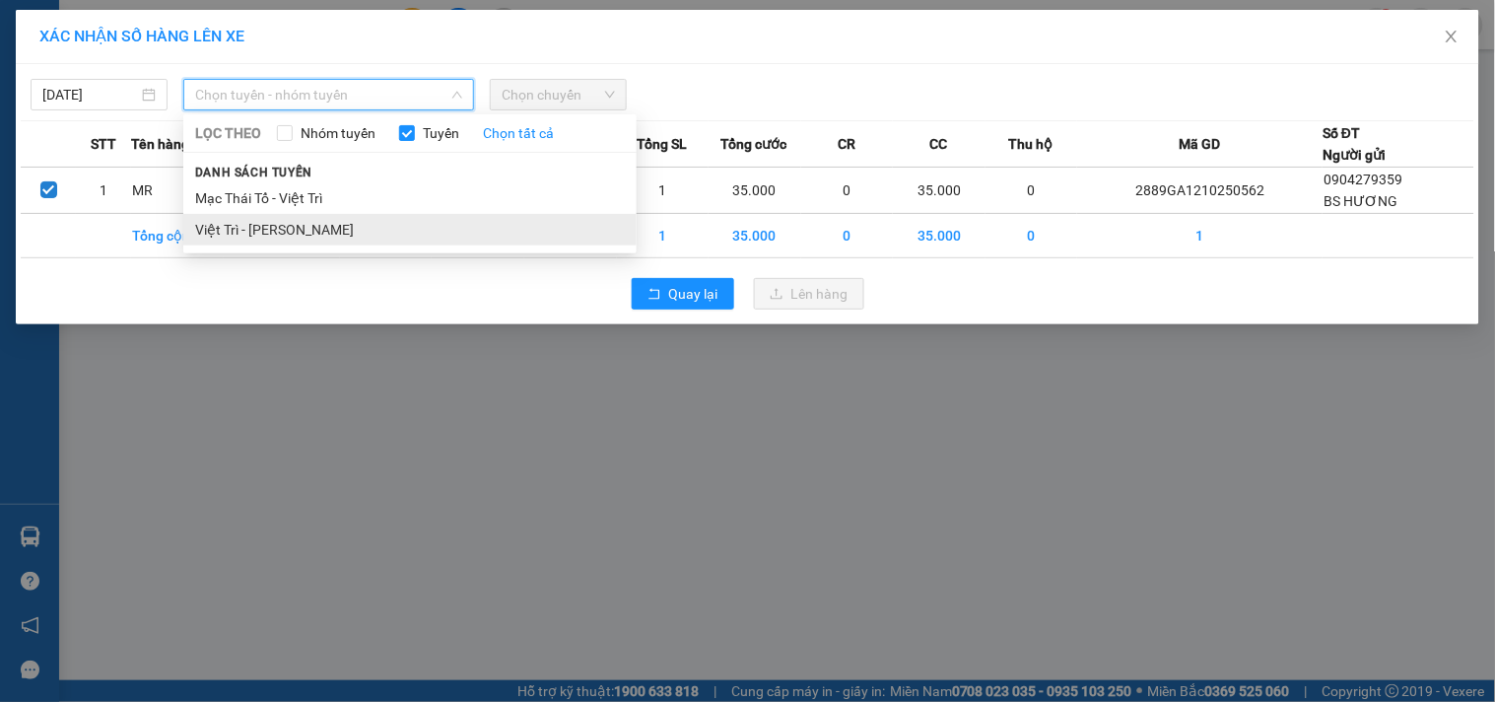
click at [308, 233] on li "Việt Trì - [PERSON_NAME]" at bounding box center [409, 230] width 453 height 32
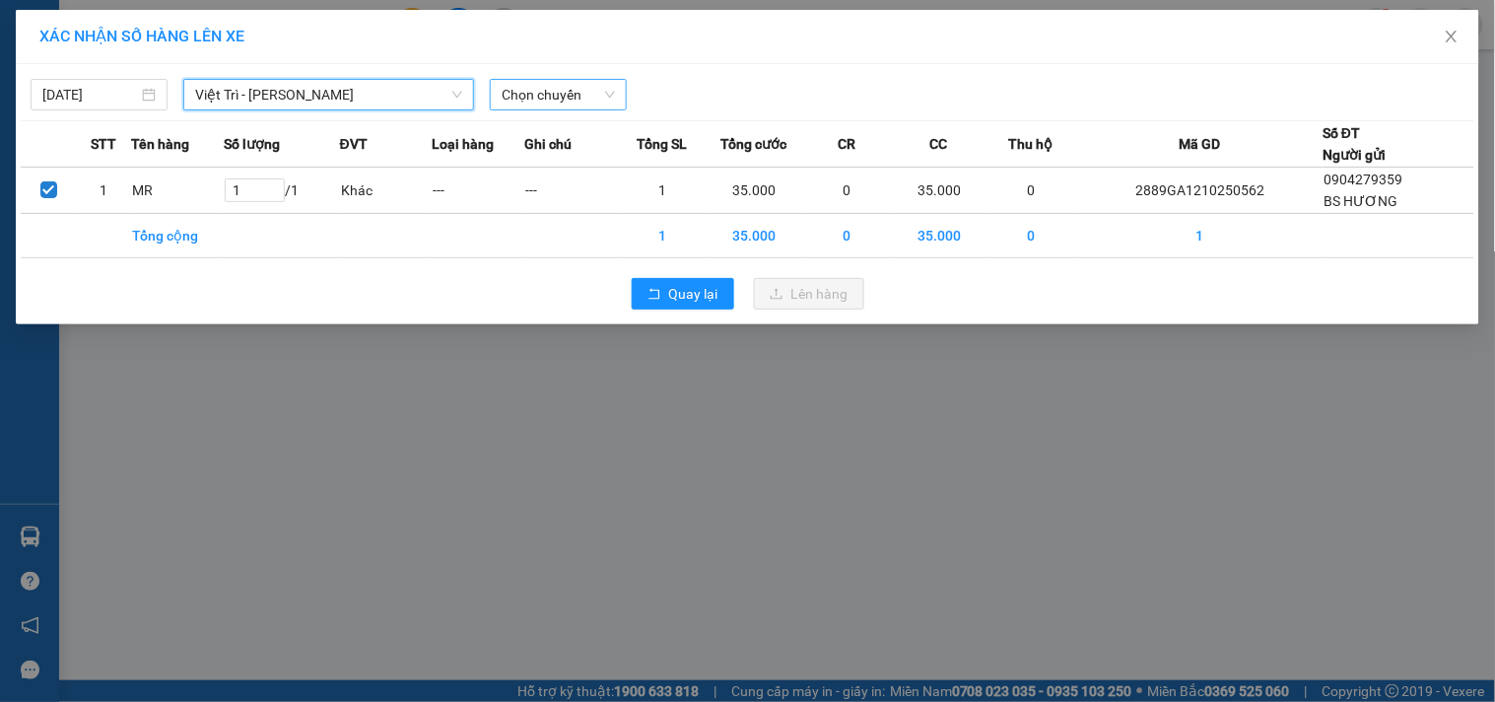
click at [602, 89] on span "Chọn chuyến" at bounding box center [558, 95] width 113 height 30
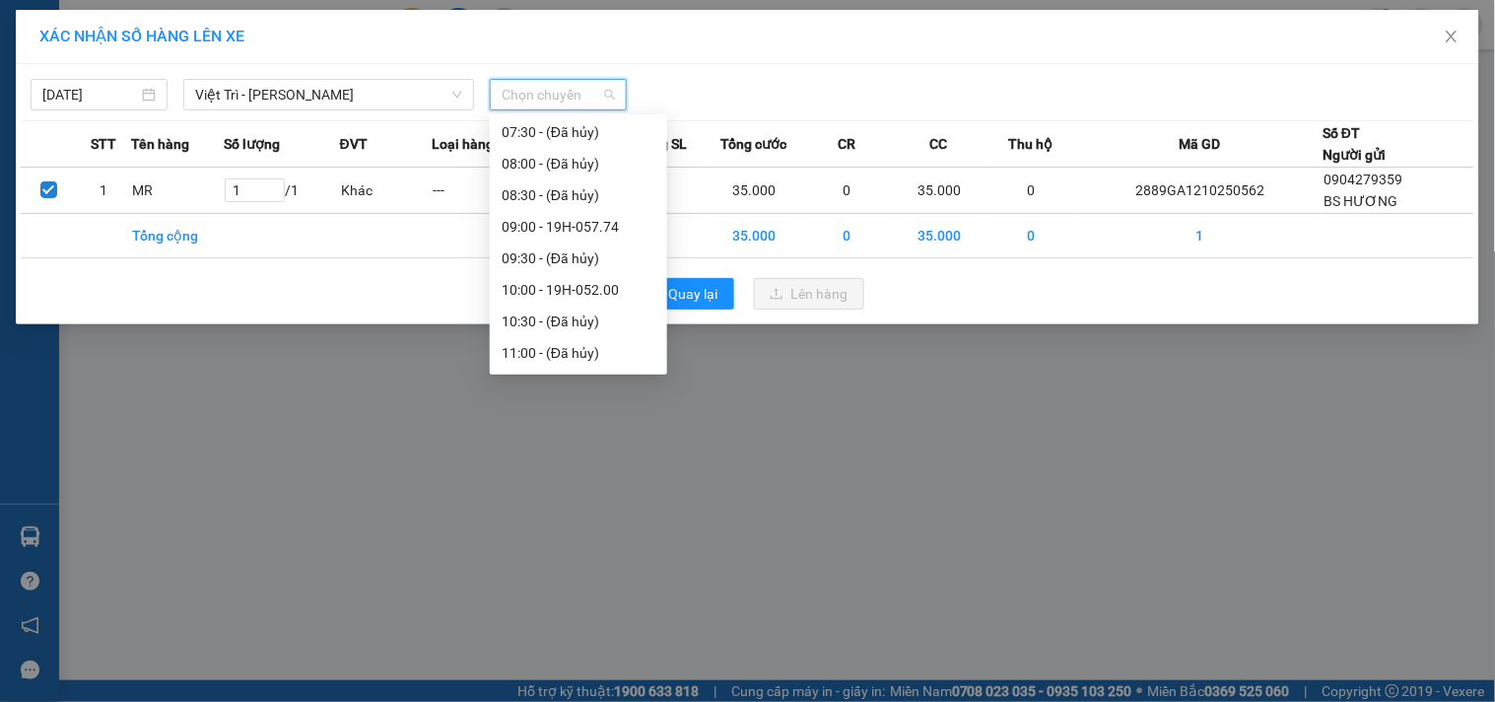
scroll to position [547, 0]
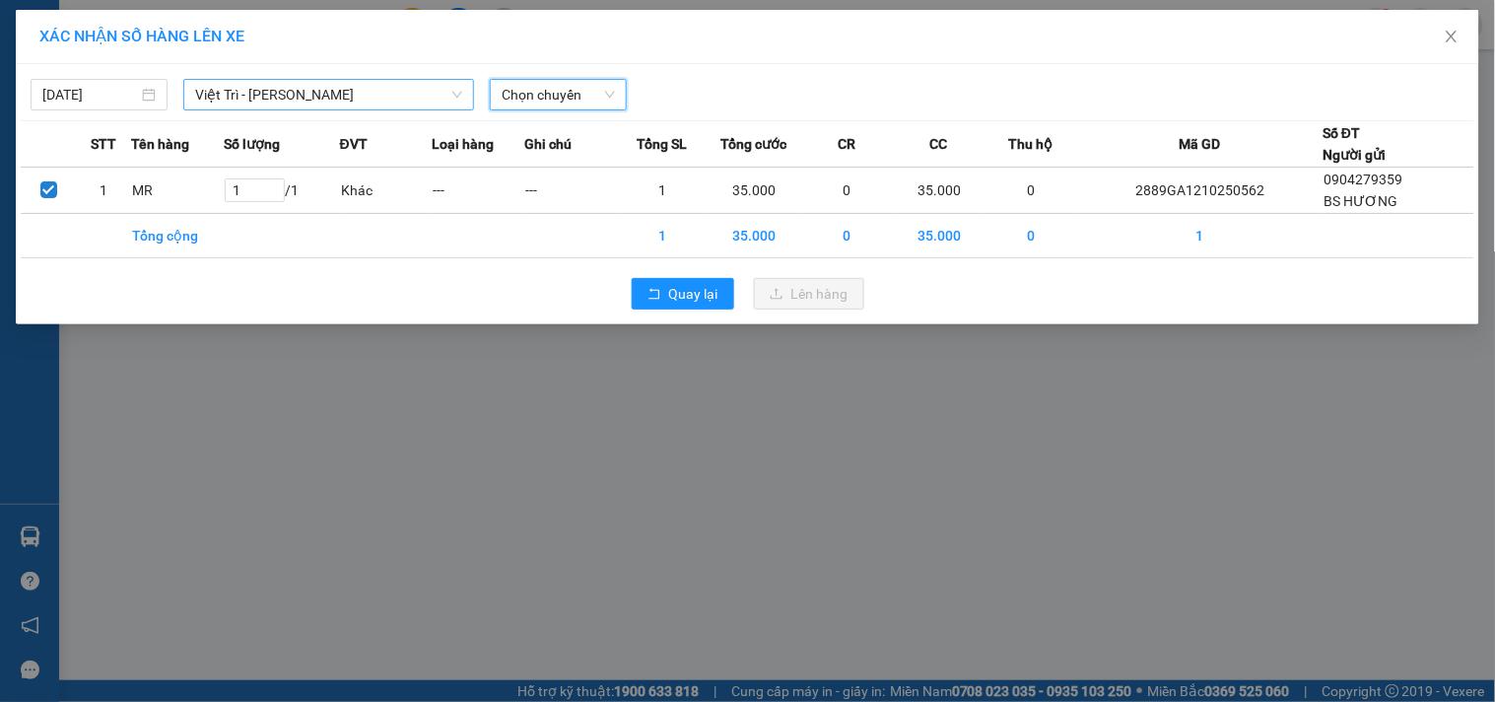
click at [425, 84] on span "Việt Trì - [PERSON_NAME]" at bounding box center [328, 95] width 267 height 30
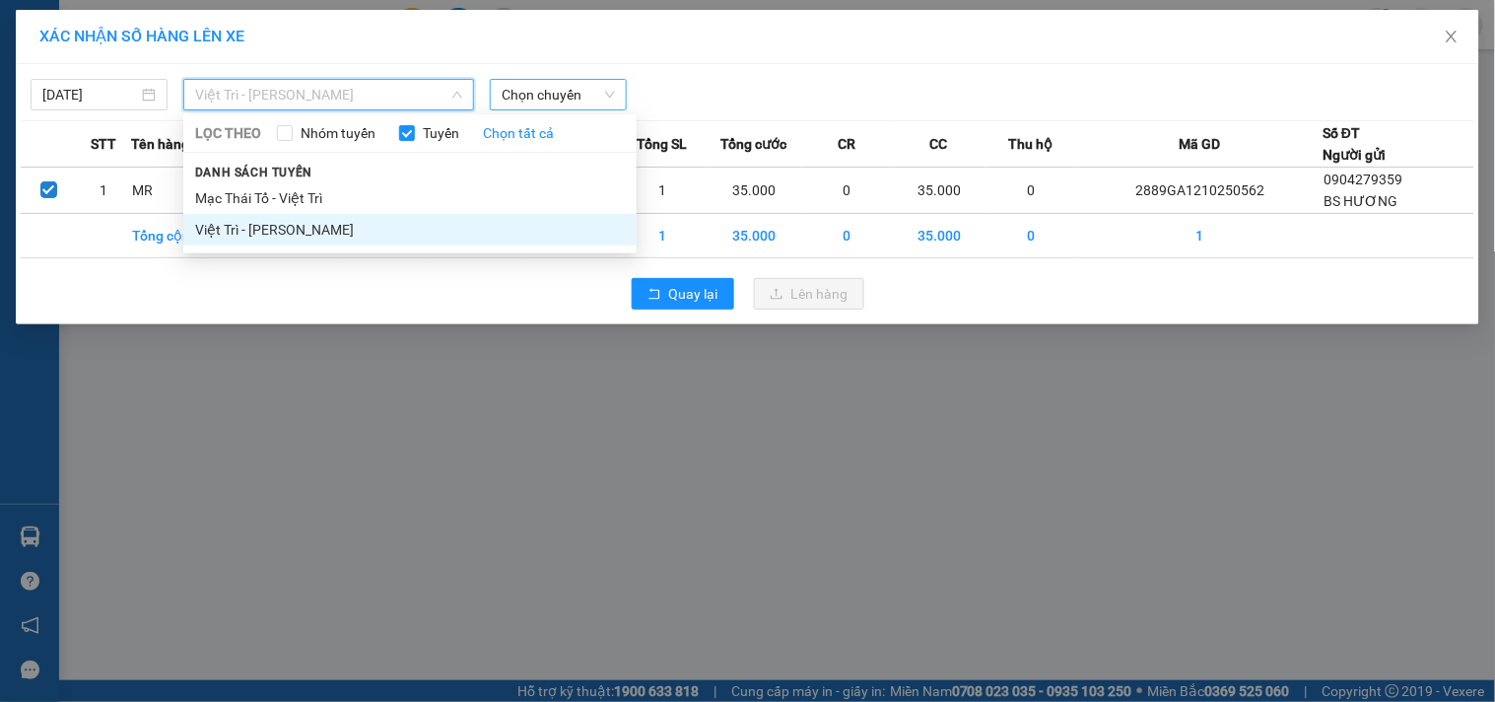
click at [575, 99] on span "Chọn chuyến" at bounding box center [558, 95] width 113 height 30
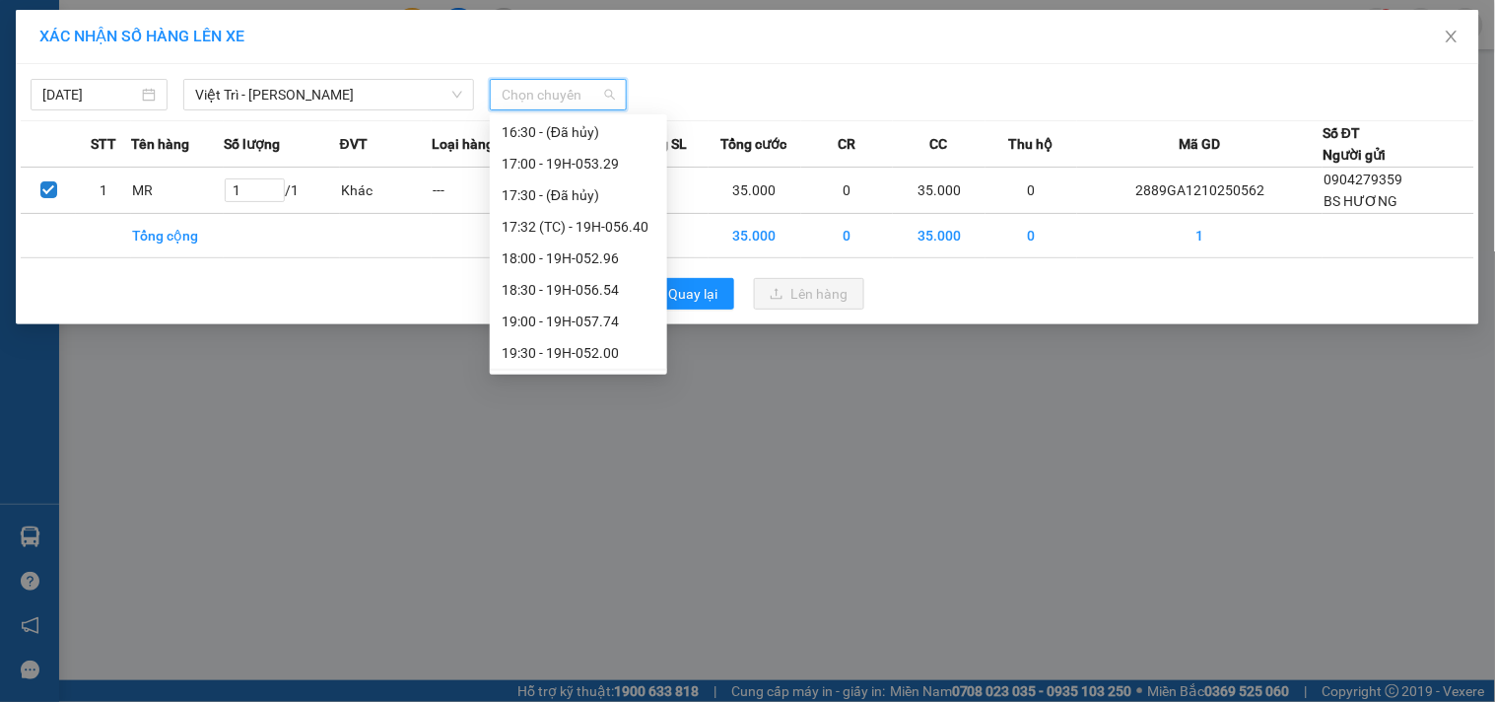
scroll to position [883, 0]
click at [618, 296] on div "19:00 - 19H-057.74" at bounding box center [579, 292] width 154 height 22
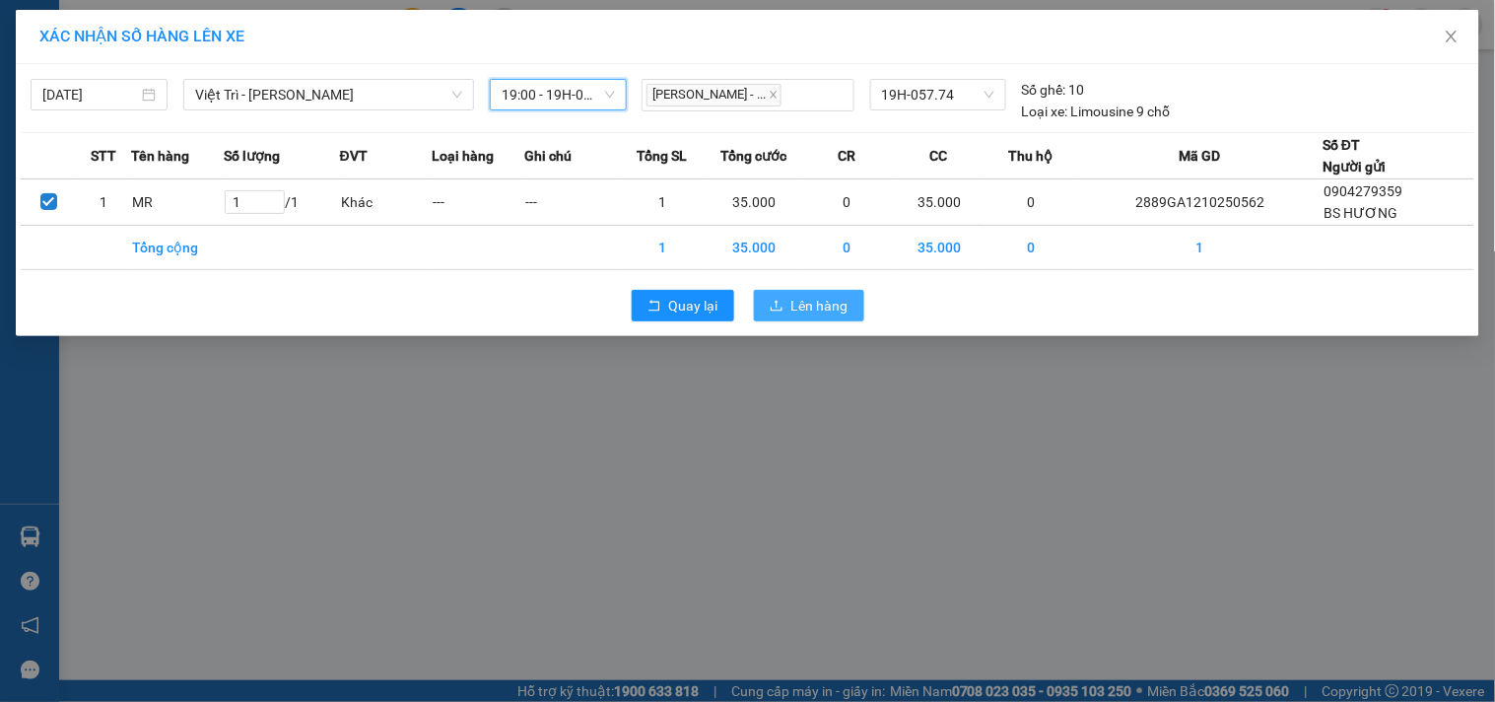
click at [792, 300] on span "Lên hàng" at bounding box center [820, 306] width 57 height 22
